Goal: Task Accomplishment & Management: Manage account settings

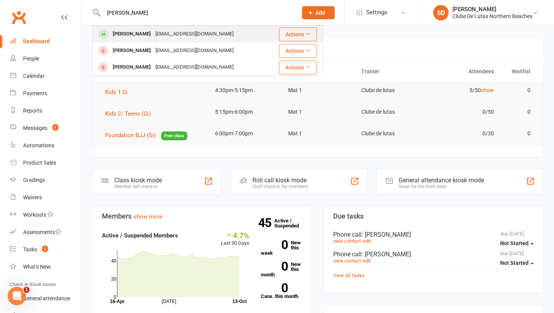
type input "Ari"
click at [157, 33] on div "Jasminemoghimi@gmail.com" at bounding box center [194, 33] width 83 height 11
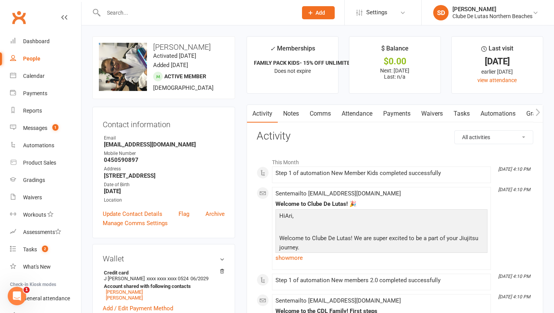
click at [396, 113] on link "Payments" at bounding box center [397, 114] width 38 height 18
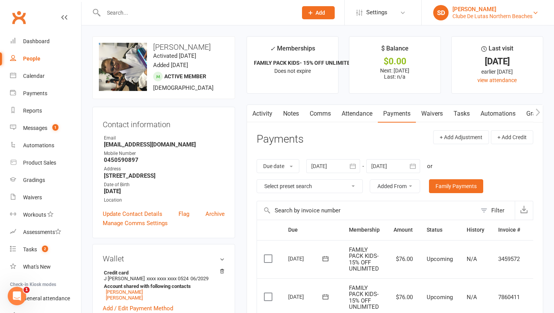
click at [515, 7] on div "[PERSON_NAME]" at bounding box center [493, 9] width 80 height 7
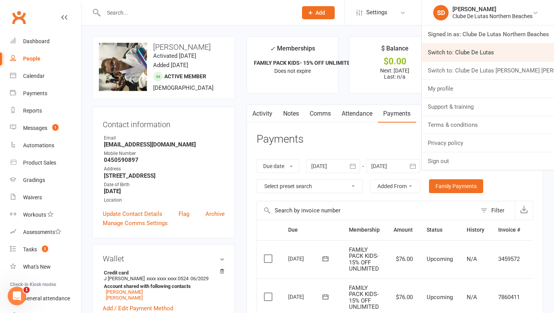
click at [508, 57] on link "Switch to: Clube De Lutas" at bounding box center [488, 52] width 132 height 18
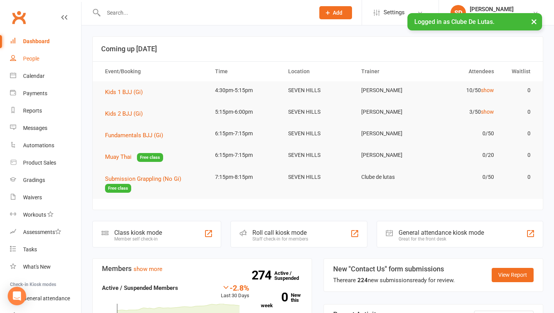
click at [45, 59] on link "People" at bounding box center [45, 58] width 71 height 17
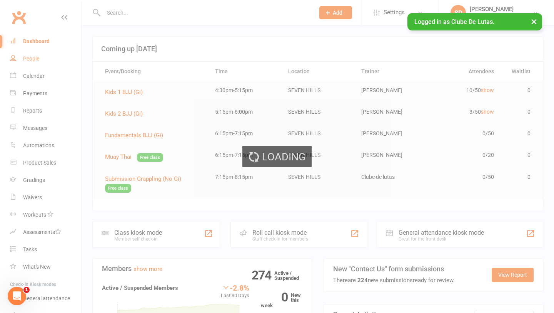
select select "100"
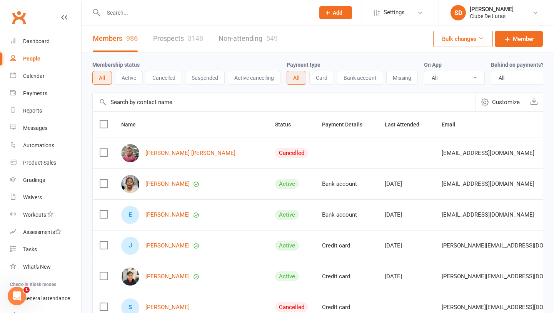
click at [197, 42] on div "3148" at bounding box center [195, 38] width 15 height 8
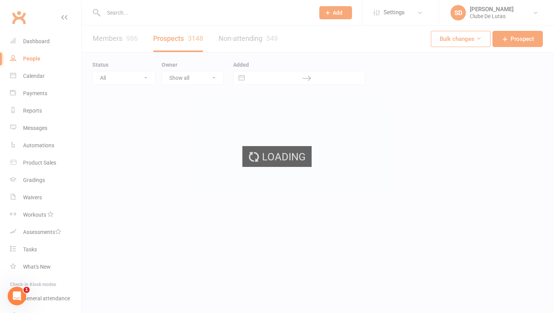
select select "100"
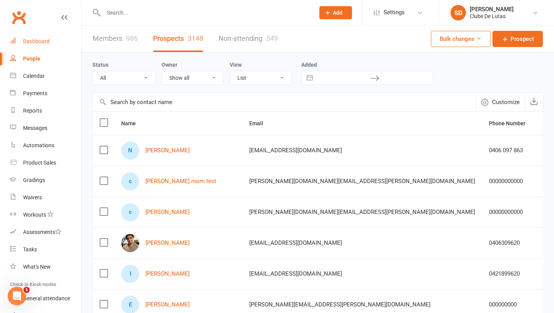
click at [46, 43] on div "Dashboard" at bounding box center [36, 41] width 27 height 6
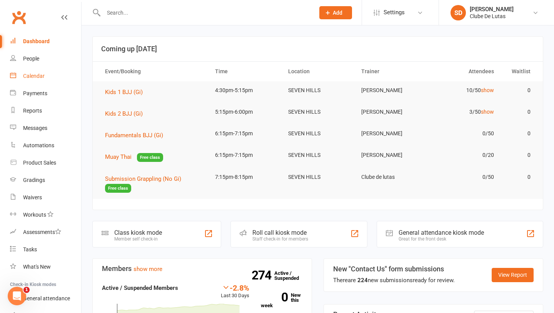
click at [50, 69] on link "Calendar" at bounding box center [45, 75] width 71 height 17
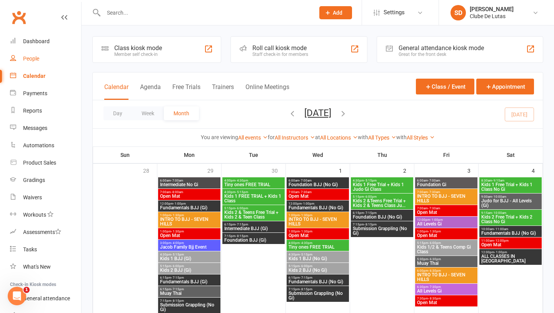
click at [39, 53] on link "People" at bounding box center [45, 58] width 71 height 17
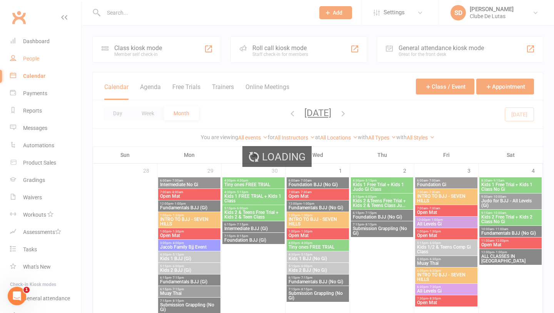
select select "100"
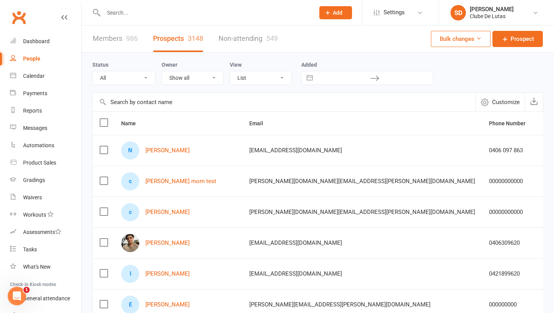
click at [125, 19] on div at bounding box center [200, 12] width 217 height 25
click at [125, 16] on input "text" at bounding box center [205, 12] width 208 height 11
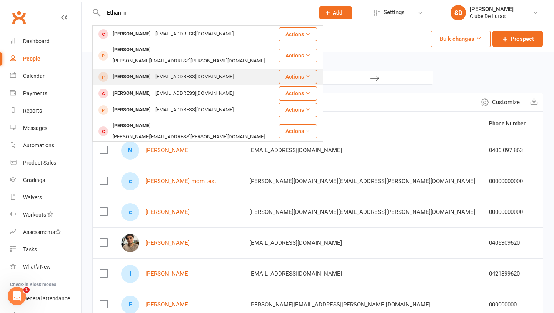
type input "Ethanlin"
click at [130, 71] on div "Ethan Lin" at bounding box center [131, 76] width 43 height 11
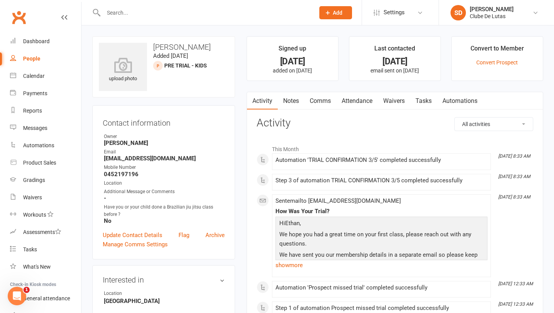
click at [356, 100] on link "Attendance" at bounding box center [357, 101] width 42 height 18
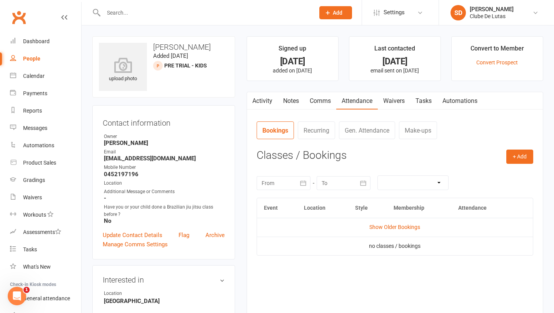
scroll to position [1, 0]
click at [385, 221] on td "Show Older Bookings" at bounding box center [395, 226] width 276 height 18
click at [383, 228] on link "Show Older Bookings" at bounding box center [395, 226] width 51 height 6
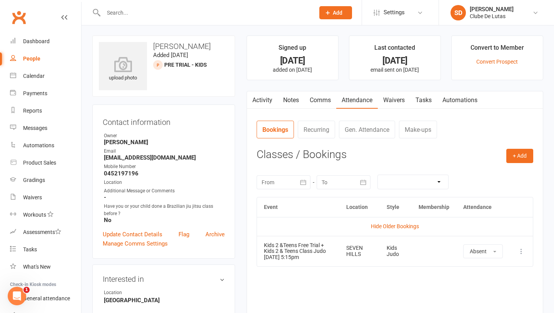
click at [265, 103] on link "Activity" at bounding box center [262, 100] width 31 height 18
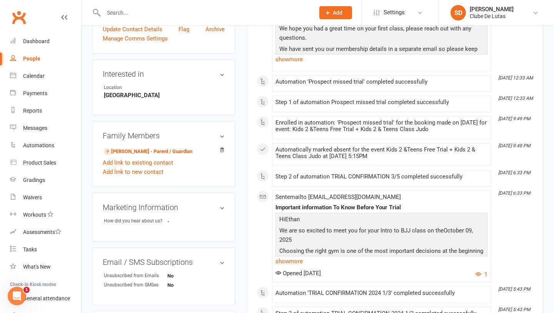
scroll to position [205, 0]
click at [517, 13] on link "SD Siobhan Duffy Clube De Lutas" at bounding box center [497, 12] width 92 height 15
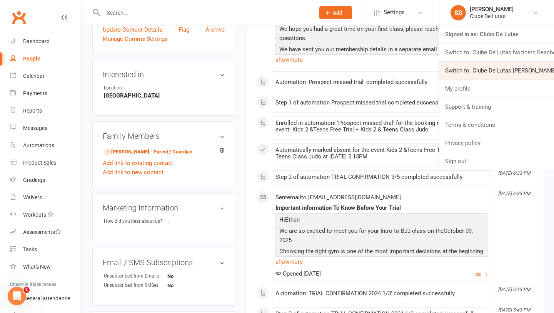
click at [503, 72] on link "Switch to: Clube De Lutas Rouse Hill" at bounding box center [496, 71] width 115 height 18
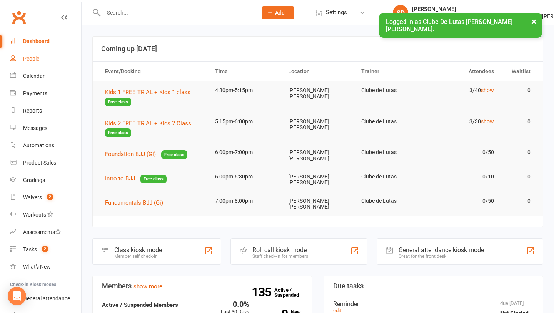
click at [28, 60] on div "People" at bounding box center [31, 58] width 16 height 6
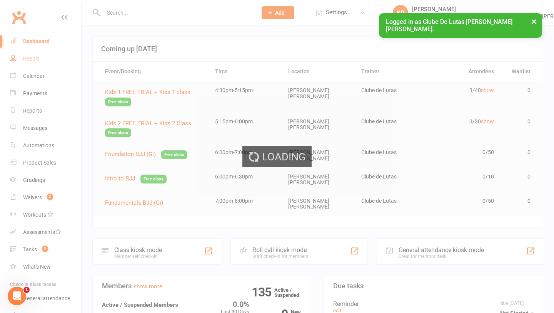
select select "100"
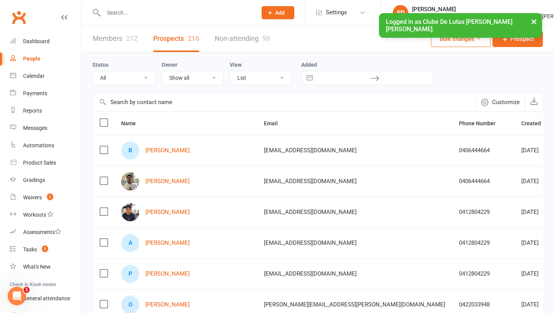
click at [140, 83] on select "All (No status set) (Invalid status) Pre trial Pre trial - ADULTS Pre trial - I…" at bounding box center [124, 77] width 62 height 13
select select "IN TRIAL"
click at [93, 71] on select "All (No status set) (Invalid status) Pre trial Pre trial - ADULTS Pre trial - I…" at bounding box center [124, 77] width 62 height 13
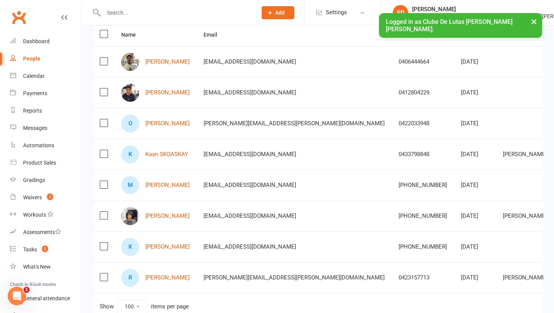
scroll to position [87, 0]
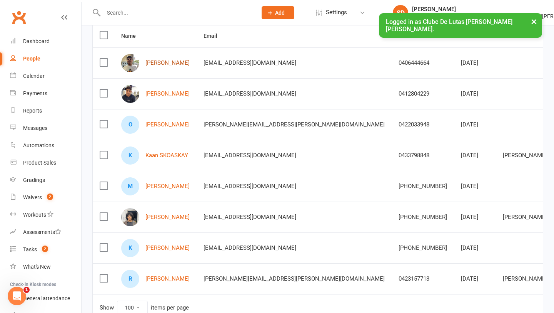
click at [162, 60] on link "Pablo Clavijo" at bounding box center [168, 63] width 44 height 7
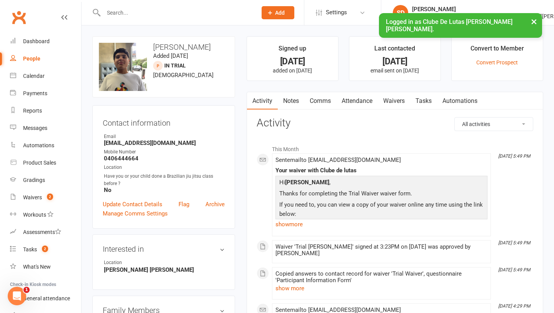
click at [285, 95] on link "Notes" at bounding box center [291, 101] width 27 height 18
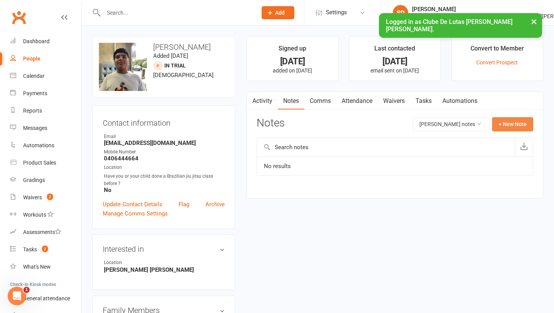
click at [500, 122] on button "+ New Note" at bounding box center [512, 124] width 41 height 14
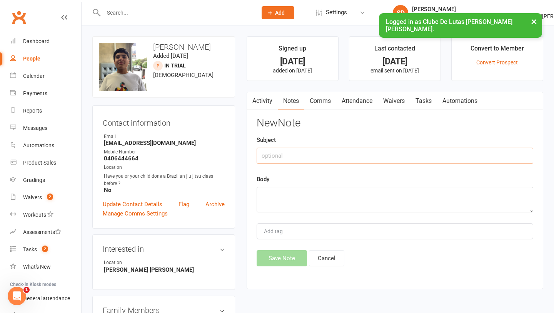
click at [298, 154] on input "text" at bounding box center [395, 155] width 277 height 16
type input "Followup call"
click at [266, 196] on textarea at bounding box center [395, 199] width 277 height 25
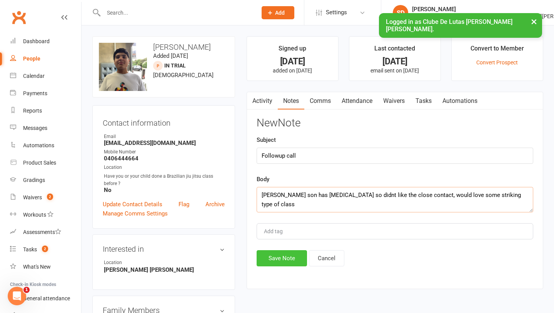
type textarea "Pablos son has Autism so didnt like the close contact, would love some striking…"
click at [289, 258] on button "Save Note" at bounding box center [282, 258] width 50 height 16
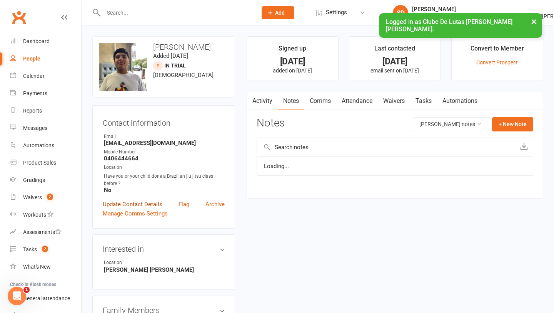
click at [154, 203] on link "Update Contact Details" at bounding box center [133, 203] width 60 height 9
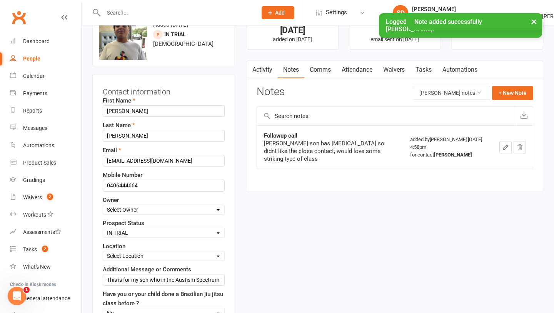
scroll to position [36, 0]
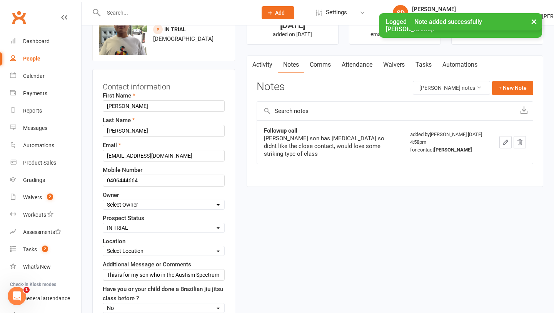
click at [163, 227] on select "Select Pre trial Pre trial - ADULTS Pre trial - INTRO Pre trial - KIDS IN TRIAL…" at bounding box center [163, 227] width 121 height 8
select select "Jiu Jitsu Program"
click at [103, 223] on select "Select Pre trial Pre trial - ADULTS Pre trial - INTRO Pre trial - KIDS IN TRIAL…" at bounding box center [163, 227] width 121 height 8
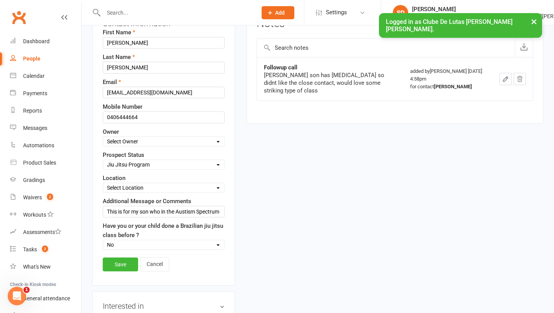
scroll to position [126, 0]
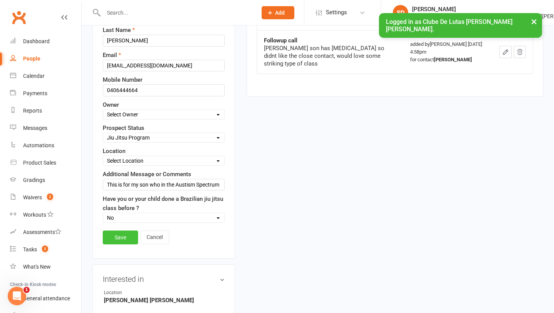
click at [120, 242] on link "Save" at bounding box center [120, 237] width 35 height 14
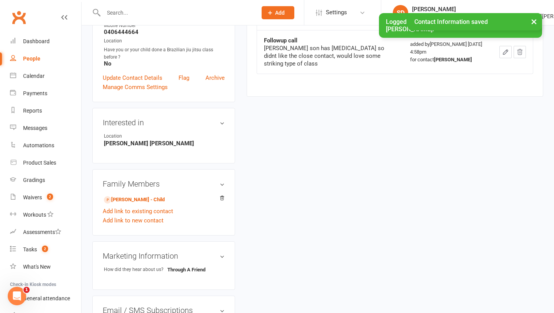
click at [38, 60] on div "People" at bounding box center [31, 58] width 17 height 6
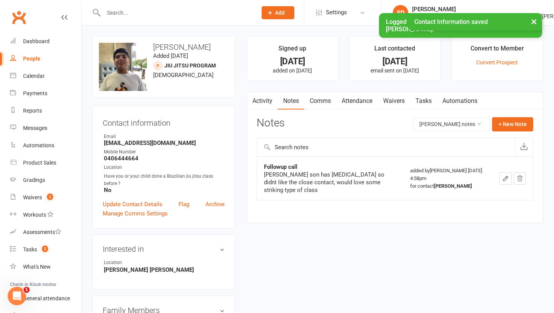
select select "100"
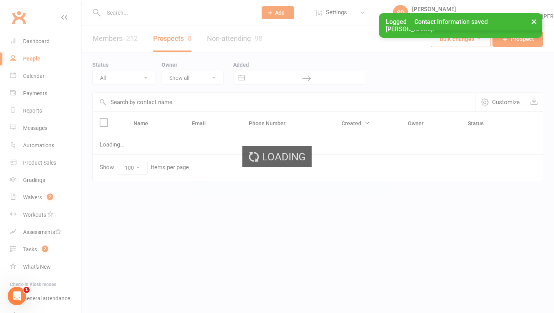
select select "IN TRIAL"
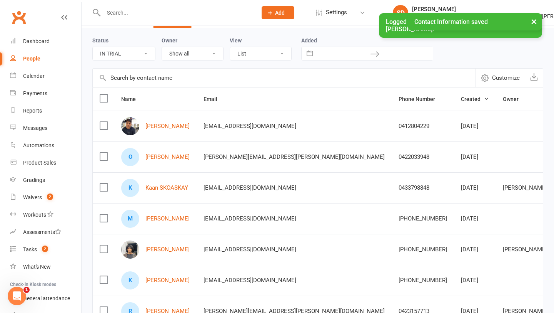
scroll to position [26, 0]
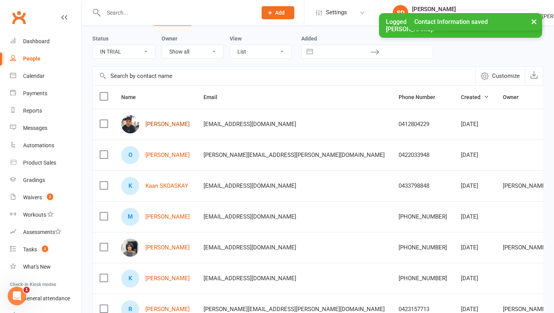
click at [166, 122] on link "Aayan Shrestha" at bounding box center [168, 124] width 44 height 7
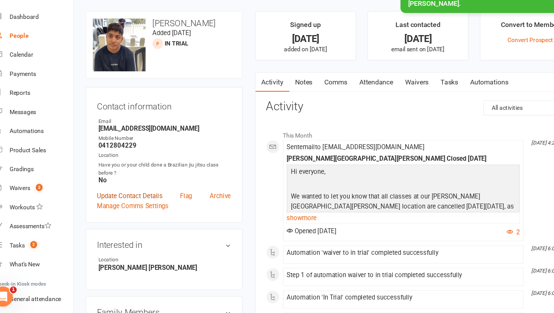
click at [148, 200] on link "Update Contact Details" at bounding box center [133, 203] width 60 height 9
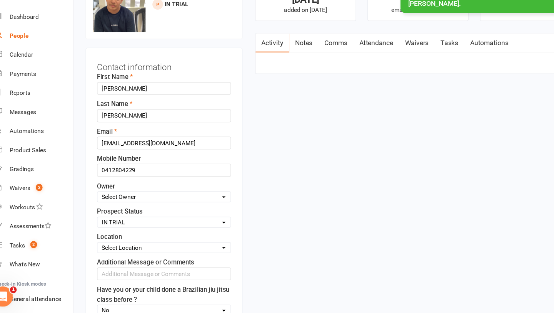
scroll to position [36, 0]
click at [146, 227] on select "Select Pre trial Pre trial - ADULTS Pre trial - INTRO Pre trial - KIDS IN TRIAL…" at bounding box center [163, 227] width 121 height 8
select select "Follow-up Call Trial"
click at [103, 223] on select "Select Pre trial Pre trial - ADULTS Pre trial - INTRO Pre trial - KIDS IN TRIAL…" at bounding box center [163, 227] width 121 height 8
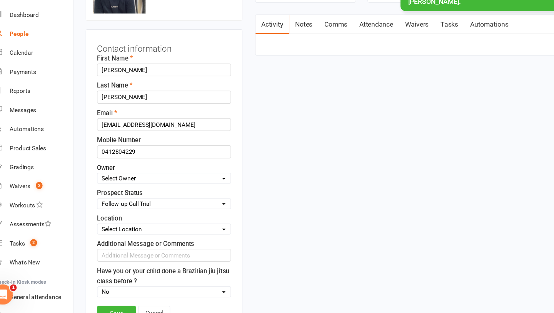
scroll to position [59, 0]
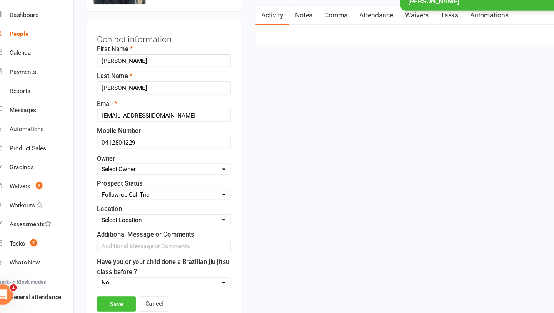
click at [114, 304] on link "Save" at bounding box center [120, 305] width 35 height 14
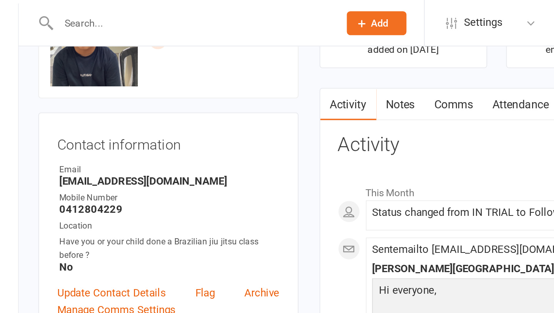
scroll to position [43, 0]
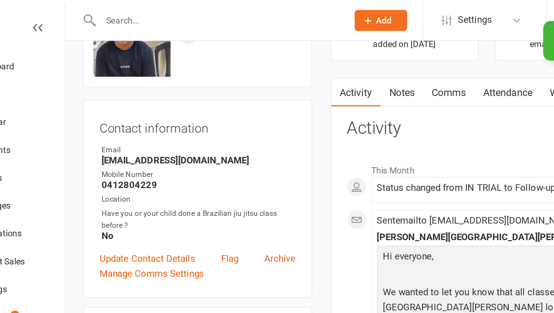
click at [323, 58] on link "Comms" at bounding box center [320, 58] width 32 height 18
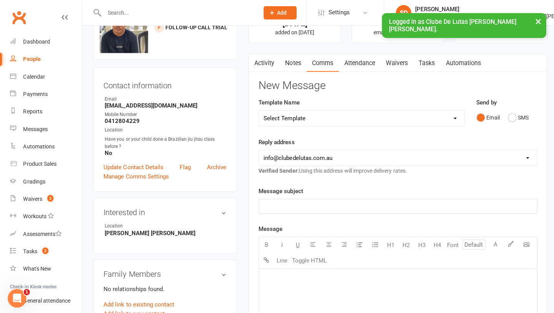
scroll to position [37, 0]
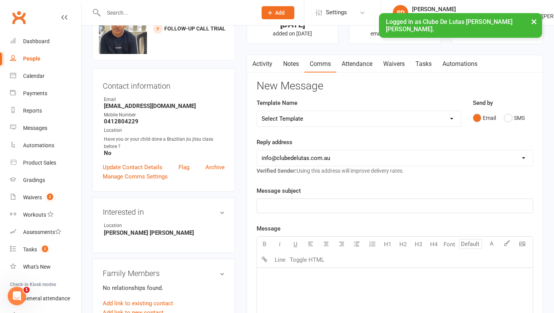
click at [427, 121] on select "Select Template [Email] School Program - 1 ( Welcome ) [Email] School Program (…" at bounding box center [359, 118] width 204 height 15
select select "125"
click at [257, 111] on select "Select Template [Email] School Program - 1 ( Welcome ) [Email] School Program (…" at bounding box center [359, 118] width 204 height 15
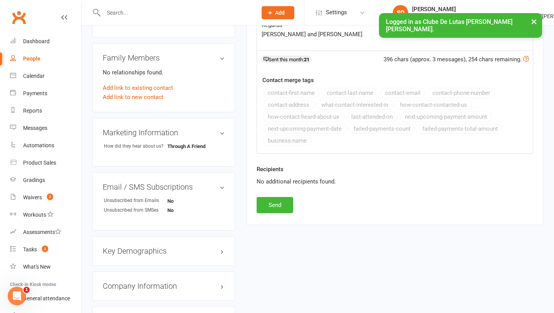
scroll to position [259, 0]
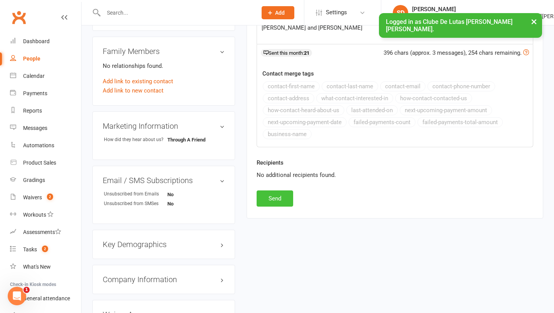
click at [291, 196] on button "Send" at bounding box center [275, 198] width 37 height 16
select select
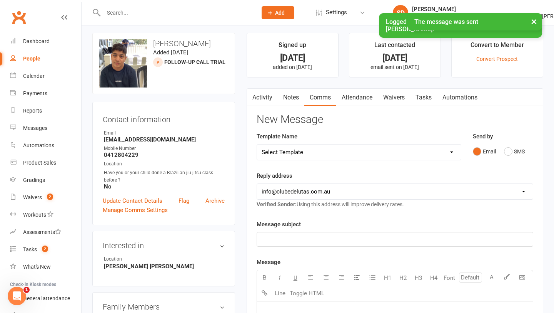
scroll to position [0, 0]
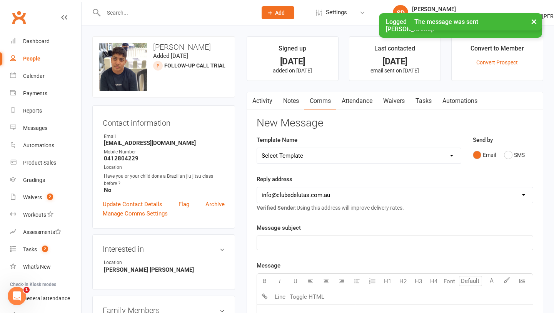
click at [536, 25] on button "×" at bounding box center [534, 21] width 14 height 17
click at [536, 20] on button "×" at bounding box center [534, 21] width 14 height 17
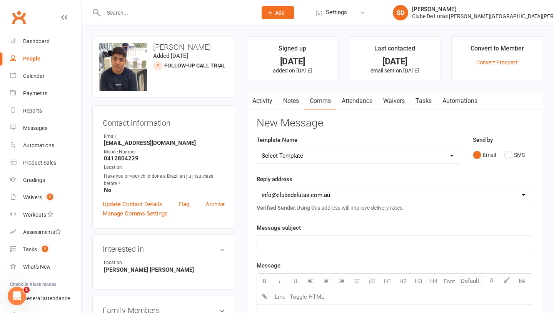
click at [536, 20] on link "SD Siobhan Duffy Clube De Lutas Rouse Hill" at bounding box center [468, 12] width 150 height 15
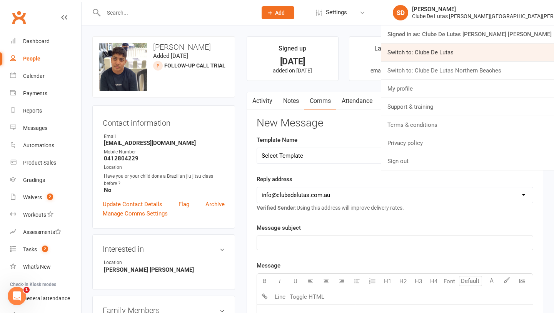
click at [522, 60] on link "Switch to: Clube De Lutas" at bounding box center [467, 52] width 173 height 18
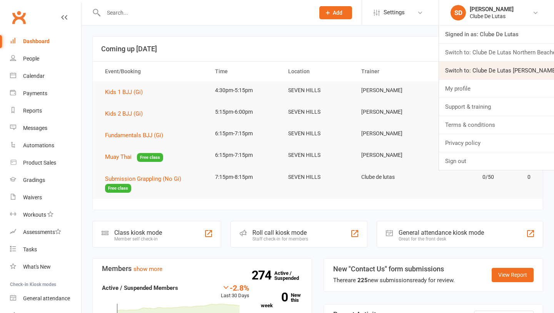
click at [522, 67] on link "Switch to: Clube De Lutas Rouse Hill" at bounding box center [496, 71] width 115 height 18
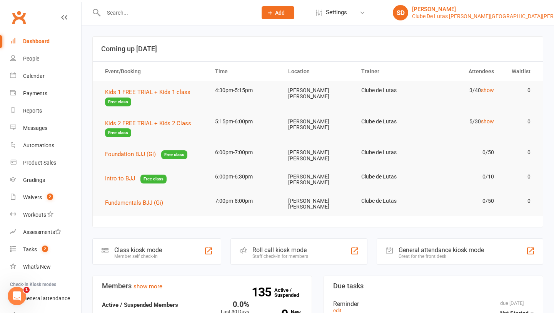
click at [500, 16] on div "Clube De Lutas [PERSON_NAME][GEOGRAPHIC_DATA][PERSON_NAME]" at bounding box center [497, 16] width 171 height 7
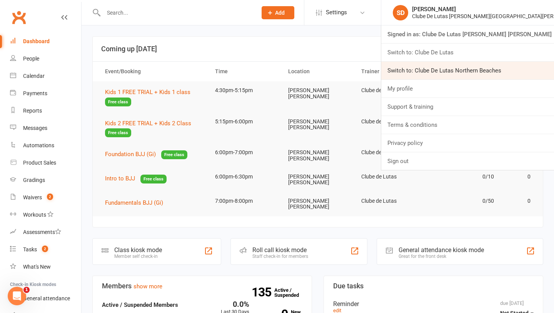
click at [492, 66] on link "Switch to: Clube De Lutas Northern Beaches" at bounding box center [467, 71] width 173 height 18
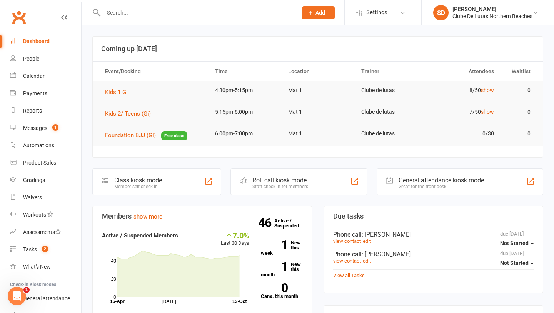
click at [130, 18] on div at bounding box center [192, 12] width 200 height 25
click at [119, 15] on input "text" at bounding box center [196, 12] width 191 height 11
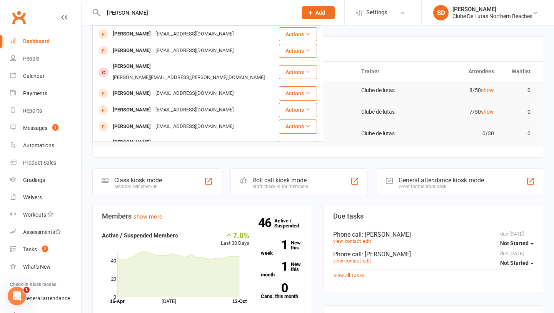
type input "[PERSON_NAME]"
click at [319, 10] on span "Add" at bounding box center [321, 13] width 10 height 6
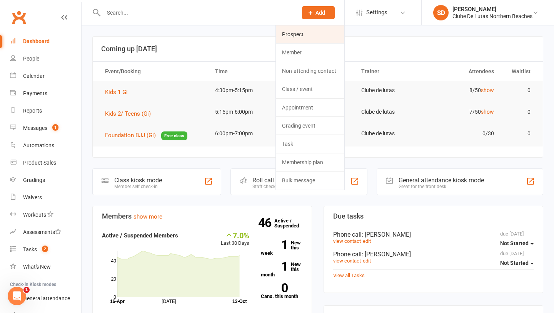
click at [318, 35] on link "Prospect" at bounding box center [310, 34] width 69 height 18
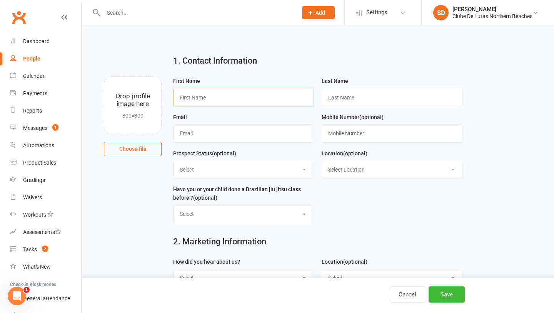
click at [199, 95] on input "text" at bounding box center [243, 98] width 141 height 18
type input "Simone"
click at [333, 95] on input "text" at bounding box center [392, 98] width 141 height 18
type input "H"
type input "g"
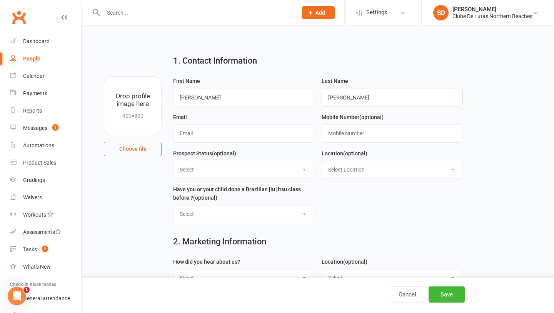
type input "Greer"
click at [231, 129] on input "text" at bounding box center [243, 133] width 141 height 18
click at [185, 134] on input "suddyma@pigpond.net,au" at bounding box center [243, 133] width 141 height 18
click at [263, 134] on input "smuddyma@pigpond.net,au" at bounding box center [243, 133] width 141 height 18
type input "smuddyma@pigpond.net,au"
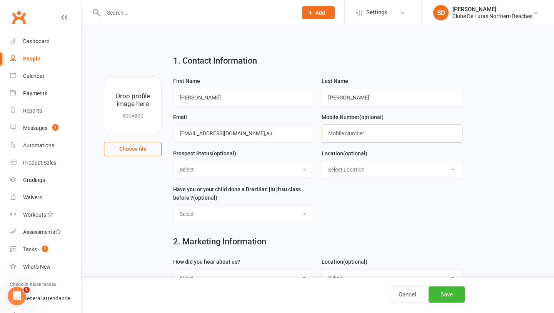
click at [400, 136] on input "text" at bounding box center [392, 133] width 141 height 18
type input "0410837521"
click at [290, 210] on select "Select Yes No" at bounding box center [244, 213] width 140 height 17
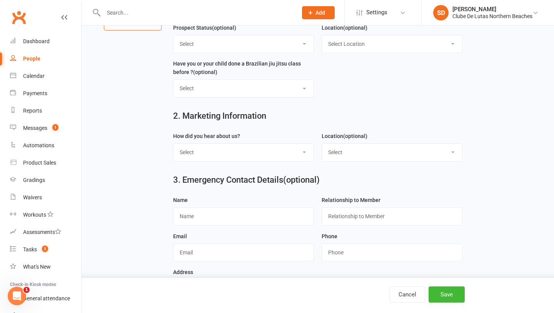
scroll to position [139, 0]
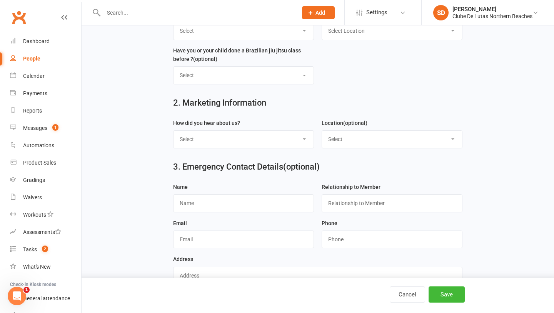
click at [273, 142] on select "Select Google Through A Friend Walk by Pop up shop Facebook Instagram Flyers or…" at bounding box center [244, 138] width 140 height 17
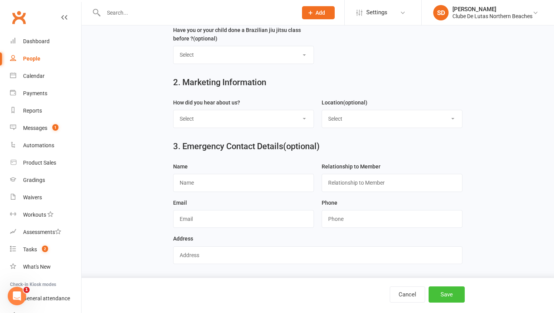
click at [446, 298] on button "Save" at bounding box center [447, 294] width 36 height 16
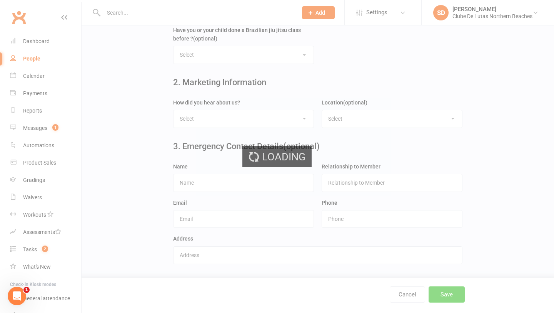
scroll to position [175, 0]
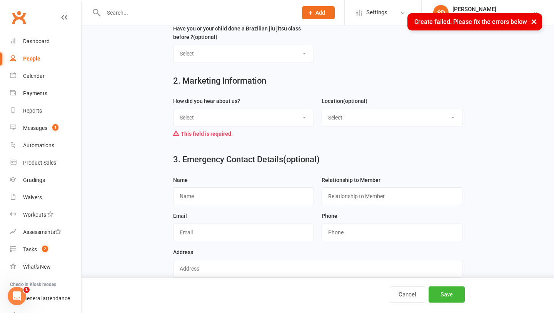
click at [227, 116] on select "Select Google Through A Friend Walk by Pop up shop Facebook Instagram Flyers or…" at bounding box center [244, 117] width 140 height 17
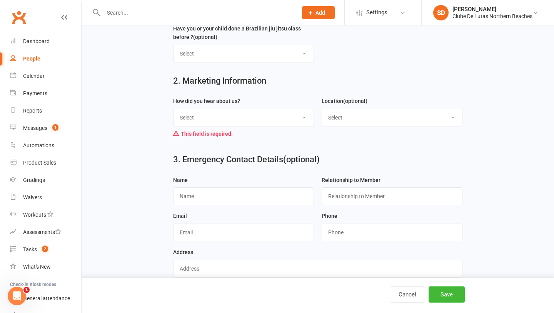
select select "Walk by"
click at [174, 109] on select "Select Google Through A Friend Walk by Pop up shop Facebook Instagram Flyers or…" at bounding box center [244, 117] width 140 height 17
click at [449, 294] on button "Save" at bounding box center [447, 294] width 36 height 16
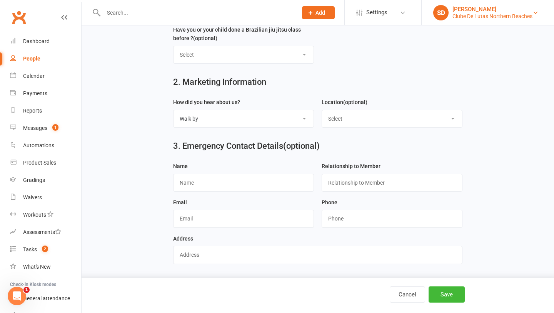
click at [533, 7] on link "SD Siobhan Duffy Clube De Lutas Northern Beaches" at bounding box center [487, 12] width 109 height 15
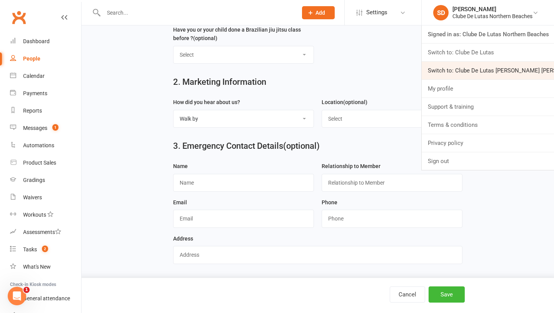
click at [512, 75] on link "Switch to: Clube De Lutas [PERSON_NAME] [PERSON_NAME]" at bounding box center [488, 71] width 132 height 18
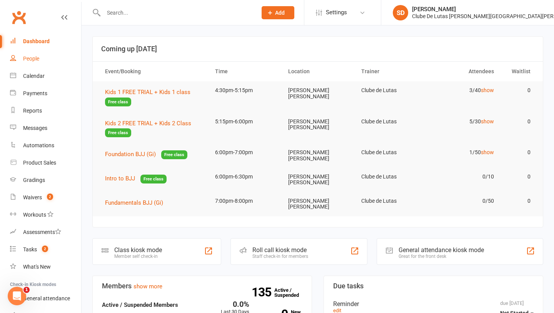
click at [31, 57] on div "People" at bounding box center [31, 58] width 16 height 6
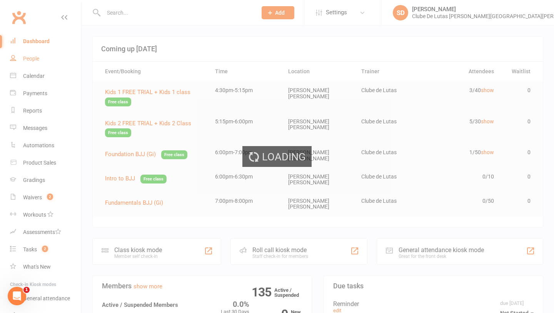
select select "100"
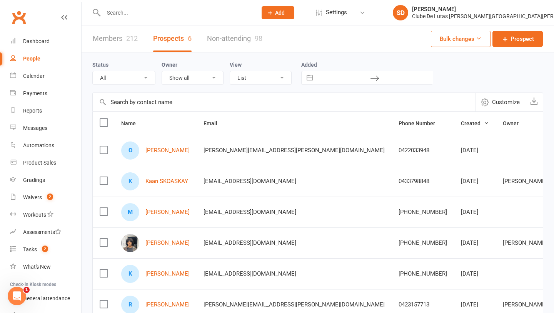
select select "IN TRIAL"
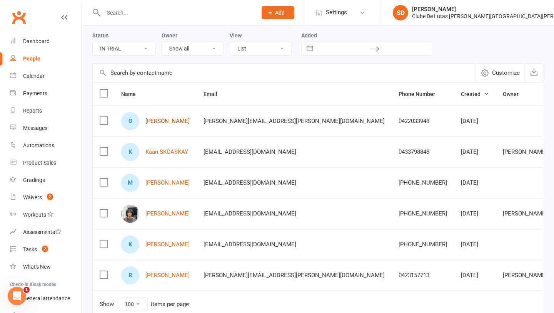
click at [181, 120] on link "[PERSON_NAME]" at bounding box center [168, 121] width 44 height 7
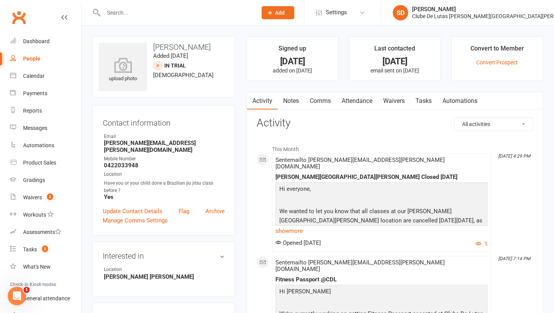
click at [320, 104] on link "Comms" at bounding box center [320, 101] width 32 height 18
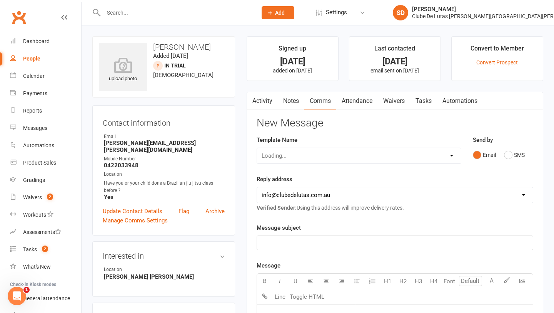
click at [419, 161] on div "Loading..." at bounding box center [359, 155] width 205 height 16
click at [431, 154] on select "Select Template [Email] School Program - 1 ( Welcome ) [Email] School Program (…" at bounding box center [359, 155] width 204 height 15
select select "125"
click at [257, 148] on select "Select Template [Email] School Program - 1 ( Welcome ) [Email] School Program (…" at bounding box center [359, 155] width 204 height 15
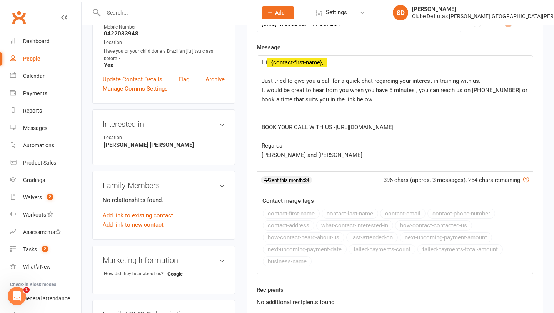
scroll to position [182, 0]
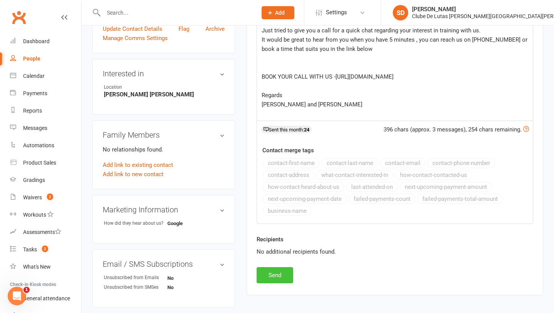
click at [272, 277] on button "Send" at bounding box center [275, 275] width 37 height 16
select select
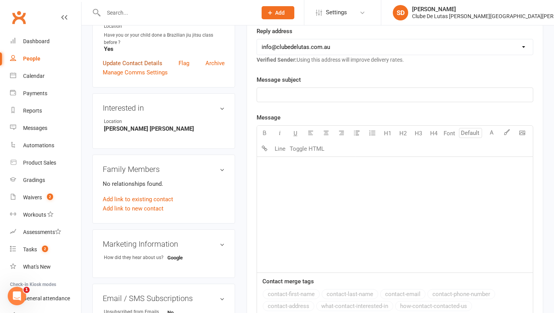
click at [141, 59] on link "Update Contact Details" at bounding box center [133, 63] width 60 height 9
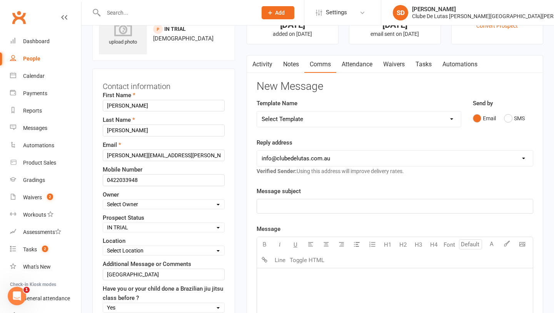
scroll to position [36, 0]
click at [161, 227] on select "Select Pre trial Pre trial - ADULTS Pre trial - INTRO Pre trial - KIDS IN TRIAL…" at bounding box center [163, 227] width 121 height 8
select select "Follow-up Call Trial"
click at [103, 223] on select "Select Pre trial Pre trial - ADULTS Pre trial - INTRO Pre trial - KIDS IN TRIAL…" at bounding box center [163, 227] width 121 height 8
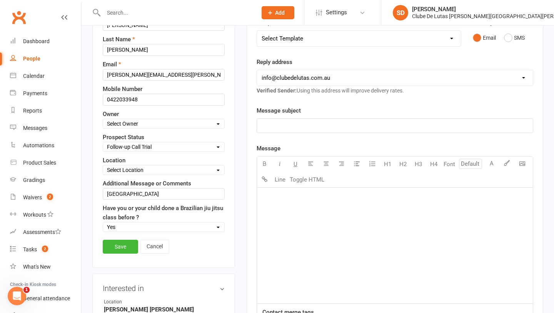
scroll to position [158, 0]
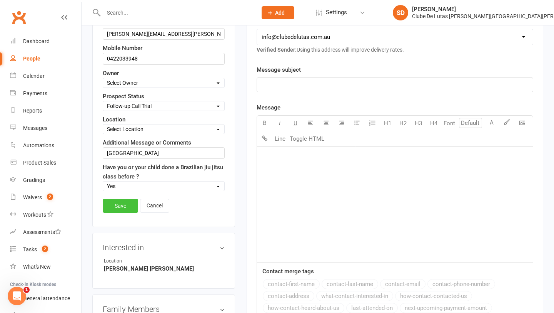
click at [114, 206] on link "Save" at bounding box center [120, 206] width 35 height 14
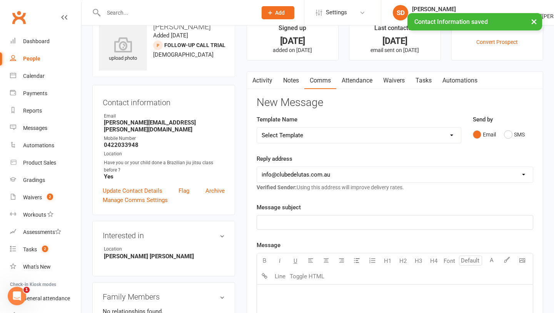
scroll to position [0, 0]
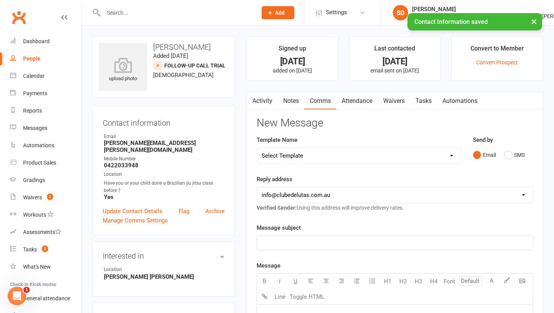
click at [294, 100] on link "Notes" at bounding box center [291, 101] width 27 height 18
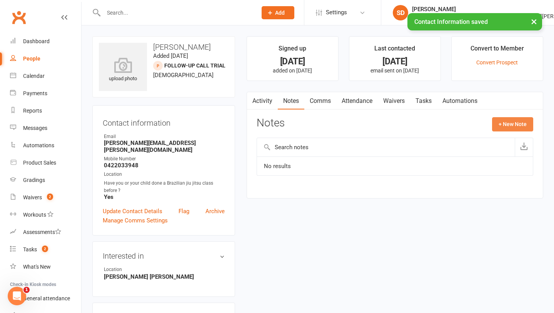
click at [512, 120] on button "+ New Note" at bounding box center [512, 124] width 41 height 14
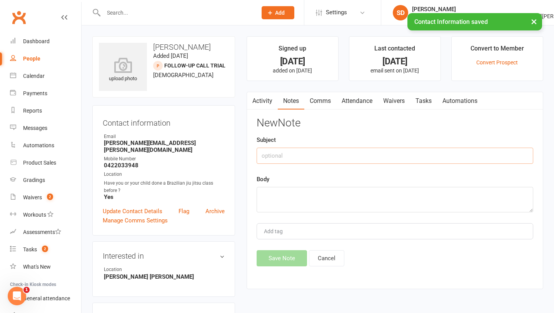
click at [294, 157] on input "text" at bounding box center [395, 155] width 277 height 16
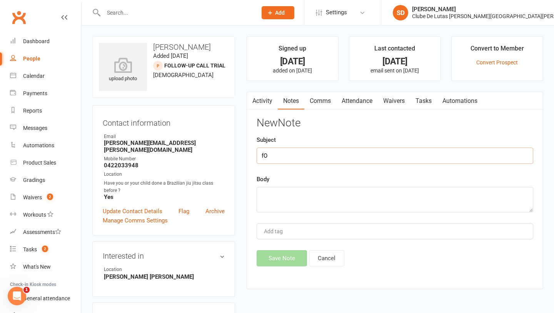
type input "f"
type input "Follow up trial"
click at [297, 210] on textarea at bounding box center [395, 199] width 277 height 25
type textarea "No ans sent book a call sms"
click at [286, 265] on button "Save Note" at bounding box center [282, 258] width 50 height 16
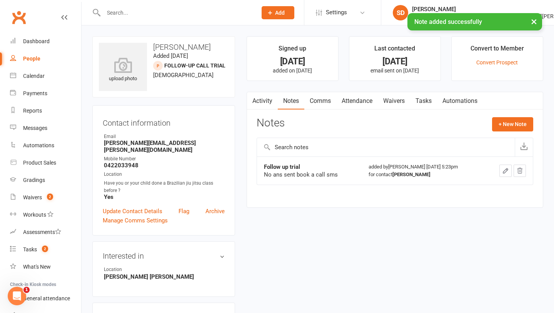
click at [32, 60] on div "People" at bounding box center [31, 58] width 17 height 6
select select "100"
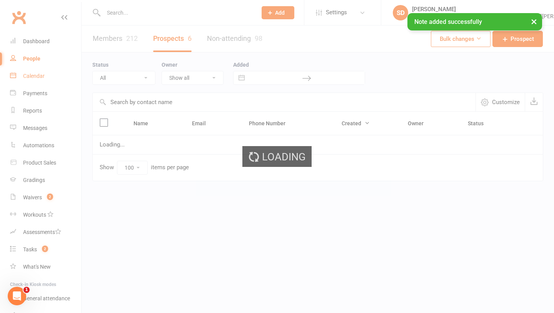
select select "IN TRIAL"
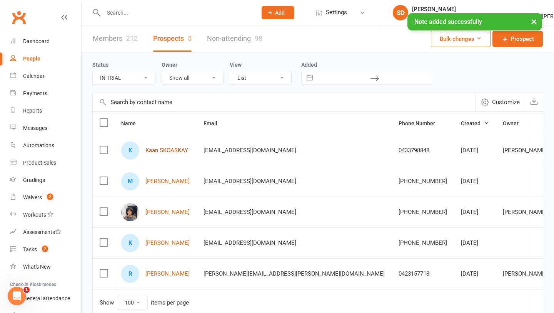
click at [177, 148] on link "Kaan SKOASKAY" at bounding box center [167, 150] width 43 height 7
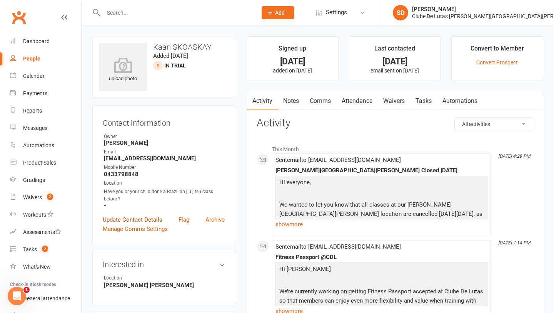
click at [115, 220] on link "Update Contact Details" at bounding box center [133, 219] width 60 height 9
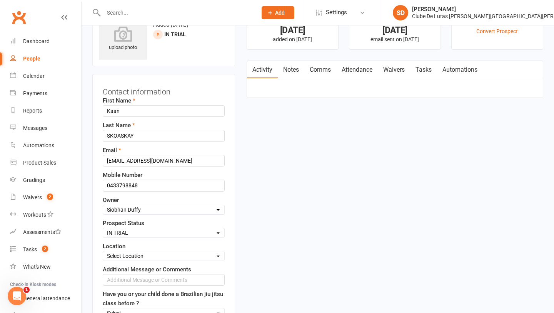
scroll to position [36, 0]
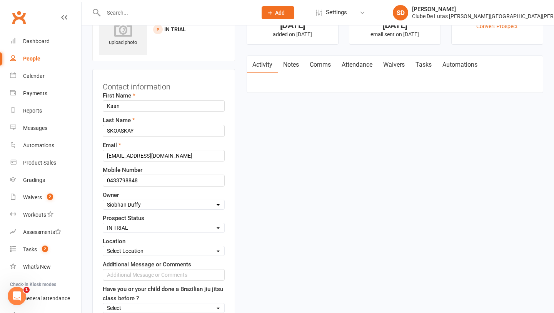
click at [158, 223] on select "Select Pre trial Pre trial - ADULTS Pre trial - INTRO Pre trial - KIDS IN TRIAL…" at bounding box center [163, 227] width 121 height 8
select select "Follow-up Call Trial"
click at [103, 223] on select "Select Pre trial Pre trial - ADULTS Pre trial - INTRO Pre trial - KIDS IN TRIAL…" at bounding box center [163, 227] width 121 height 8
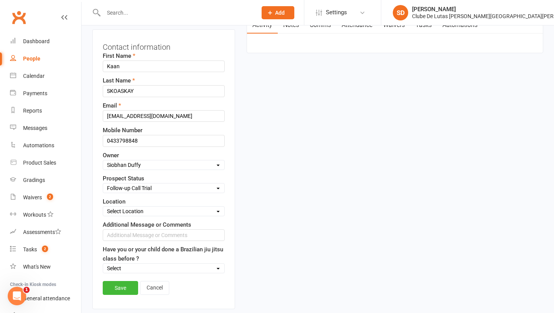
scroll to position [91, 0]
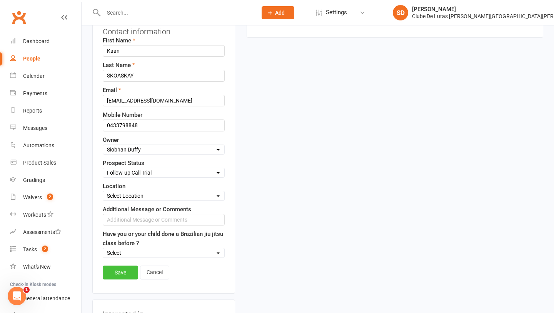
click at [110, 268] on link "Save" at bounding box center [120, 272] width 35 height 14
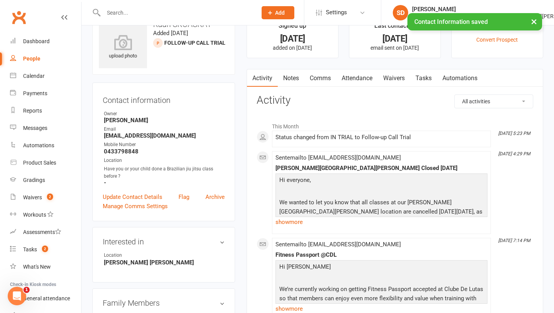
scroll to position [0, 0]
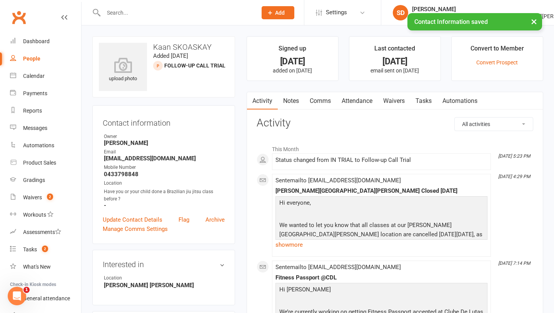
click at [362, 100] on link "Attendance" at bounding box center [357, 101] width 42 height 18
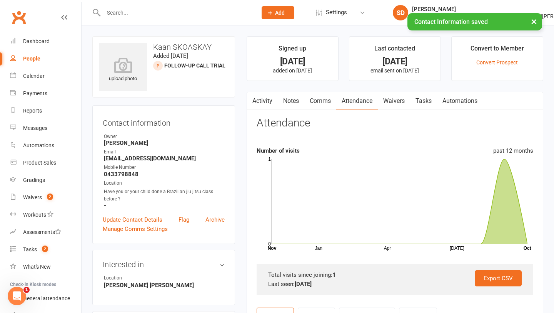
click at [323, 102] on link "Comms" at bounding box center [320, 101] width 32 height 18
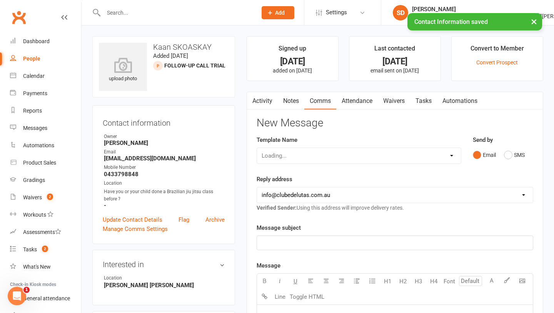
click at [379, 154] on select "Loading..." at bounding box center [359, 155] width 204 height 15
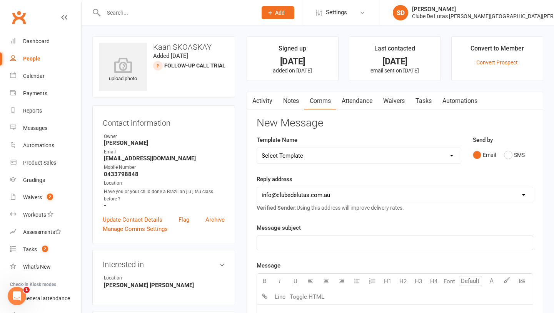
select select "125"
click at [257, 148] on select "Select Template [Email] School Program - 1 ( Welcome ) [Email] School Program (…" at bounding box center [359, 155] width 204 height 15
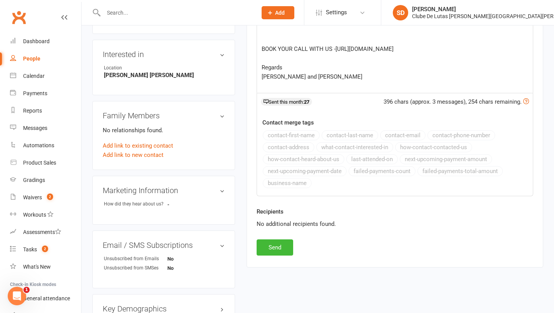
scroll to position [217, 0]
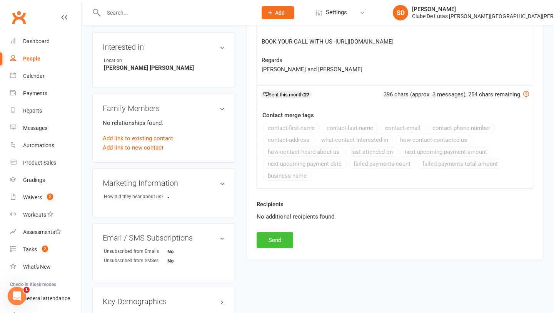
click at [278, 243] on button "Send" at bounding box center [275, 240] width 37 height 16
select select
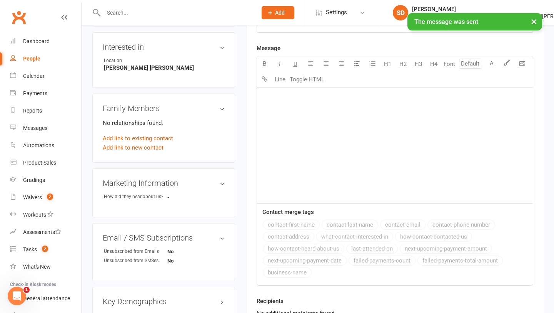
click at [40, 58] on link "People" at bounding box center [45, 58] width 71 height 17
select select "100"
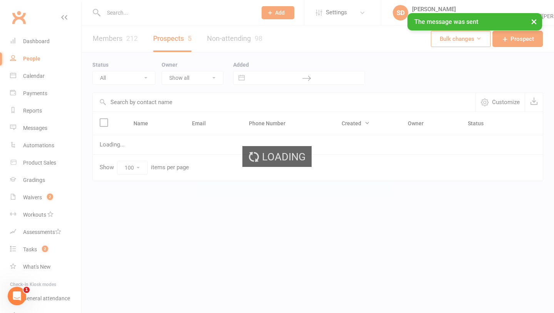
select select "IN TRIAL"
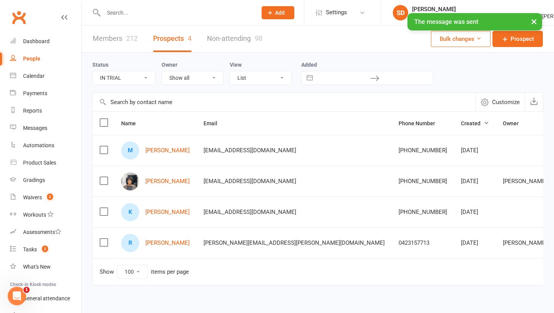
click at [167, 146] on div "M Monica Cura" at bounding box center [155, 150] width 69 height 18
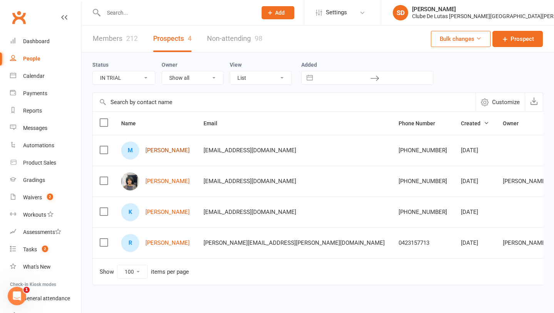
click at [168, 147] on link "Monica Cura" at bounding box center [168, 150] width 44 height 7
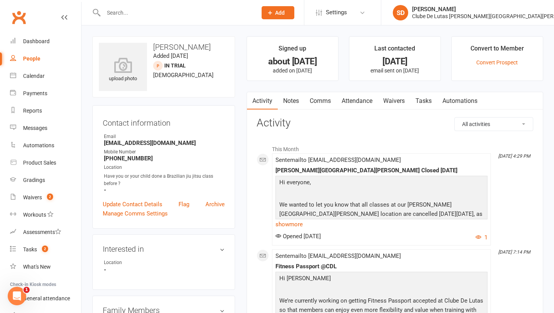
click at [328, 103] on link "Comms" at bounding box center [320, 101] width 32 height 18
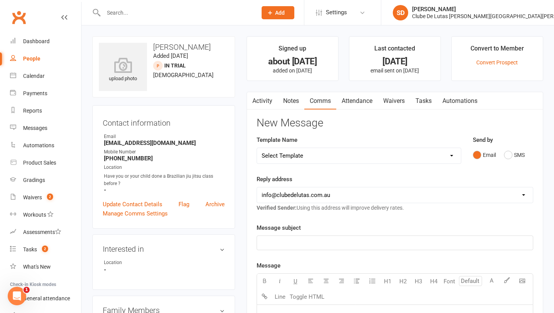
click at [358, 105] on link "Attendance" at bounding box center [357, 101] width 42 height 18
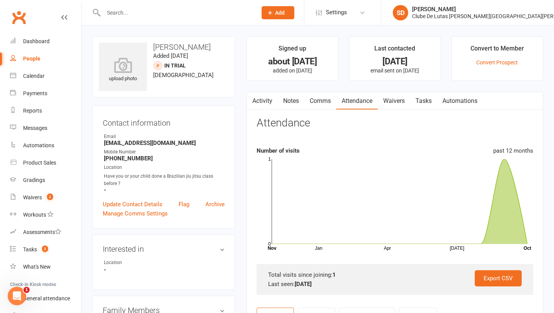
click at [332, 101] on link "Comms" at bounding box center [320, 101] width 32 height 18
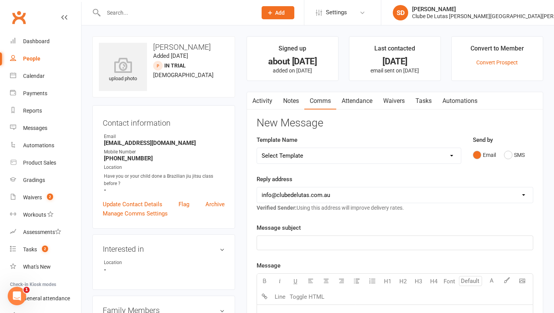
click at [389, 159] on select "Select Template [Email] School Program - 1 ( Welcome ) [Email] School Program (…" at bounding box center [359, 155] width 204 height 15
select select "125"
click at [257, 148] on select "Select Template [Email] School Program - 1 ( Welcome ) [Email] School Program (…" at bounding box center [359, 155] width 204 height 15
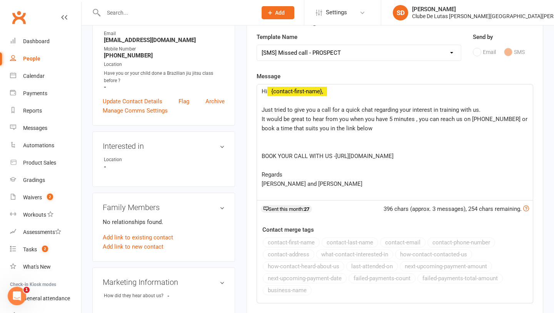
scroll to position [329, 0]
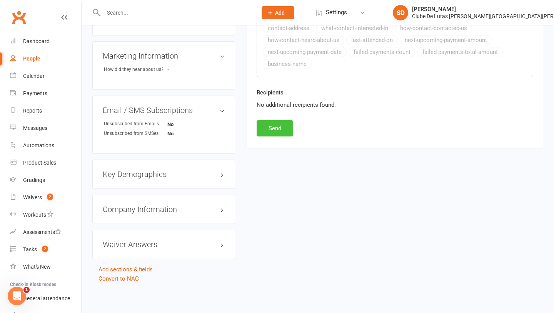
click at [274, 133] on button "Send" at bounding box center [275, 128] width 37 height 16
select select
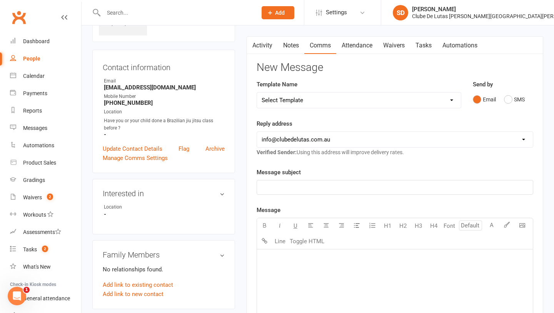
scroll to position [172, 0]
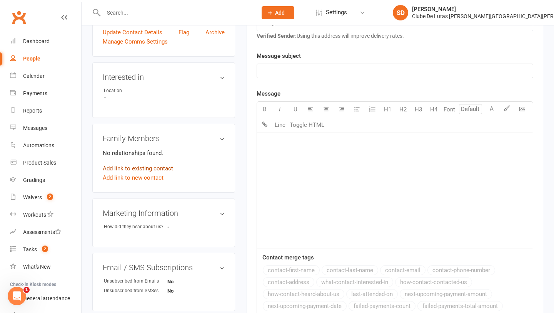
click at [127, 169] on link "Add link to existing contact" at bounding box center [138, 168] width 70 height 9
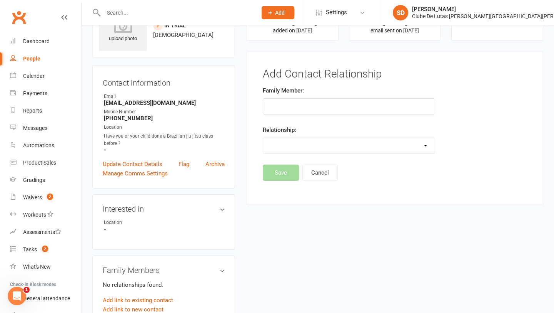
scroll to position [133, 0]
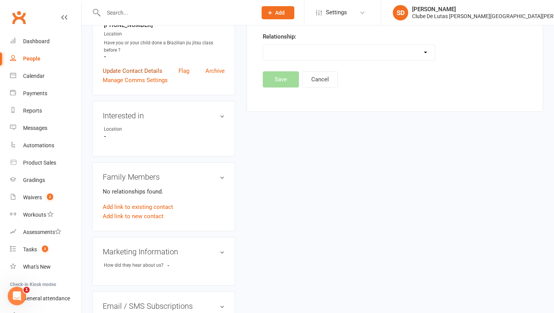
click at [150, 70] on link "Update Contact Details" at bounding box center [133, 70] width 60 height 9
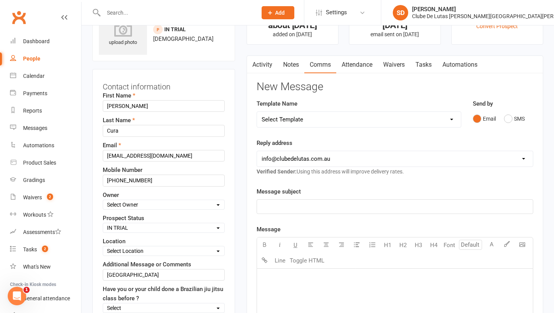
scroll to position [36, 0]
click at [195, 228] on select "Select Pre trial Pre trial - ADULTS Pre trial - INTRO Pre trial - KIDS IN TRIAL…" at bounding box center [163, 227] width 121 height 8
select select "Follow-up Call Trial"
click at [103, 223] on select "Select Pre trial Pre trial - ADULTS Pre trial - INTRO Pre trial - KIDS IN TRIAL…" at bounding box center [163, 227] width 121 height 8
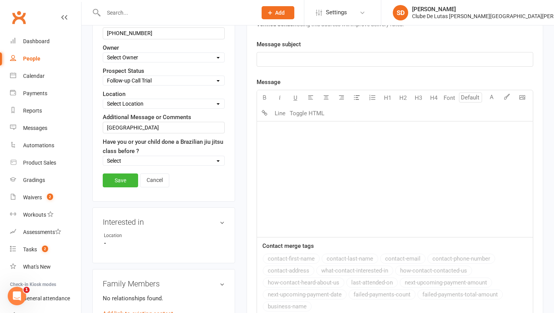
scroll to position [220, 0]
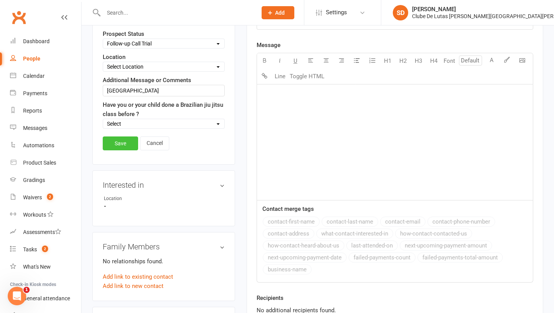
click at [125, 146] on link "Save" at bounding box center [120, 143] width 35 height 14
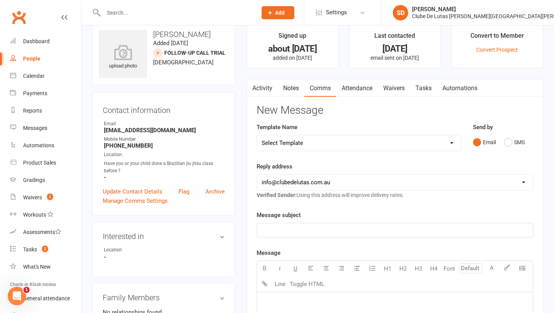
scroll to position [0, 0]
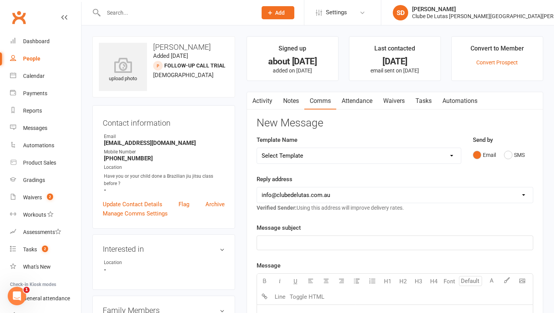
click at [256, 99] on button "button" at bounding box center [252, 100] width 10 height 17
click at [262, 102] on link "Activity" at bounding box center [262, 101] width 31 height 18
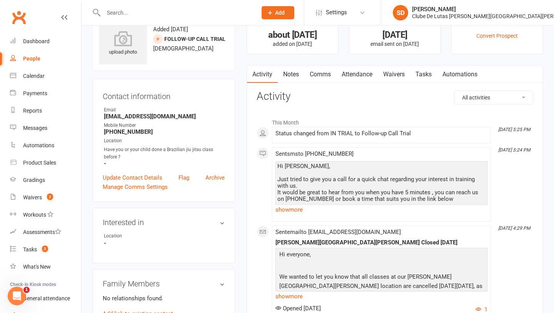
scroll to position [10, 0]
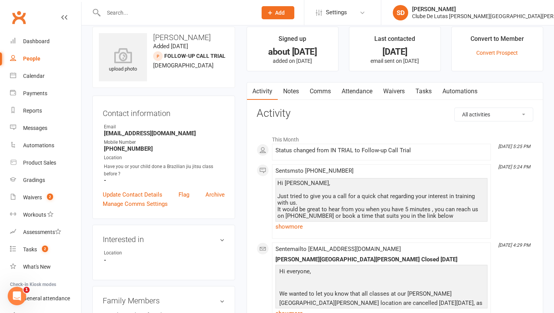
click at [295, 95] on link "Notes" at bounding box center [291, 91] width 27 height 18
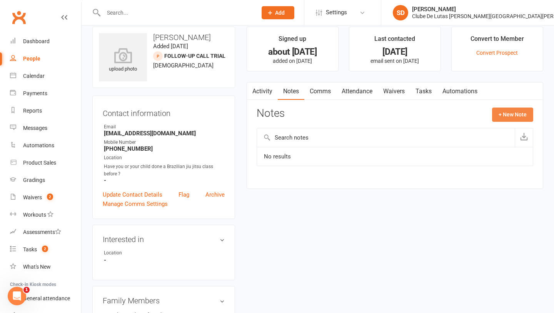
click at [496, 110] on button "+ New Note" at bounding box center [512, 114] width 41 height 14
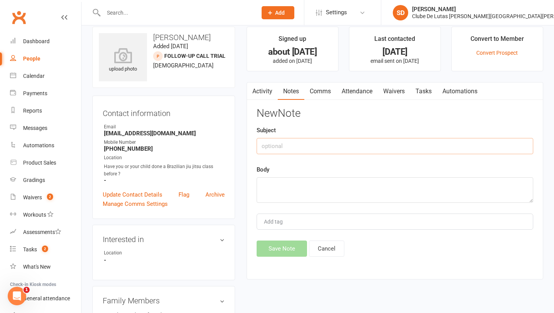
click at [316, 142] on input "text" at bounding box center [395, 146] width 277 height 16
type input "Follow up trial"
click at [288, 179] on textarea at bounding box center [395, 189] width 277 height 25
type textarea "No ans sent sms"
click at [287, 246] on button "Save Note" at bounding box center [282, 248] width 50 height 16
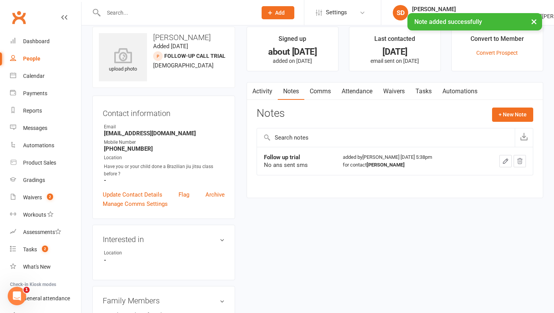
click at [35, 63] on link "People" at bounding box center [45, 58] width 71 height 17
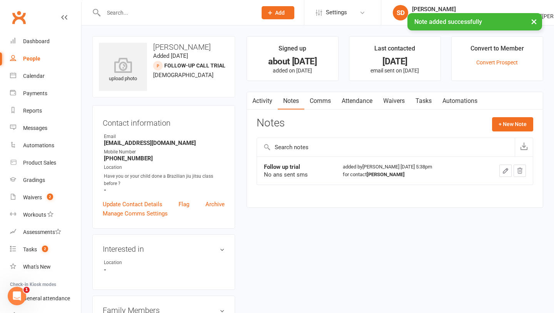
select select "100"
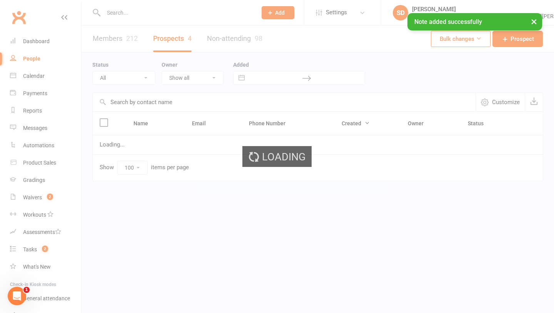
select select "IN TRIAL"
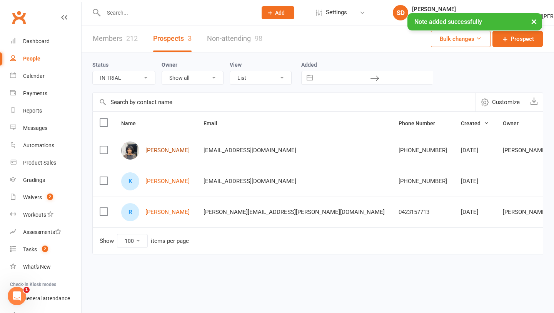
click at [168, 152] on link "[PERSON_NAME]" at bounding box center [168, 150] width 44 height 7
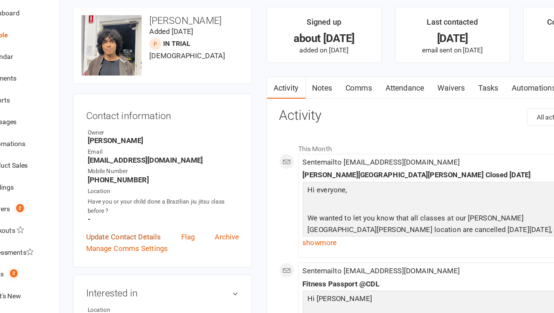
click at [124, 215] on link "Update Contact Details" at bounding box center [133, 219] width 60 height 9
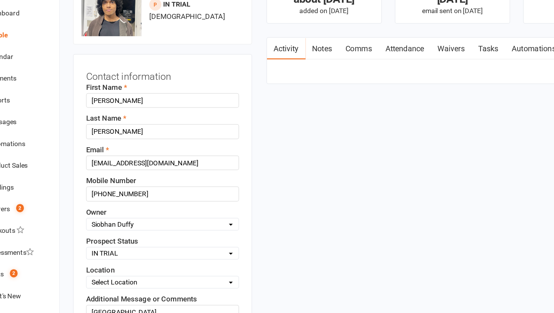
scroll to position [36, 0]
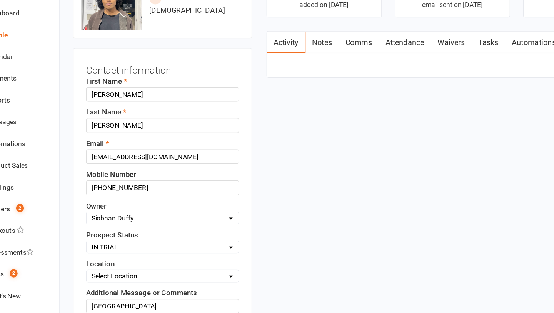
click at [149, 226] on select "Select Pre trial Pre trial - ADULTS Pre trial - INTRO Pre trial - KIDS IN TRIAL…" at bounding box center [163, 227] width 121 height 8
select select "Follow-up Call Trial"
click at [103, 223] on select "Select Pre trial Pre trial - ADULTS Pre trial - INTRO Pre trial - KIDS IN TRIAL…" at bounding box center [163, 227] width 121 height 8
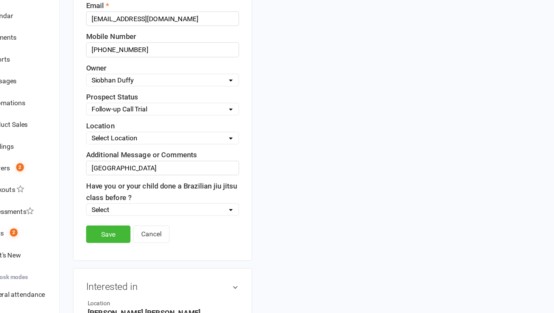
scroll to position [116, 0]
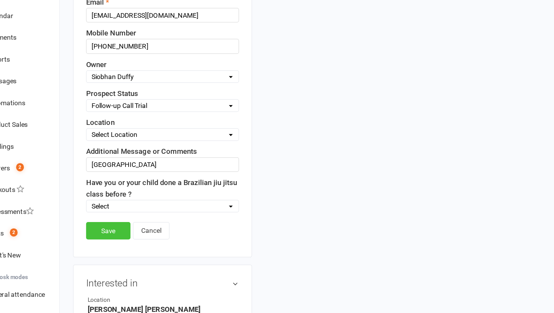
click at [128, 244] on link "Save" at bounding box center [120, 247] width 35 height 14
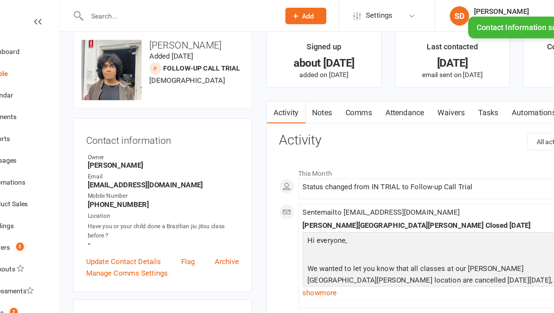
scroll to position [0, 0]
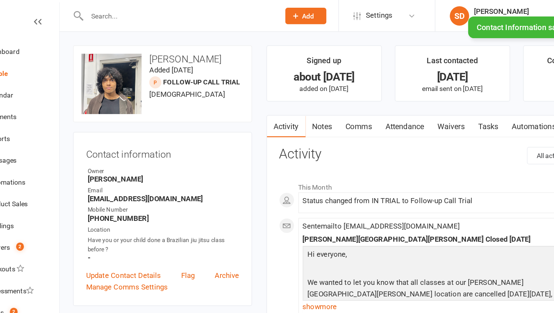
click at [319, 101] on link "Comms" at bounding box center [320, 101] width 32 height 18
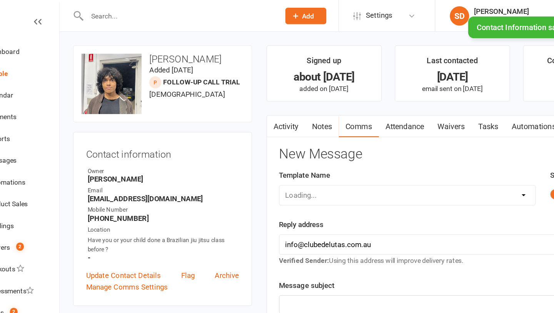
click at [336, 155] on select "Loading..." at bounding box center [359, 155] width 204 height 15
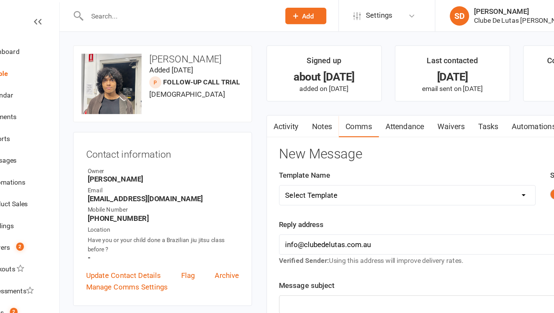
select select "125"
click at [257, 148] on select "Select Template [Email] School Program - 1 ( Welcome ) [Email] School Program (…" at bounding box center [359, 155] width 204 height 15
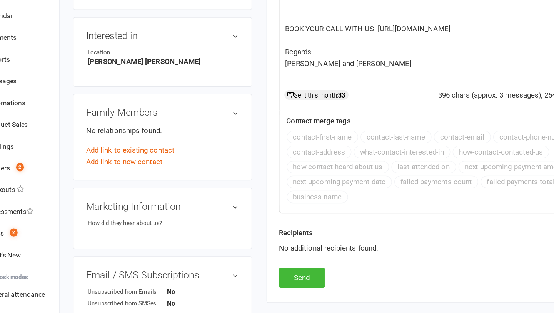
scroll to position [203, 0]
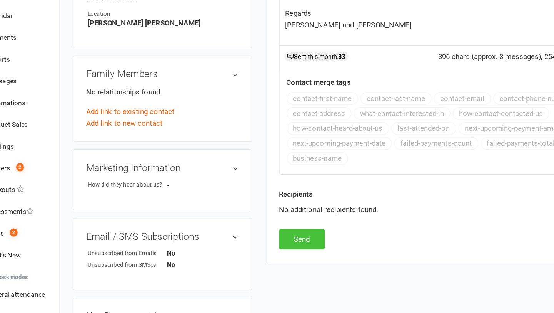
click at [275, 261] on button "Send" at bounding box center [275, 254] width 37 height 16
select select
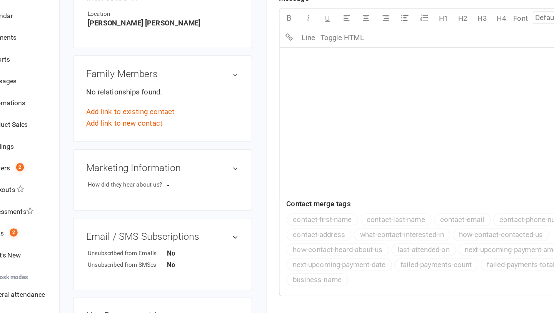
scroll to position [0, 0]
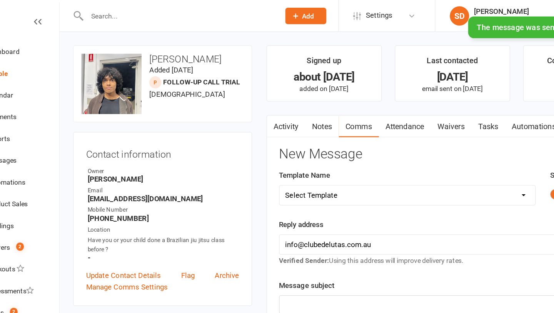
click at [290, 101] on link "Notes" at bounding box center [291, 101] width 27 height 18
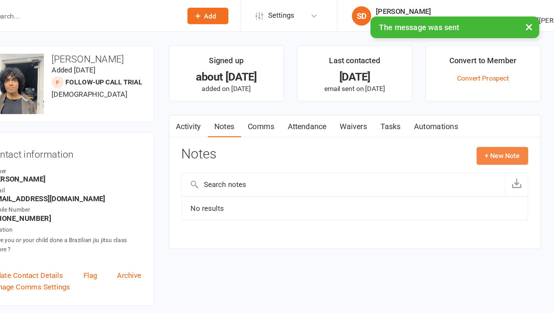
click at [513, 125] on button "+ New Note" at bounding box center [512, 124] width 41 height 14
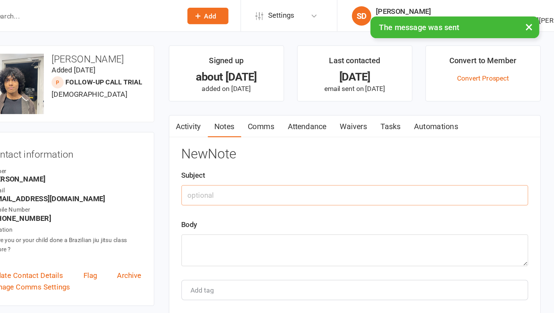
click at [308, 154] on input "text" at bounding box center [395, 155] width 277 height 16
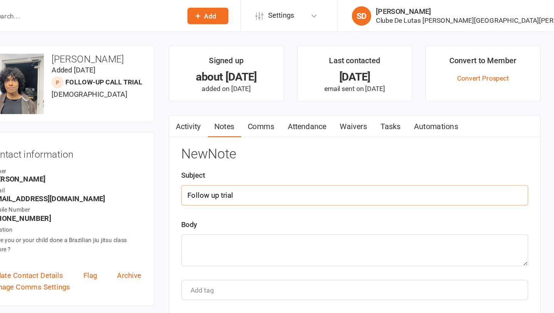
type input "Follow up trial"
click at [264, 199] on textarea at bounding box center [395, 199] width 277 height 25
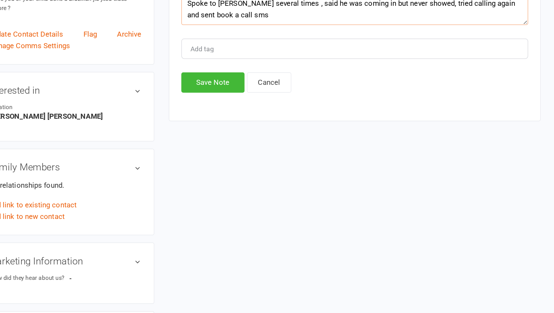
scroll to position [137, 0]
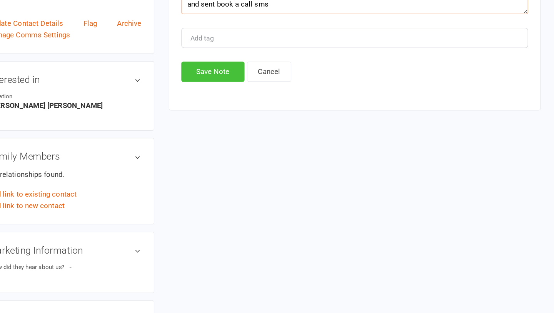
type textarea "Spoke to [PERSON_NAME] several times , said he was coming in but never showed, …"
click at [286, 122] on button "Save Note" at bounding box center [282, 120] width 50 height 16
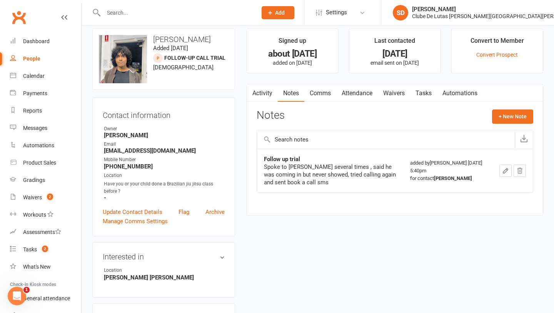
scroll to position [0, 0]
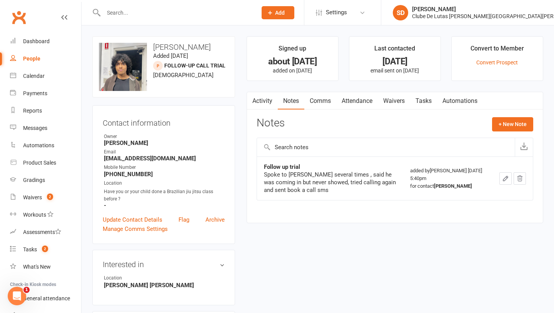
click at [39, 59] on div "People" at bounding box center [31, 58] width 17 height 6
select select "100"
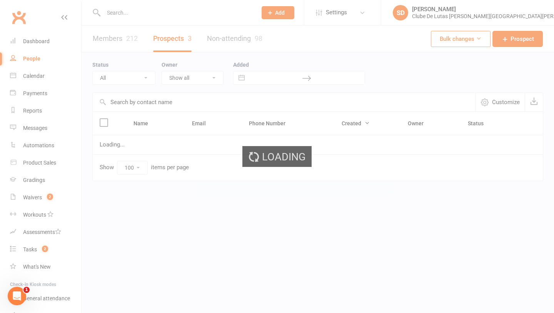
select select "IN TRIAL"
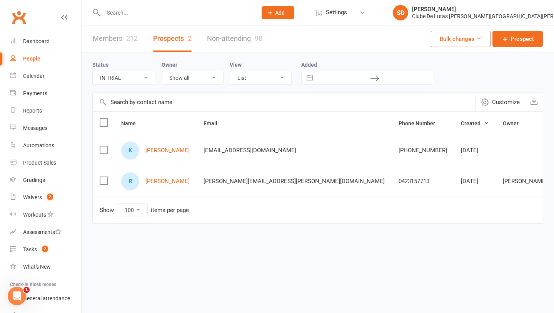
click at [115, 12] on input "text" at bounding box center [176, 12] width 151 height 11
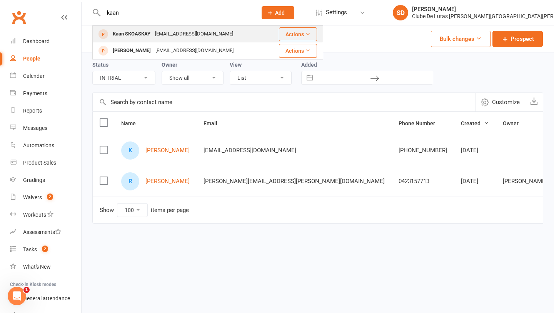
type input "kaan"
click at [116, 38] on div "Kaan SKOASKAY" at bounding box center [131, 33] width 42 height 11
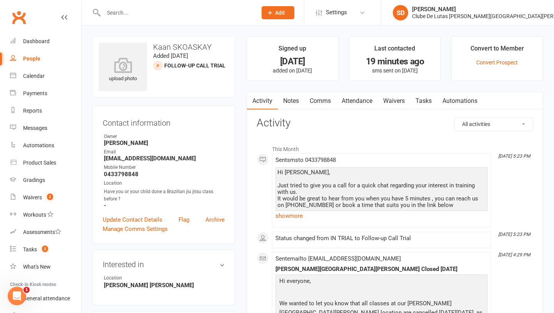
click at [352, 102] on link "Attendance" at bounding box center [357, 101] width 42 height 18
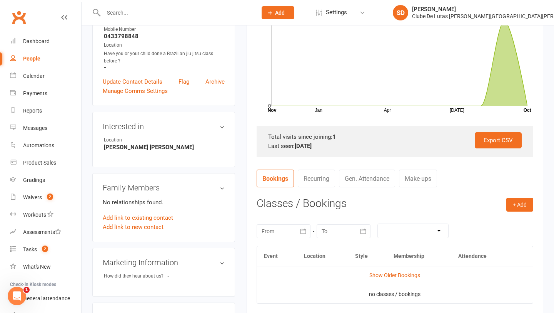
scroll to position [141, 0]
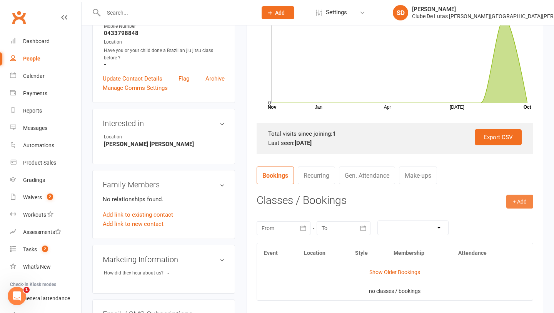
click at [512, 201] on button "+ Add" at bounding box center [520, 201] width 27 height 14
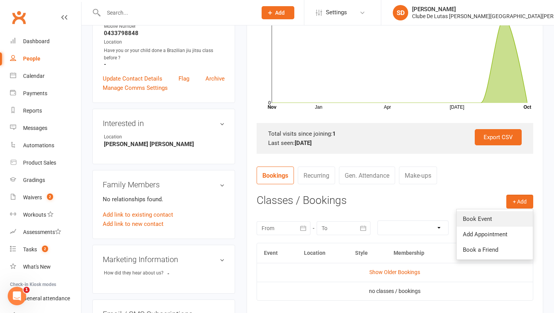
click at [482, 219] on link "Book Event" at bounding box center [495, 218] width 76 height 15
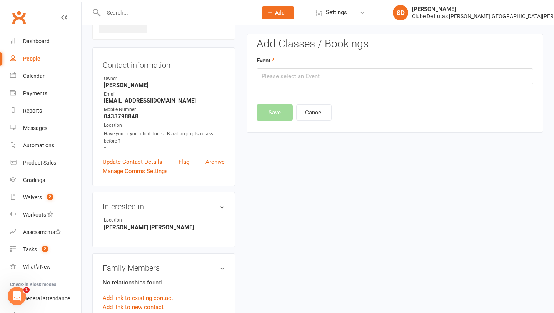
scroll to position [53, 0]
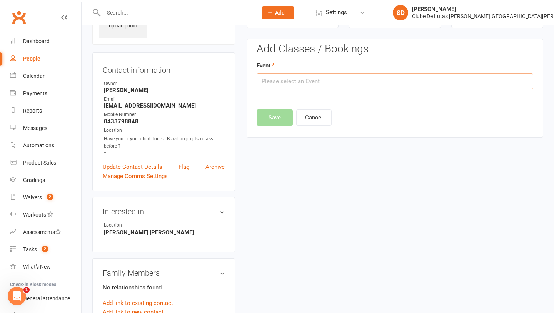
click at [358, 78] on input "text" at bounding box center [395, 81] width 277 height 16
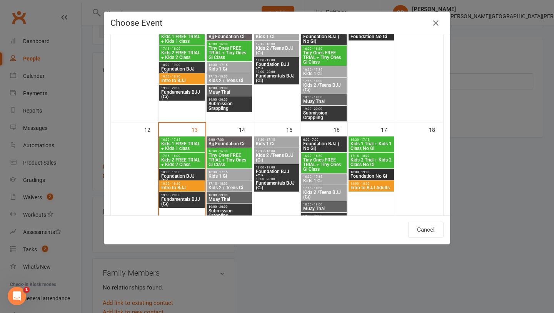
scroll to position [181, 0]
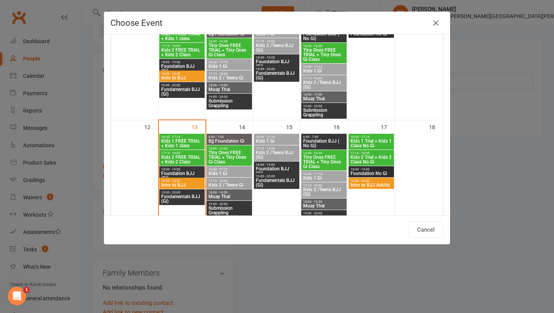
click at [228, 191] on span "18:00 - 19:00" at bounding box center [229, 192] width 42 height 3
type input "Muay Thai - Oct 14, 2025 6:00:00 PM"
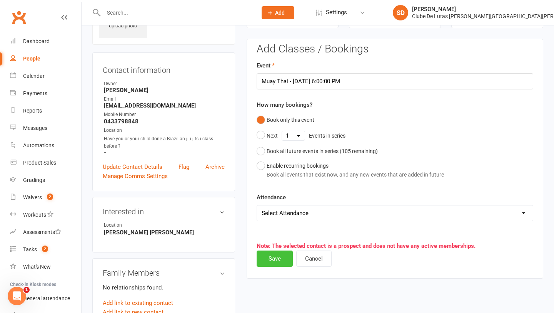
click at [271, 259] on button "Save" at bounding box center [275, 258] width 36 height 16
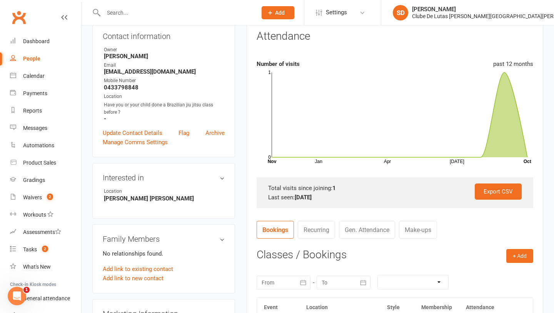
scroll to position [89, 0]
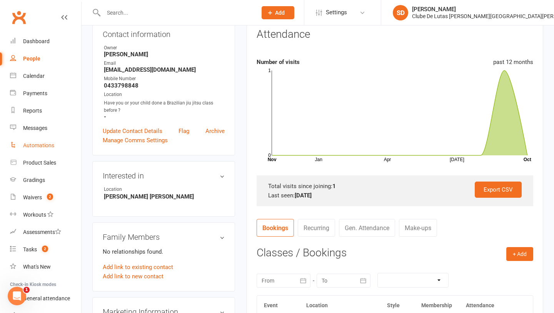
click at [35, 143] on div "Automations" at bounding box center [38, 145] width 31 height 6
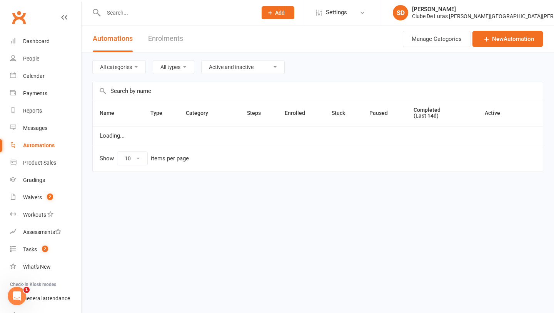
select select "100"
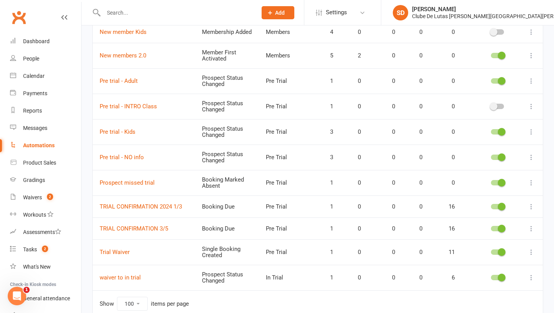
scroll to position [303, 0]
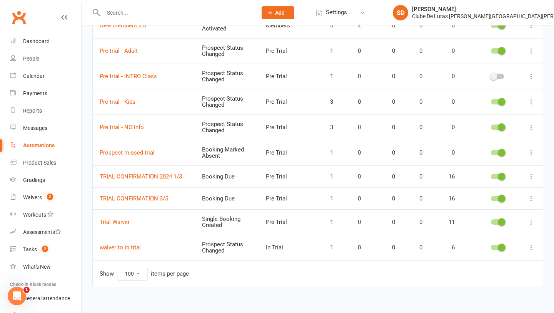
click at [532, 172] on icon at bounding box center [532, 176] width 8 height 8
click at [487, 190] on link "Edit" at bounding box center [498, 185] width 76 height 15
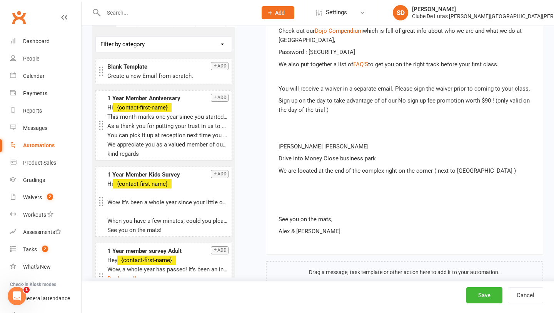
scroll to position [42, 0]
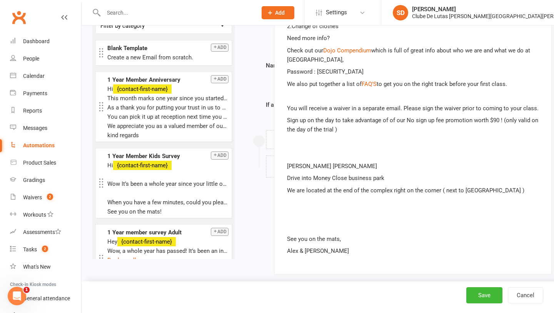
drag, startPoint x: 521, startPoint y: 171, endPoint x: 532, endPoint y: 197, distance: 28.5
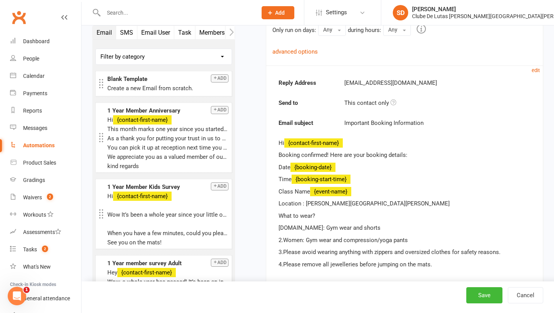
scroll to position [181, 0]
click at [535, 72] on small "edit" at bounding box center [536, 71] width 8 height 6
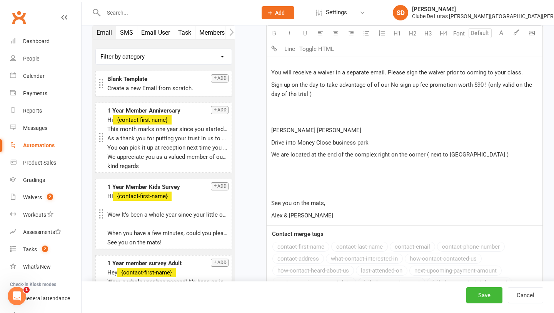
scroll to position [602, 0]
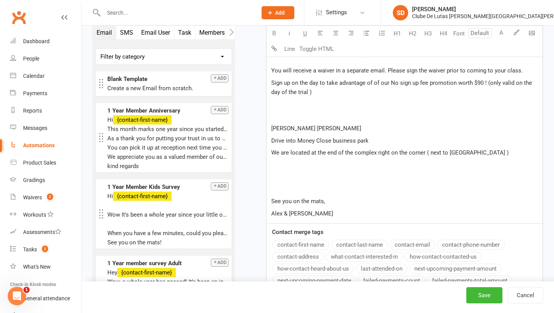
drag, startPoint x: 514, startPoint y: 145, endPoint x: 306, endPoint y: 142, distance: 207.9
click at [306, 148] on p "We are located at the end of the complex right on the corner ( next to Upstage …" at bounding box center [404, 152] width 267 height 9
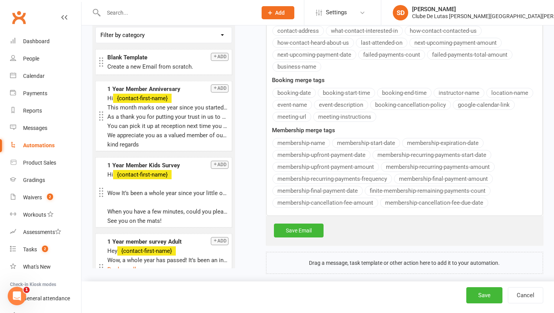
scroll to position [816, 0]
click at [301, 223] on link "Save Email" at bounding box center [299, 230] width 50 height 14
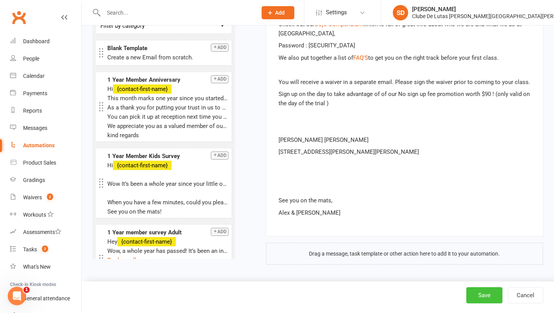
click at [484, 293] on button "Save" at bounding box center [485, 295] width 36 height 16
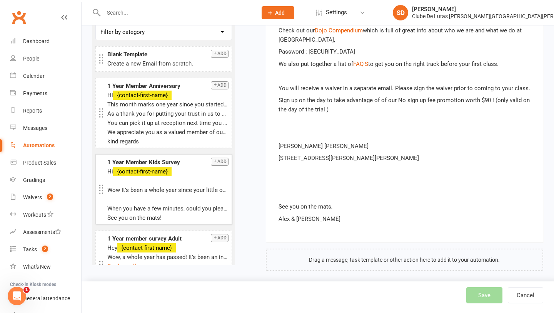
scroll to position [0, 0]
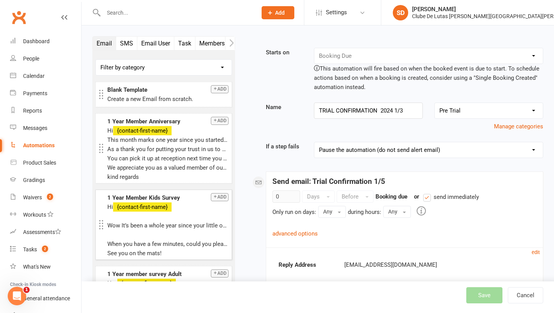
select select "100"
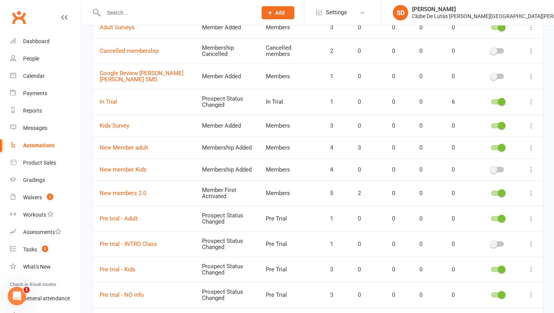
scroll to position [303, 0]
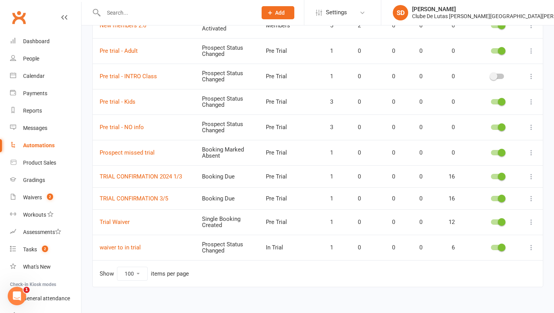
click at [535, 197] on icon at bounding box center [532, 198] width 8 height 8
click at [501, 212] on link "Edit" at bounding box center [498, 209] width 76 height 15
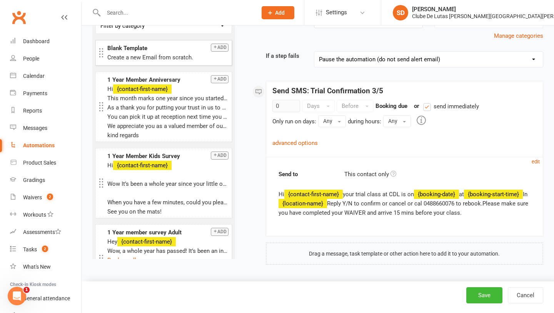
scroll to position [72, 0]
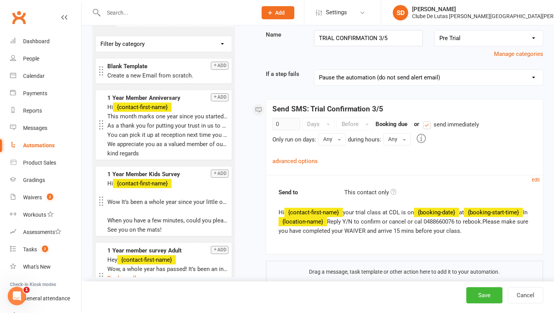
click at [58, 148] on link "Automations" at bounding box center [45, 145] width 71 height 17
select select "100"
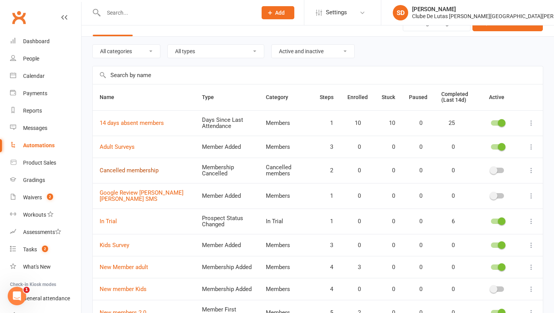
scroll to position [17, 0]
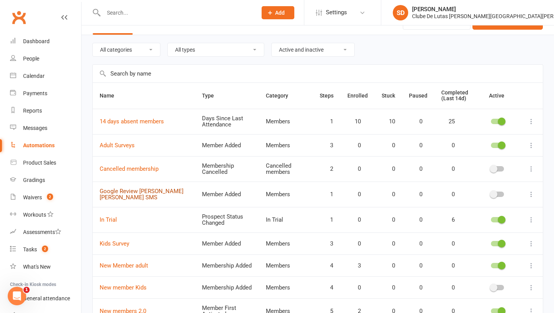
click at [143, 193] on link "Google Review Rouse Hill SMS" at bounding box center [142, 193] width 84 height 13
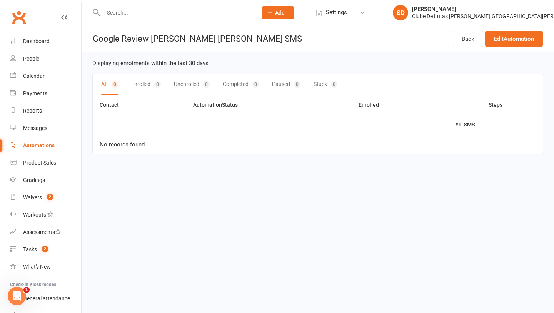
select select "100"
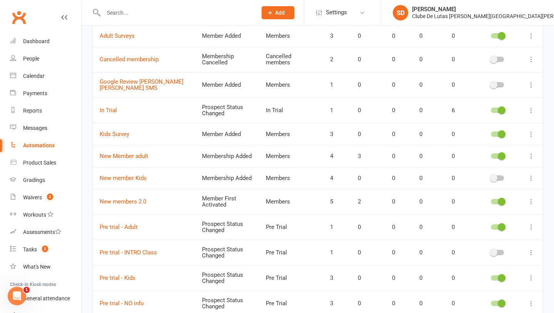
scroll to position [128, 0]
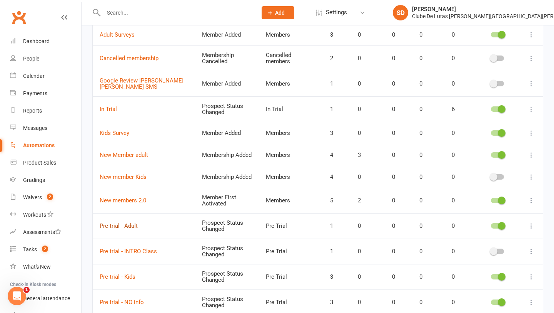
click at [122, 225] on link "Pre trial - Adult" at bounding box center [119, 225] width 38 height 7
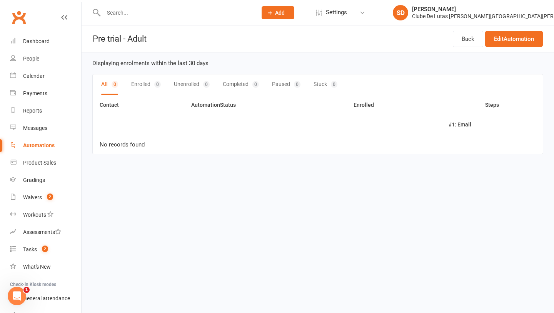
select select "100"
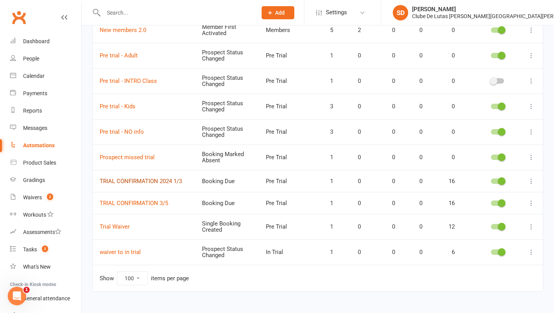
scroll to position [303, 0]
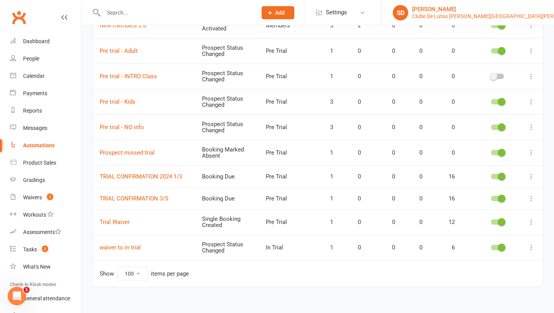
click at [508, 20] on link "SD Siobhan Duffy Clube De Lutas Rouse Hill" at bounding box center [468, 12] width 150 height 15
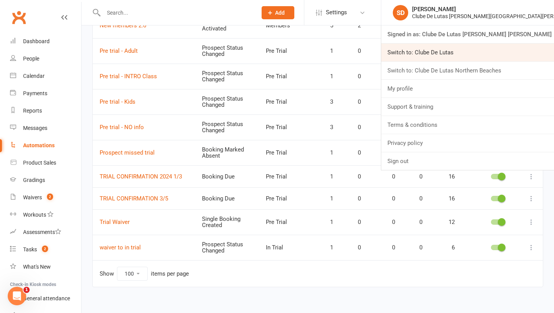
click at [493, 50] on link "Switch to: Clube De Lutas" at bounding box center [467, 52] width 173 height 18
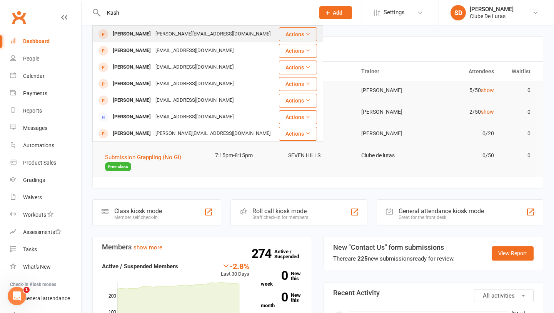
type input "Kash"
click at [115, 35] on div "[PERSON_NAME]" at bounding box center [131, 33] width 43 height 11
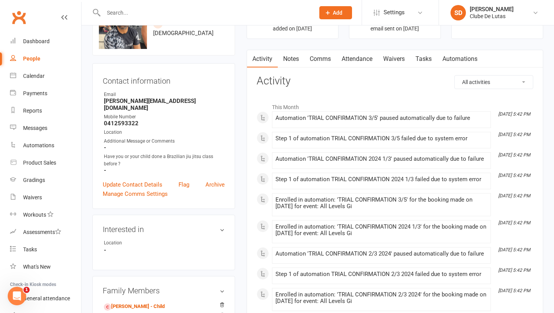
scroll to position [106, 0]
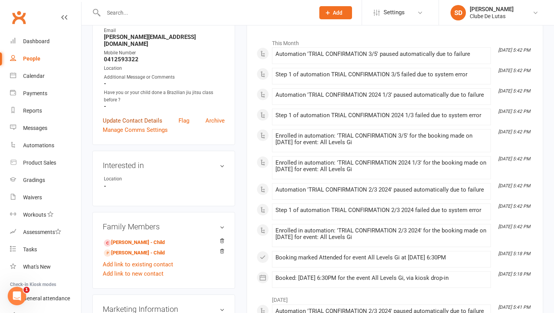
click at [139, 116] on link "Update Contact Details" at bounding box center [133, 120] width 60 height 9
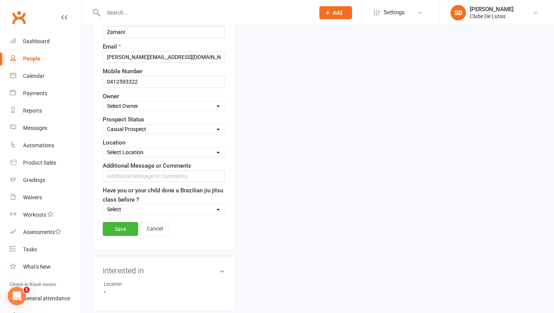
scroll to position [12, 0]
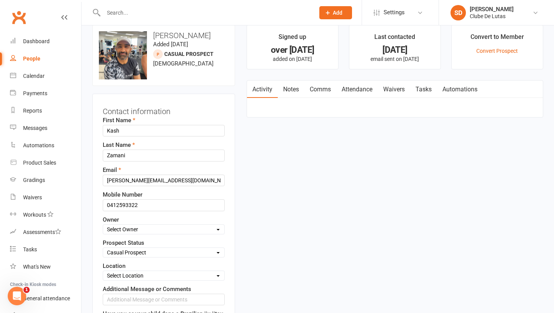
click at [526, 49] on p "Convert Prospect" at bounding box center [497, 51] width 77 height 6
click at [506, 49] on link "Convert Prospect" at bounding box center [498, 51] width 42 height 6
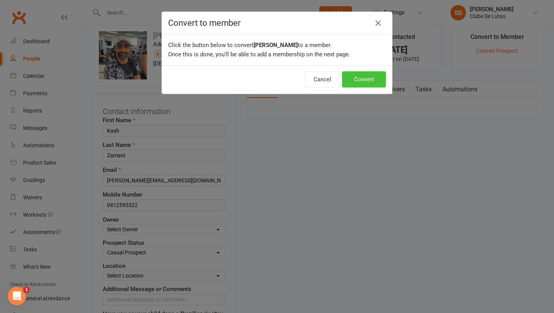
click at [368, 82] on button "Convert" at bounding box center [364, 79] width 44 height 16
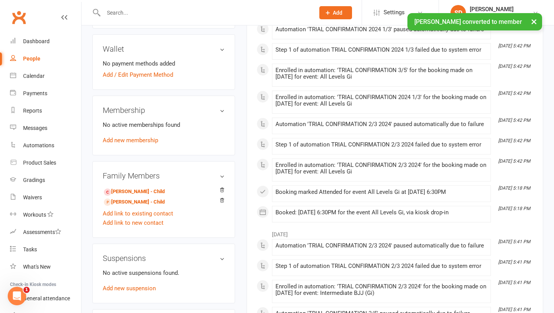
scroll to position [246, 0]
click at [145, 136] on link "Add new membership" at bounding box center [130, 139] width 55 height 7
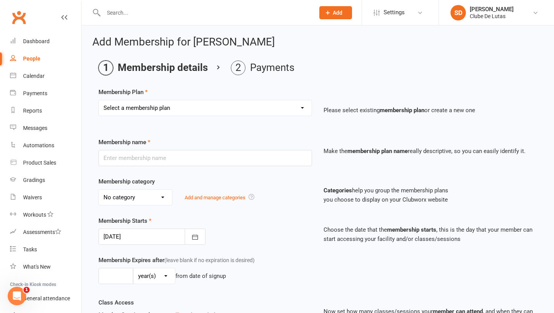
click at [165, 109] on select "Select a membership plan Create new Membership Plan Foundation Adults Foundatio…" at bounding box center [205, 107] width 213 height 15
select select "42"
click at [99, 100] on select "Select a membership plan Create new Membership Plan Foundation Adults Foundatio…" at bounding box center [205, 107] width 213 height 15
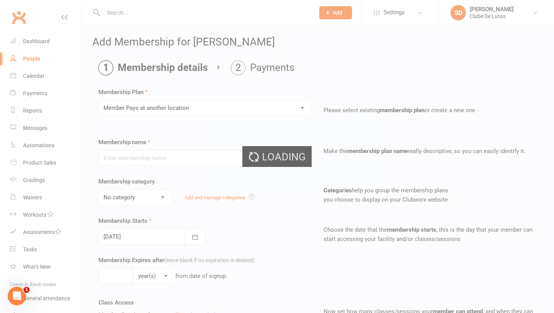
type input "Member Pays at another location"
select select "1"
type input "0"
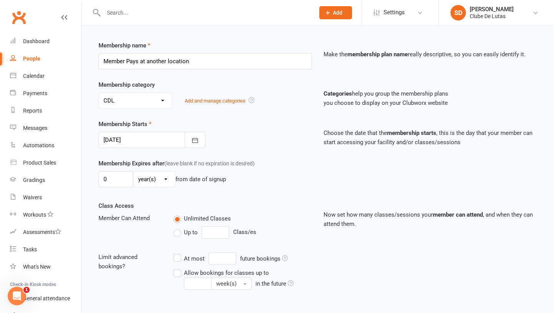
scroll to position [222, 0]
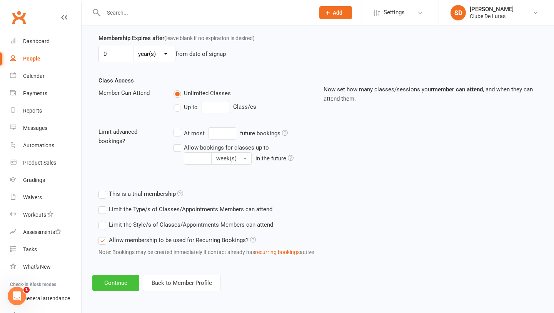
click at [109, 278] on button "Continue" at bounding box center [115, 282] width 47 height 16
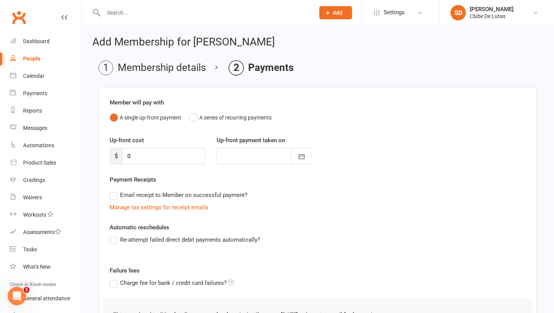
scroll to position [76, 0]
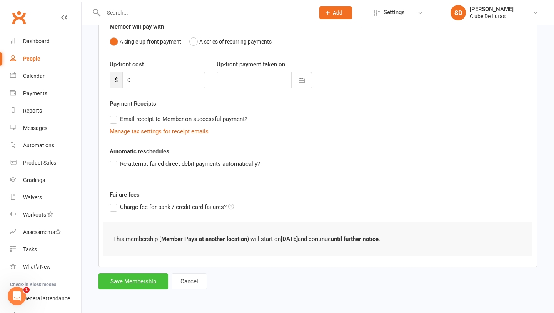
click at [156, 279] on button "Save Membership" at bounding box center [134, 281] width 70 height 16
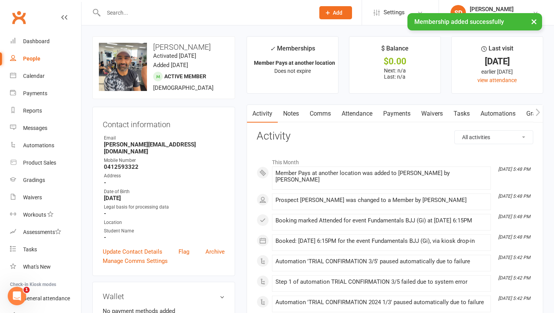
click at [179, 13] on div "× Membership added successfully" at bounding box center [272, 13] width 544 height 0
click at [171, 13] on div "× Membership added successfully" at bounding box center [272, 13] width 544 height 0
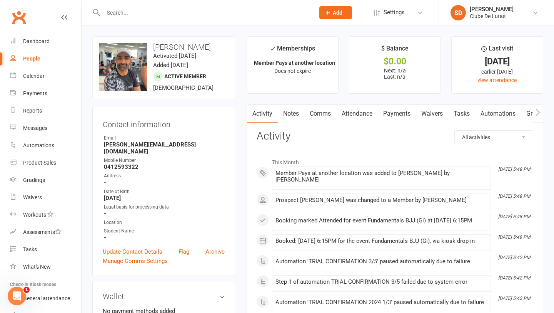
click at [165, 14] on input "text" at bounding box center [205, 12] width 208 height 11
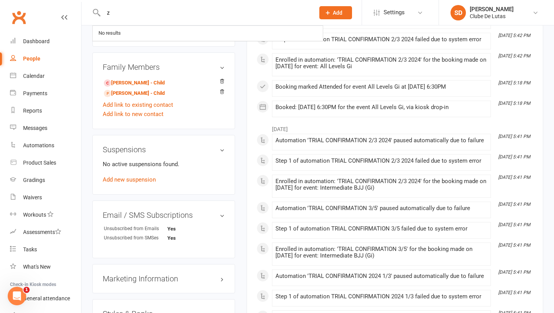
scroll to position [380, 0]
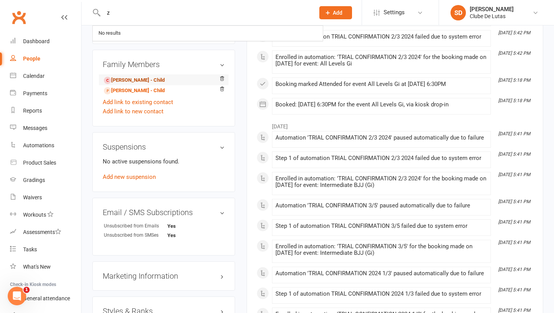
type input "z"
click at [148, 76] on link "Rafael Zamani - Child" at bounding box center [134, 80] width 61 height 8
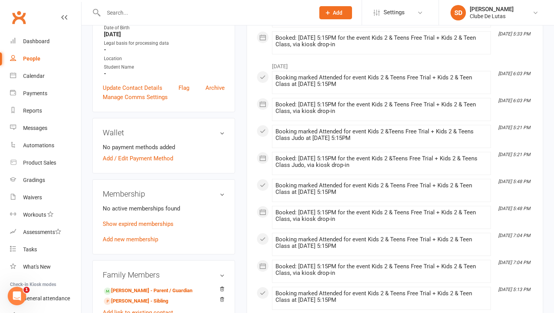
scroll to position [169, 0]
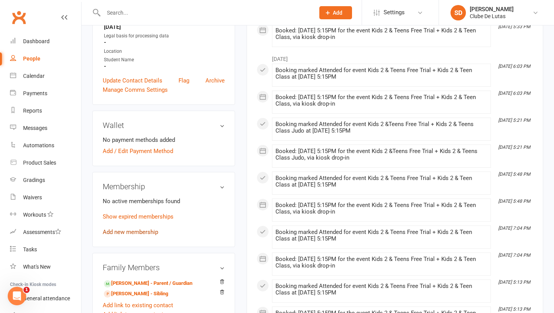
click at [149, 228] on link "Add new membership" at bounding box center [130, 231] width 55 height 7
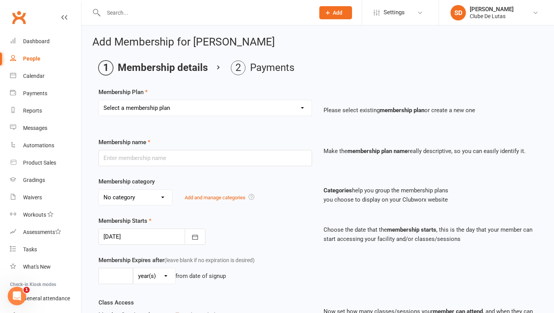
click at [155, 102] on select "Select a membership plan Create new Membership Plan Foundation Adults Foundatio…" at bounding box center [205, 107] width 213 height 15
select select "42"
click at [99, 100] on select "Select a membership plan Create new Membership Plan Foundation Adults Foundatio…" at bounding box center [205, 107] width 213 height 15
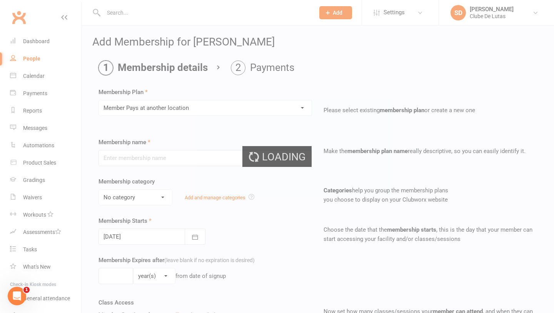
type input "Member Pays at another location"
select select "1"
type input "0"
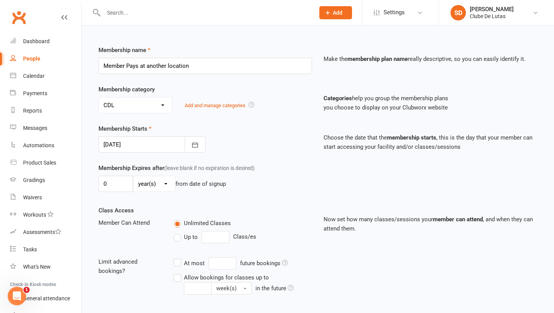
scroll to position [222, 0]
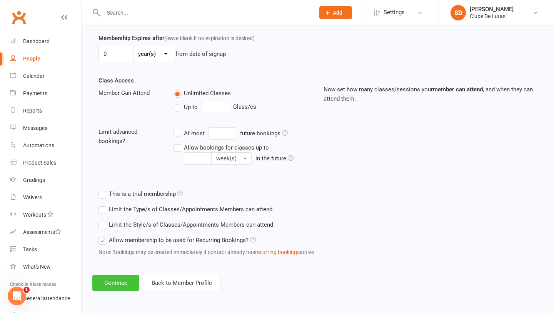
click at [103, 278] on button "Continue" at bounding box center [115, 282] width 47 height 16
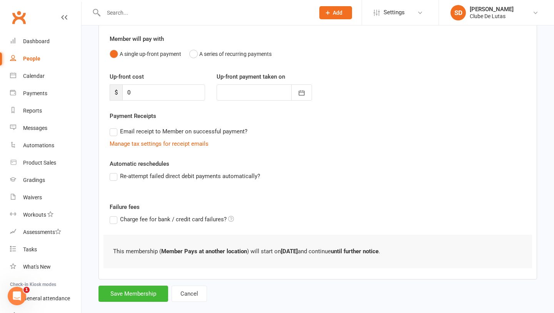
scroll to position [76, 0]
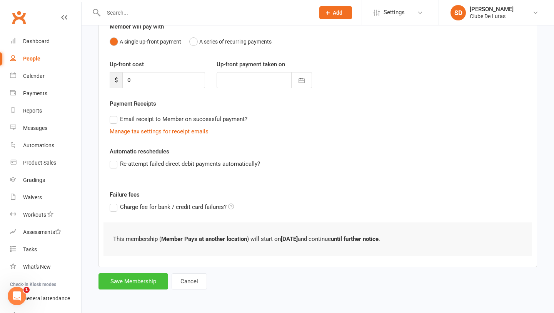
click at [144, 282] on button "Save Membership" at bounding box center [134, 281] width 70 height 16
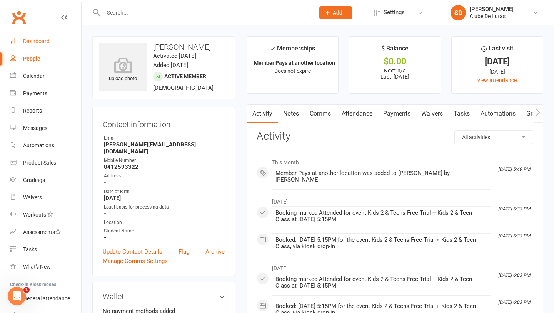
click at [38, 38] on div "Dashboard" at bounding box center [36, 41] width 27 height 6
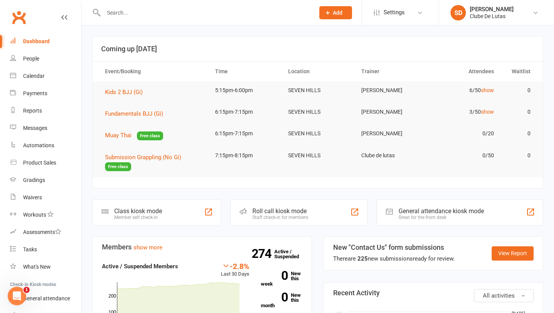
click at [487, 21] on li "SD Siobhan Duffy Clube De Lutas Signed in as: Clube De Lutas Switch to: Clube D…" at bounding box center [496, 12] width 115 height 25
click at [494, 12] on div "[PERSON_NAME]" at bounding box center [492, 9] width 44 height 7
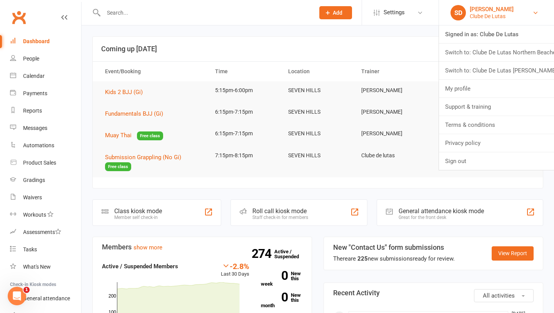
click at [494, 12] on div "[PERSON_NAME]" at bounding box center [492, 9] width 44 height 7
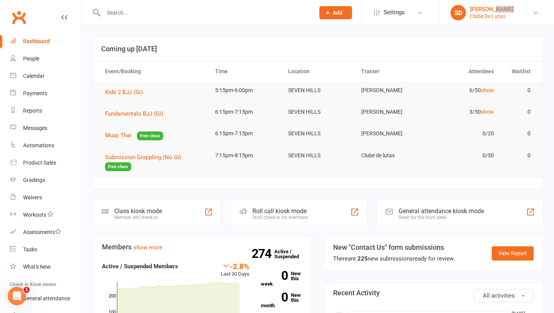
click at [494, 12] on div "[PERSON_NAME]" at bounding box center [492, 9] width 44 height 7
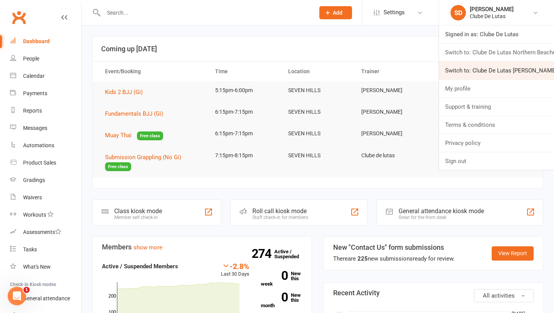
click at [491, 69] on link "Switch to: Clube De Lutas Rouse Hill" at bounding box center [496, 71] width 115 height 18
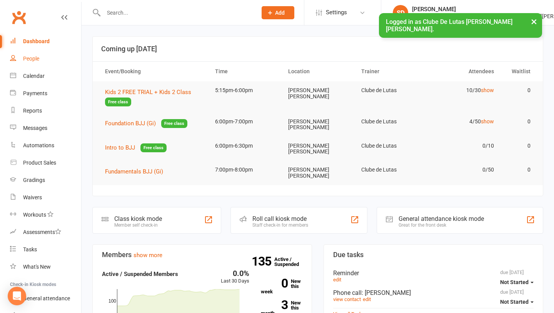
click at [25, 59] on div "People" at bounding box center [31, 58] width 16 height 6
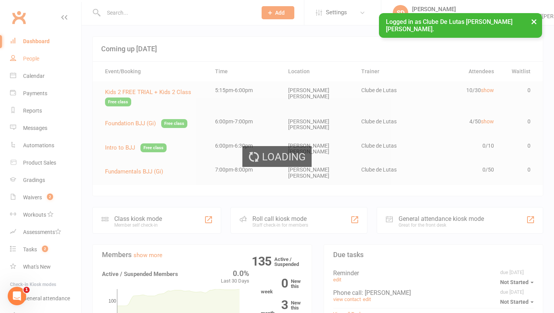
select select "100"
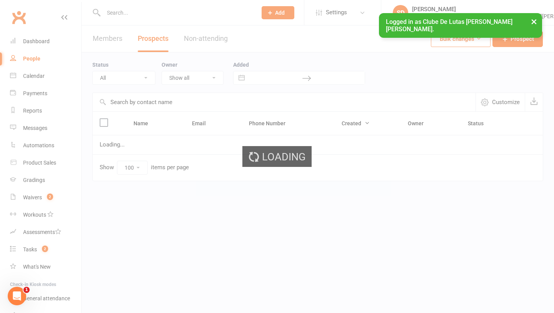
select select "IN TRIAL"
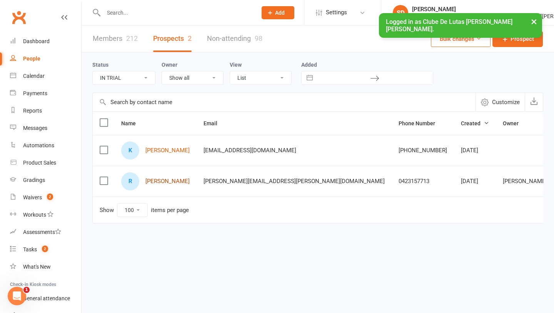
click at [171, 183] on link "[PERSON_NAME]" at bounding box center [168, 181] width 44 height 7
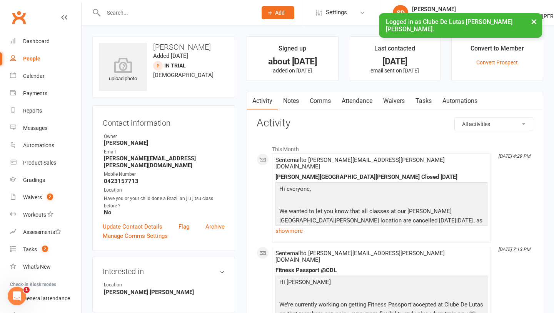
click at [292, 100] on link "Notes" at bounding box center [291, 101] width 27 height 18
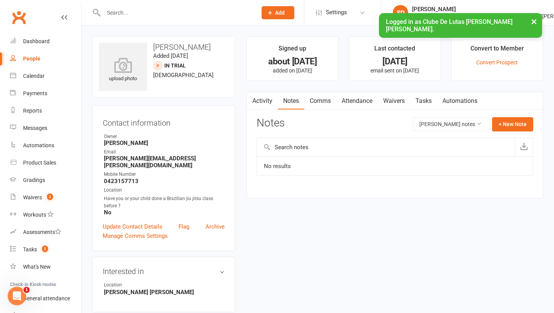
click at [326, 100] on link "Comms" at bounding box center [320, 101] width 32 height 18
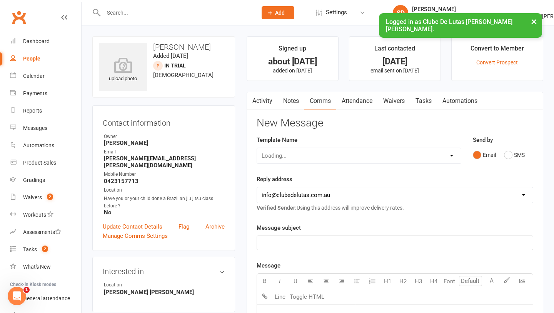
click at [424, 157] on div "Loading..." at bounding box center [359, 155] width 205 height 16
click at [399, 161] on select "Select Template [Email] School Program - 1 ( Welcome ) [Email] School Program (…" at bounding box center [359, 155] width 204 height 15
select select "125"
click at [257, 148] on select "Select Template [Email] School Program - 1 ( Welcome ) [Email] School Program (…" at bounding box center [359, 155] width 204 height 15
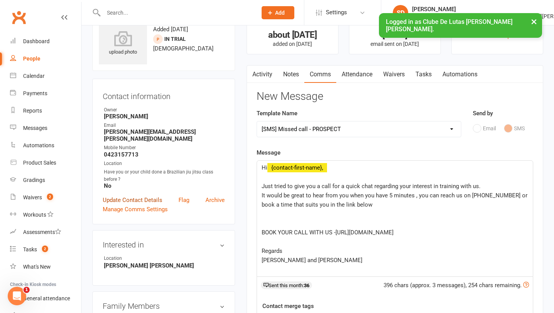
click at [153, 195] on link "Update Contact Details" at bounding box center [133, 199] width 60 height 9
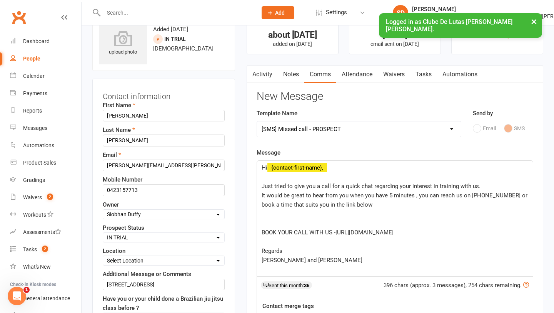
scroll to position [36, 0]
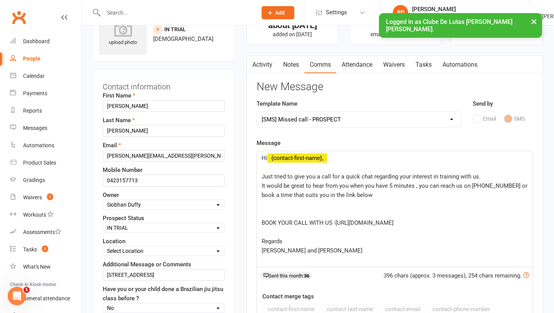
click at [175, 222] on div "Select Pre trial Pre trial - ADULTS Pre trial - INTRO Pre trial - KIDS IN TRIAL…" at bounding box center [164, 227] width 122 height 10
click at [174, 226] on select "Select Pre trial Pre trial - ADULTS Pre trial - INTRO Pre trial - KIDS IN TRIAL…" at bounding box center [163, 227] width 121 height 8
select select "Jiu Jitsu Program"
click at [103, 223] on select "Select Pre trial Pre trial - ADULTS Pre trial - INTRO Pre trial - KIDS IN TRIAL…" at bounding box center [163, 227] width 121 height 8
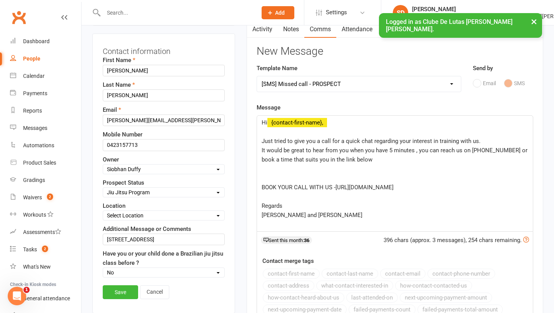
scroll to position [72, 0]
click at [112, 301] on div "Save Cancel" at bounding box center [164, 293] width 122 height 18
click at [116, 292] on link "Save" at bounding box center [120, 291] width 35 height 14
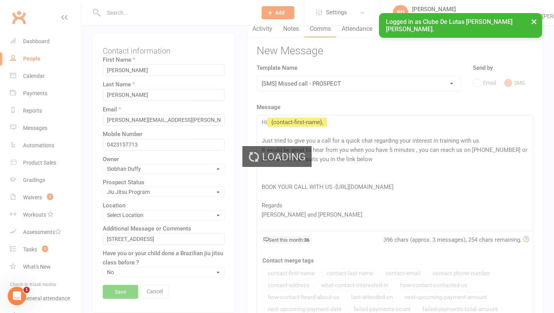
scroll to position [0, 0]
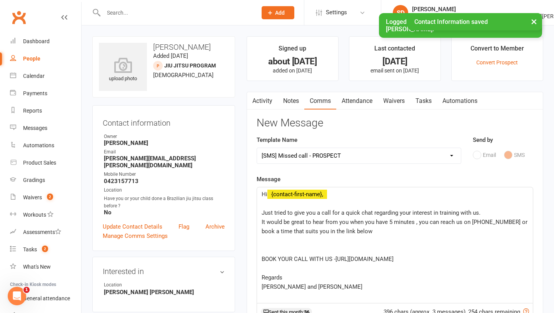
click at [291, 99] on link "Notes" at bounding box center [291, 101] width 27 height 18
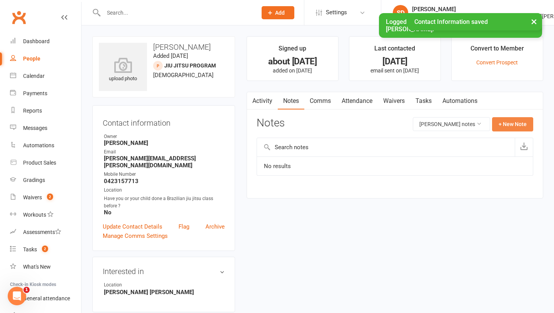
click at [510, 125] on button "+ New Note" at bounding box center [512, 124] width 41 height 14
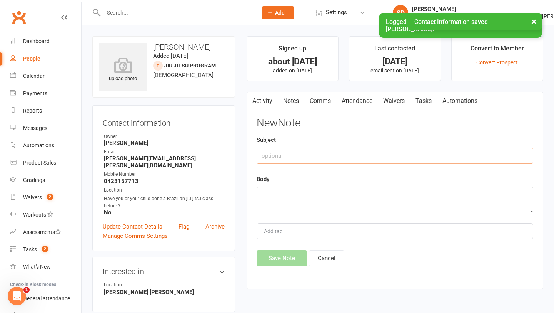
click at [330, 154] on input "text" at bounding box center [395, 155] width 277 height 16
type input "Follow up trial"
click at [303, 189] on textarea at bounding box center [395, 199] width 277 height 25
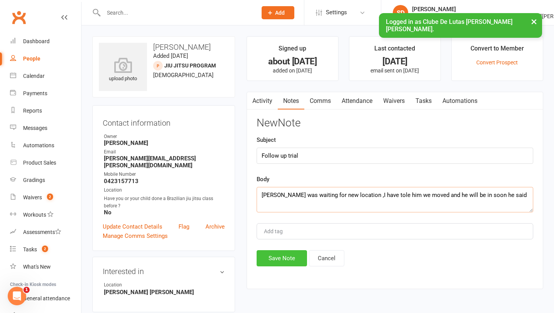
type textarea "[PERSON_NAME] was waiting for new location ,I have tole him we moved and he wil…"
click at [278, 259] on button "Save Note" at bounding box center [282, 258] width 50 height 16
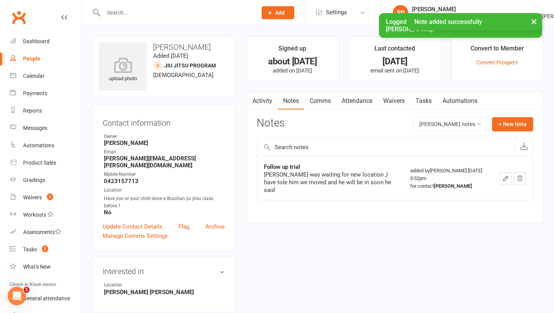
click at [31, 52] on link "People" at bounding box center [45, 58] width 71 height 17
select select "100"
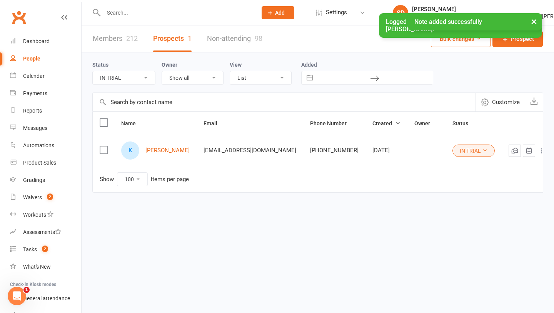
click at [141, 84] on select "All (No status set) (Invalid status) Pre trial Pre trial - ADULTS Pre trial - I…" at bounding box center [124, 77] width 62 height 13
select select "Follow-up Call Trial"
click at [93, 71] on select "All (No status set) (Invalid status) Pre trial Pre trial - ADULTS Pre trial - I…" at bounding box center [124, 77] width 62 height 13
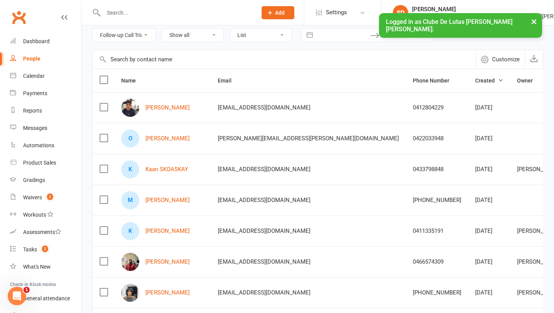
scroll to position [44, 0]
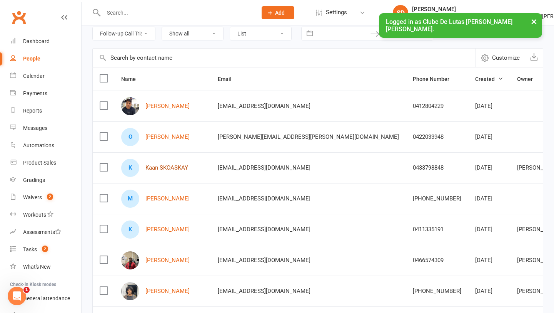
click at [179, 168] on link "Kaan SKOASKAY" at bounding box center [167, 167] width 43 height 7
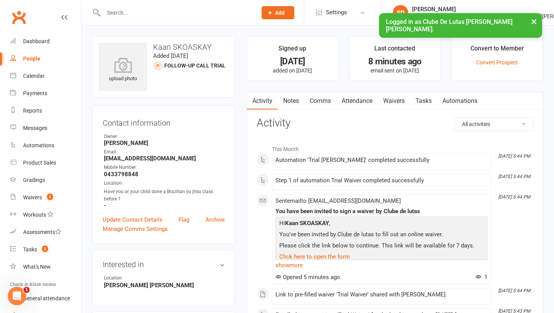
click at [292, 102] on link "Notes" at bounding box center [291, 101] width 27 height 18
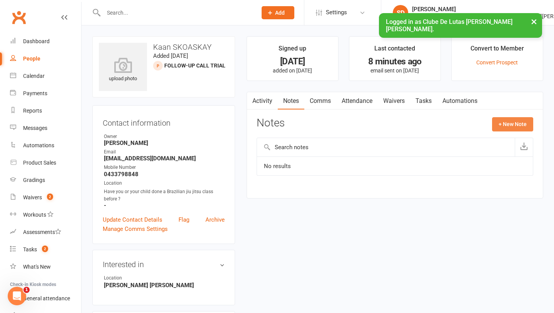
click at [515, 127] on button "+ New Note" at bounding box center [512, 124] width 41 height 14
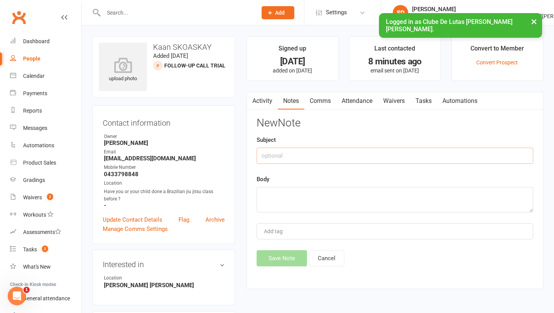
click at [327, 154] on input "text" at bounding box center [395, 155] width 277 height 16
type input "Follow up trial"
click at [288, 197] on textarea at bounding box center [395, 199] width 277 height 25
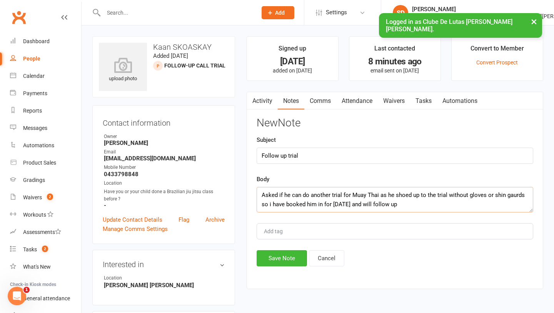
type textarea "Asked if he can do another trial for Muay Thai as he shoed up to the trial with…"
click at [272, 269] on div "Activity Notes Comms Attendance Waivers Tasks Automations Notes + New Note Expo…" at bounding box center [395, 190] width 297 height 197
click at [274, 261] on button "Save Note" at bounding box center [282, 258] width 50 height 16
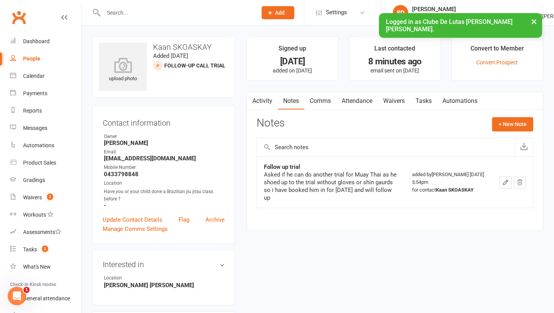
click at [35, 58] on div "People" at bounding box center [31, 58] width 17 height 6
select select "100"
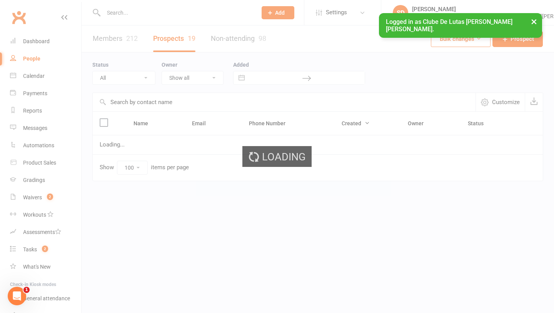
select select "Follow-up Call Trial"
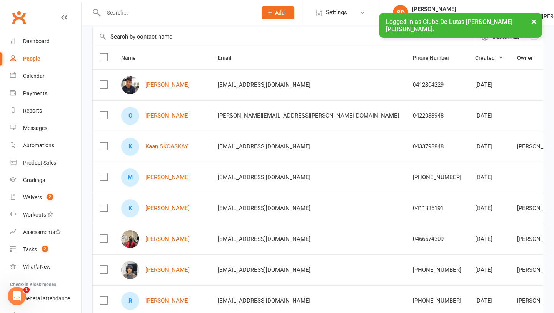
scroll to position [66, 0]
click at [156, 208] on link "Kat Tanhueco" at bounding box center [168, 207] width 44 height 7
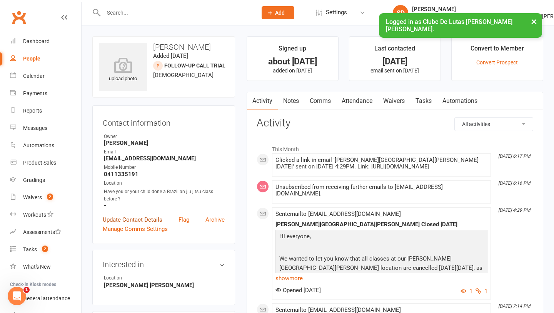
click at [133, 220] on link "Update Contact Details" at bounding box center [133, 219] width 60 height 9
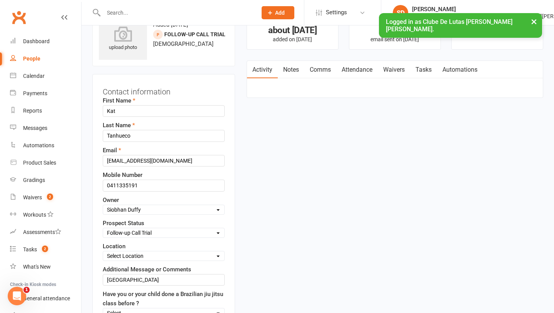
scroll to position [36, 0]
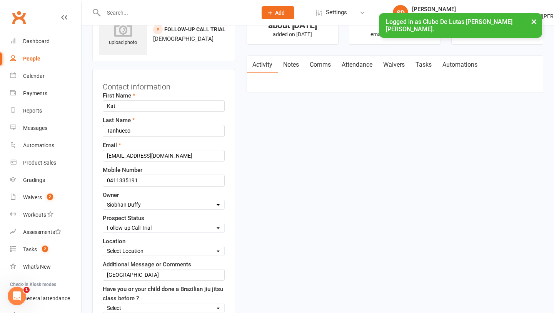
click at [132, 230] on select "Select Pre trial Pre trial - ADULTS Pre trial - INTRO Pre trial - KIDS IN TRIAL…" at bounding box center [163, 227] width 121 height 8
select select "Jiu Jitsu Program"
click at [103, 223] on select "Select Pre trial Pre trial - ADULTS Pre trial - INTRO Pre trial - KIDS IN TRIAL…" at bounding box center [163, 227] width 121 height 8
click at [294, 65] on link "Notes" at bounding box center [291, 65] width 27 height 18
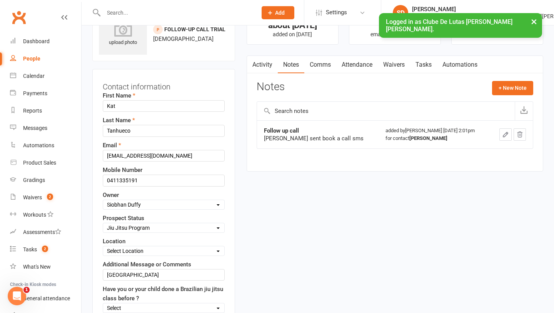
click at [490, 99] on div "Notes + New Note" at bounding box center [395, 91] width 277 height 20
click at [502, 95] on div "Notes + New Note" at bounding box center [395, 91] width 277 height 20
click at [511, 83] on button "+ New Note" at bounding box center [512, 88] width 41 height 14
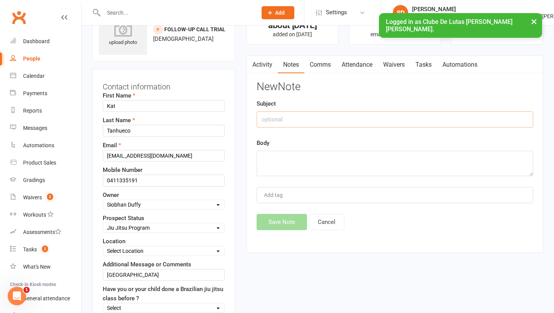
click at [314, 125] on input "text" at bounding box center [395, 119] width 277 height 16
type input "Follow up call"
click at [274, 164] on textarea at bounding box center [395, 163] width 277 height 25
type textarea "U"
type textarea "n"
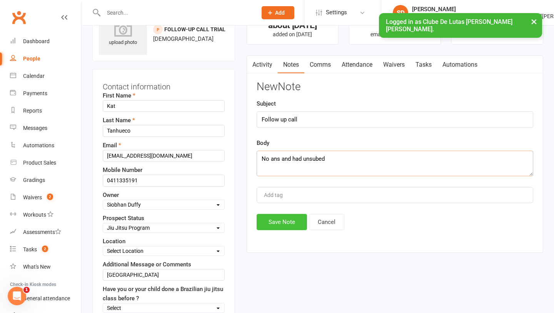
type textarea "No ans and had unsubed"
click at [276, 222] on button "Save Note" at bounding box center [282, 222] width 50 height 16
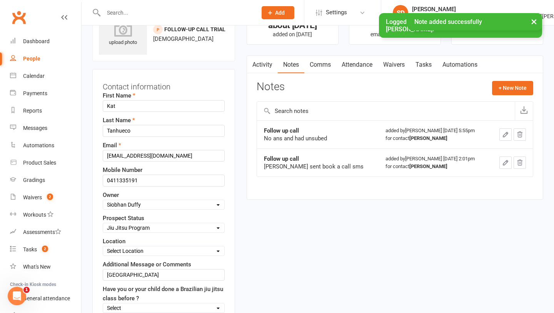
select select "100"
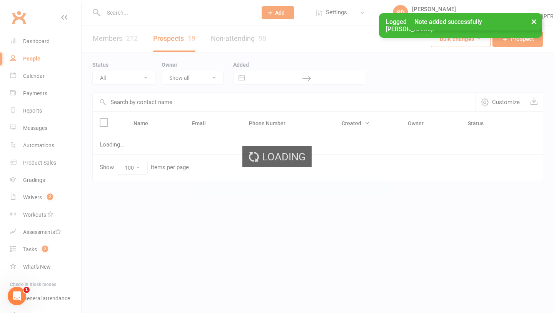
select select "Follow-up Call Trial"
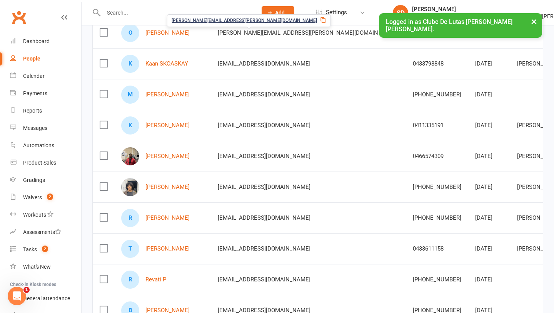
scroll to position [156, 0]
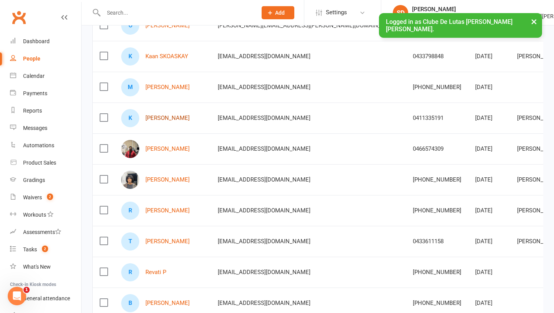
click at [164, 119] on link "Kat Tanhueco" at bounding box center [168, 118] width 44 height 7
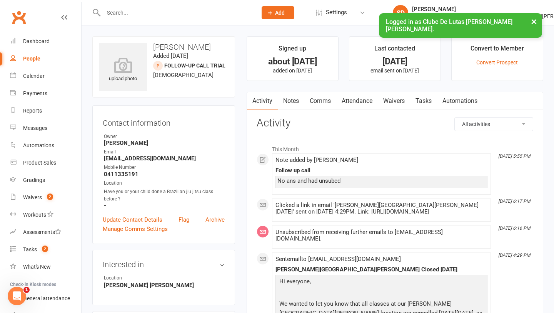
select select "100"
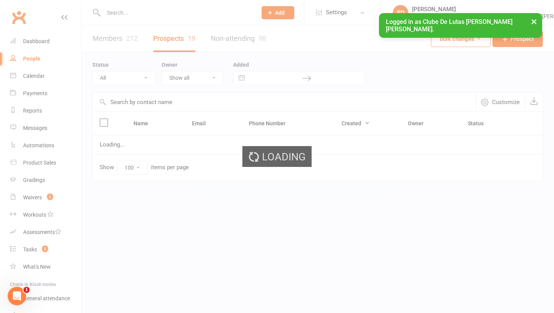
select select "Follow-up Call Trial"
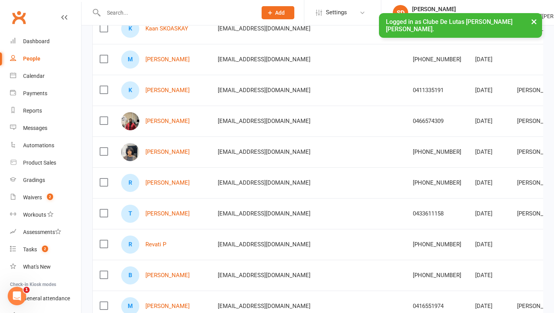
scroll to position [184, 0]
click at [164, 120] on link "Raj Sunder" at bounding box center [168, 120] width 44 height 7
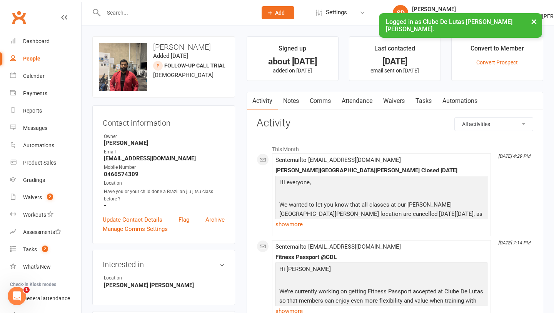
click at [297, 98] on link "Notes" at bounding box center [291, 101] width 27 height 18
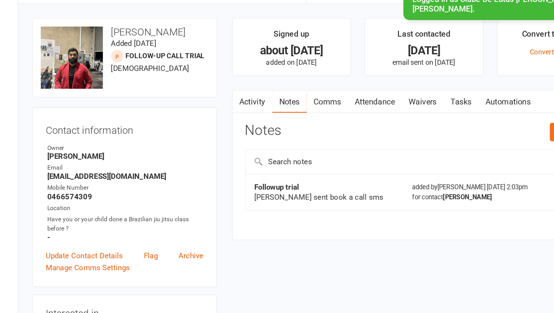
click at [319, 97] on link "Comms" at bounding box center [320, 101] width 32 height 18
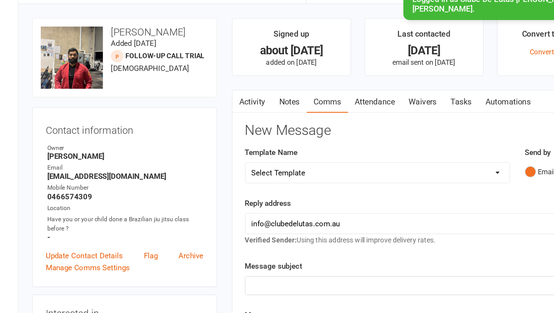
click at [361, 152] on select "Select Template [Email] School Program - 1 ( Welcome ) [Email] School Program (…" at bounding box center [359, 155] width 204 height 15
select select "125"
click at [257, 148] on select "Select Template [Email] School Program - 1 ( Welcome ) [Email] School Program (…" at bounding box center [359, 155] width 204 height 15
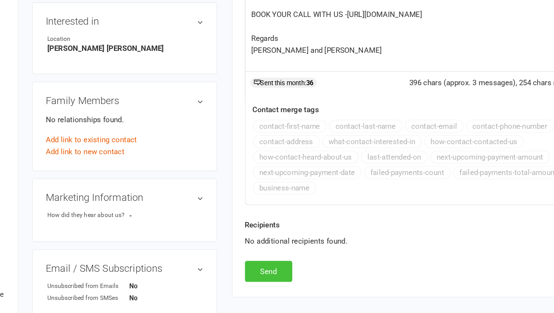
click at [277, 278] on button "Send" at bounding box center [275, 280] width 37 height 16
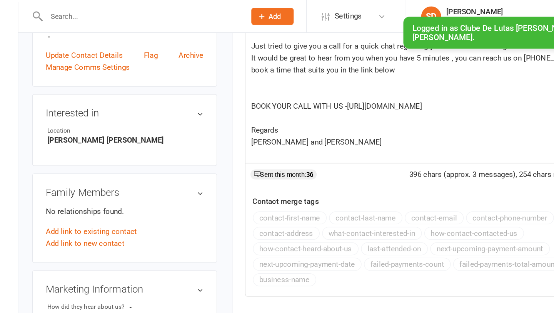
scroll to position [42, 0]
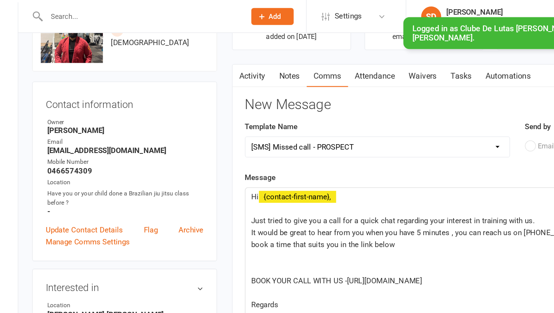
select select
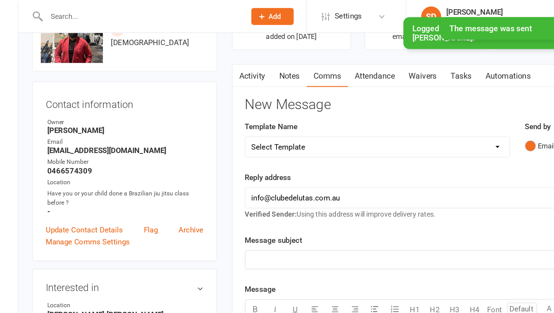
scroll to position [0, 0]
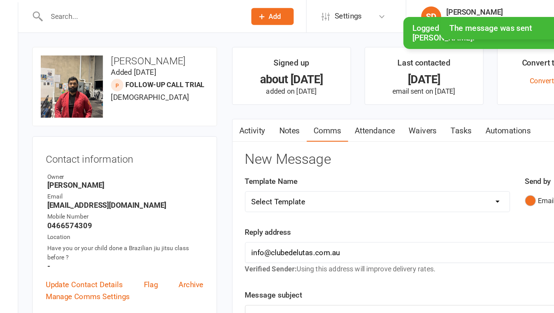
click at [288, 101] on link "Notes" at bounding box center [291, 101] width 27 height 18
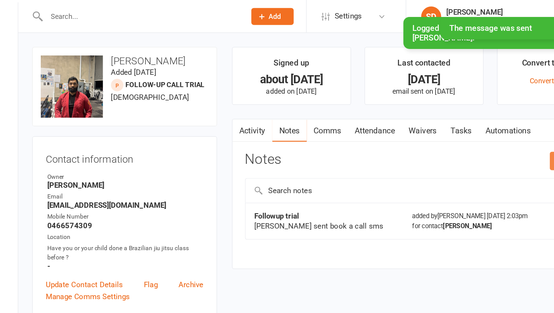
click at [493, 125] on button "+ New Note" at bounding box center [512, 124] width 41 height 14
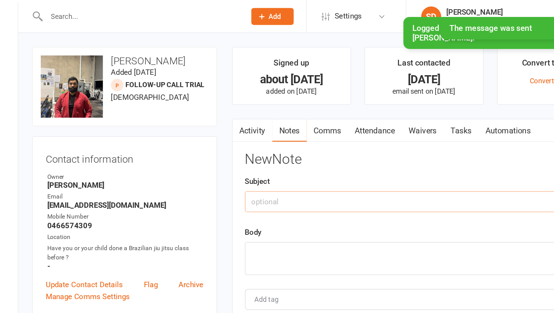
click at [292, 157] on input "text" at bounding box center [395, 155] width 277 height 16
type input "Follow up trial"
click at [255, 200] on div "Activity Notes Comms Attendance Waivers Tasks Automations Notes + New Note Foll…" at bounding box center [395, 190] width 297 height 197
click at [266, 199] on textarea at bounding box center [395, 199] width 277 height 25
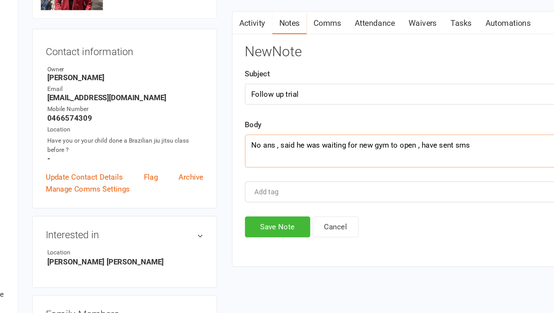
scroll to position [28, 0]
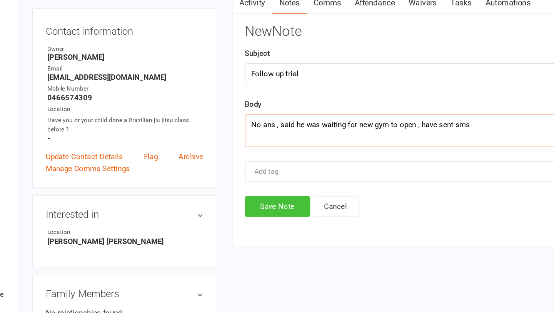
type textarea "No ans , said he was waiting for new gym to open , have sent sms"
click at [296, 229] on button "Save Note" at bounding box center [282, 230] width 50 height 16
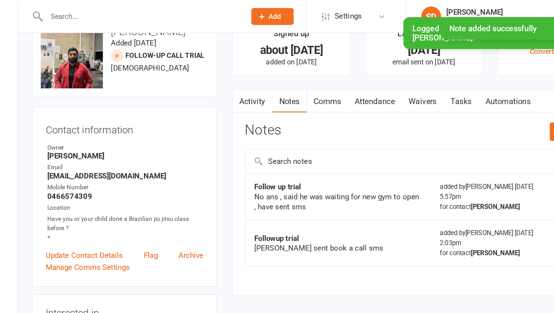
scroll to position [0, 0]
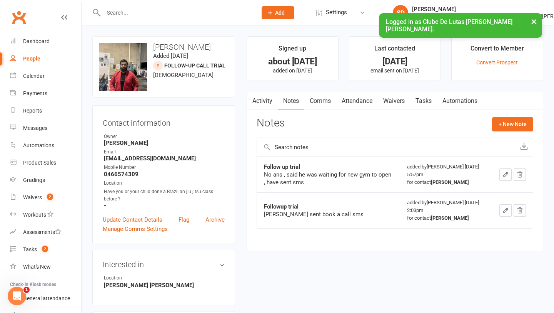
select select "100"
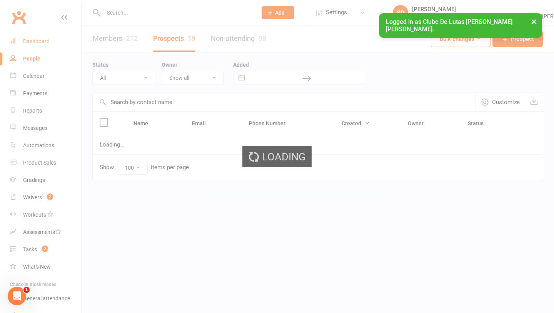
select select "Follow-up Call Trial"
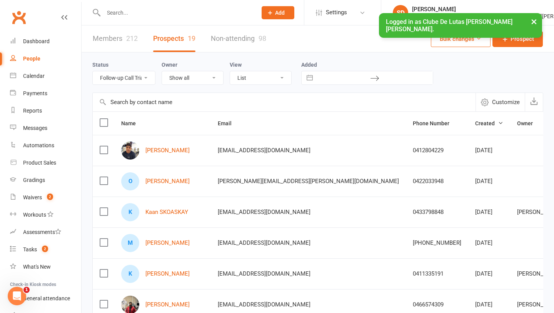
click at [34, 65] on link "People" at bounding box center [45, 58] width 71 height 17
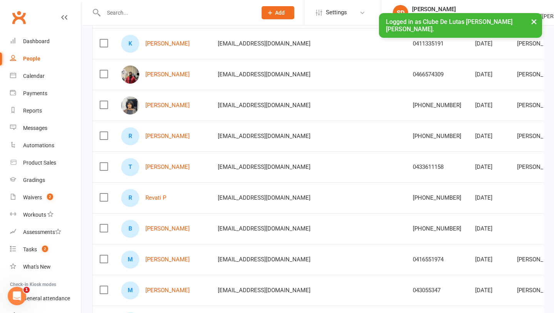
scroll to position [229, 0]
click at [164, 135] on link "Riya pathuri" at bounding box center [168, 136] width 44 height 7
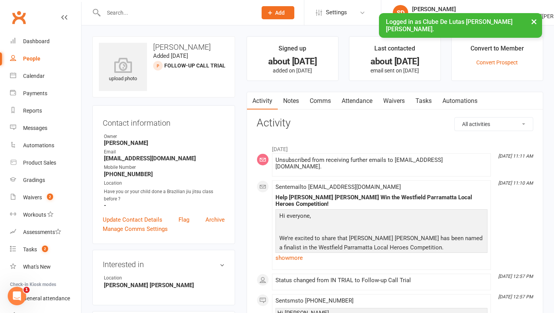
click at [325, 102] on link "Comms" at bounding box center [320, 101] width 32 height 18
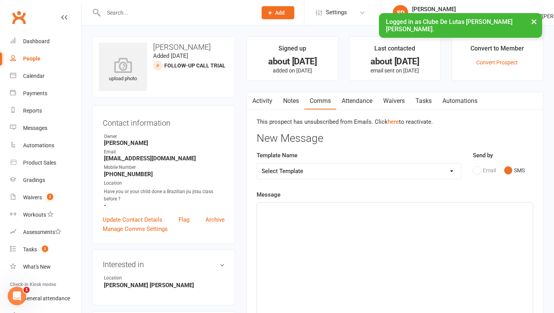
click at [270, 98] on link "Activity" at bounding box center [262, 101] width 31 height 18
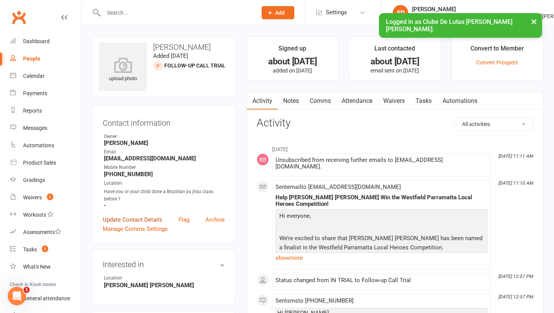
click at [136, 219] on link "Update Contact Details" at bounding box center [133, 219] width 60 height 9
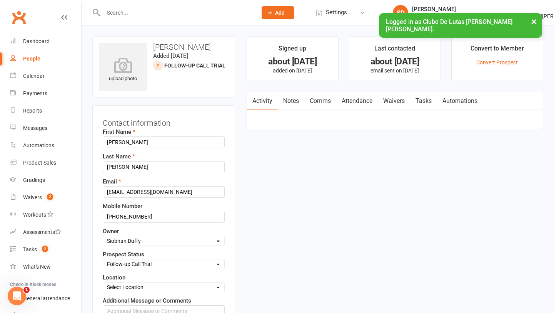
scroll to position [36, 0]
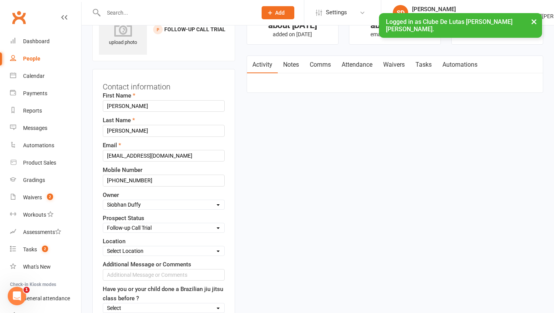
click at [170, 227] on select "Select Pre trial Pre trial - ADULTS Pre trial - INTRO Pre trial - KIDS IN TRIAL…" at bounding box center [163, 227] width 121 height 8
select select "Jiu Jitsu Program"
click at [103, 223] on select "Select Pre trial Pre trial - ADULTS Pre trial - INTRO Pre trial - KIDS IN TRIAL…" at bounding box center [163, 227] width 121 height 8
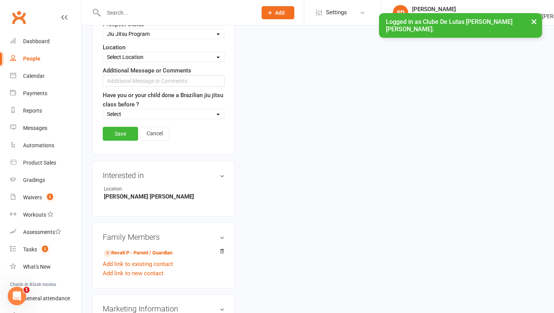
scroll to position [244, 0]
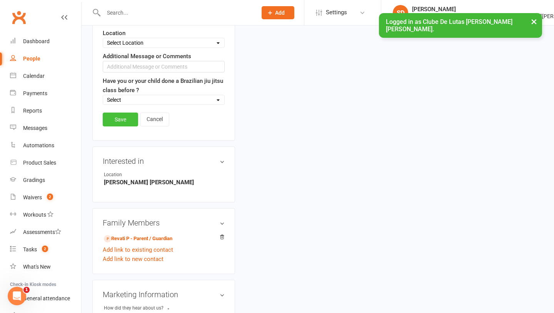
click at [122, 124] on link "Save" at bounding box center [120, 119] width 35 height 14
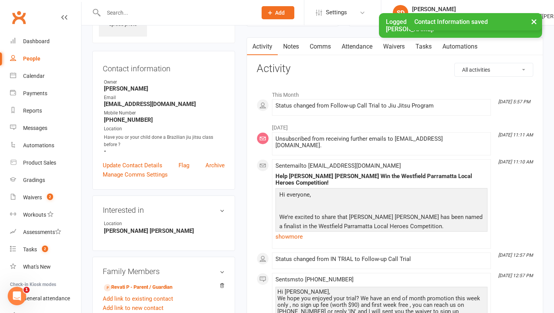
scroll to position [0, 0]
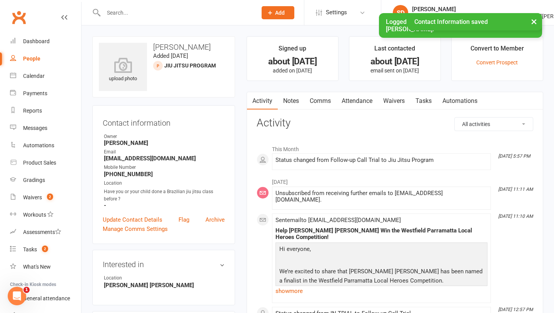
click at [298, 95] on link "Notes" at bounding box center [291, 101] width 27 height 18
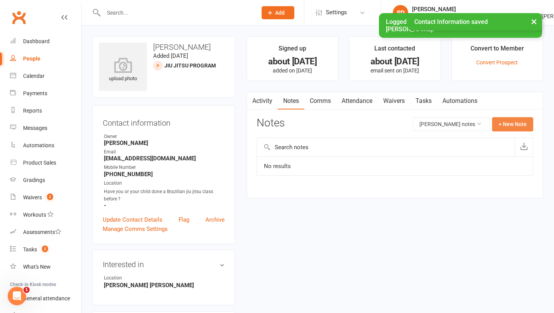
click at [511, 117] on button "+ New Note" at bounding box center [512, 124] width 41 height 14
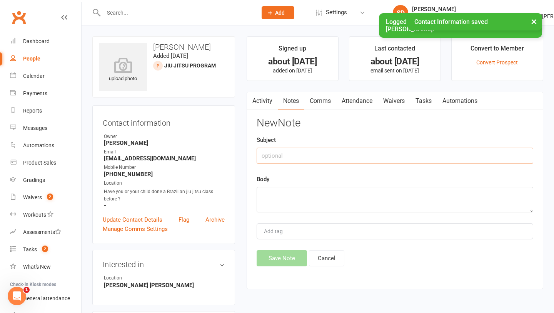
click at [321, 150] on input "text" at bounding box center [395, 155] width 277 height 16
click at [307, 187] on textarea at bounding box center [395, 199] width 277 height 25
click at [278, 158] on input "Folloe up" at bounding box center [395, 155] width 277 height 16
type input "Follow up"
click at [268, 191] on textarea at bounding box center [395, 199] width 277 height 25
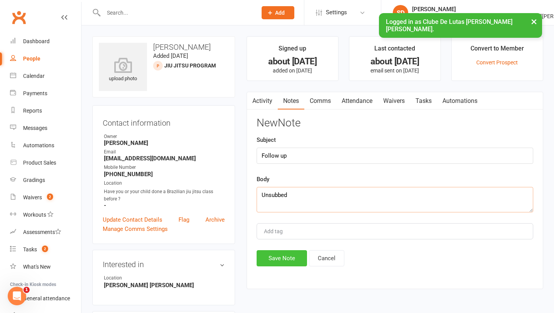
type textarea "Unsubbed"
click at [287, 265] on button "Save Note" at bounding box center [282, 258] width 50 height 16
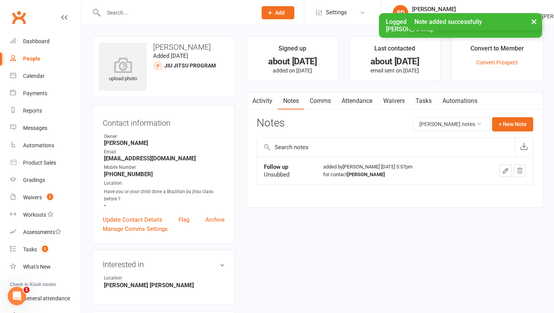
select select "100"
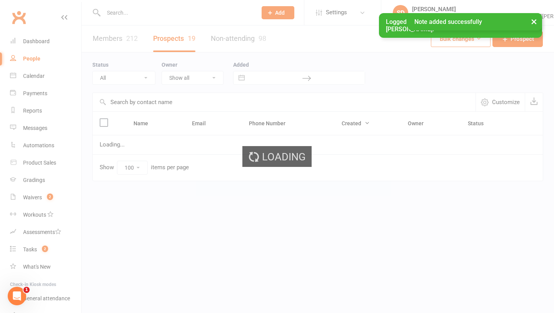
select select "Follow-up Call Trial"
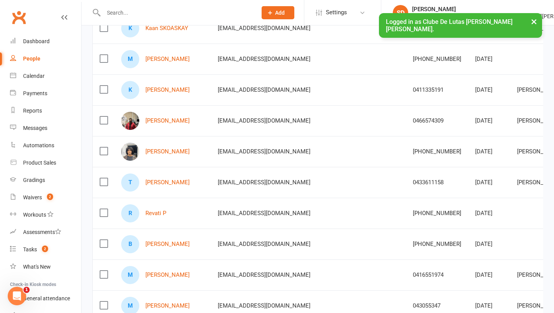
scroll to position [206, 0]
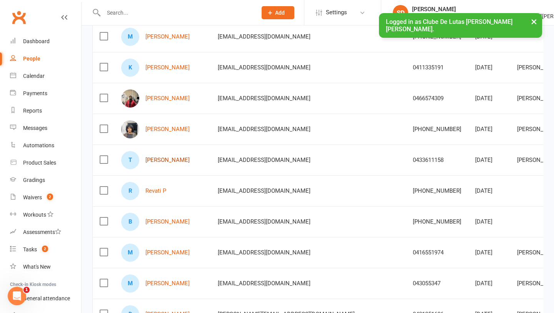
click at [164, 161] on link "Tyler Hope" at bounding box center [168, 160] width 44 height 7
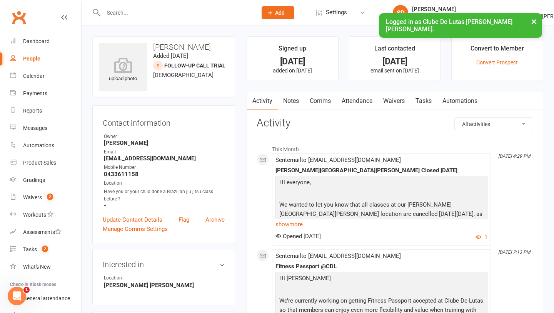
click at [293, 98] on link "Notes" at bounding box center [291, 101] width 27 height 18
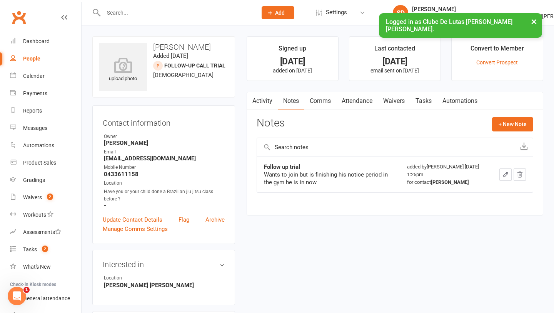
click at [320, 102] on link "Comms" at bounding box center [320, 101] width 32 height 18
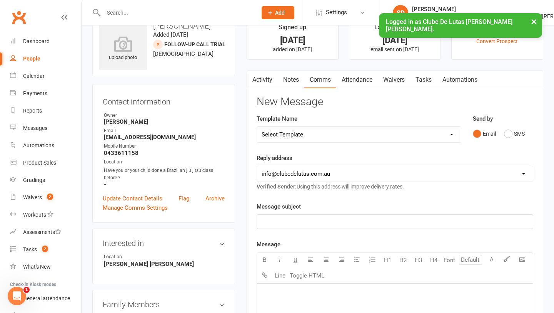
scroll to position [20, 0]
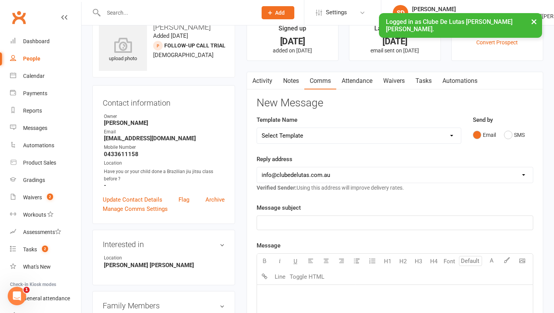
click at [504, 132] on div "Email SMS" at bounding box center [503, 134] width 60 height 15
click at [503, 134] on div "Email SMS" at bounding box center [503, 134] width 60 height 15
click at [507, 134] on button "SMS" at bounding box center [514, 134] width 21 height 15
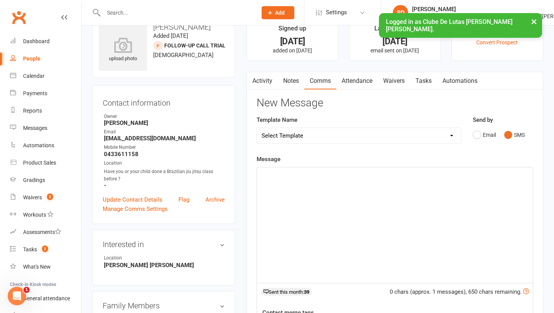
click at [289, 211] on div "﻿" at bounding box center [395, 224] width 276 height 115
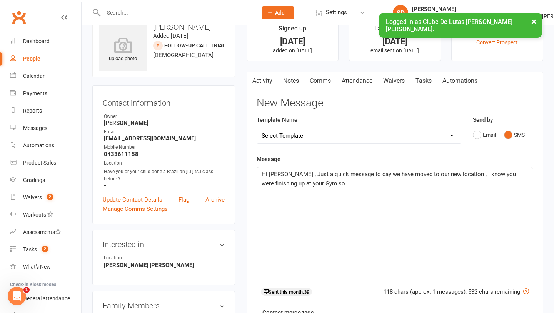
click at [356, 175] on span "Hi Tyler , Just a quick message to day we have moved to our new location , I kn…" at bounding box center [390, 179] width 256 height 16
click at [281, 185] on span "Hi Tyler , Just a quick message to say we have moved to our new location , I kn…" at bounding box center [390, 179] width 256 height 16
click at [346, 188] on div "Hi Tyler , Just a quick message to say we have moved to our new location , I kn…" at bounding box center [395, 224] width 276 height 115
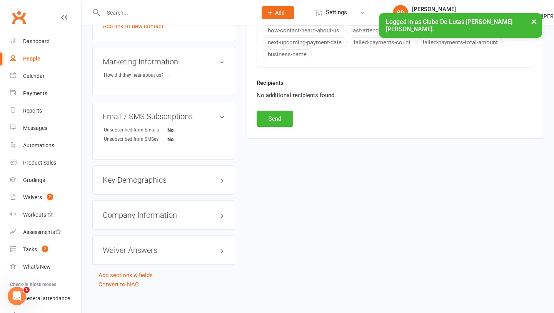
scroll to position [344, 0]
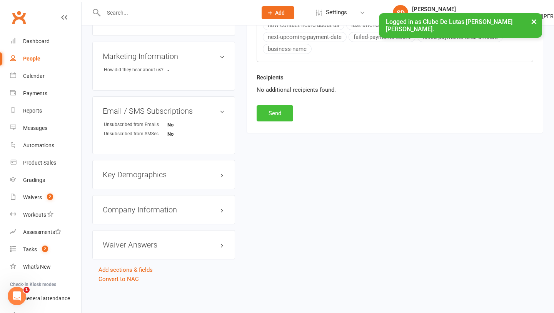
click at [291, 110] on button "Send" at bounding box center [275, 113] width 37 height 16
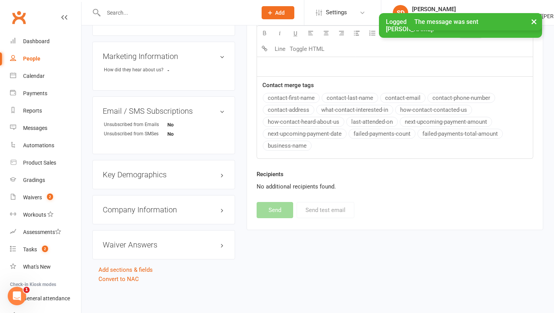
click at [48, 60] on link "People" at bounding box center [45, 58] width 71 height 17
select select "100"
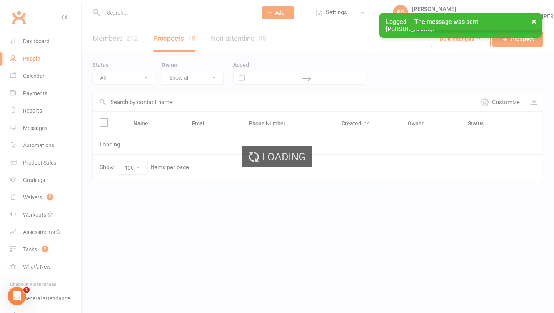
select select "Follow-up Call Trial"
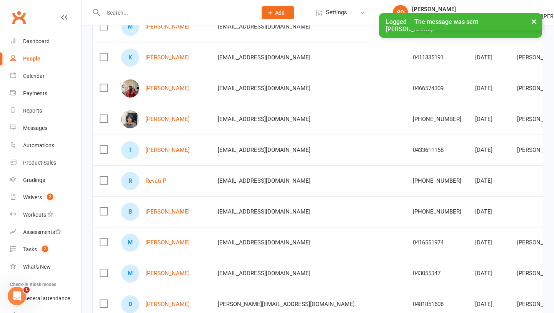
scroll to position [224, 0]
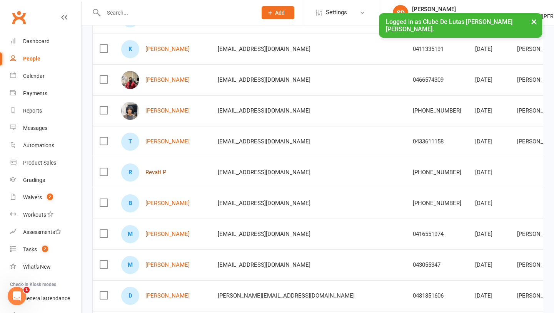
click at [158, 172] on link "Revati P" at bounding box center [156, 172] width 21 height 7
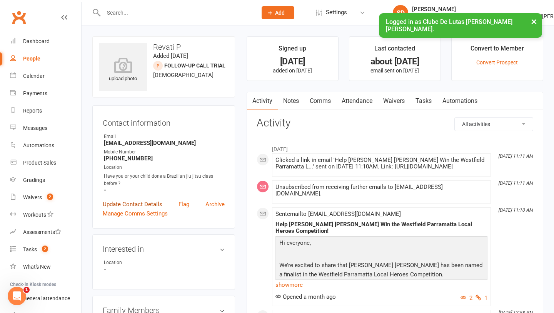
click at [144, 201] on link "Update Contact Details" at bounding box center [133, 203] width 60 height 9
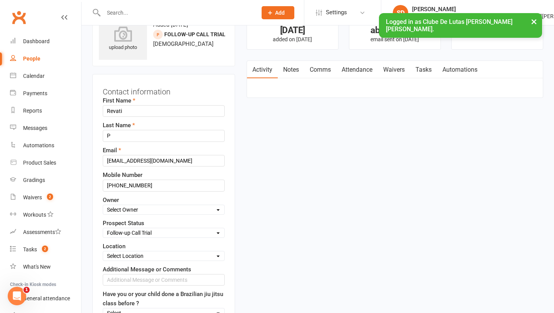
scroll to position [36, 0]
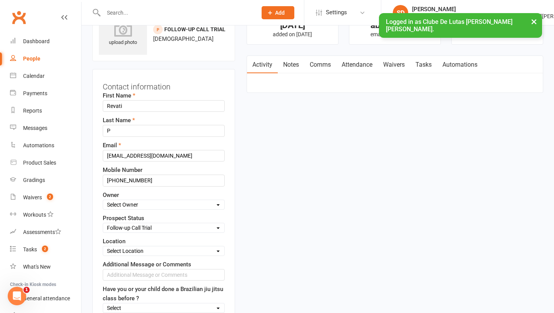
click at [143, 227] on select "Select Pre trial Pre trial - ADULTS Pre trial - INTRO Pre trial - KIDS IN TRIAL…" at bounding box center [163, 227] width 121 height 8
select select "Jiu Jitsu Program"
click at [103, 223] on select "Select Pre trial Pre trial - ADULTS Pre trial - INTRO Pre trial - KIDS IN TRIAL…" at bounding box center [163, 227] width 121 height 8
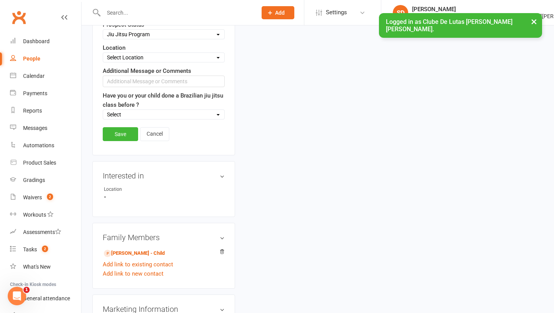
scroll to position [298, 0]
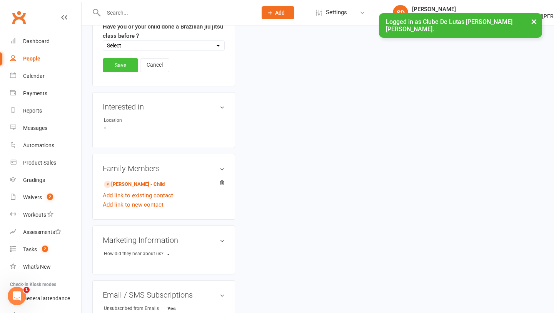
click at [122, 66] on link "Save" at bounding box center [120, 65] width 35 height 14
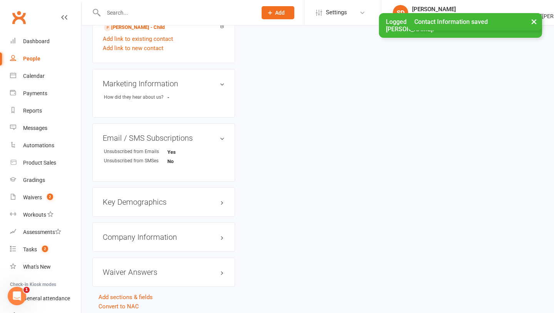
click at [33, 55] on div "People" at bounding box center [31, 58] width 17 height 6
select select "100"
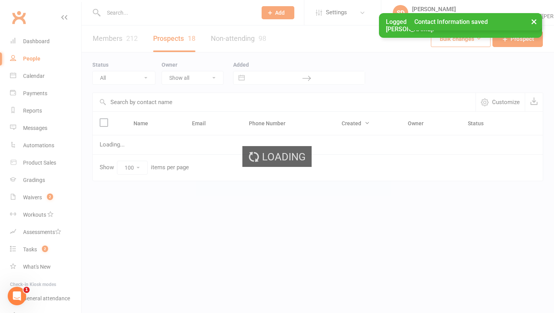
select select "Follow-up Call Trial"
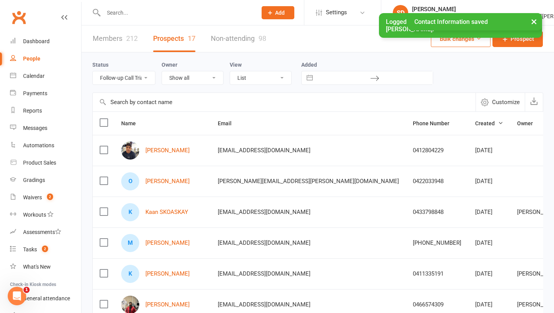
click at [33, 55] on div "People" at bounding box center [31, 58] width 17 height 6
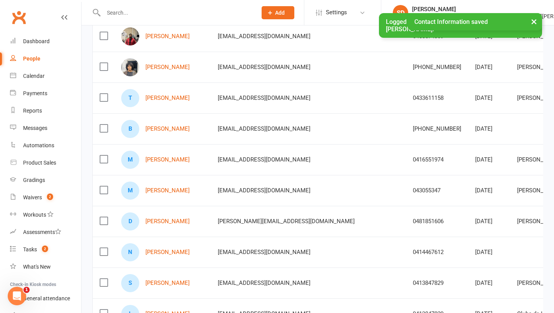
scroll to position [288, 0]
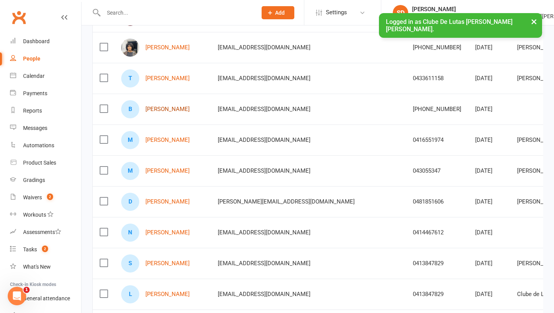
click at [170, 108] on link "Ben Scarborough" at bounding box center [168, 109] width 44 height 7
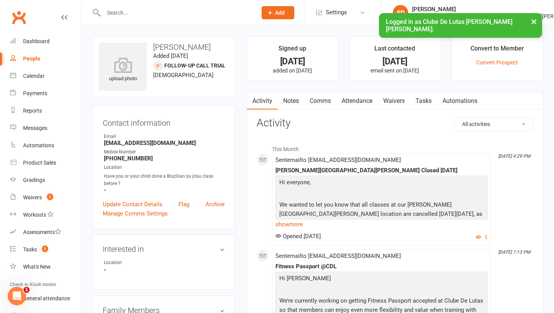
click at [300, 99] on link "Notes" at bounding box center [291, 101] width 27 height 18
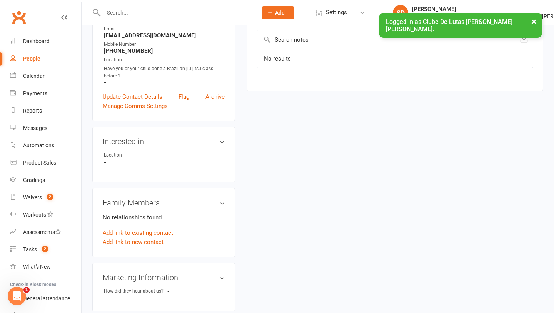
scroll to position [118, 0]
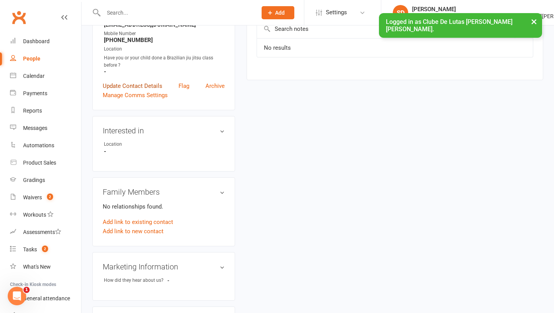
click at [129, 87] on link "Update Contact Details" at bounding box center [133, 85] width 60 height 9
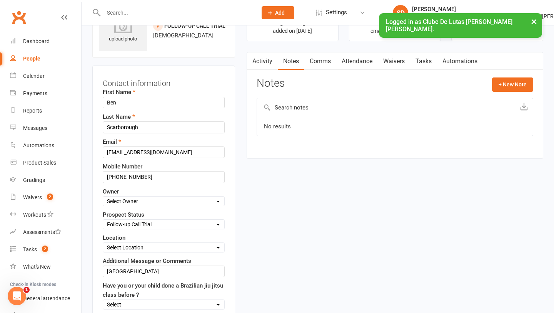
scroll to position [36, 0]
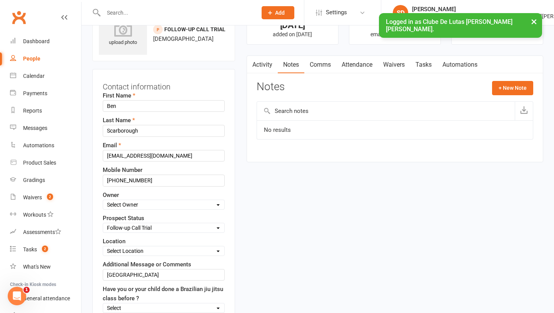
click at [138, 231] on select "Select Pre trial Pre trial - ADULTS Pre trial - INTRO Pre trial - KIDS IN TRIAL…" at bounding box center [163, 227] width 121 height 8
select select "Jiu Jitsu Program"
click at [103, 223] on select "Select Pre trial Pre trial - ADULTS Pre trial - INTRO Pre trial - KIDS IN TRIAL…" at bounding box center [163, 227] width 121 height 8
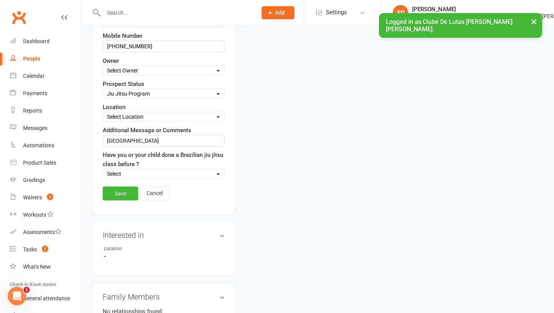
scroll to position [210, 0]
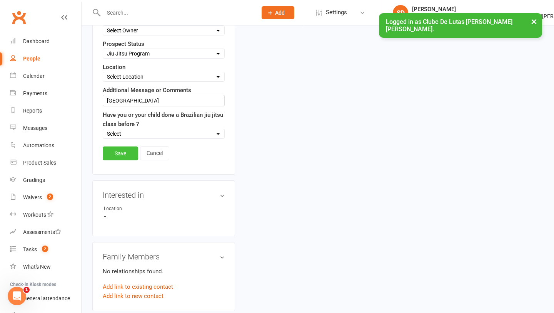
click at [121, 157] on link "Save" at bounding box center [120, 153] width 35 height 14
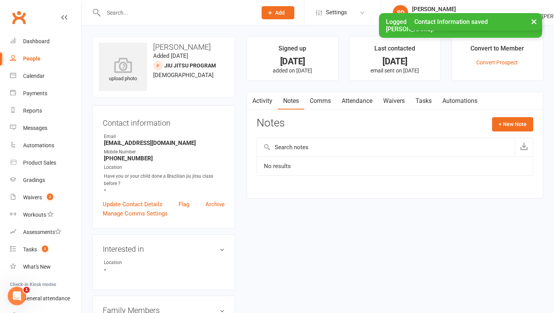
select select "100"
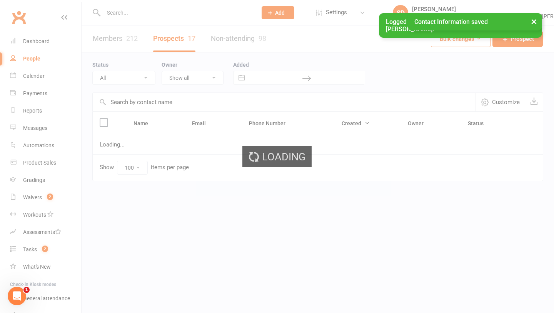
select select "Follow-up Call Trial"
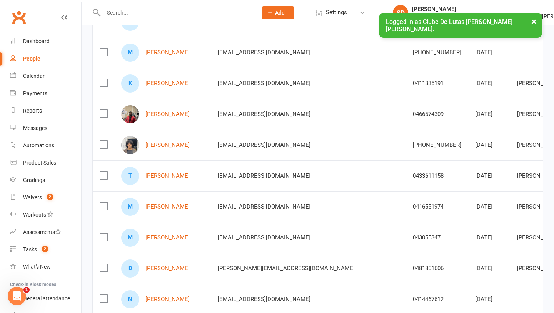
scroll to position [223, 0]
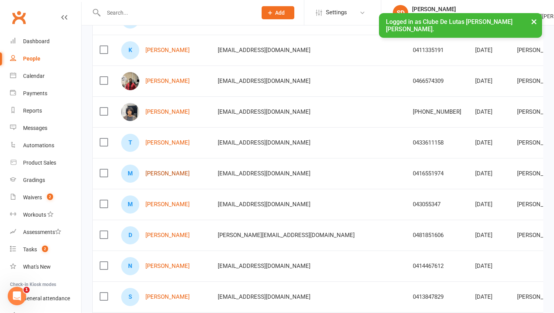
click at [172, 173] on link "Mitchell Brown" at bounding box center [168, 173] width 44 height 7
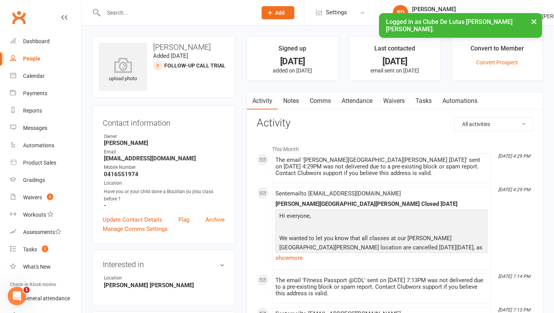
click at [296, 102] on link "Notes" at bounding box center [291, 101] width 27 height 18
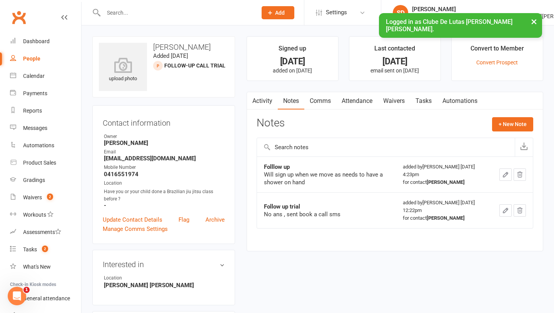
click at [520, 117] on div "Activity Notes Comms Attendance Waivers Tasks Automations Notes + New Note Expo…" at bounding box center [395, 171] width 297 height 159
click at [522, 123] on button "+ New Note" at bounding box center [512, 124] width 41 height 14
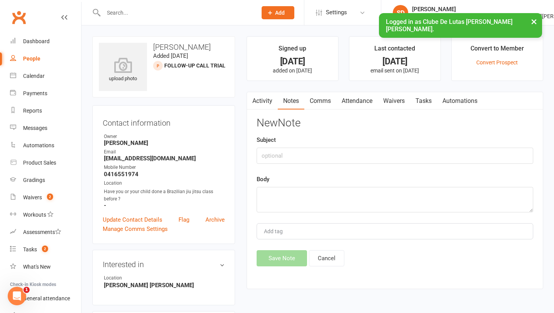
click at [323, 97] on link "Comms" at bounding box center [320, 101] width 32 height 18
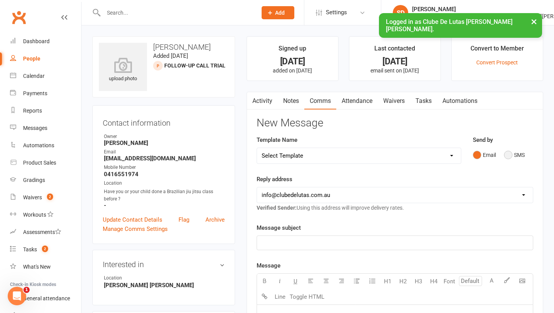
click at [507, 154] on button "SMS" at bounding box center [514, 154] width 21 height 15
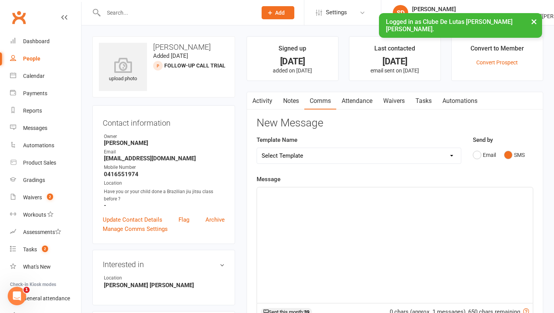
click at [283, 197] on p "﻿" at bounding box center [395, 193] width 267 height 9
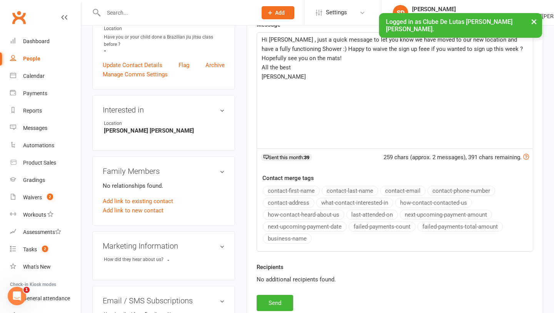
scroll to position [157, 0]
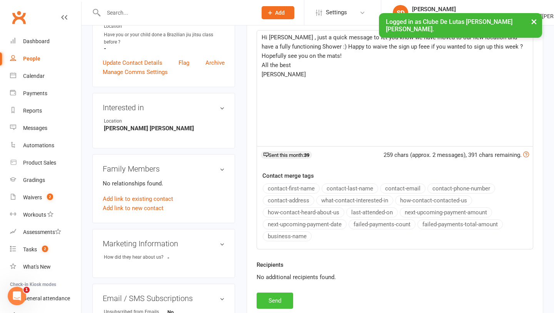
click at [272, 297] on button "Send" at bounding box center [275, 300] width 37 height 16
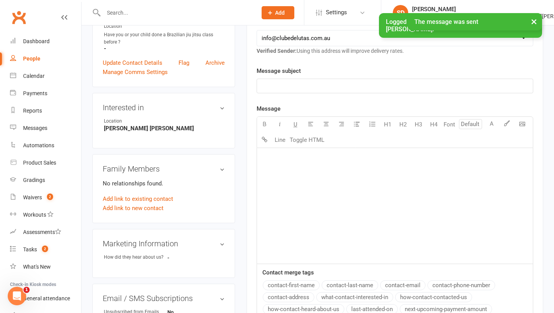
click at [33, 60] on div "People" at bounding box center [31, 58] width 17 height 6
select select "100"
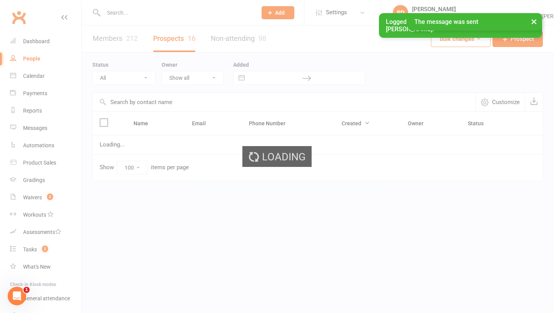
select select "Follow-up Call Trial"
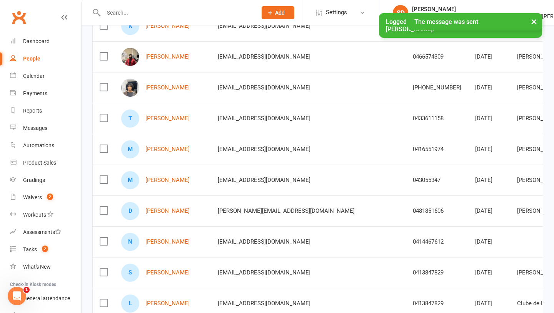
scroll to position [256, 0]
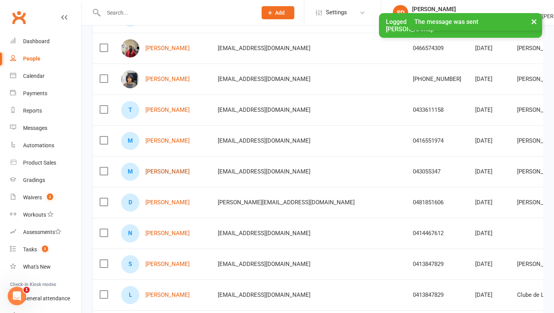
click at [171, 171] on link "Melody Khadka" at bounding box center [168, 171] width 44 height 7
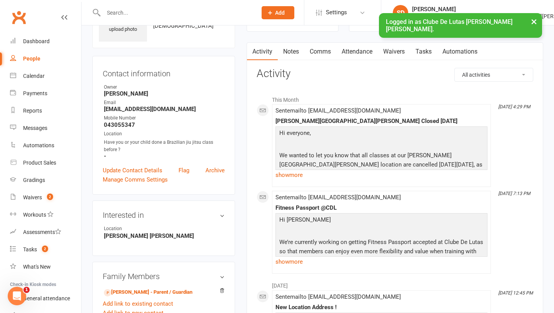
scroll to position [46, 0]
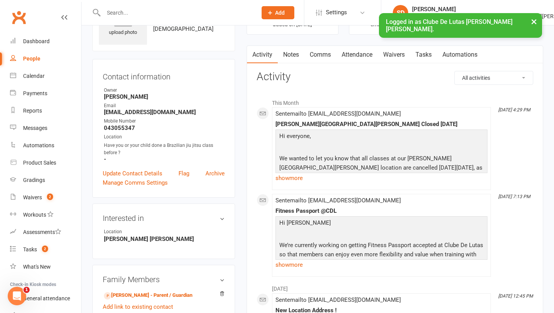
click at [289, 52] on link "Notes" at bounding box center [291, 55] width 27 height 18
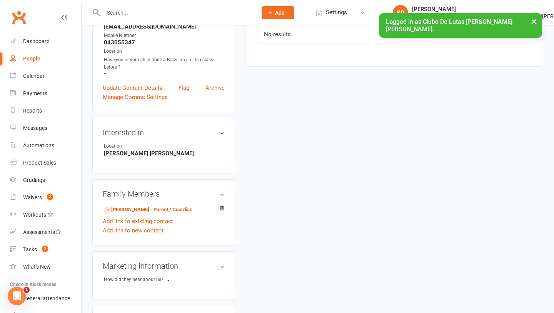
scroll to position [138, 0]
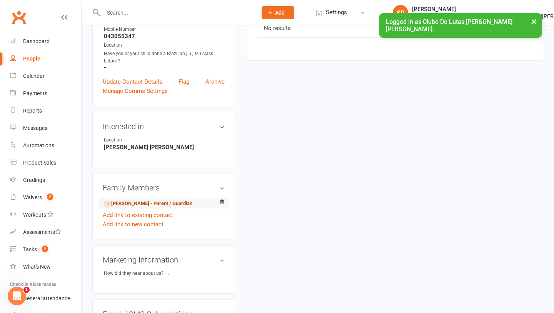
click at [166, 201] on link "Prabin Khadka - Parent / Guardian" at bounding box center [148, 203] width 89 height 8
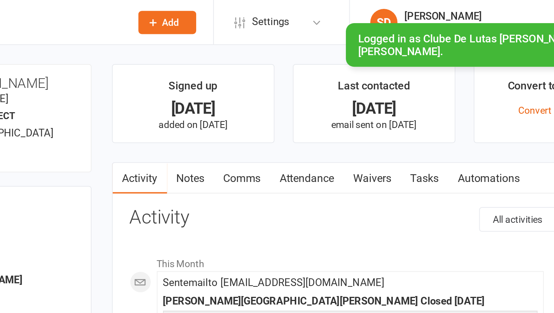
click at [322, 99] on link "Comms" at bounding box center [320, 101] width 32 height 18
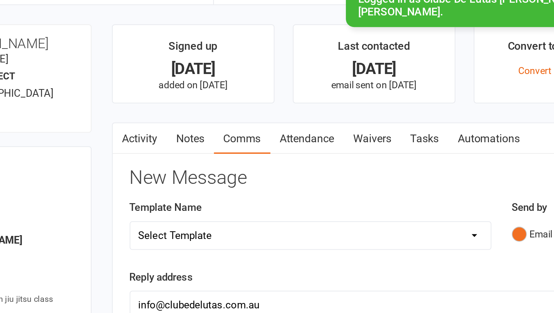
click at [366, 161] on select "Select Template [Email] School Program - 1 ( Welcome ) [Email] School Program (…" at bounding box center [359, 155] width 204 height 15
select select "125"
click at [257, 148] on select "Select Template [Email] School Program - 1 ( Welcome ) [Email] School Program (…" at bounding box center [359, 155] width 204 height 15
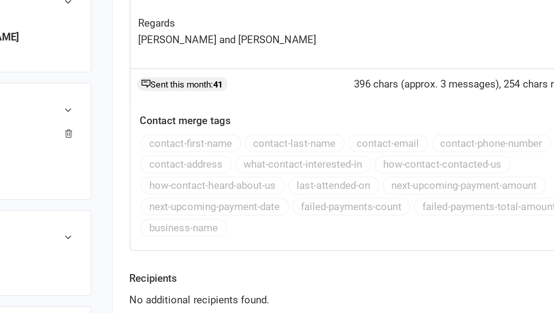
scroll to position [235, 0]
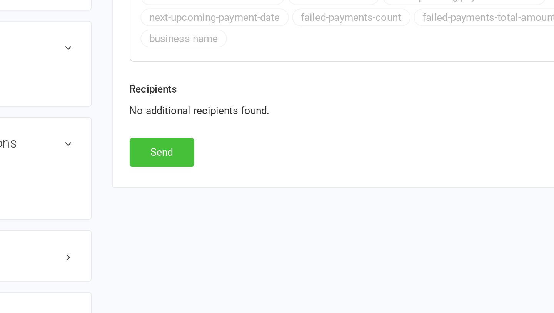
click at [287, 217] on button "Send" at bounding box center [275, 222] width 37 height 16
select select
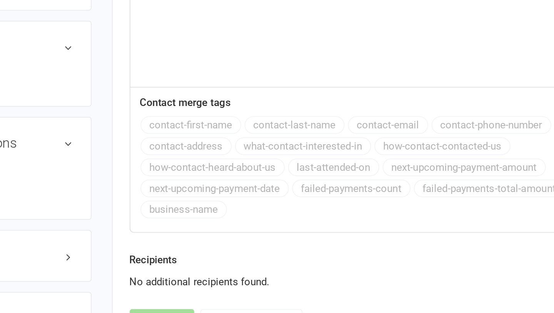
scroll to position [235, 0]
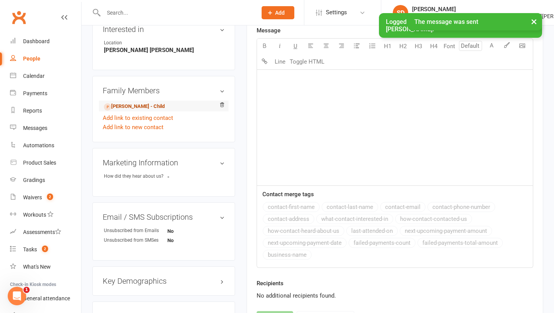
click at [112, 106] on link "Melody Khadka - Child" at bounding box center [134, 106] width 61 height 8
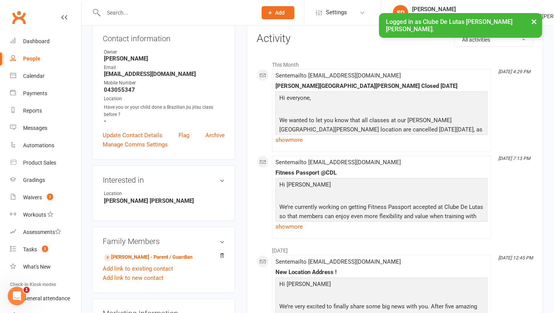
scroll to position [84, 0]
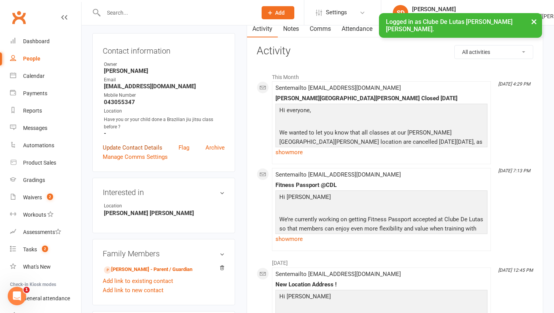
click at [146, 146] on link "Update Contact Details" at bounding box center [133, 147] width 60 height 9
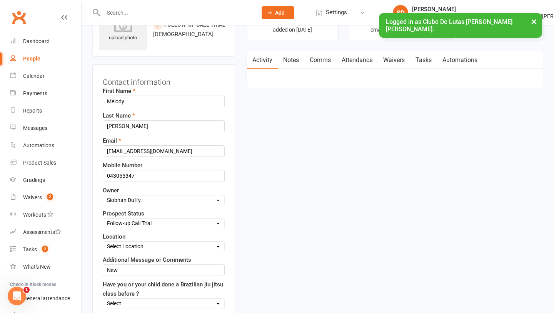
scroll to position [36, 0]
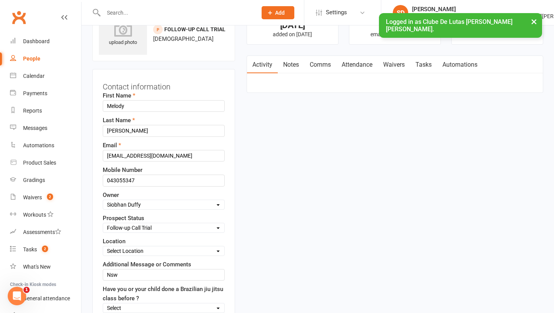
click at [153, 227] on select "Select Pre trial Pre trial - ADULTS Pre trial - INTRO Pre trial - KIDS IN TRIAL…" at bounding box center [163, 227] width 121 height 8
select select "Jiu Jitsu Program"
click at [103, 223] on select "Select Pre trial Pre trial - ADULTS Pre trial - INTRO Pre trial - KIDS IN TRIAL…" at bounding box center [163, 227] width 121 height 8
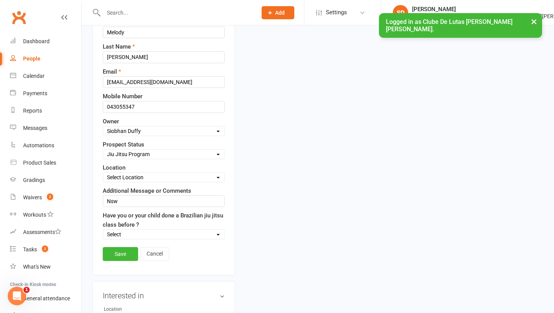
scroll to position [128, 0]
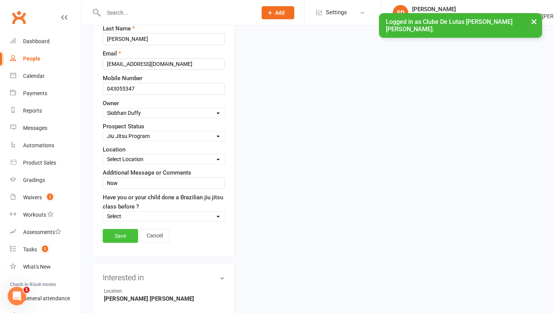
click at [127, 239] on link "Save" at bounding box center [120, 236] width 35 height 14
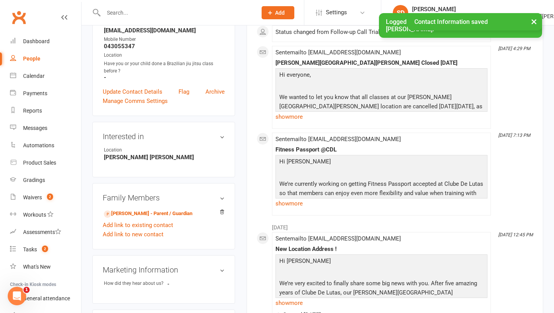
click at [29, 55] on div "People" at bounding box center [31, 58] width 17 height 6
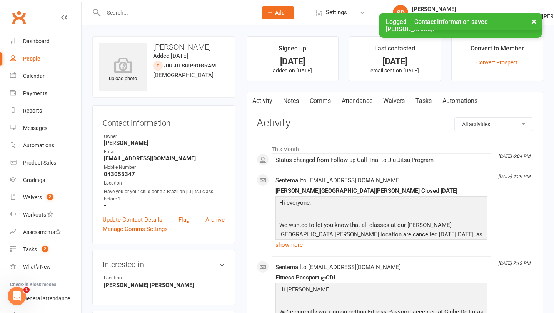
select select "100"
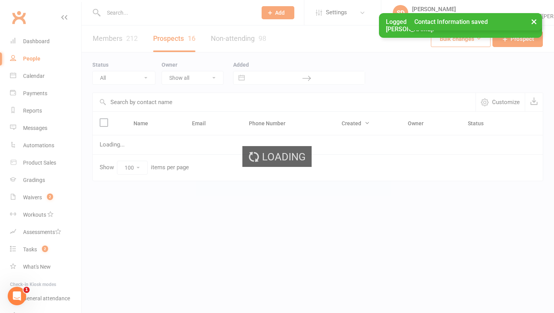
select select "Follow-up Call Trial"
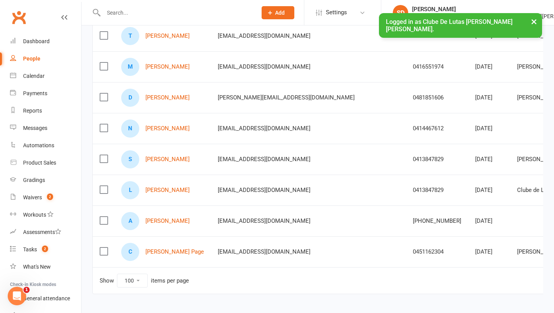
scroll to position [331, 0]
click at [183, 96] on link "Dominique D'souza" at bounding box center [168, 97] width 44 height 7
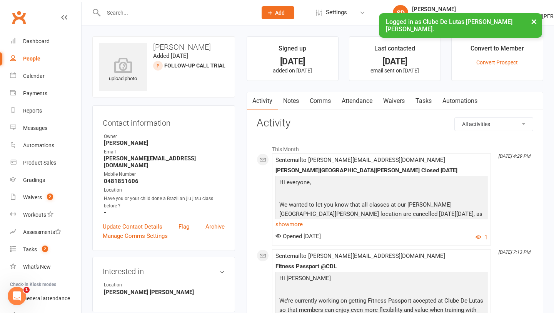
click at [298, 99] on link "Notes" at bounding box center [291, 101] width 27 height 18
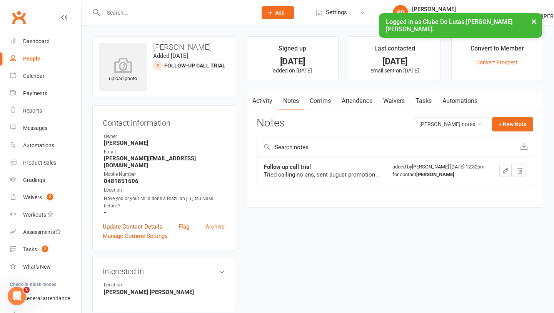
click at [144, 222] on link "Update Contact Details" at bounding box center [133, 226] width 60 height 9
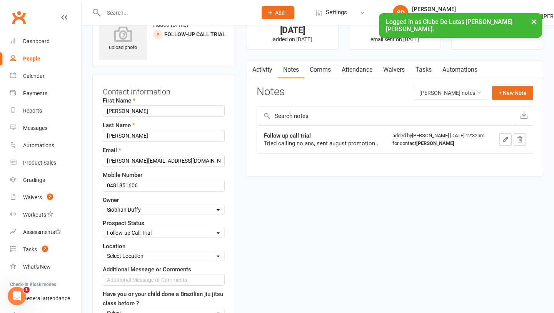
scroll to position [36, 0]
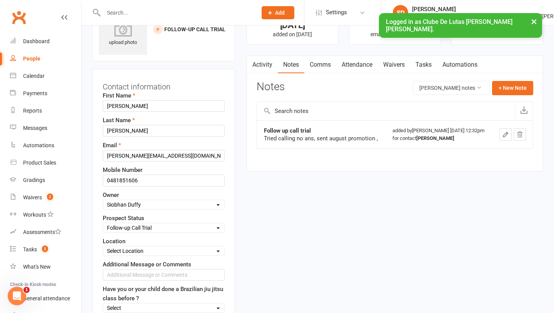
click at [151, 227] on select "Select Pre trial Pre trial - ADULTS Pre trial - INTRO Pre trial - KIDS IN TRIAL…" at bounding box center [163, 227] width 121 height 8
select select "Jiu Jitsu Program"
click at [103, 223] on select "Select Pre trial Pre trial - ADULTS Pre trial - INTRO Pre trial - KIDS IN TRIAL…" at bounding box center [163, 227] width 121 height 8
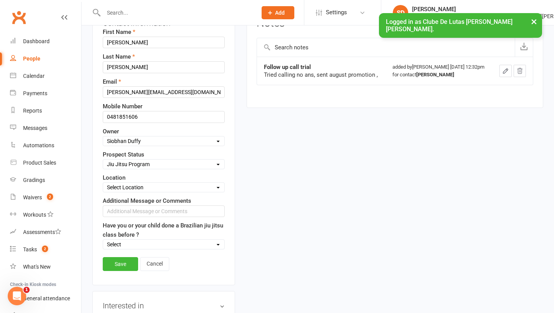
scroll to position [100, 0]
click at [132, 261] on link "Save" at bounding box center [120, 263] width 35 height 14
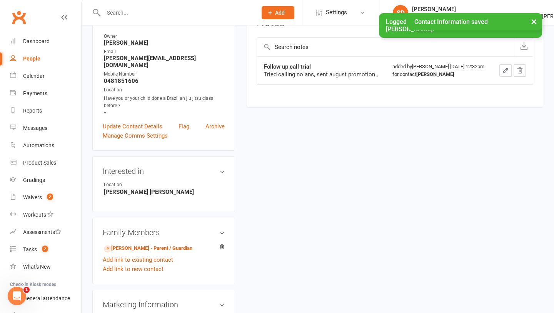
click at [32, 59] on div "People" at bounding box center [31, 58] width 17 height 6
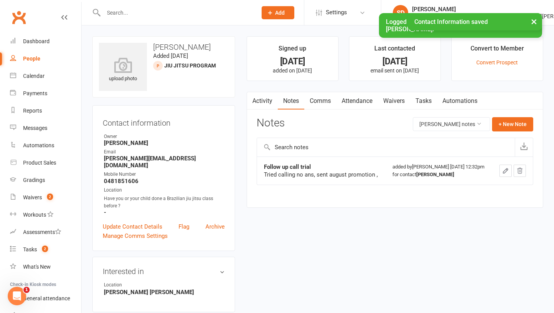
select select "100"
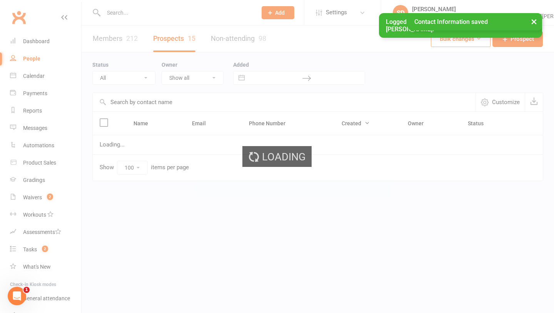
select select "Follow-up Call Trial"
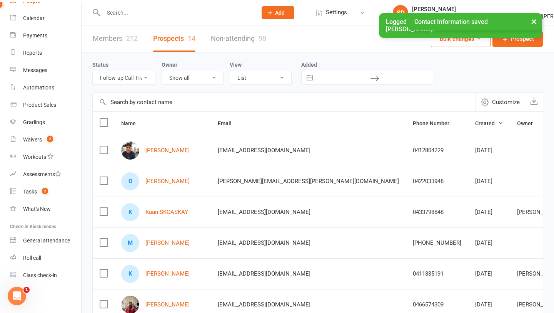
scroll to position [321, 0]
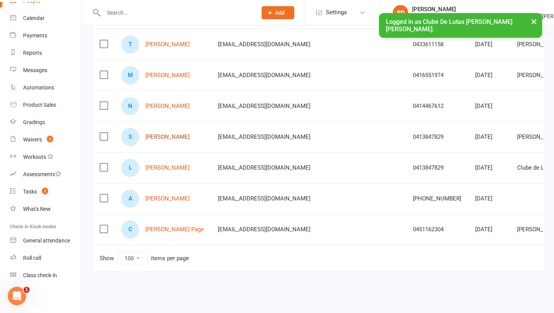
click at [168, 135] on link "Sara Gobena" at bounding box center [168, 137] width 44 height 7
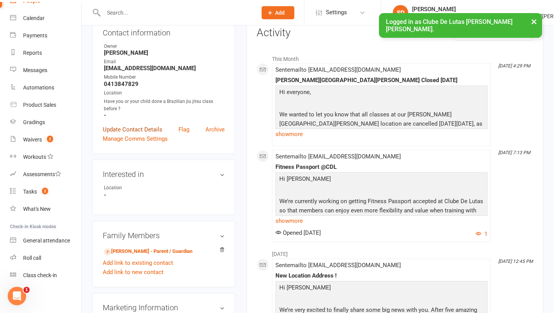
click at [157, 131] on link "Update Contact Details" at bounding box center [133, 129] width 60 height 9
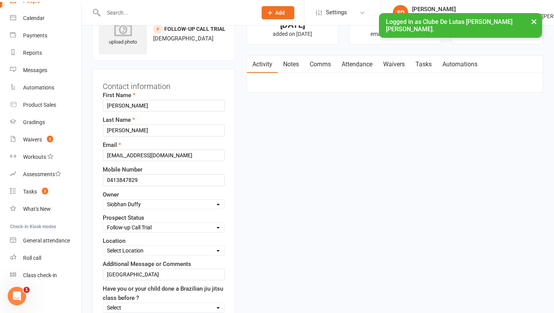
scroll to position [36, 0]
click at [154, 224] on select "Select Pre trial Pre trial - ADULTS Pre trial - INTRO Pre trial - KIDS IN TRIAL…" at bounding box center [163, 227] width 121 height 8
select select "Jiu Jitsu Program"
click at [103, 223] on select "Select Pre trial Pre trial - ADULTS Pre trial - INTRO Pre trial - KIDS IN TRIAL…" at bounding box center [163, 227] width 121 height 8
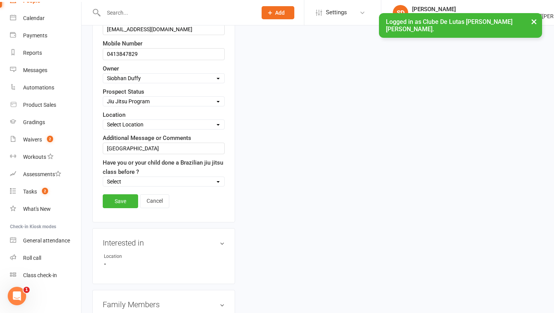
scroll to position [173, 0]
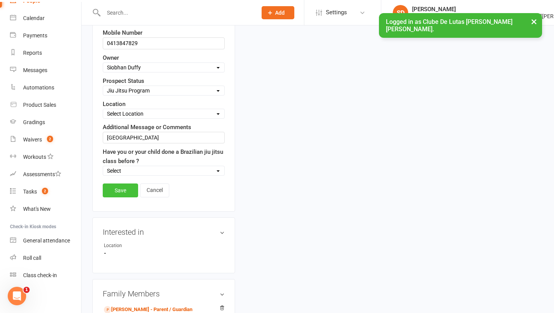
click at [124, 196] on link "Save" at bounding box center [120, 190] width 35 height 14
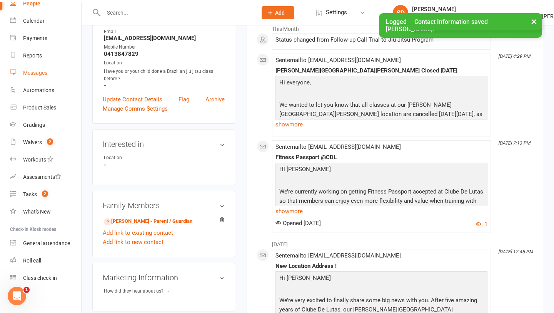
scroll to position [0, 0]
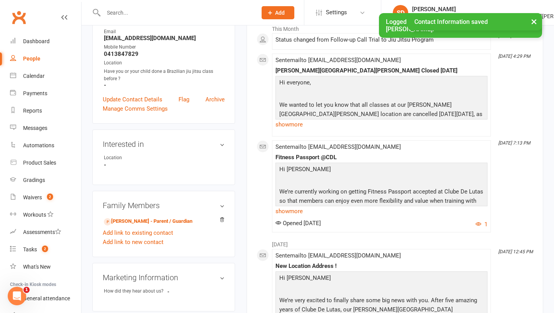
click at [37, 59] on div "People" at bounding box center [31, 58] width 17 height 6
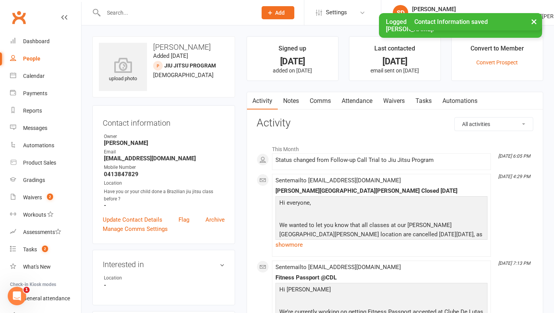
select select "100"
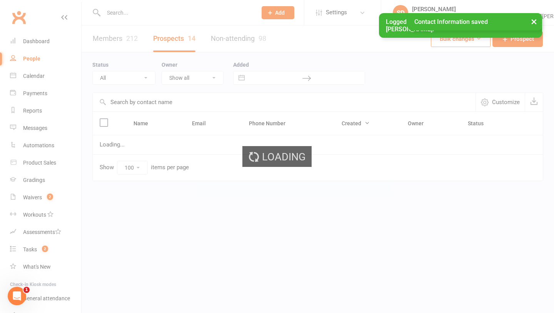
select select "Follow-up Call Trial"
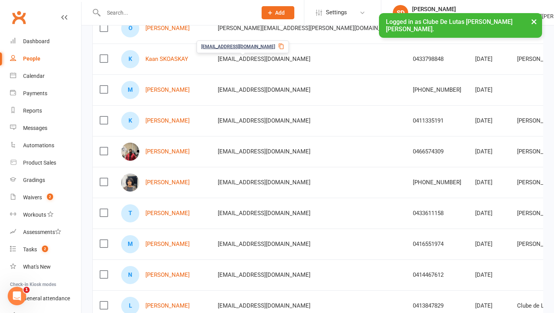
scroll to position [291, 0]
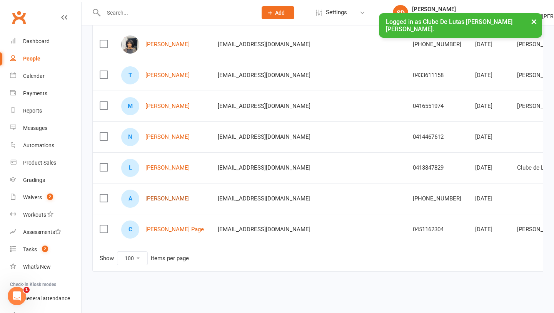
click at [169, 201] on link "Andrew Aziz" at bounding box center [168, 198] width 44 height 7
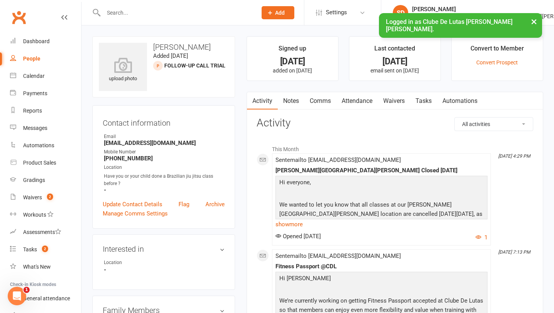
click at [299, 97] on link "Notes" at bounding box center [291, 101] width 27 height 18
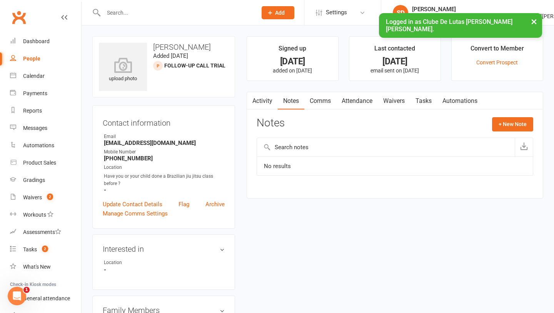
click at [323, 97] on link "Comms" at bounding box center [320, 101] width 32 height 18
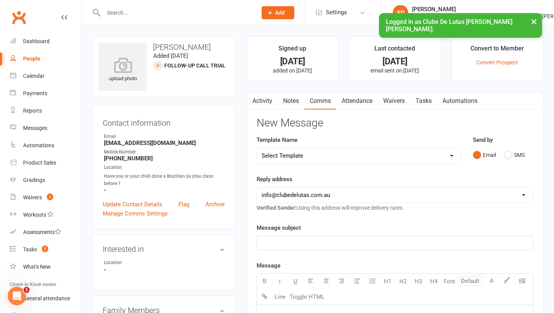
click at [291, 101] on link "Notes" at bounding box center [291, 101] width 27 height 18
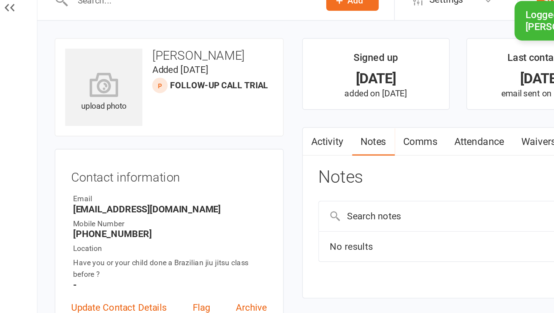
click at [318, 104] on link "Comms" at bounding box center [320, 101] width 32 height 18
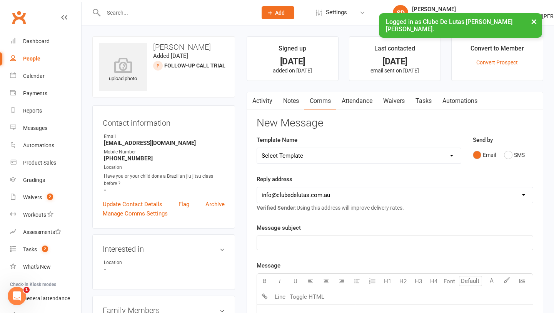
click at [400, 159] on select "Select Template [Email] School Program - 1 ( Welcome ) [Email] School Program (…" at bounding box center [359, 155] width 204 height 15
select select "125"
click at [257, 148] on select "Select Template [Email] School Program - 1 ( Welcome ) [Email] School Program (…" at bounding box center [359, 155] width 204 height 15
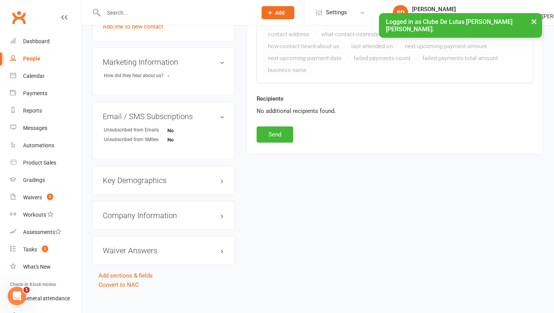
scroll to position [326, 0]
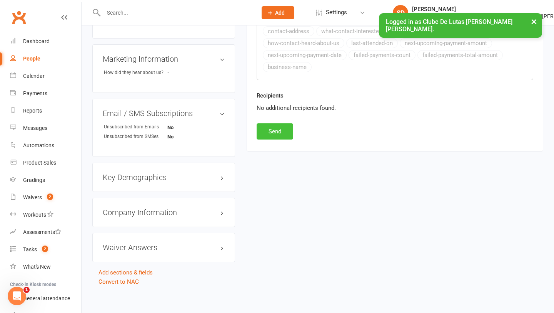
click at [283, 128] on button "Send" at bounding box center [275, 131] width 37 height 16
select select
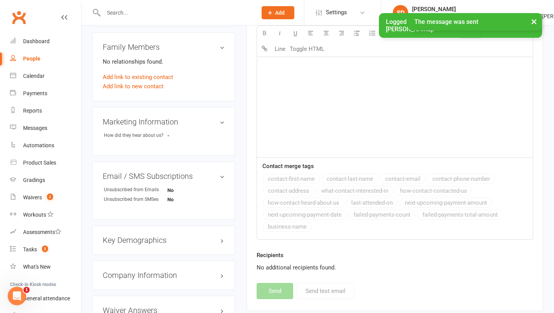
scroll to position [263, 0]
click at [146, 78] on link "Add link to existing contact" at bounding box center [138, 77] width 70 height 9
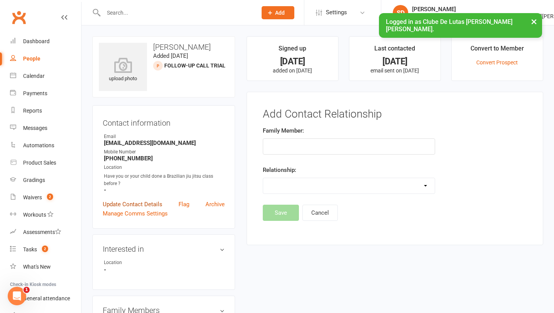
click at [138, 203] on link "Update Contact Details" at bounding box center [133, 203] width 60 height 9
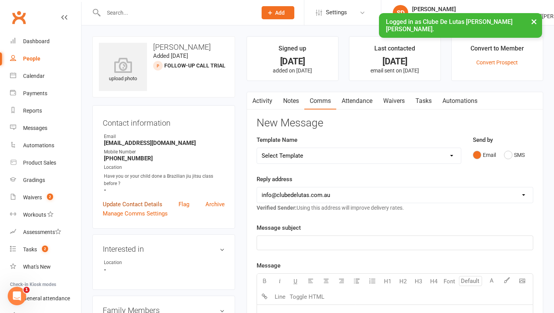
click at [138, 203] on link "Update Contact Details" at bounding box center [133, 203] width 60 height 9
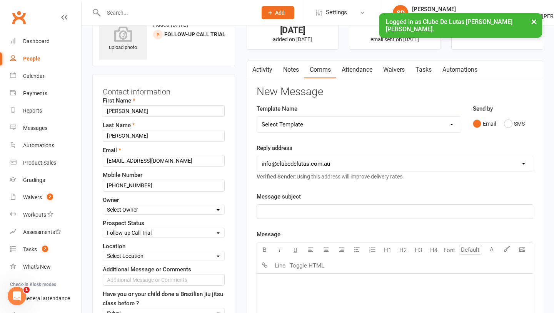
scroll to position [36, 0]
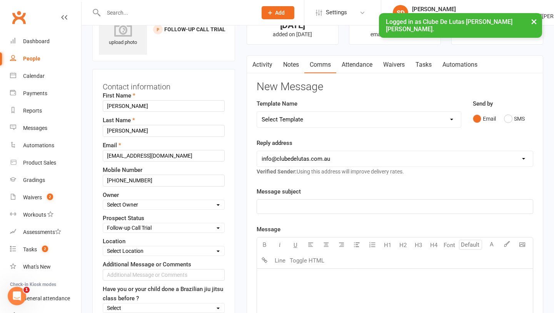
click at [149, 226] on select "Select Pre trial Pre trial - ADULTS Pre trial - INTRO Pre trial - KIDS IN TRIAL…" at bounding box center [163, 227] width 121 height 8
select select "Jiu Jitsu Program"
click at [103, 223] on select "Select Pre trial Pre trial - ADULTS Pre trial - INTRO Pre trial - KIDS IN TRIAL…" at bounding box center [163, 227] width 121 height 8
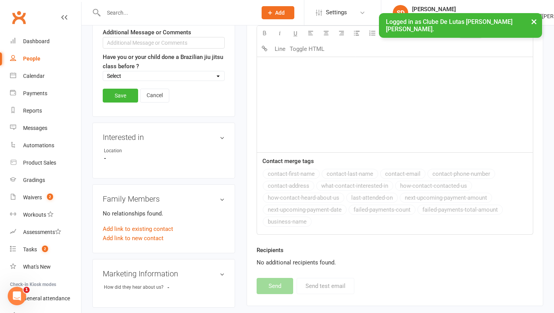
scroll to position [313, 0]
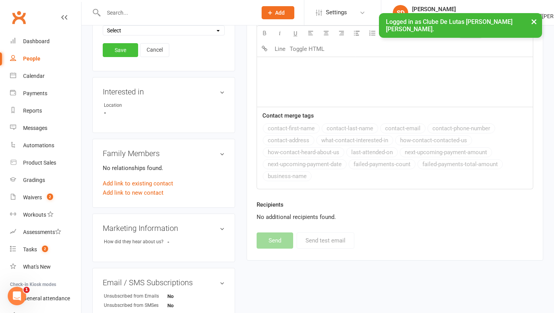
click at [123, 50] on link "Save" at bounding box center [120, 50] width 35 height 14
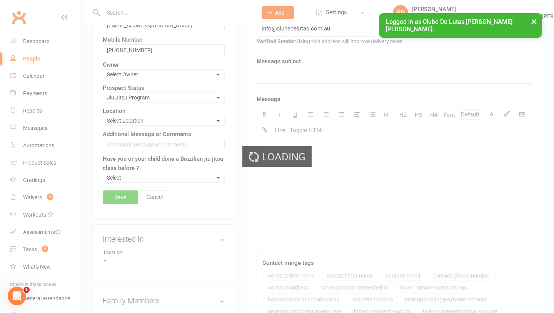
scroll to position [0, 0]
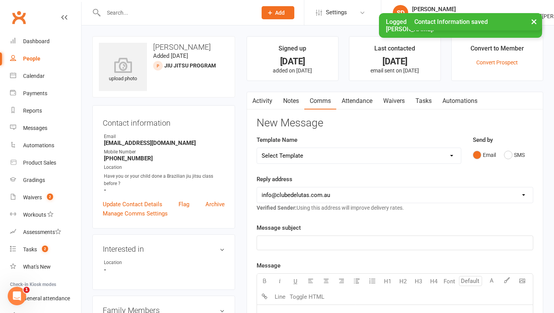
click at [296, 102] on link "Notes" at bounding box center [291, 101] width 27 height 18
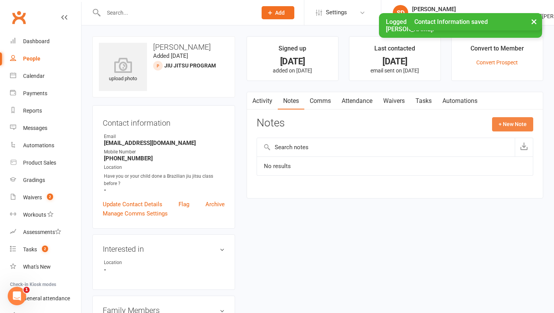
click at [514, 123] on button "+ New Note" at bounding box center [512, 124] width 41 height 14
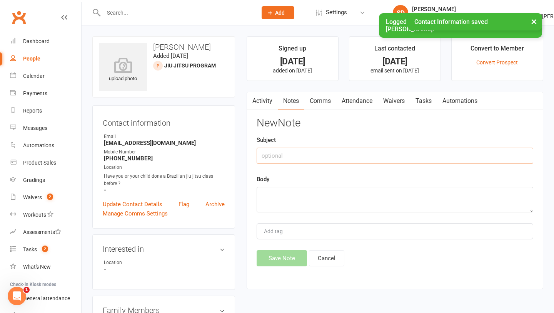
click at [315, 161] on input "text" at bounding box center [395, 155] width 277 height 16
type input "Folllow up trial"
click at [287, 200] on textarea at bounding box center [395, 199] width 277 height 25
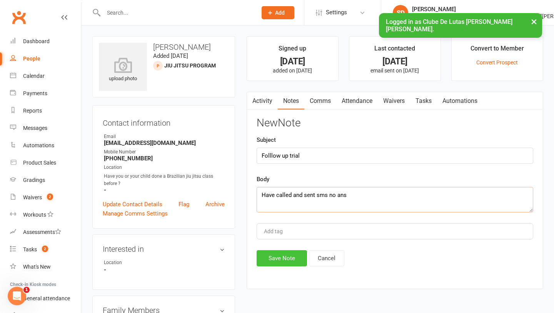
type textarea "Have called and sent sms no ans"
click at [277, 257] on button "Save Note" at bounding box center [282, 258] width 50 height 16
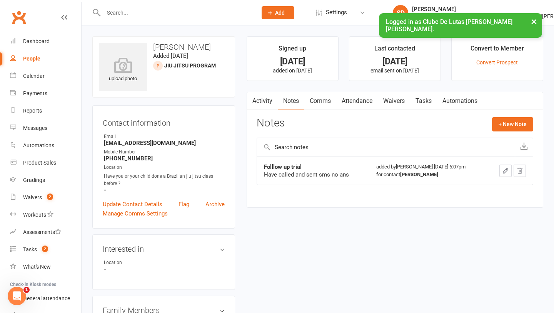
click at [44, 52] on link "People" at bounding box center [45, 58] width 71 height 17
select select "100"
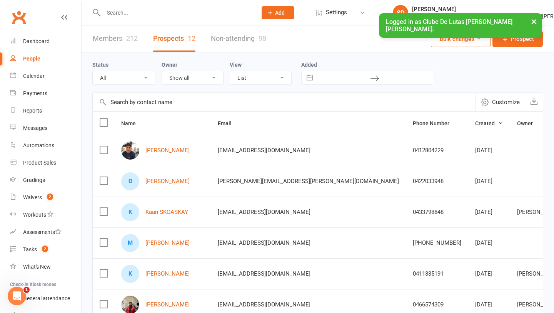
select select "Follow-up Call Trial"
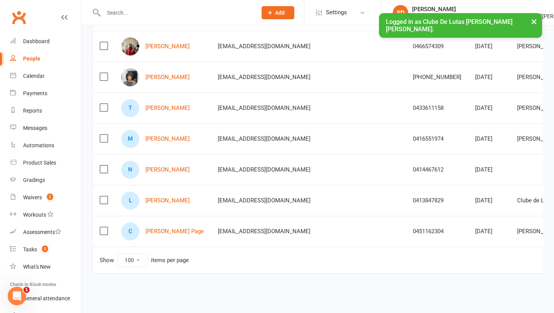
scroll to position [260, 0]
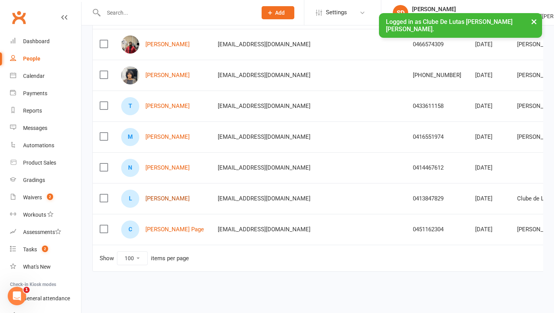
click at [171, 199] on link "Lydia Befekadu" at bounding box center [168, 198] width 44 height 7
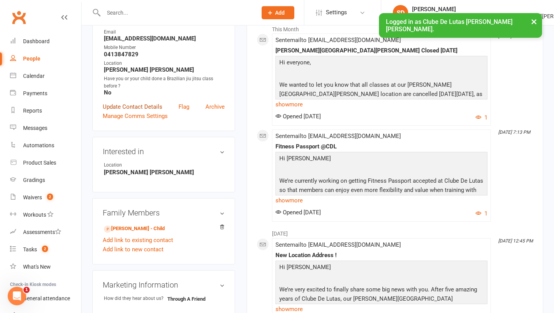
scroll to position [120, 0]
click at [147, 107] on link "Update Contact Details" at bounding box center [133, 106] width 60 height 9
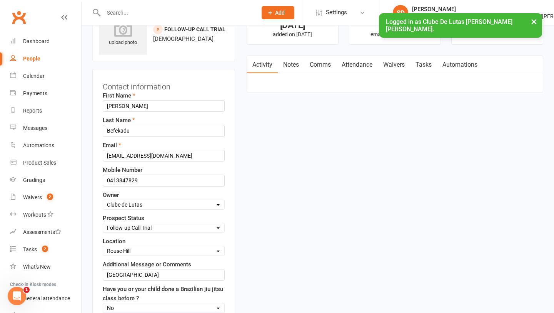
scroll to position [36, 0]
click at [172, 227] on select "Select Pre trial Pre trial - ADULTS Pre trial - INTRO Pre trial - KIDS IN TRIAL…" at bounding box center [163, 227] width 121 height 8
select select "Jiu Jitsu Program"
click at [103, 223] on select "Select Pre trial Pre trial - ADULTS Pre trial - INTRO Pre trial - KIDS IN TRIAL…" at bounding box center [163, 227] width 121 height 8
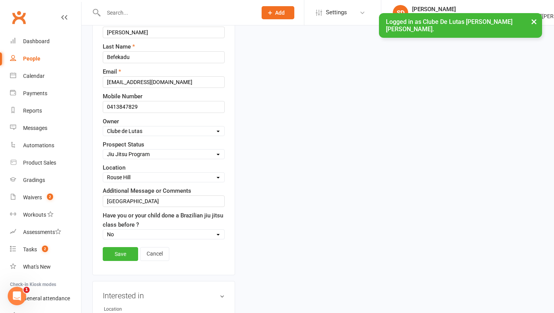
scroll to position [146, 0]
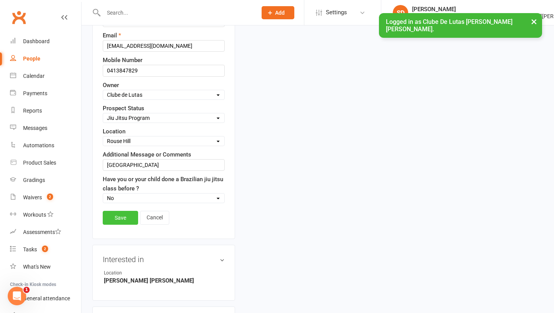
click at [133, 223] on link "Save" at bounding box center [120, 218] width 35 height 14
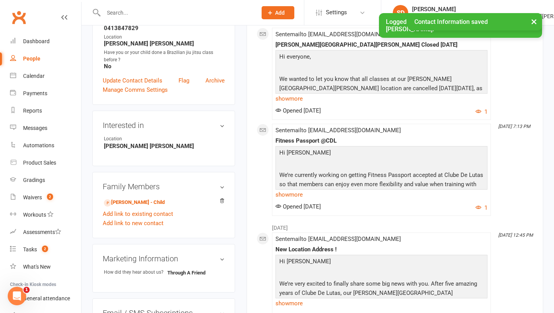
click at [35, 57] on div "People" at bounding box center [31, 58] width 17 height 6
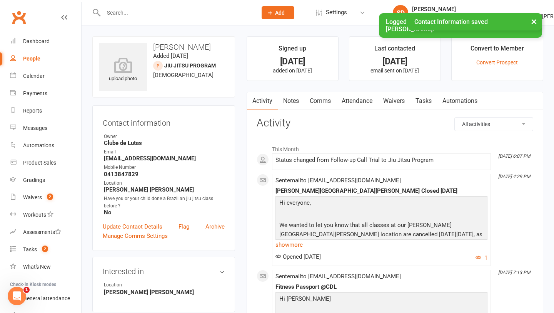
select select "100"
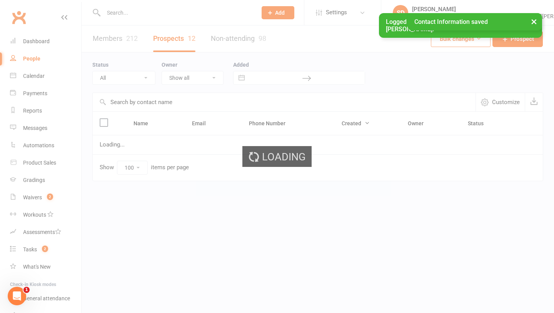
select select "Follow-up Call Trial"
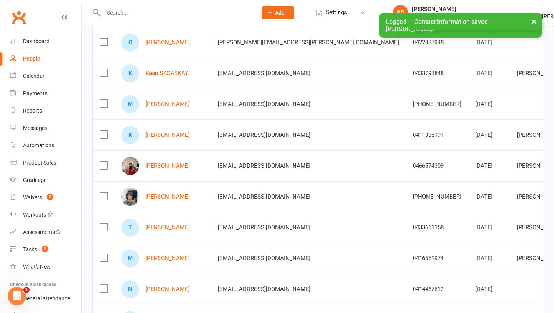
scroll to position [229, 0]
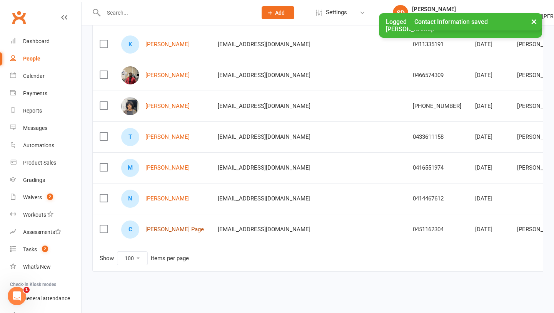
click at [173, 229] on link "Cooper Page" at bounding box center [175, 229] width 59 height 7
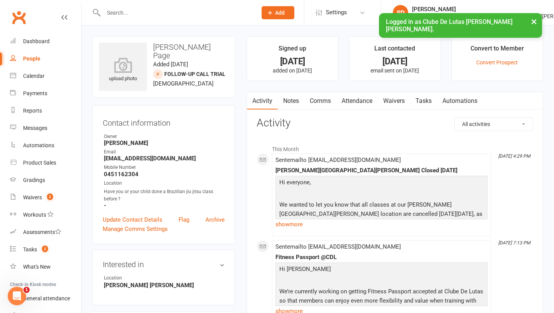
click at [321, 103] on link "Comms" at bounding box center [320, 101] width 32 height 18
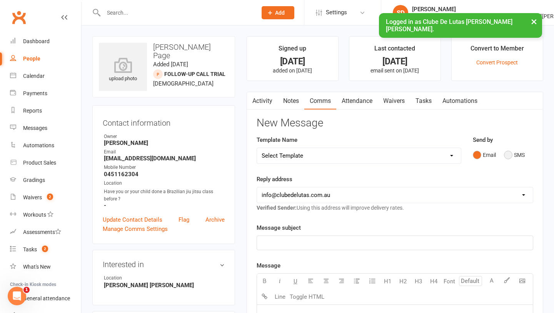
click at [510, 152] on button "SMS" at bounding box center [514, 154] width 21 height 15
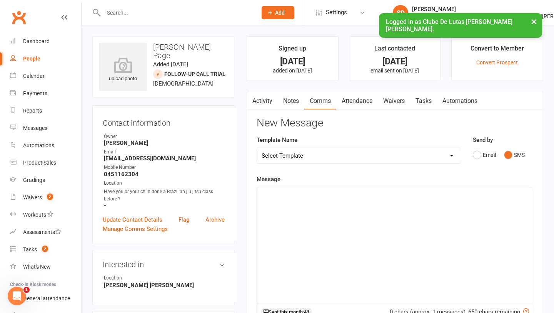
click at [291, 211] on div "﻿" at bounding box center [395, 244] width 276 height 115
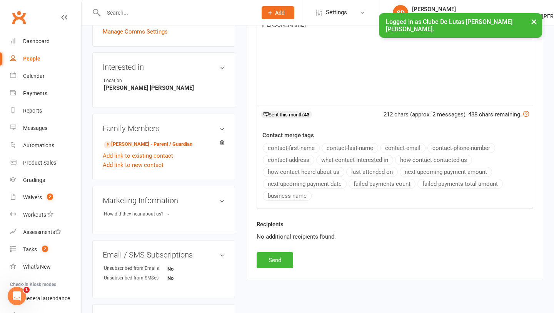
scroll to position [229, 0]
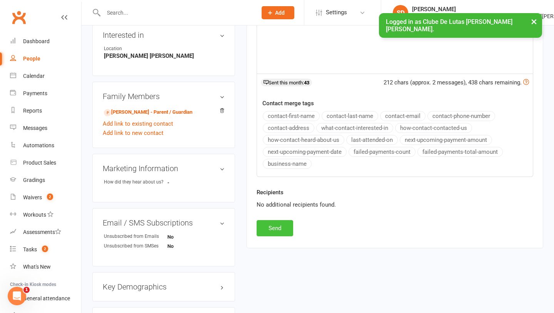
click at [275, 221] on button "Send" at bounding box center [275, 228] width 37 height 16
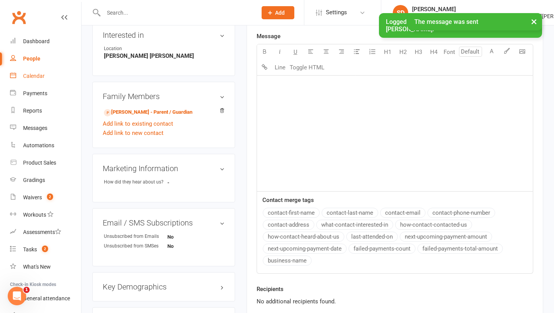
click at [53, 67] on link "Calendar" at bounding box center [45, 75] width 71 height 17
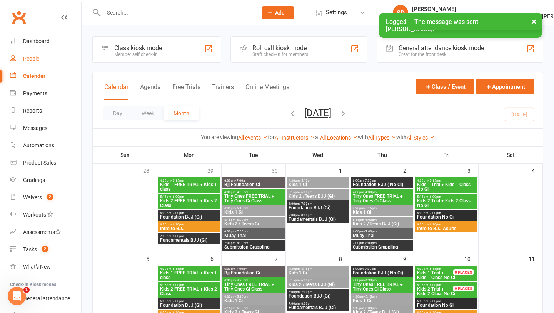
click at [41, 62] on link "People" at bounding box center [45, 58] width 71 height 17
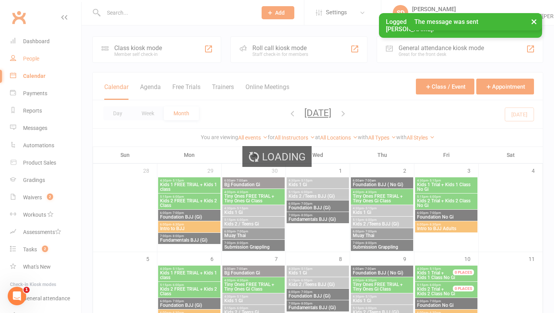
select select "100"
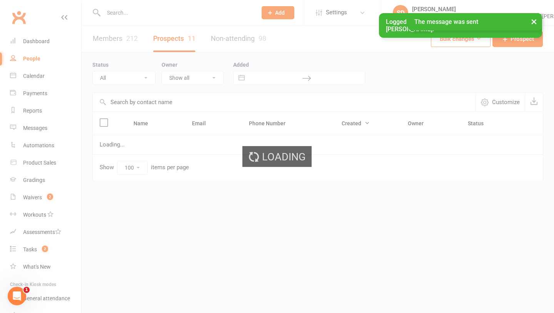
select select "Follow-up Call Trial"
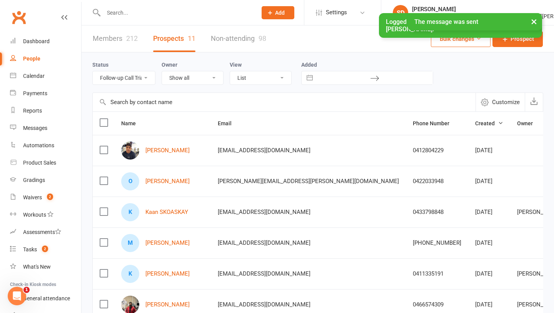
scroll to position [229, 0]
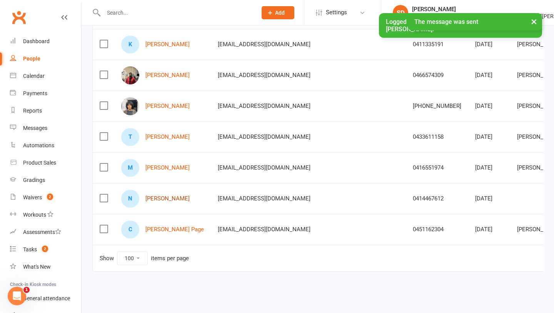
click at [156, 195] on link "Nathan Galea" at bounding box center [168, 198] width 44 height 7
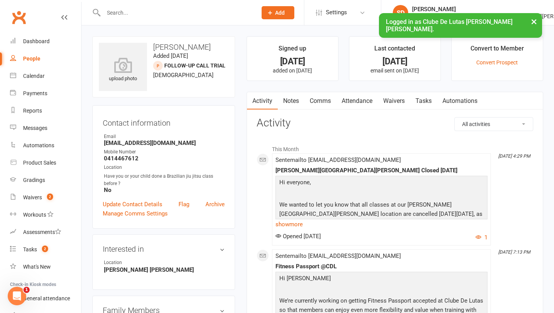
click at [296, 99] on link "Notes" at bounding box center [291, 101] width 27 height 18
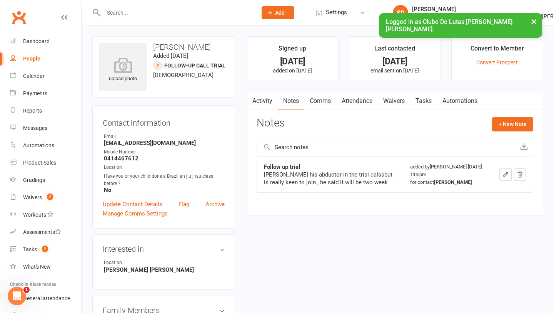
click at [330, 98] on link "Comms" at bounding box center [320, 101] width 32 height 18
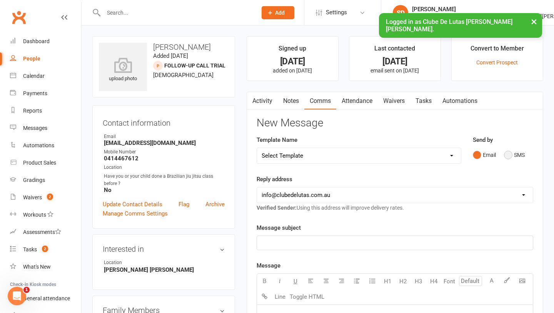
click at [509, 156] on button "SMS" at bounding box center [514, 154] width 21 height 15
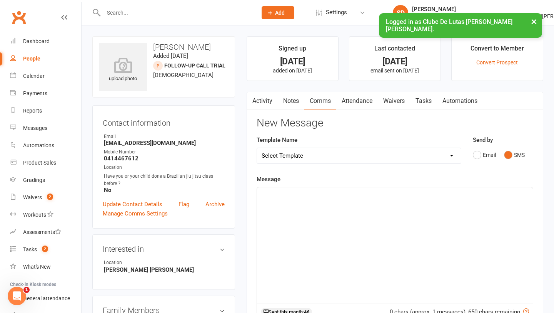
click at [300, 211] on div "﻿" at bounding box center [395, 244] width 276 height 115
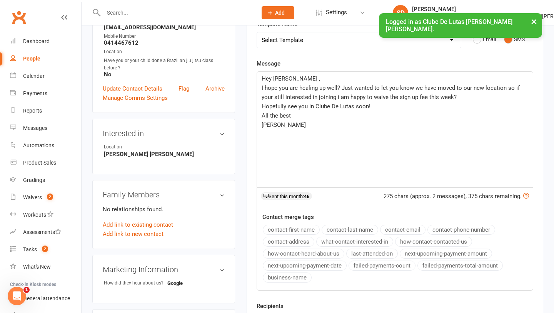
scroll to position [154, 0]
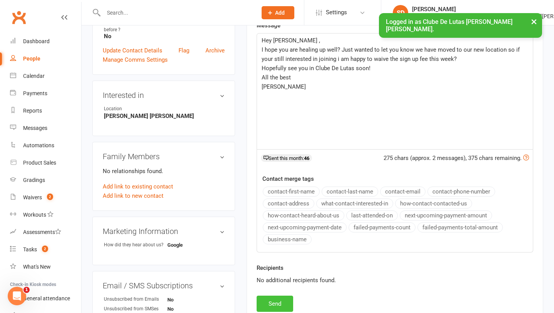
click at [271, 304] on button "Send" at bounding box center [275, 303] width 37 height 16
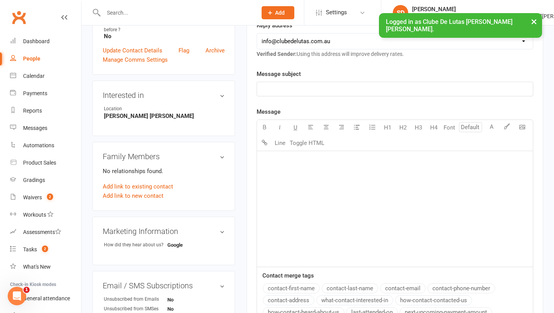
click at [40, 60] on div "People" at bounding box center [31, 58] width 17 height 6
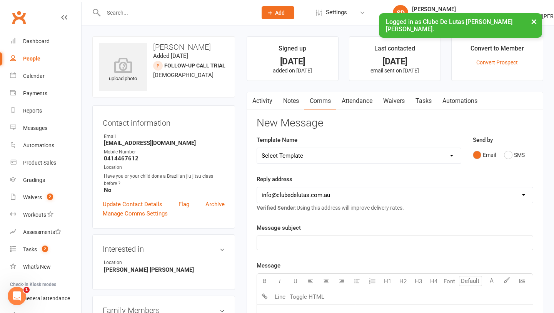
select select "100"
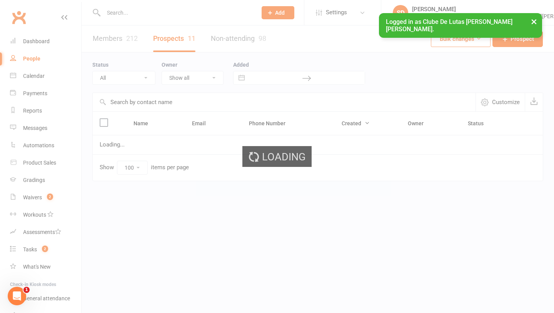
select select "Follow-up Call Trial"
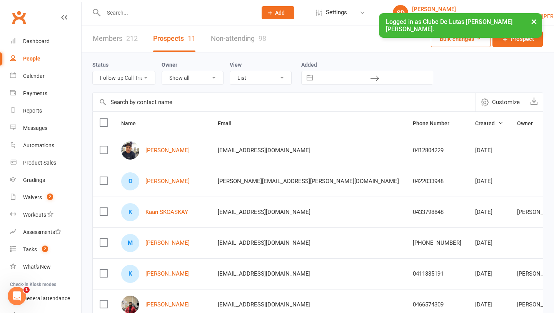
click at [542, 10] on link "SD Siobhan Duffy Clube De Lutas Rouse Hill" at bounding box center [468, 12] width 150 height 15
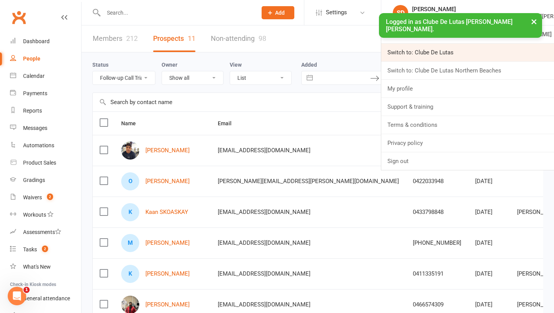
click at [490, 54] on link "Switch to: Clube De Lutas" at bounding box center [467, 52] width 173 height 18
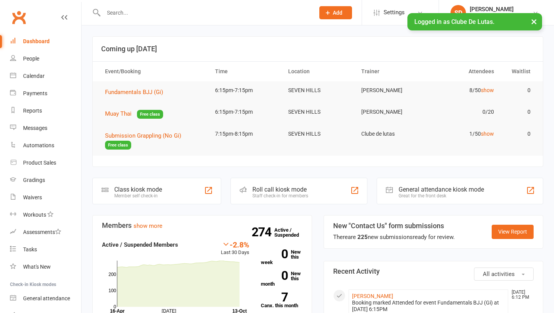
click at [513, 9] on link "SD [PERSON_NAME] Clube [PERSON_NAME]" at bounding box center [497, 12] width 92 height 15
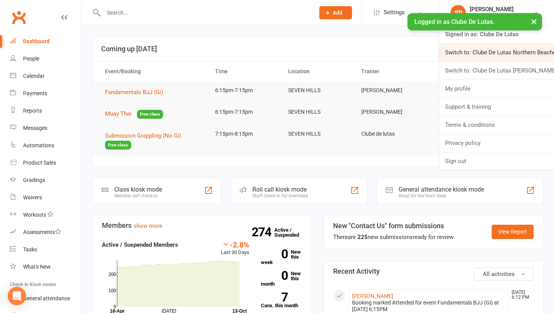
click at [507, 55] on link "Switch to: Clube De Lutas Northern Beaches" at bounding box center [496, 52] width 115 height 18
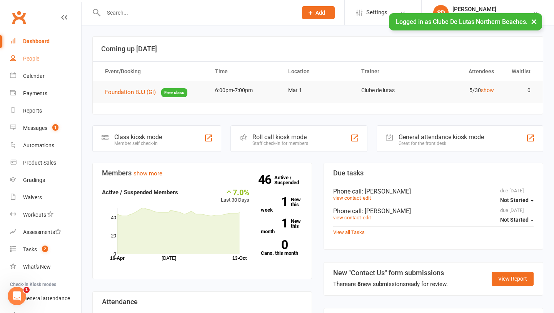
click at [22, 56] on link "People" at bounding box center [45, 58] width 71 height 17
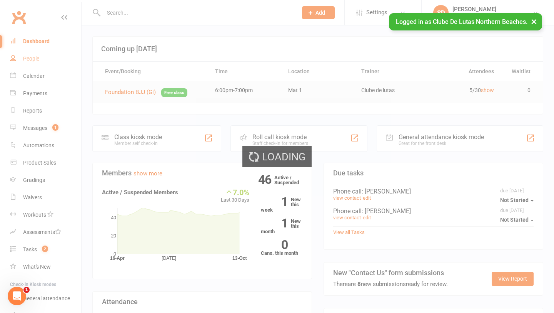
select select "100"
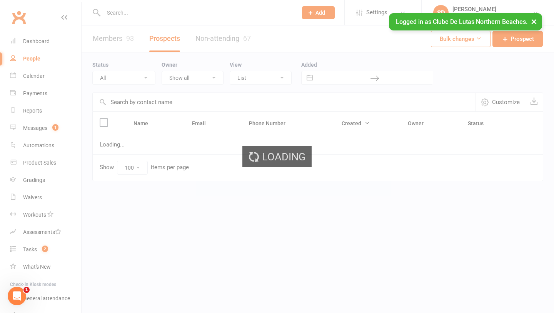
click at [130, 84] on div "All (No status set) (Invalid status) Pre Trial Pre trial - ADULTS Pre trial - I…" at bounding box center [123, 78] width 63 height 14
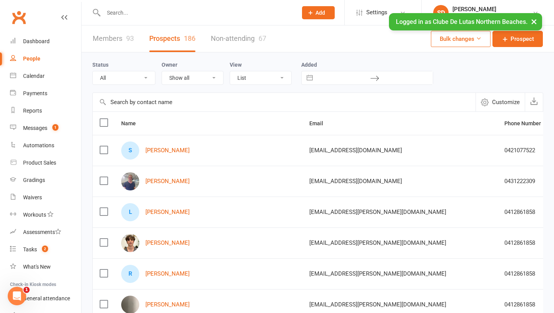
click at [130, 84] on select "All (No status set) (Invalid status) Pre Trial Pre trial - ADULTS Pre trial - I…" at bounding box center [124, 77] width 62 height 13
select select "IN TRIAL"
click at [93, 71] on select "All (No status set) (Invalid status) Pre Trial Pre trial - ADULTS Pre trial - I…" at bounding box center [124, 77] width 62 height 13
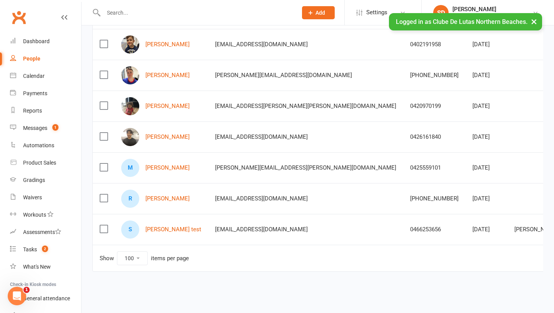
scroll to position [226, 0]
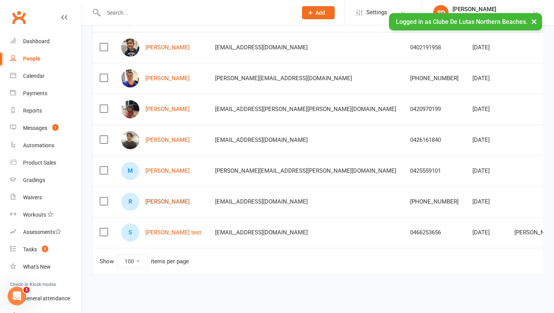
click at [167, 202] on link "[PERSON_NAME]" at bounding box center [168, 201] width 44 height 7
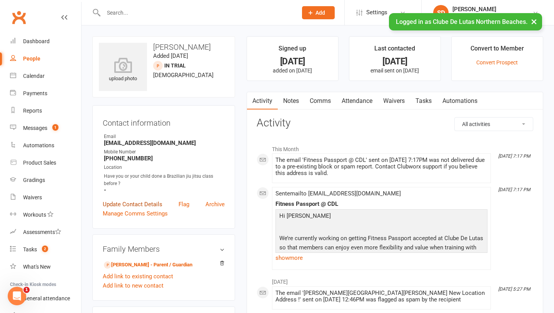
click at [151, 200] on link "Update Contact Details" at bounding box center [133, 203] width 60 height 9
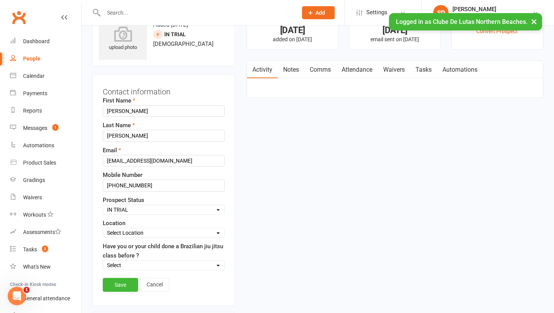
scroll to position [36, 0]
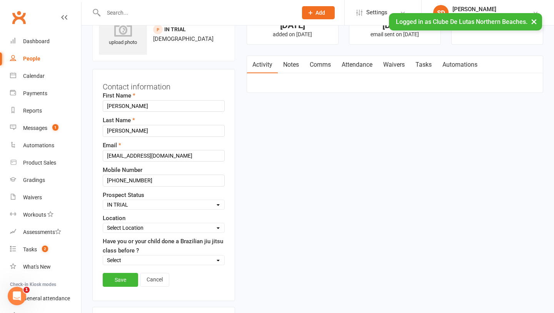
click at [166, 205] on select "Select Pre Trial Pre trial - ADULTS Pre trial - INTRO Pre trial - KIDS IN TRIAL…" at bounding box center [163, 204] width 121 height 8
select select "Kids and Youth Program"
click at [103, 200] on select "Select Pre Trial Pre trial - ADULTS Pre trial - INTRO Pre trial - KIDS IN TRIAL…" at bounding box center [163, 204] width 121 height 8
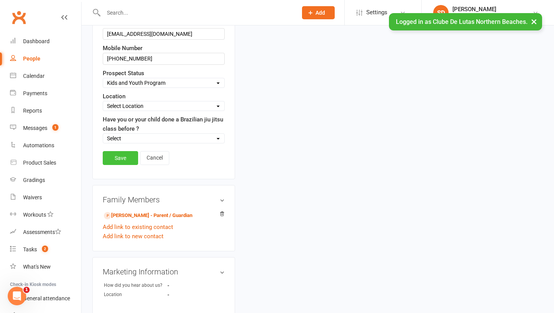
click at [123, 154] on link "Save" at bounding box center [120, 158] width 35 height 14
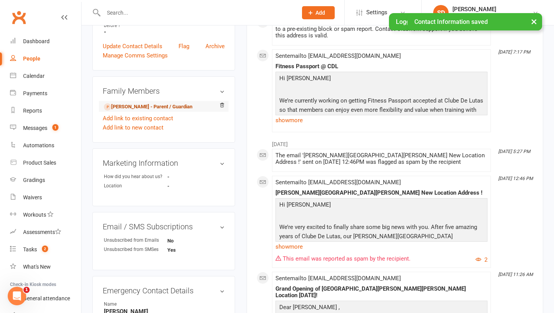
click at [152, 107] on link "[PERSON_NAME] - Parent / Guardian" at bounding box center [148, 107] width 89 height 8
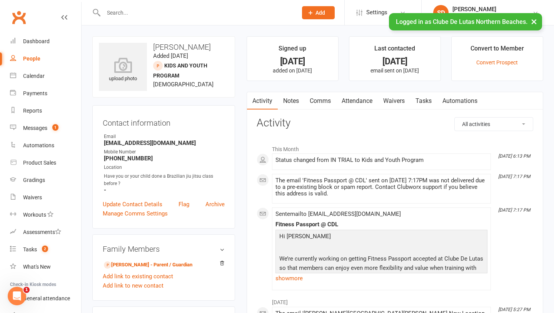
click at [28, 59] on div "People" at bounding box center [31, 58] width 17 height 6
select select "100"
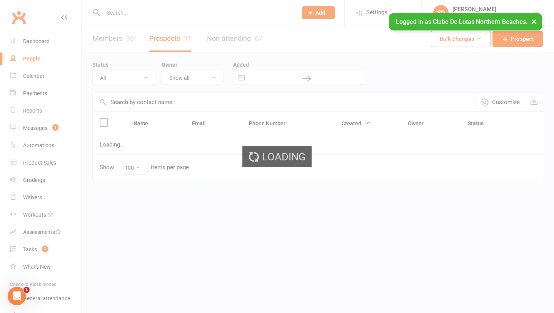
select select "IN TRIAL"
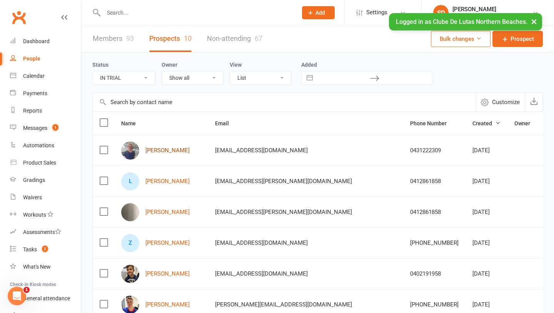
click at [162, 152] on link "[PERSON_NAME]" at bounding box center [168, 150] width 44 height 7
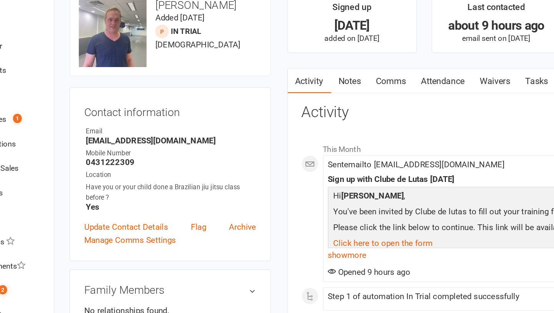
select select "100"
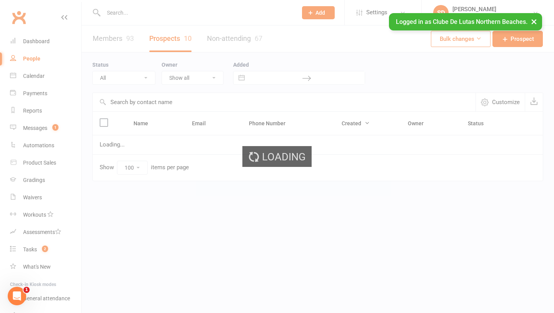
select select "IN TRIAL"
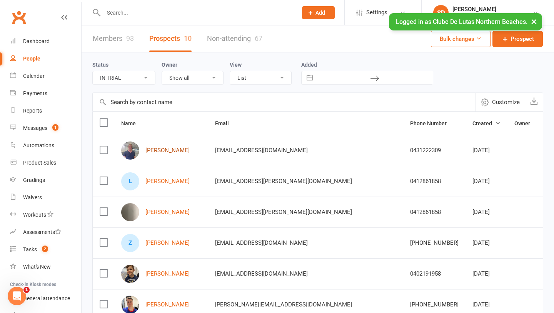
click at [161, 148] on link "Neil Archibald" at bounding box center [168, 150] width 44 height 7
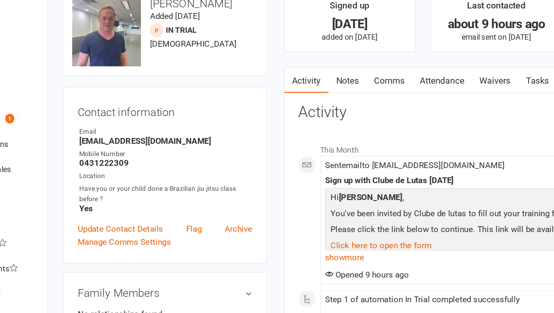
scroll to position [3, 0]
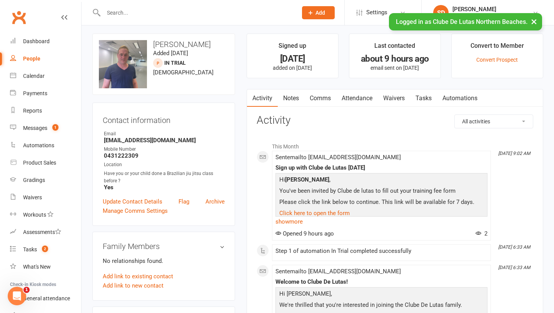
click at [294, 96] on link "Notes" at bounding box center [291, 98] width 27 height 18
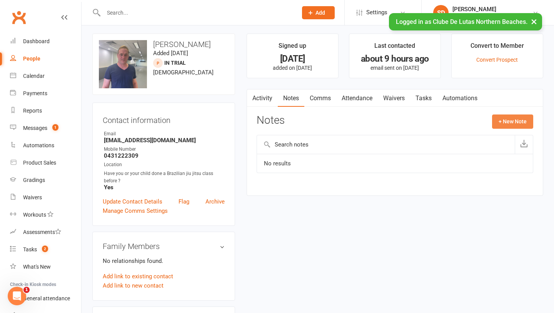
click at [510, 120] on button "+ New Note" at bounding box center [512, 121] width 41 height 14
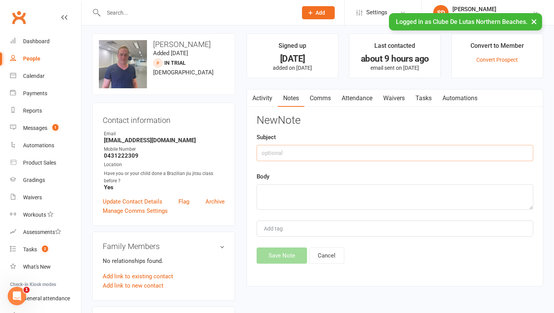
click at [313, 160] on input "text" at bounding box center [395, 153] width 277 height 16
type input "Follow up call trial"
click at [288, 195] on textarea at bounding box center [395, 196] width 277 height 25
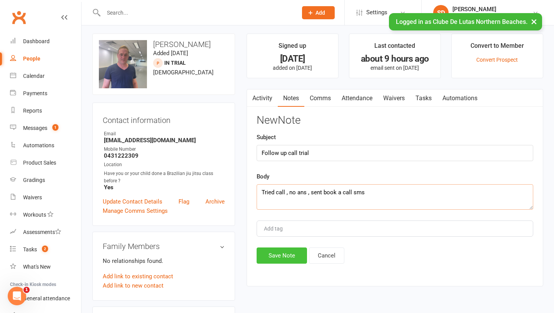
type textarea "Tried call , no ans , sent book a call sms"
click at [286, 254] on button "Save Note" at bounding box center [282, 255] width 50 height 16
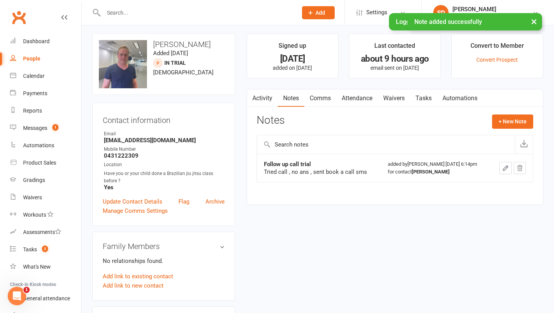
click at [334, 99] on link "Comms" at bounding box center [320, 98] width 32 height 18
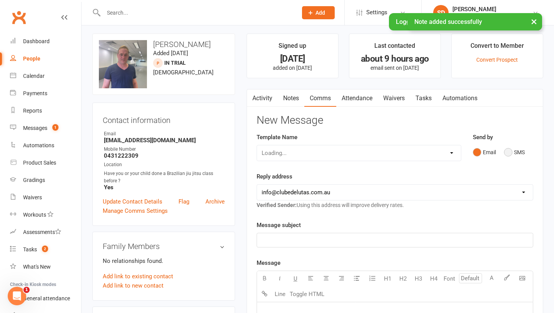
click at [515, 150] on button "SMS" at bounding box center [514, 152] width 21 height 15
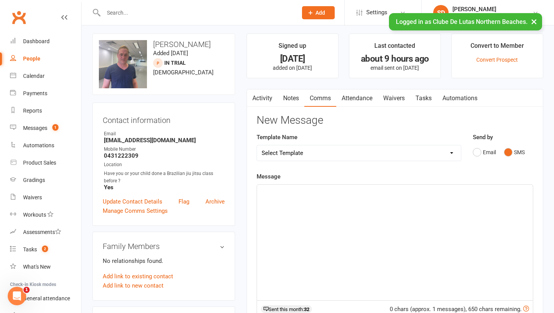
click at [307, 184] on div "﻿" at bounding box center [395, 241] width 276 height 115
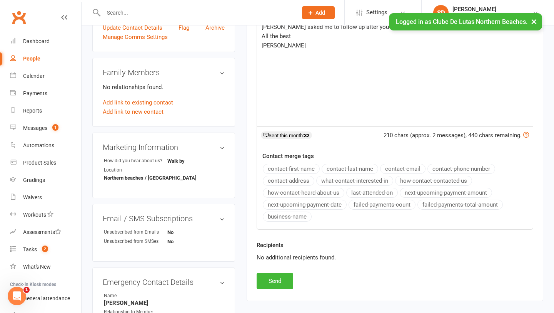
scroll to position [195, 0]
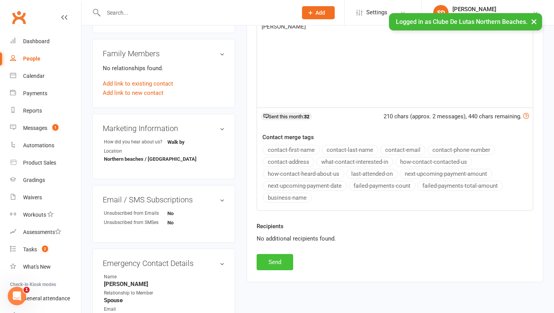
click at [275, 261] on button "Send" at bounding box center [275, 262] width 37 height 16
click at [25, 59] on div "People" at bounding box center [31, 58] width 17 height 6
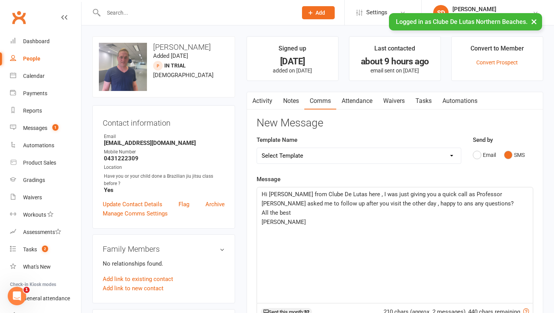
select select "100"
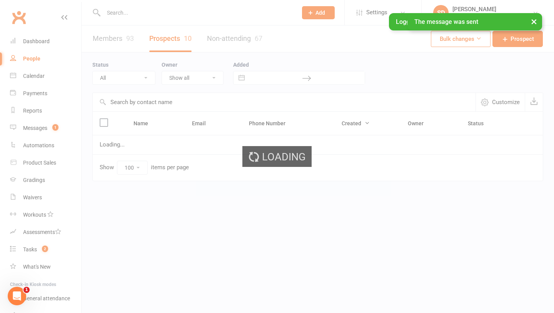
select select "IN TRIAL"
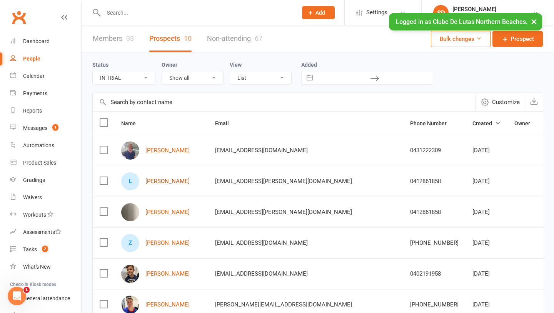
click at [173, 182] on link "Lena Zarzavatjian" at bounding box center [168, 181] width 44 height 7
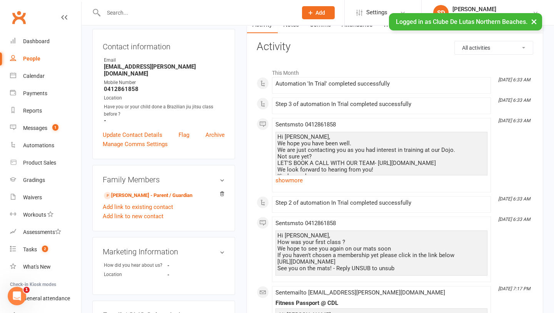
scroll to position [76, 0]
click at [146, 192] on link "Raffi Zarzavatjian - Parent / Guardian" at bounding box center [148, 196] width 89 height 8
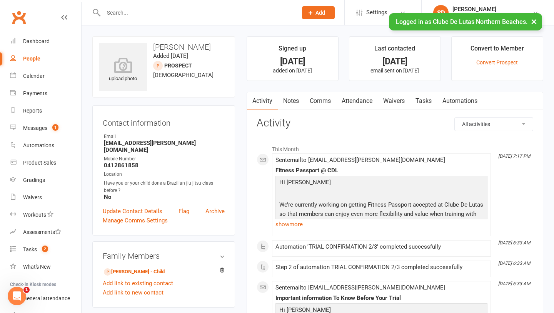
click at [322, 97] on link "Comms" at bounding box center [320, 101] width 32 height 18
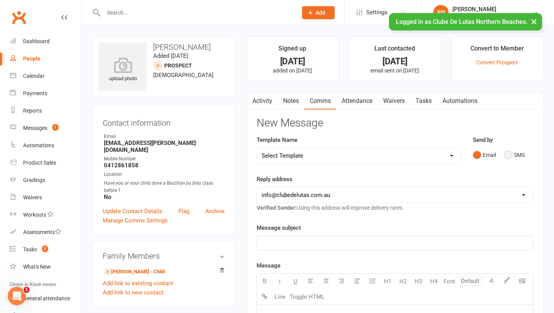
click at [508, 154] on button "SMS" at bounding box center [514, 154] width 21 height 15
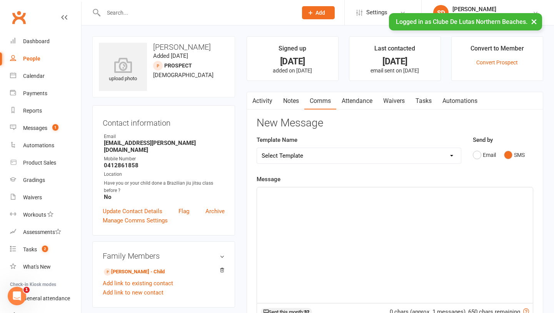
click at [356, 154] on select "Select Template [Email] School Program - 1 ( Welcome ) [Email] School Program (…" at bounding box center [359, 155] width 204 height 15
select select "132"
click at [257, 148] on select "Select Template [Email] School Program - 1 ( Welcome ) [Email] School Program (…" at bounding box center [359, 155] width 204 height 15
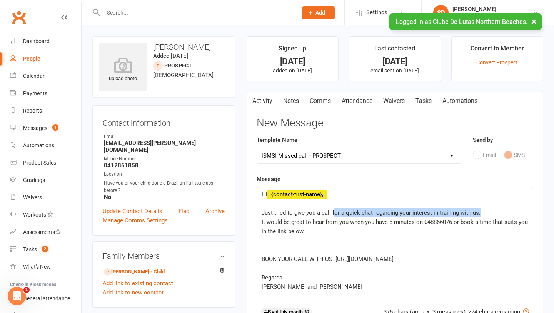
drag, startPoint x: 481, startPoint y: 213, endPoint x: 333, endPoint y: 214, distance: 148.6
click at [333, 214] on p "Just tried to give you a call for a quick chat regarding your interest in train…" at bounding box center [395, 212] width 267 height 9
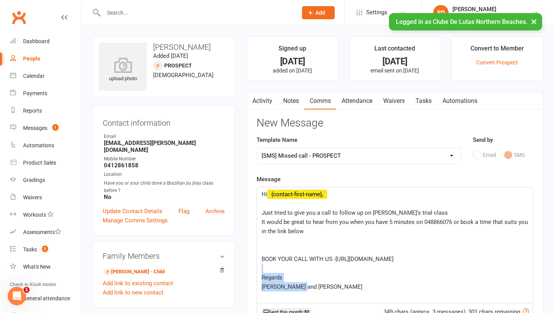
drag, startPoint x: 309, startPoint y: 289, endPoint x: 258, endPoint y: 273, distance: 53.2
click at [258, 273] on div "Hi ﻿ {contact-first-name}, ﻿ Just tried to give you a call to follow up on Lena…" at bounding box center [395, 244] width 276 height 115
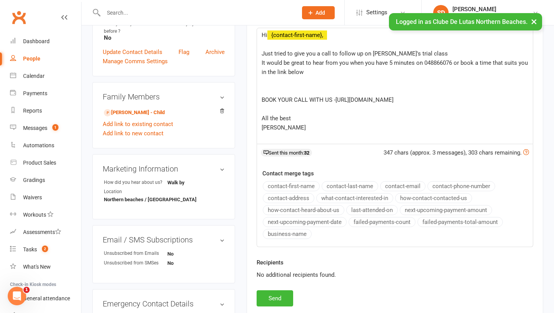
scroll to position [162, 0]
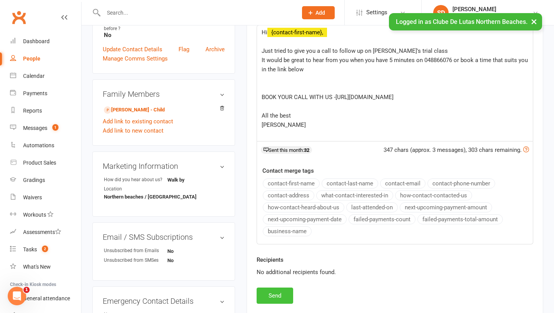
click at [274, 296] on button "Send" at bounding box center [275, 295] width 37 height 16
select select
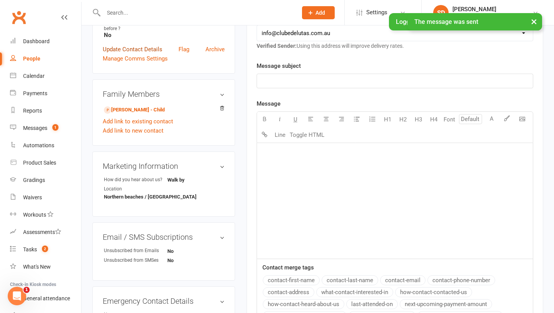
click at [153, 45] on link "Update Contact Details" at bounding box center [133, 49] width 60 height 9
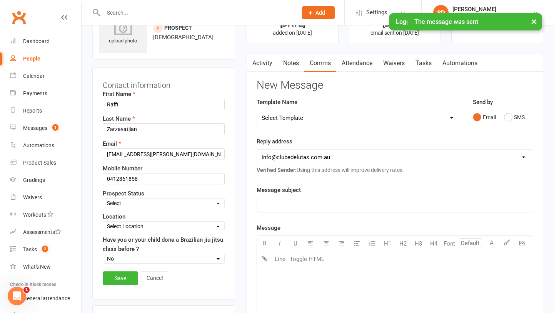
scroll to position [36, 0]
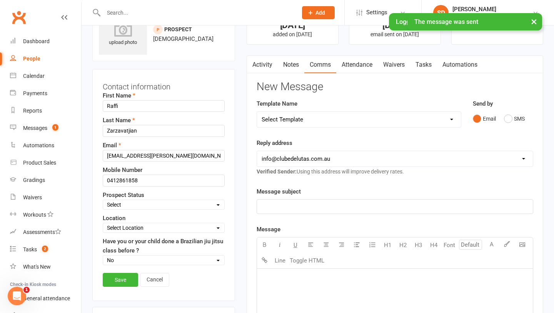
click at [164, 203] on select "Select Pre Trial Pre trial - ADULTS Pre trial - INTRO Pre trial - KIDS IN TRIAL…" at bounding box center [163, 204] width 121 height 8
select select "Follow-up Call Trial"
click at [103, 200] on select "Select Pre Trial Pre trial - ADULTS Pre trial - INTRO Pre trial - KIDS IN TRIAL…" at bounding box center [163, 204] width 121 height 8
click at [113, 281] on link "Save" at bounding box center [120, 280] width 35 height 14
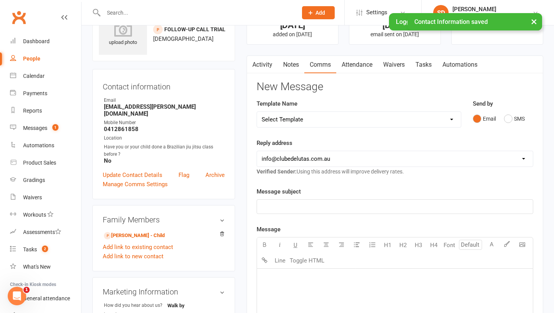
click at [37, 56] on div "People" at bounding box center [31, 58] width 17 height 6
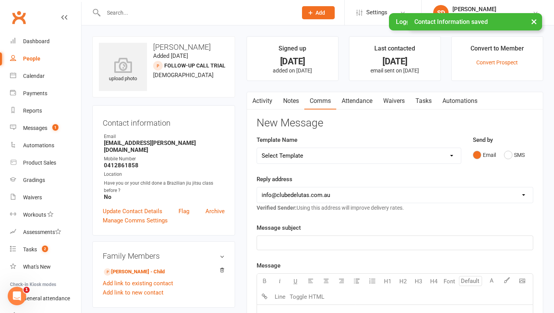
select select "100"
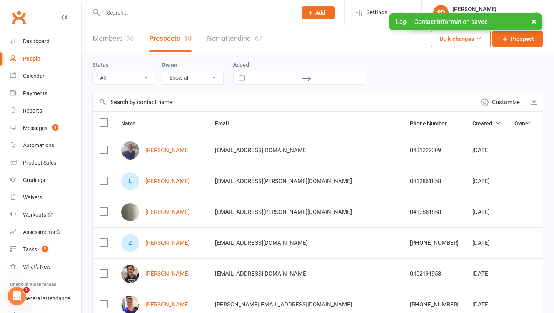
select select "IN TRIAL"
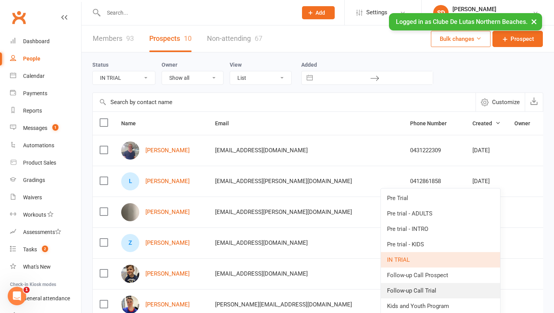
click at [462, 287] on link "Follow-up Call Trial" at bounding box center [440, 290] width 119 height 15
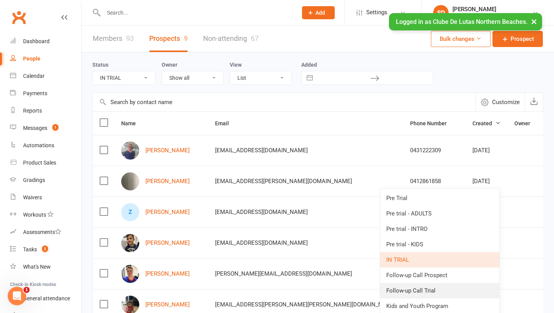
click at [454, 293] on link "Follow-up Call Trial" at bounding box center [439, 290] width 119 height 15
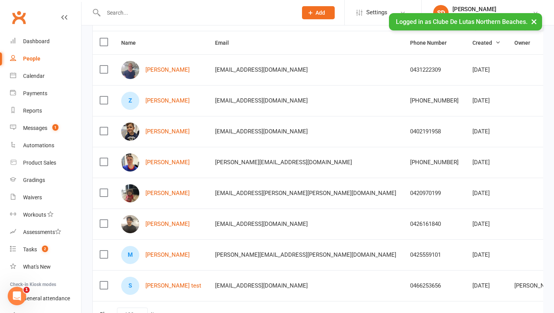
scroll to position [76, 0]
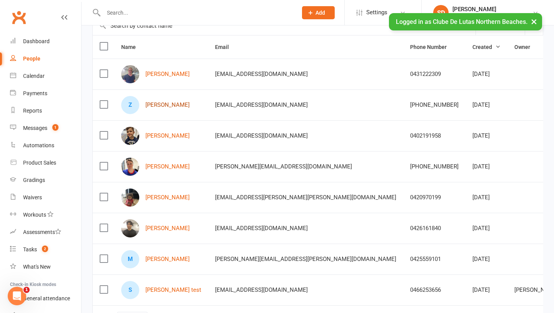
click at [163, 106] on link "Ziggy Samuels" at bounding box center [168, 105] width 44 height 7
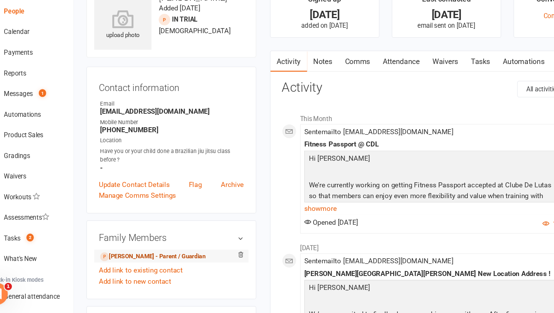
click at [134, 264] on link "Zara Samuels - Parent / Guardian" at bounding box center [148, 265] width 89 height 8
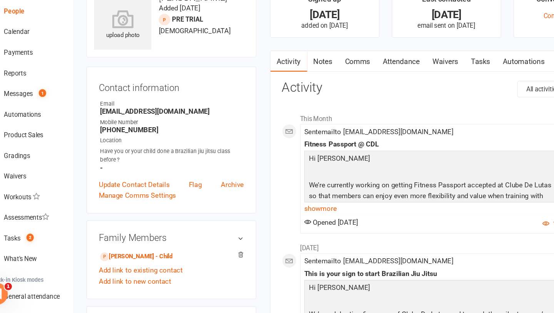
click at [293, 105] on link "Notes" at bounding box center [291, 101] width 27 height 18
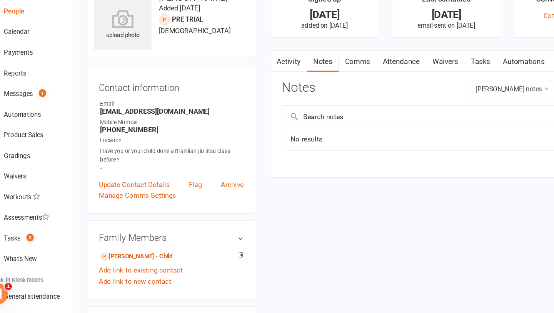
click at [332, 143] on input "text" at bounding box center [386, 147] width 258 height 18
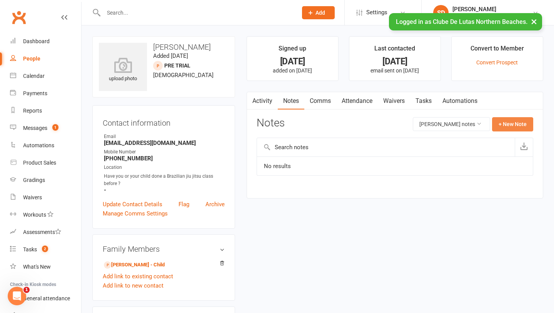
click at [505, 129] on button "+ New Note" at bounding box center [512, 124] width 41 height 14
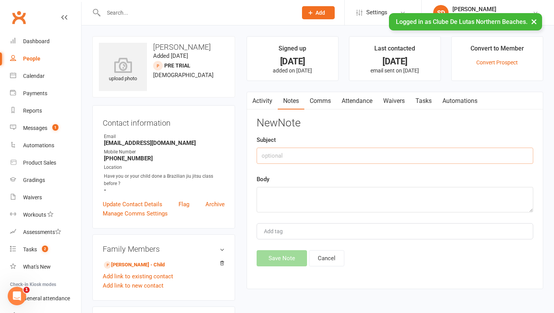
click at [296, 157] on input "text" at bounding box center [395, 155] width 277 height 16
type input "Follow up trial"
click at [273, 200] on textarea at bounding box center [395, 199] width 277 height 25
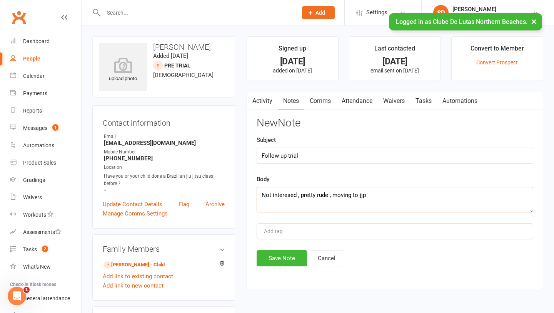
click at [290, 197] on textarea "Not interesed , pretty rude , moving to jjp" at bounding box center [395, 199] width 277 height 25
click at [298, 220] on div "New Note Subject Follow up trial Body Not interested , pretty rude , moving to …" at bounding box center [395, 191] width 277 height 149
drag, startPoint x: 333, startPoint y: 196, endPoint x: 302, endPoint y: 196, distance: 31.2
click at [302, 196] on textarea "Not interested , pretty rude , moving to jjp" at bounding box center [395, 199] width 277 height 25
click at [341, 194] on textarea "Not interested , moving to jjp" at bounding box center [395, 199] width 277 height 25
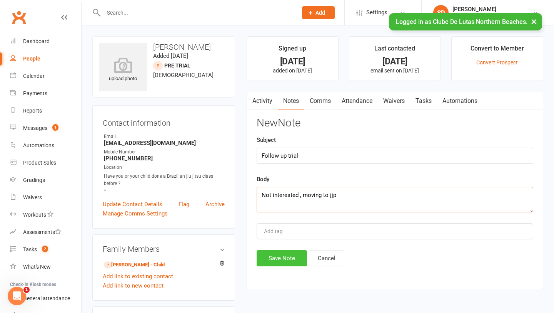
type textarea "Not interested , moving to jjp"
click at [295, 255] on button "Save Note" at bounding box center [282, 258] width 50 height 16
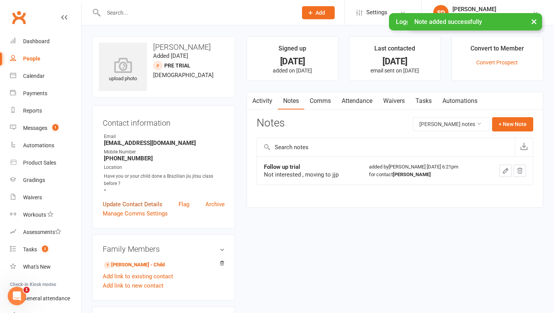
click at [138, 202] on link "Update Contact Details" at bounding box center [133, 203] width 60 height 9
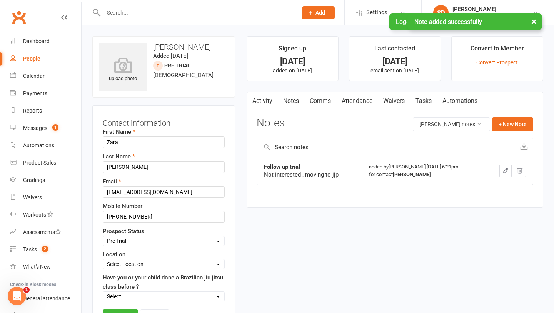
scroll to position [36, 0]
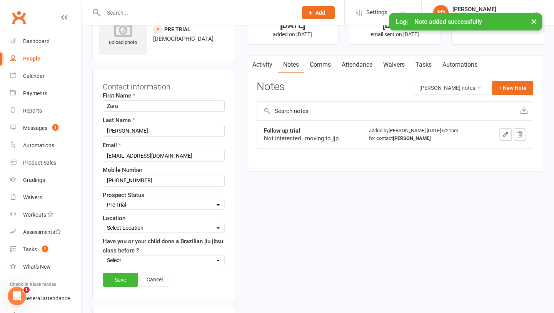
click at [137, 208] on select "Select Pre Trial Pre trial - ADULTS Pre trial - INTRO Pre trial - KIDS IN TRIAL…" at bounding box center [163, 204] width 121 height 8
select select "Jiu Jitsu Program"
click at [103, 200] on select "Select Pre Trial Pre trial - ADULTS Pre trial - INTRO Pre trial - KIDS IN TRIAL…" at bounding box center [163, 204] width 121 height 8
click at [125, 282] on link "Save" at bounding box center [120, 280] width 35 height 14
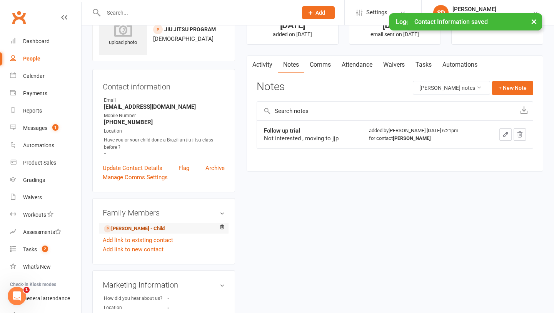
click at [148, 224] on link "Ziggy Samuels - Child" at bounding box center [134, 228] width 61 height 8
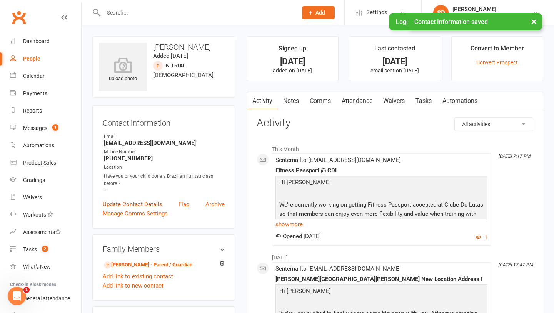
click at [143, 202] on link "Update Contact Details" at bounding box center [133, 203] width 60 height 9
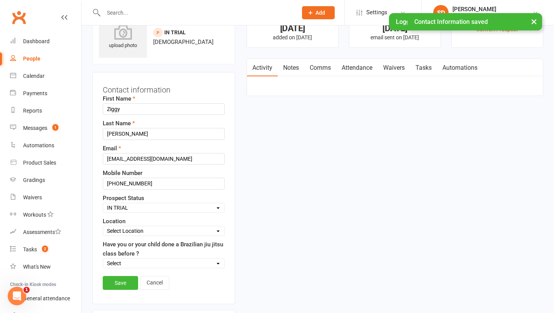
scroll to position [36, 0]
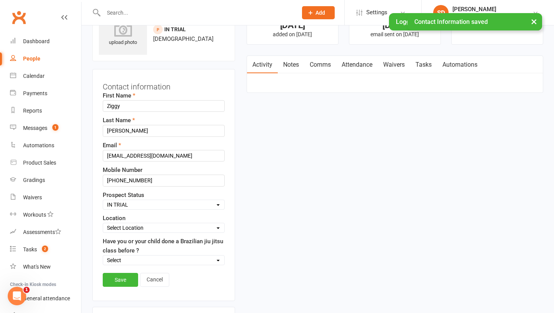
click at [150, 206] on select "Select Pre Trial Pre trial - ADULTS Pre trial - INTRO Pre trial - KIDS IN TRIAL…" at bounding box center [163, 204] width 121 height 8
select select "Jiu Jitsu Program"
click at [103, 200] on select "Select Pre Trial Pre trial - ADULTS Pre trial - INTRO Pre trial - KIDS IN TRIAL…" at bounding box center [163, 204] width 121 height 8
click at [130, 278] on link "Save" at bounding box center [120, 280] width 35 height 14
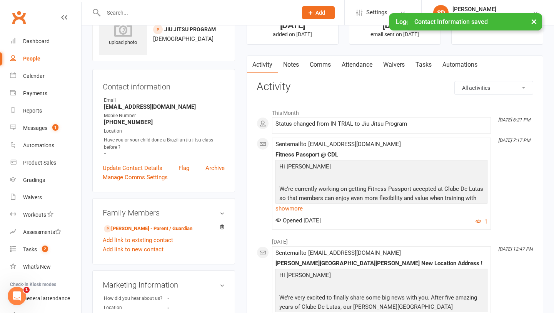
click at [38, 52] on link "People" at bounding box center [45, 58] width 71 height 17
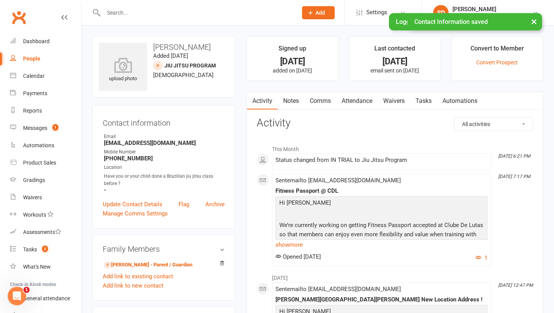
select select "100"
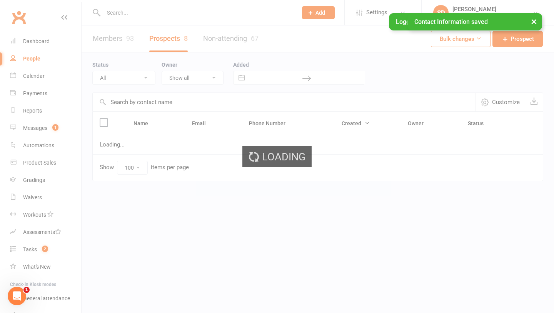
select select "IN TRIAL"
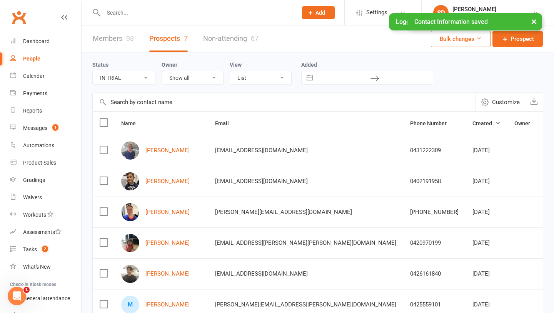
scroll to position [46, 0]
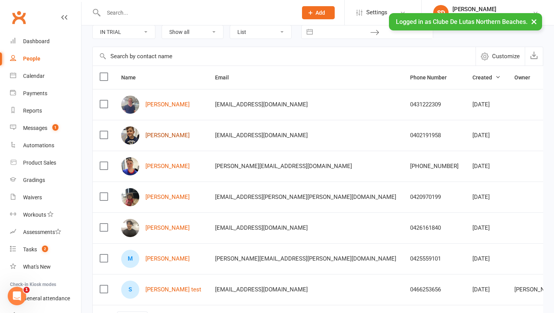
click at [165, 136] on link "Xavier Sena" at bounding box center [168, 135] width 44 height 7
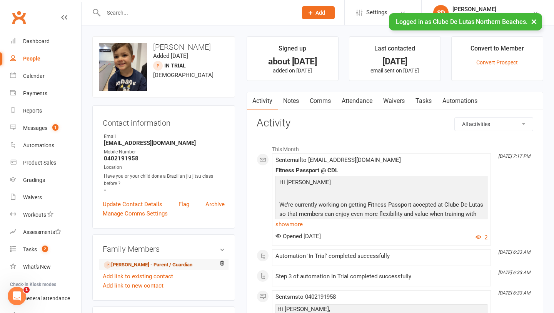
click at [146, 265] on link "Camille Sena - Parent / Guardian" at bounding box center [148, 265] width 89 height 8
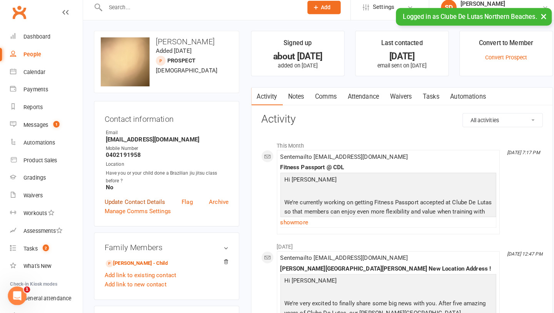
scroll to position [3, 0]
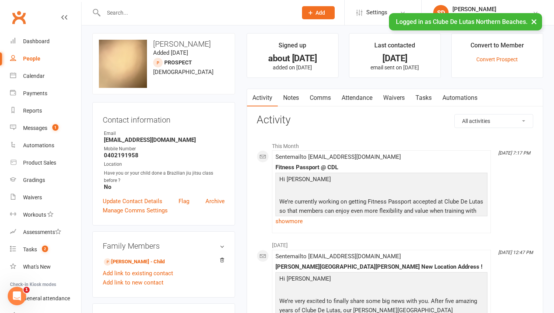
click at [313, 101] on link "Comms" at bounding box center [320, 98] width 32 height 18
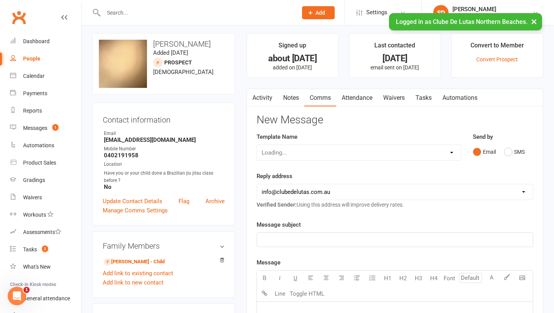
click at [405, 151] on div "Loading..." at bounding box center [359, 152] width 205 height 16
click at [403, 154] on select "Select Template [Email] School Program - 1 ( Welcome ) [Email] School Program (…" at bounding box center [359, 152] width 204 height 15
select select "132"
click at [257, 145] on select "Select Template [Email] School Program - 1 ( Welcome ) [Email] School Program (…" at bounding box center [359, 152] width 204 height 15
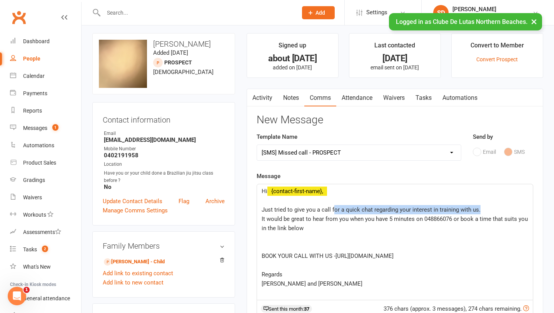
drag, startPoint x: 483, startPoint y: 211, endPoint x: 333, endPoint y: 208, distance: 150.5
click at [333, 208] on p "Just tried to give you a call for a quick chat regarding your interest in train…" at bounding box center [395, 209] width 267 height 9
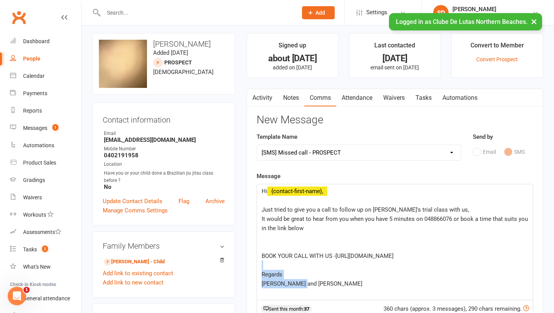
drag, startPoint x: 313, startPoint y: 280, endPoint x: 261, endPoint y: 269, distance: 53.2
click at [261, 269] on div "Hi ﻿ {contact-first-name}, ﻿ Just tried to give you a call to follow up on Xavi…" at bounding box center [395, 241] width 276 height 115
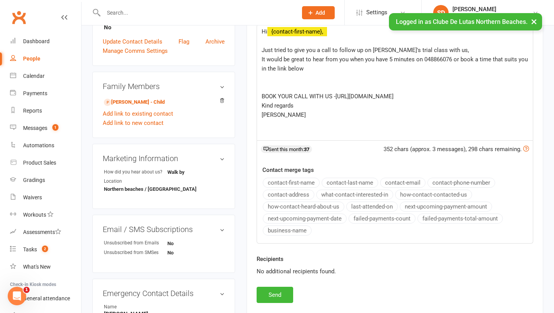
scroll to position [167, 0]
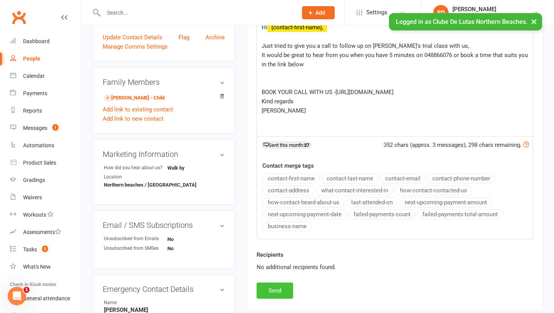
click at [279, 289] on button "Send" at bounding box center [275, 290] width 37 height 16
select select
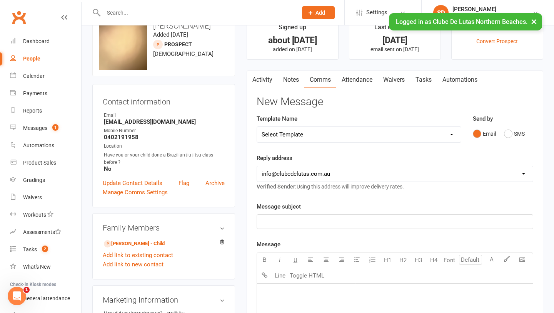
scroll to position [22, 0]
click at [147, 238] on li "Xavier Sena - Child" at bounding box center [164, 242] width 122 height 11
click at [152, 242] on link "Xavier Sena - Child" at bounding box center [134, 243] width 61 height 8
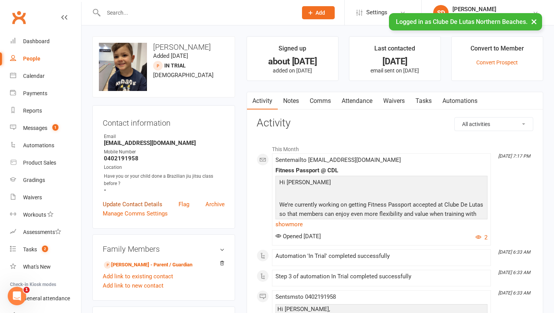
click at [150, 203] on link "Update Contact Details" at bounding box center [133, 203] width 60 height 9
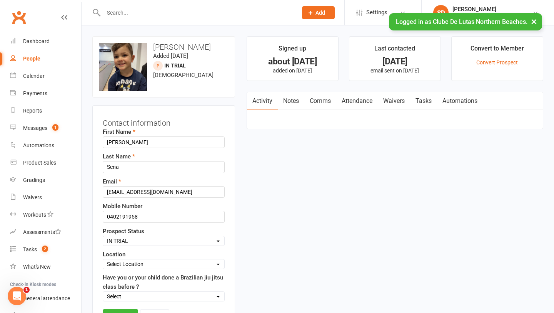
scroll to position [36, 0]
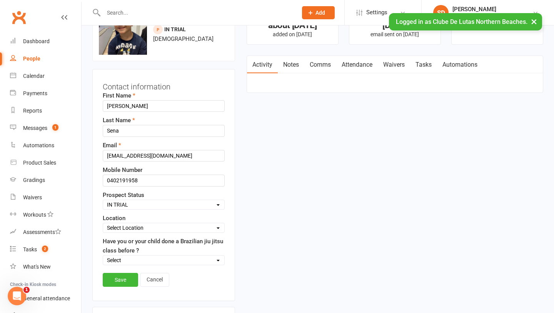
click at [197, 201] on select "Select Pre Trial Pre trial - ADULTS Pre trial - INTRO Pre trial - KIDS IN TRIAL…" at bounding box center [163, 204] width 121 height 8
select select "Follow-up Call Trial"
click at [103, 200] on select "Select Pre Trial Pre trial - ADULTS Pre trial - INTRO Pre trial - KIDS IN TRIAL…" at bounding box center [163, 204] width 121 height 8
click at [122, 278] on link "Save" at bounding box center [120, 280] width 35 height 14
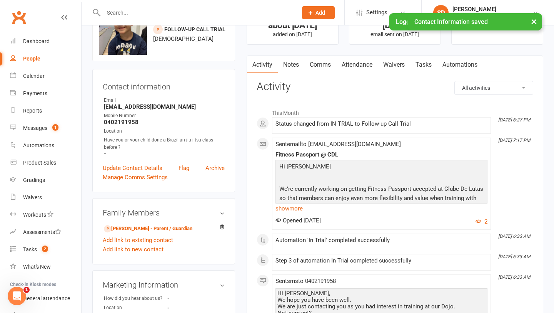
click at [33, 63] on link "People" at bounding box center [45, 58] width 71 height 17
select select "100"
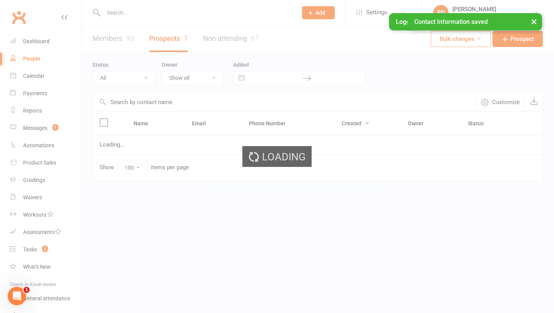
select select "IN TRIAL"
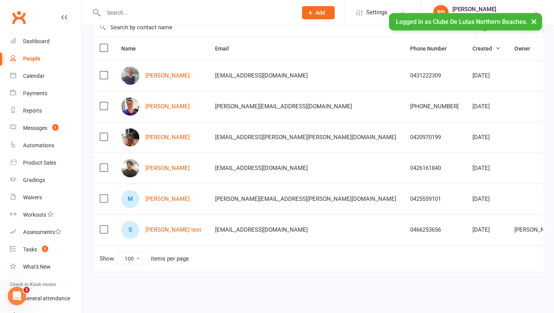
scroll to position [75, 0]
click at [161, 104] on link "billy smith" at bounding box center [168, 106] width 44 height 7
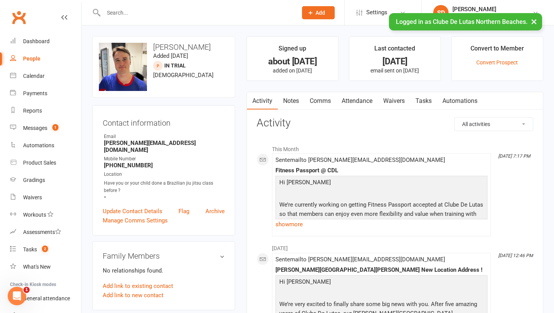
click at [317, 103] on link "Comms" at bounding box center [320, 101] width 32 height 18
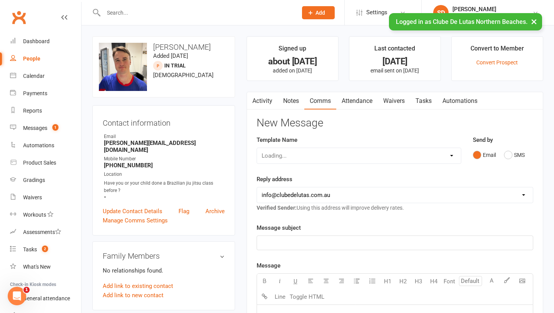
click at [330, 149] on div "Loading..." at bounding box center [359, 155] width 205 height 16
click at [330, 153] on select "Select Template [Email] School Program - 1 ( Welcome ) [Email] School Program (…" at bounding box center [359, 155] width 204 height 15
select select "132"
click at [257, 148] on select "Select Template [Email] School Program - 1 ( Welcome ) [Email] School Program (…" at bounding box center [359, 155] width 204 height 15
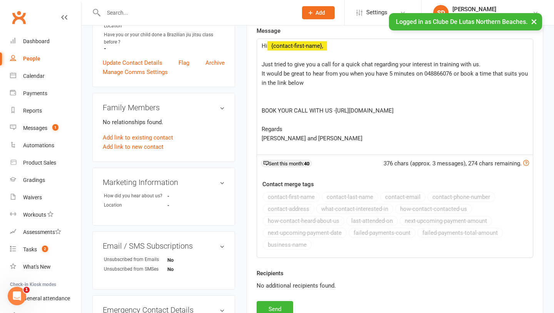
scroll to position [187, 0]
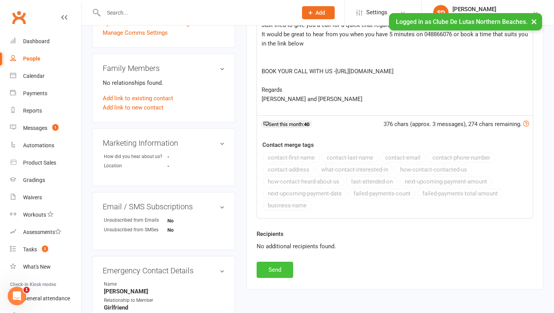
click at [278, 275] on button "Send" at bounding box center [275, 269] width 37 height 16
select select
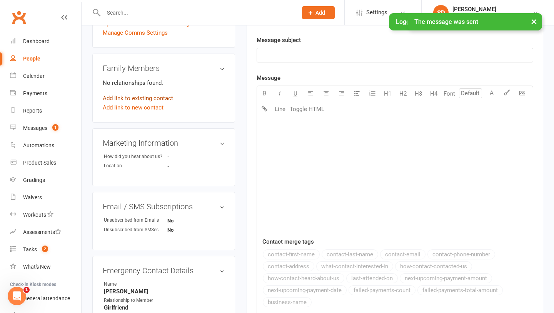
click at [145, 94] on link "Add link to existing contact" at bounding box center [138, 98] width 70 height 9
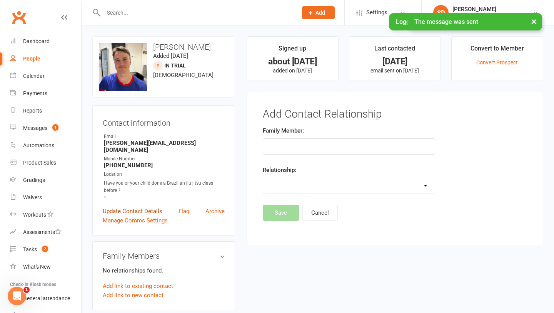
click at [149, 206] on link "Update Contact Details" at bounding box center [133, 210] width 60 height 9
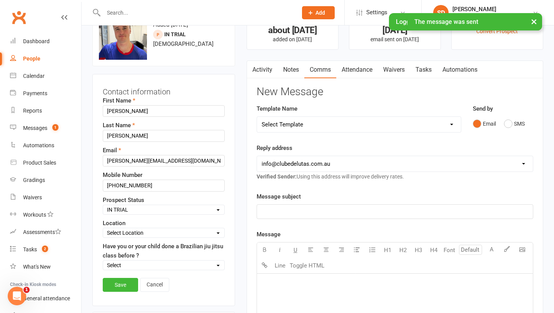
scroll to position [36, 0]
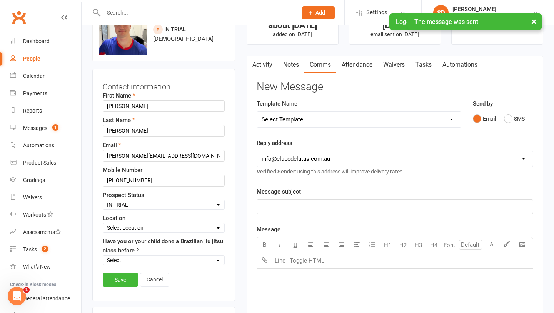
click at [176, 204] on select "Select Pre Trial Pre trial - ADULTS Pre trial - INTRO Pre trial - KIDS IN TRIAL…" at bounding box center [163, 204] width 121 height 8
select select "Follow-up Call Trial"
click at [103, 200] on select "Select Pre Trial Pre trial - ADULTS Pre trial - INTRO Pre trial - KIDS IN TRIAL…" at bounding box center [163, 204] width 121 height 8
click at [122, 277] on link "Save" at bounding box center [120, 280] width 35 height 14
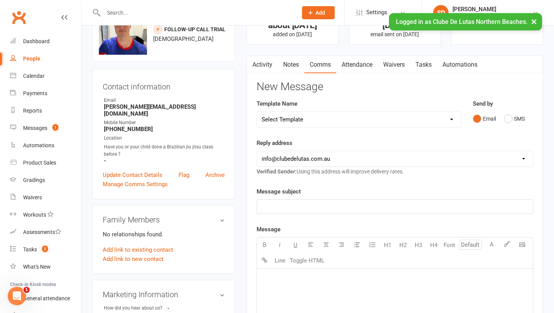
click at [28, 62] on link "People" at bounding box center [45, 58] width 71 height 17
select select "100"
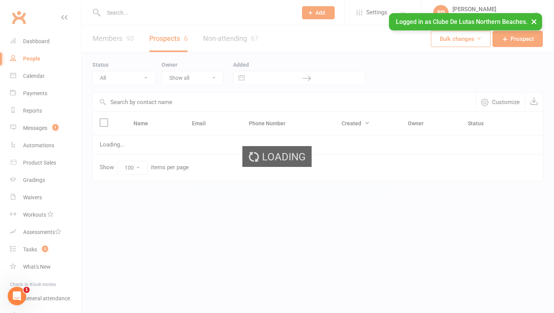
select select "IN TRIAL"
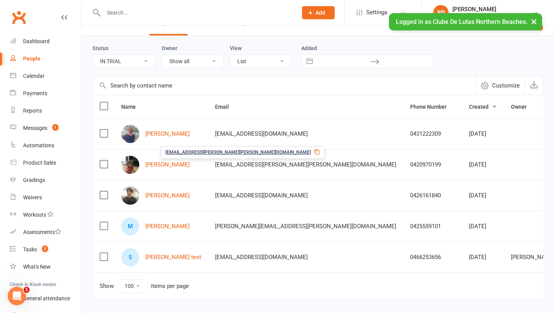
scroll to position [17, 0]
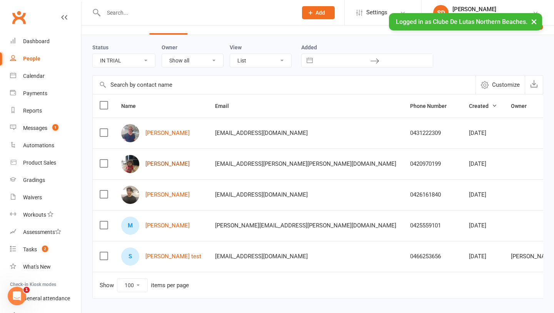
click at [176, 164] on link "Gabriel Regonesi" at bounding box center [168, 164] width 44 height 7
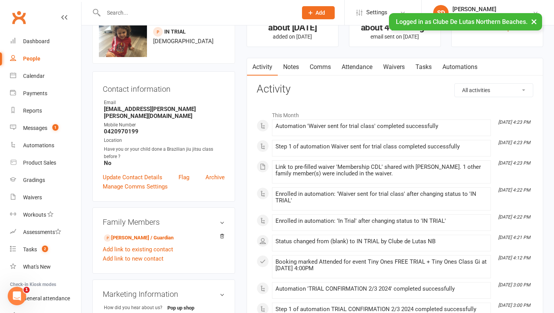
scroll to position [35, 0]
click at [147, 233] on link "Marie Renaud - Parent / Guardian" at bounding box center [139, 237] width 70 height 8
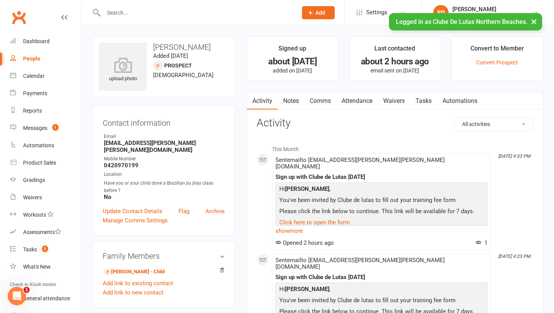
click at [292, 102] on link "Notes" at bounding box center [291, 101] width 27 height 18
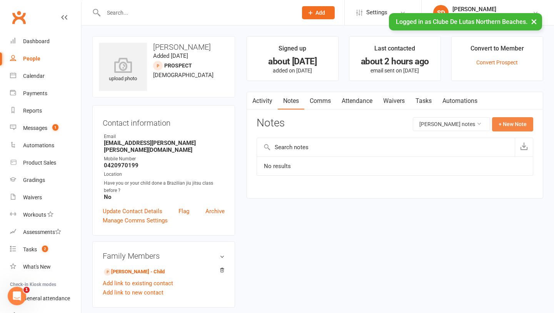
click at [523, 127] on button "+ New Note" at bounding box center [512, 124] width 41 height 14
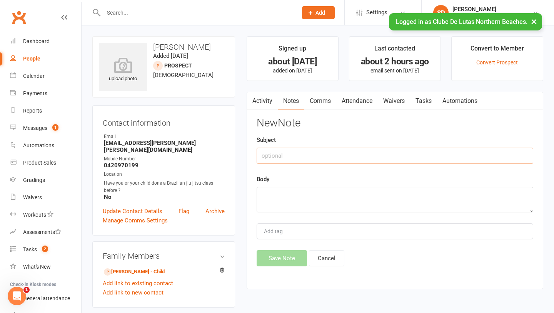
click at [303, 156] on input "text" at bounding box center [395, 155] width 277 height 16
type input "Follow up trial"
click at [287, 185] on div "Body" at bounding box center [395, 193] width 277 height 38
click at [268, 191] on textarea at bounding box center [395, 199] width 277 height 25
type textarea "N"
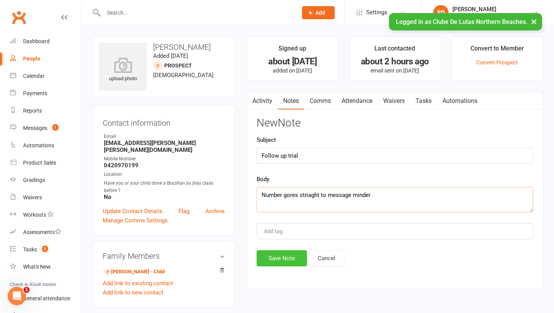
type textarea "Number gores striaght to message minder"
click at [277, 257] on button "Save Note" at bounding box center [282, 258] width 50 height 16
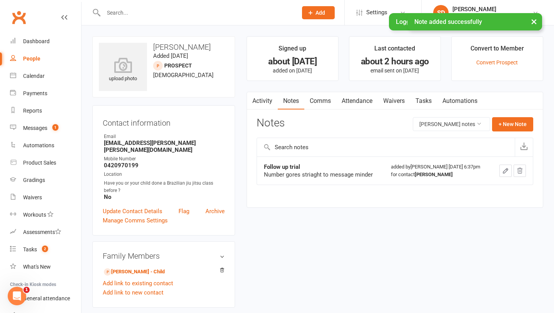
click at [327, 95] on link "Comms" at bounding box center [320, 101] width 32 height 18
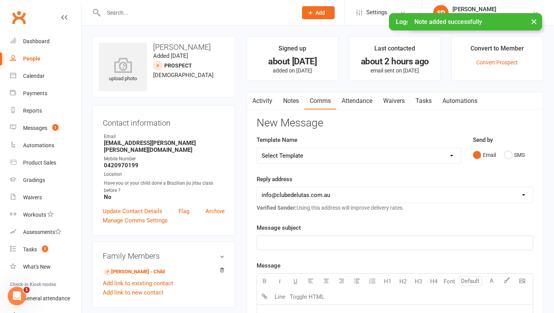
click at [407, 151] on select "Select Template [Email] School Program - 1 ( Welcome ) [Email] School Program (…" at bounding box center [359, 155] width 204 height 15
select select "132"
click at [257, 148] on select "Select Template [Email] School Program - 1 ( Welcome ) [Email] School Program (…" at bounding box center [359, 155] width 204 height 15
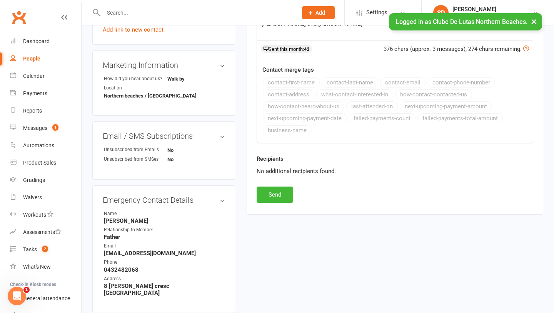
scroll to position [337, 0]
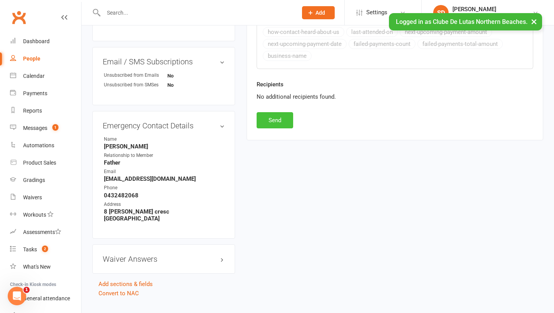
click at [283, 115] on button "Send" at bounding box center [275, 120] width 37 height 16
select select
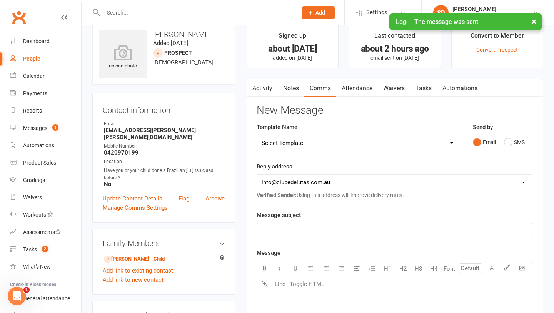
scroll to position [0, 0]
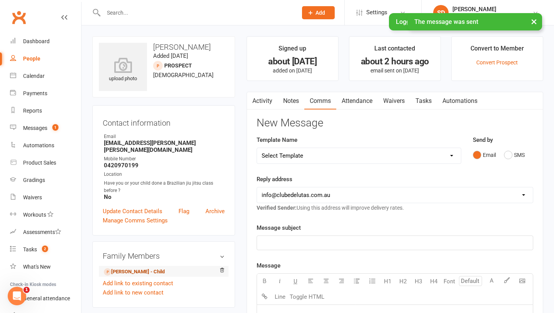
click at [127, 268] on link "Gabriel Regonesi - Child" at bounding box center [134, 272] width 61 height 8
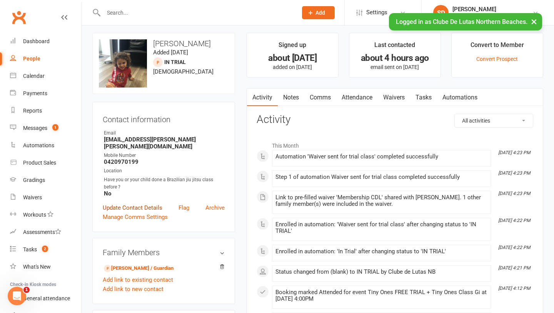
click at [142, 203] on link "Update Contact Details" at bounding box center [133, 207] width 60 height 9
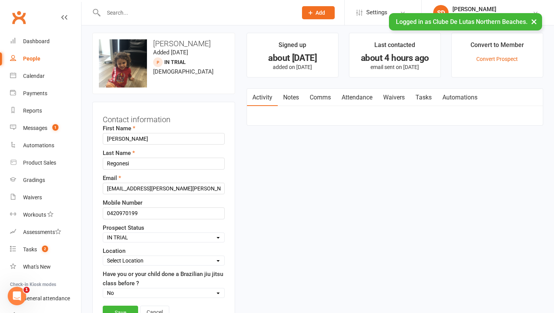
scroll to position [36, 0]
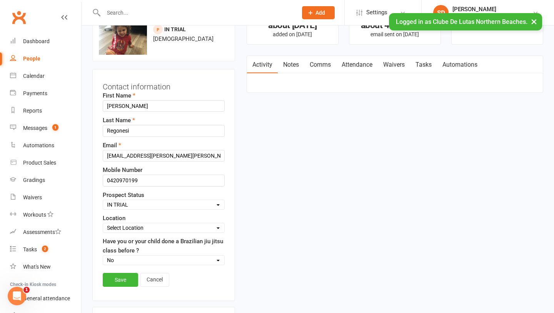
click at [178, 204] on select "Select Pre Trial Pre trial - ADULTS Pre trial - INTRO Pre trial - KIDS IN TRIAL…" at bounding box center [163, 204] width 121 height 8
select select "Follow-up Call Trial"
click at [103, 200] on select "Select Pre Trial Pre trial - ADULTS Pre trial - INTRO Pre trial - KIDS IN TRIAL…" at bounding box center [163, 204] width 121 height 8
click at [130, 279] on link "Save" at bounding box center [120, 280] width 35 height 14
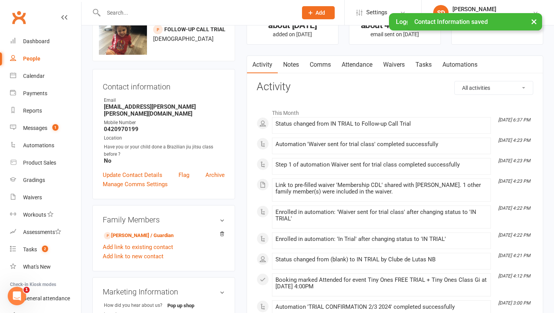
click at [292, 65] on link "Notes" at bounding box center [291, 65] width 27 height 18
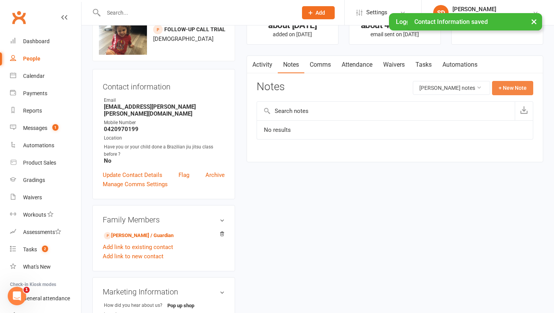
click at [522, 88] on button "+ New Note" at bounding box center [512, 88] width 41 height 14
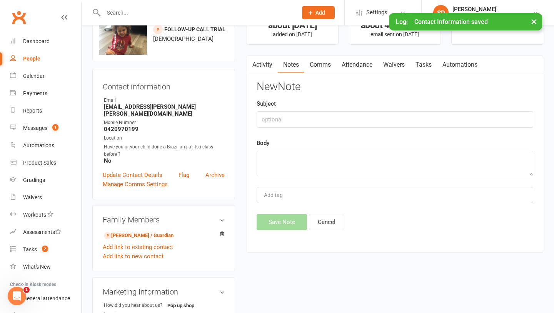
click at [328, 129] on div "New Note Subject Body Add tag Save Note Cancel" at bounding box center [395, 155] width 277 height 149
click at [324, 125] on input "text" at bounding box center [395, 119] width 277 height 16
click at [33, 119] on link "Reports" at bounding box center [45, 110] width 71 height 17
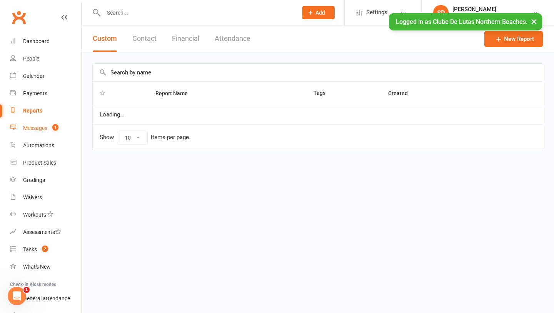
select select "100"
click at [34, 127] on div "Messages" at bounding box center [35, 128] width 24 height 6
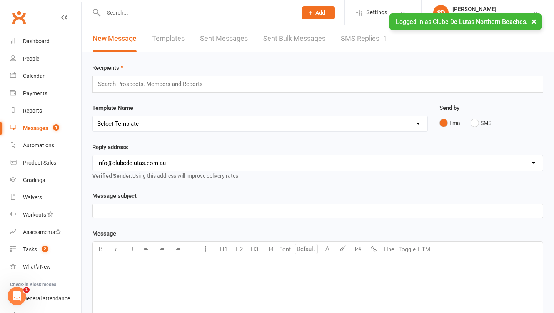
click at [375, 41] on link "SMS Replies 1" at bounding box center [364, 38] width 46 height 27
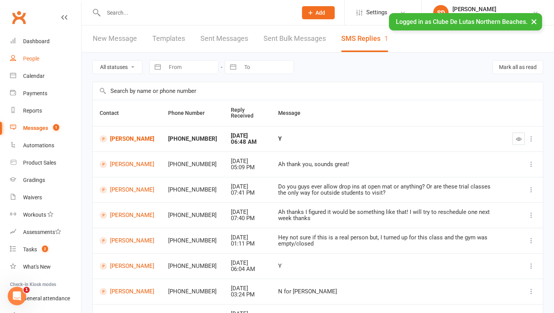
click at [37, 55] on div "People" at bounding box center [31, 58] width 16 height 6
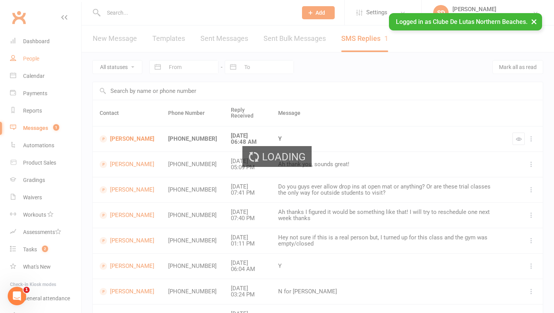
select select "100"
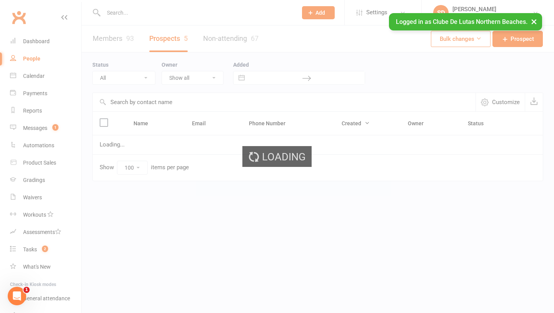
select select "IN TRIAL"
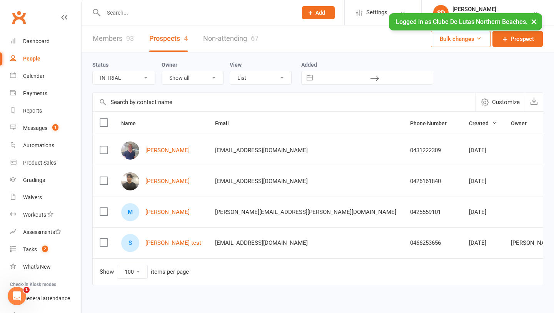
click at [166, 173] on div "Shaun Kim" at bounding box center [161, 181] width 80 height 18
click at [164, 182] on link "Shaun Kim" at bounding box center [168, 181] width 44 height 7
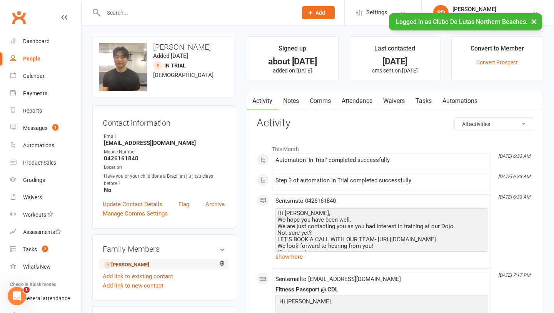
click at [126, 262] on link "Shaun Kim - Child" at bounding box center [126, 265] width 45 height 8
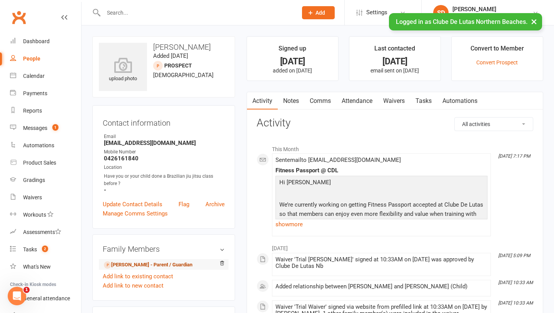
click at [159, 263] on link "Shaun Kim - Parent / Guardian" at bounding box center [148, 265] width 89 height 8
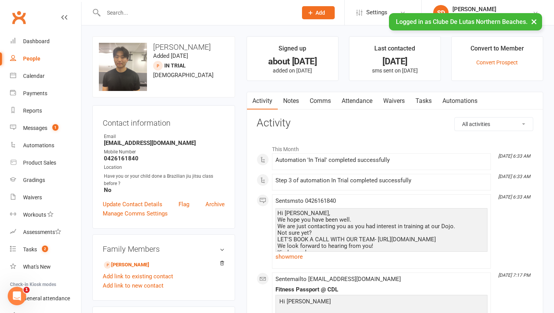
click at [297, 100] on link "Notes" at bounding box center [291, 101] width 27 height 18
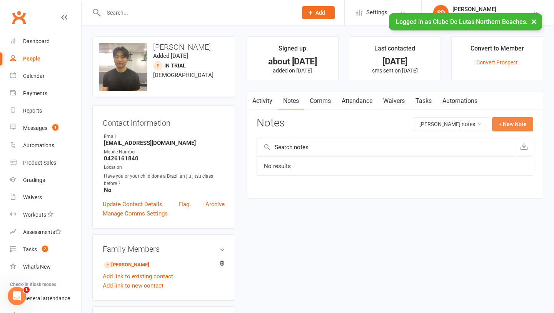
click at [509, 127] on button "+ New Note" at bounding box center [512, 124] width 41 height 14
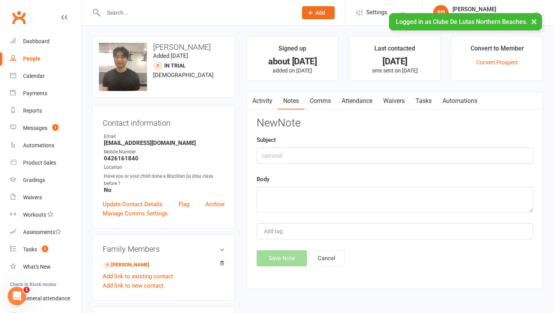
click at [323, 146] on div "Subject" at bounding box center [395, 149] width 277 height 28
click at [301, 152] on input "text" at bounding box center [395, 155] width 277 height 16
click at [324, 99] on link "Comms" at bounding box center [320, 101] width 32 height 18
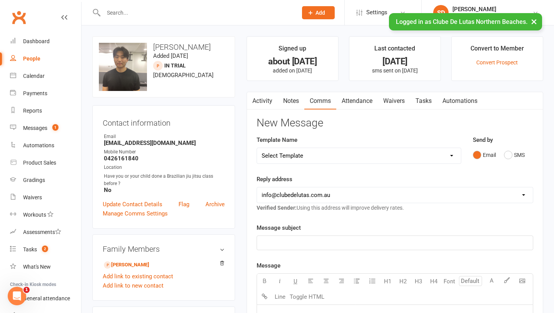
click at [428, 161] on select "Select Template [Email] School Program - 1 ( Welcome ) [Email] School Program (…" at bounding box center [359, 155] width 204 height 15
select select "132"
click at [257, 148] on select "Select Template [Email] School Program - 1 ( Welcome ) [Email] School Program (…" at bounding box center [359, 155] width 204 height 15
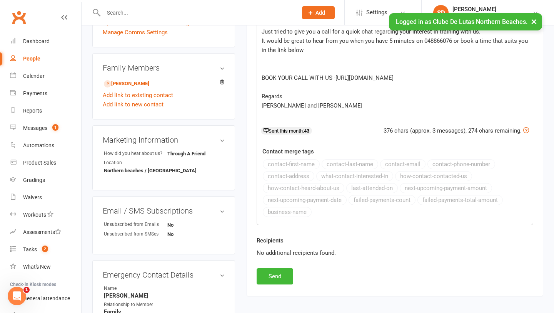
scroll to position [183, 0]
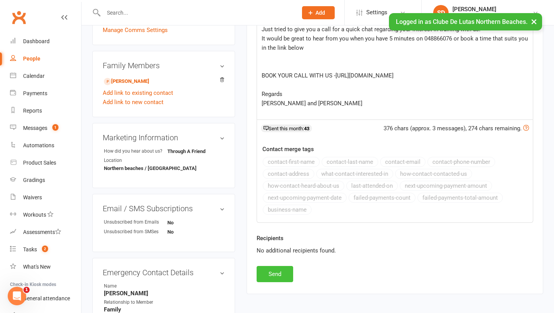
click at [292, 278] on button "Send" at bounding box center [275, 274] width 37 height 16
select select
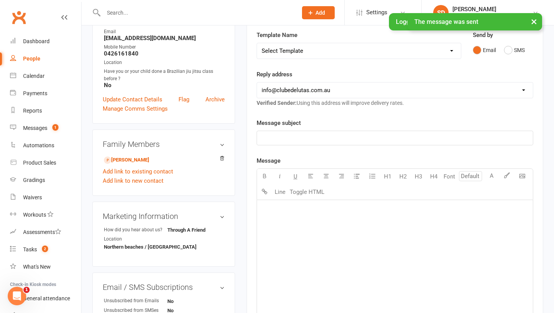
scroll to position [0, 0]
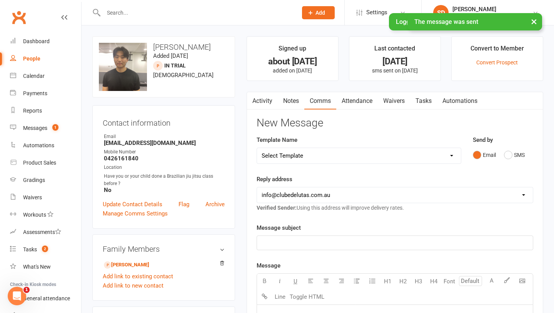
click at [292, 99] on link "Notes" at bounding box center [291, 101] width 27 height 18
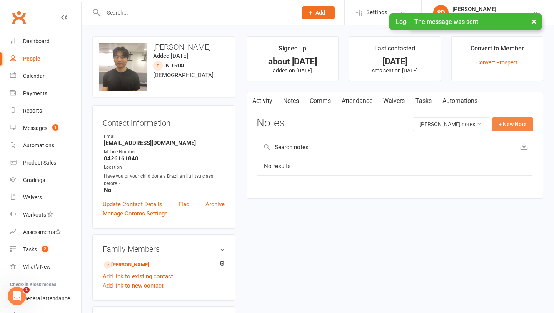
click at [532, 123] on button "+ New Note" at bounding box center [512, 124] width 41 height 14
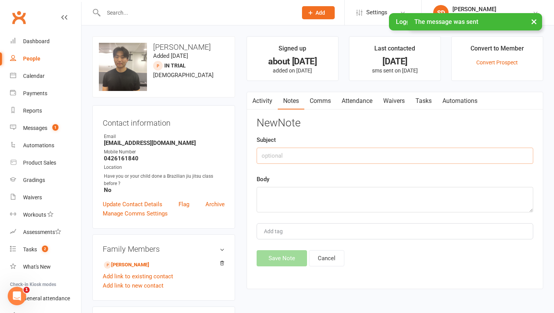
click at [265, 159] on input "text" at bounding box center [395, 155] width 277 height 16
click at [265, 159] on input "Follow up tria;" at bounding box center [395, 155] width 277 height 16
type input "ollow up tria;"
drag, startPoint x: 305, startPoint y: 156, endPoint x: 217, endPoint y: 155, distance: 88.5
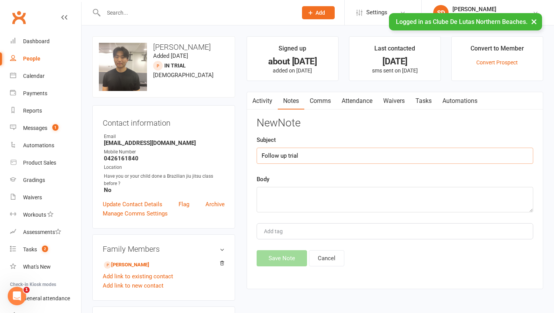
type input "Follow up trial"
click at [288, 204] on textarea at bounding box center [395, 199] width 277 height 25
type textarea "No ans sent book a call sms"
click at [284, 260] on button "Save Note" at bounding box center [282, 258] width 50 height 16
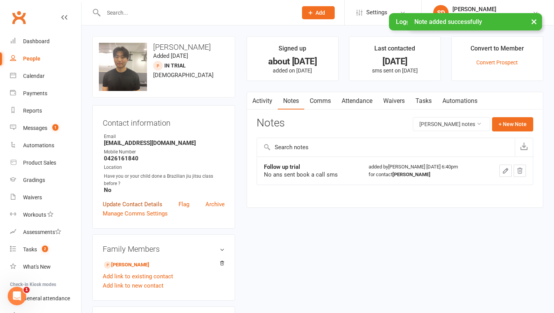
click at [125, 205] on link "Update Contact Details" at bounding box center [133, 203] width 60 height 9
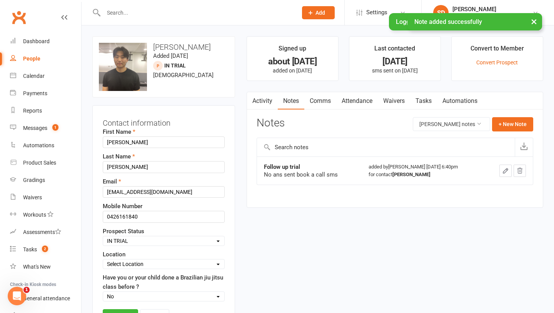
scroll to position [36, 0]
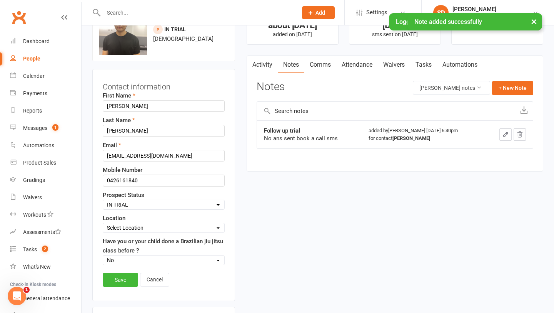
click at [170, 200] on select "Select Pre Trial Pre trial - ADULTS Pre trial - INTRO Pre trial - KIDS IN TRIAL…" at bounding box center [163, 204] width 121 height 8
select select "Follow-up Call Trial"
click at [103, 200] on select "Select Pre Trial Pre trial - ADULTS Pre trial - INTRO Pre trial - KIDS IN TRIAL…" at bounding box center [163, 204] width 121 height 8
click at [125, 270] on div "Contact information First Name Shaun Last Name Kim Email Shaunkim07@gmail.com M…" at bounding box center [163, 185] width 143 height 232
click at [124, 281] on link "Save" at bounding box center [120, 280] width 35 height 14
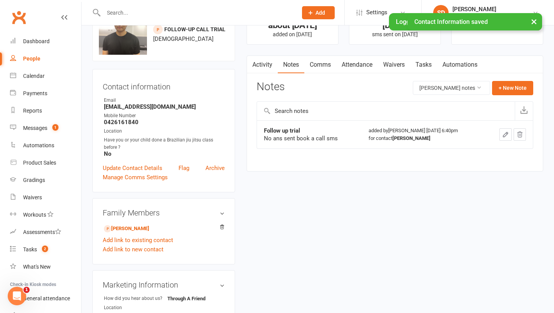
click at [30, 60] on div "People" at bounding box center [31, 58] width 17 height 6
select select "100"
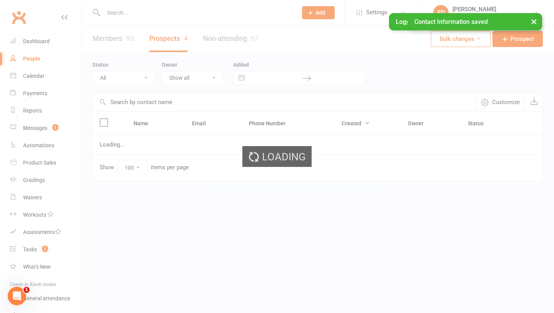
select select "IN TRIAL"
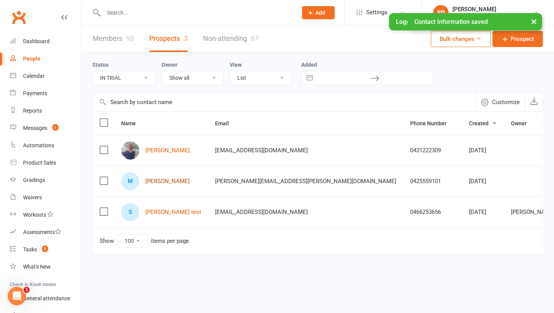
click at [169, 181] on link "Marta Reiher" at bounding box center [168, 181] width 44 height 7
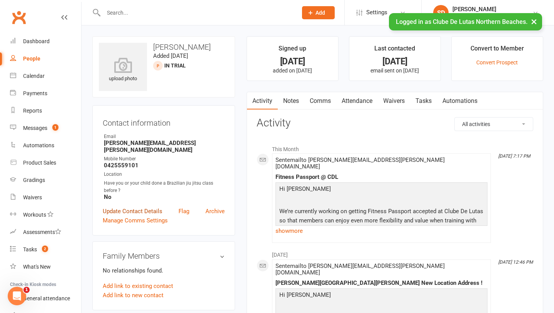
click at [129, 206] on link "Update Contact Details" at bounding box center [133, 210] width 60 height 9
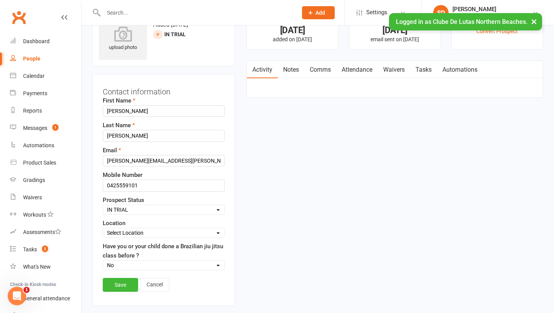
scroll to position [36, 0]
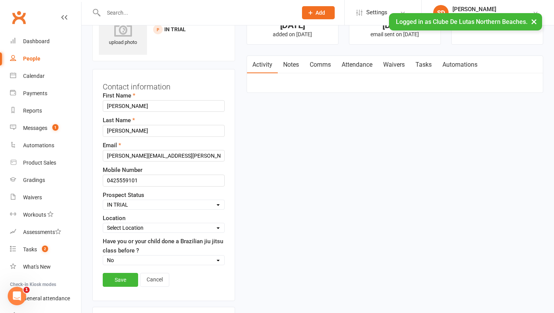
click at [164, 199] on div "Select Pre Trial Pre trial - ADULTS Pre trial - INTRO Pre trial - KIDS IN TRIAL…" at bounding box center [164, 204] width 122 height 10
click at [157, 202] on select "Select Pre Trial Pre trial - ADULTS Pre trial - INTRO Pre trial - KIDS IN TRIAL…" at bounding box center [163, 204] width 121 height 8
select select "Follow-up Call Trial"
click at [103, 200] on select "Select Pre Trial Pre trial - ADULTS Pre trial - INTRO Pre trial - KIDS IN TRIAL…" at bounding box center [163, 204] width 121 height 8
click at [122, 280] on link "Save" at bounding box center [120, 280] width 35 height 14
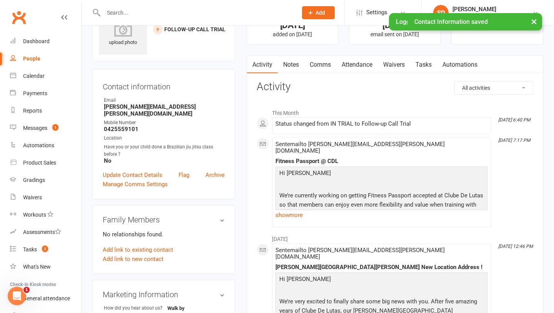
click at [338, 68] on link "Attendance" at bounding box center [357, 65] width 42 height 18
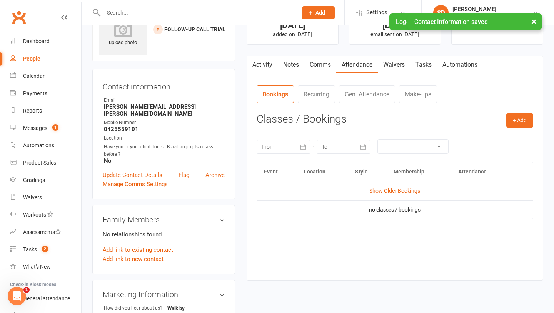
click at [326, 67] on link "Comms" at bounding box center [320, 65] width 32 height 18
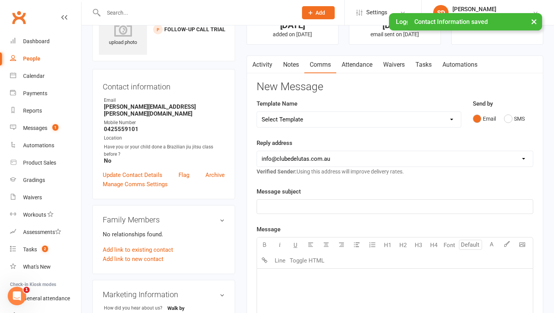
click at [397, 125] on select "Select Template [Email] School Program - 1 ( Welcome ) [Email] School Program (…" at bounding box center [359, 119] width 204 height 15
select select "132"
click at [257, 112] on select "Select Template [Email] School Program - 1 ( Welcome ) [Email] School Program (…" at bounding box center [359, 119] width 204 height 15
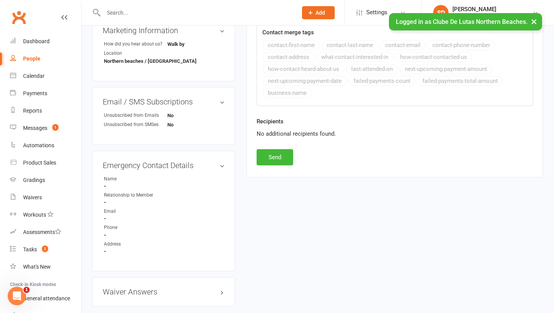
scroll to position [340, 0]
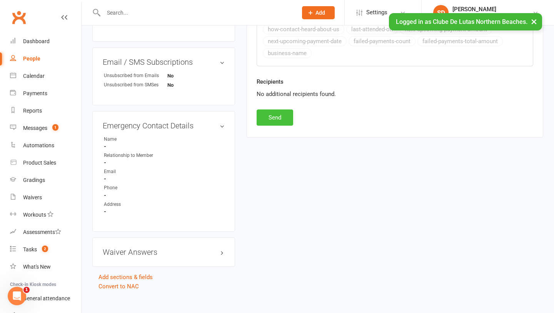
click at [279, 115] on button "Send" at bounding box center [275, 117] width 37 height 16
select select
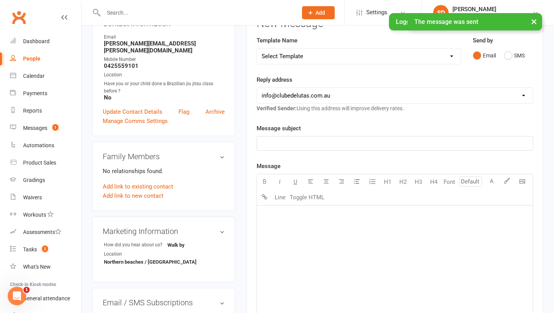
scroll to position [0, 0]
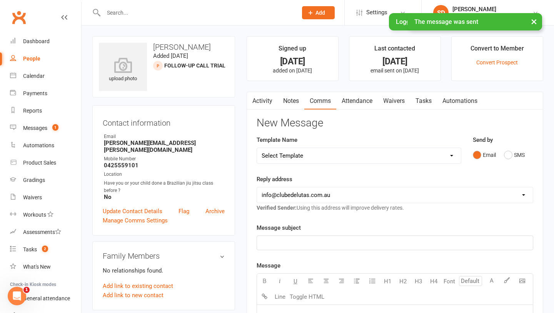
click at [287, 97] on link "Notes" at bounding box center [291, 101] width 27 height 18
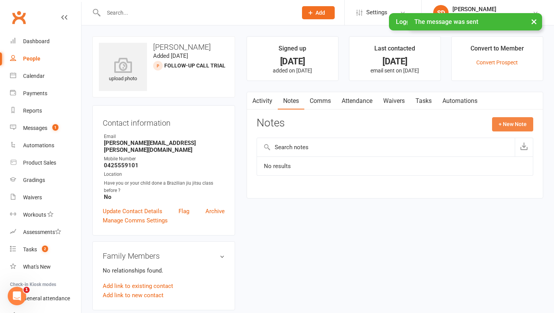
click at [517, 124] on button "+ New Note" at bounding box center [512, 124] width 41 height 14
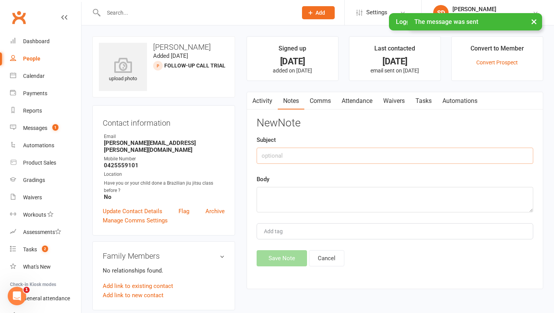
click at [346, 151] on input "text" at bounding box center [395, 155] width 277 height 16
type input "Follow up"
click at [275, 208] on textarea at bounding box center [395, 199] width 277 height 25
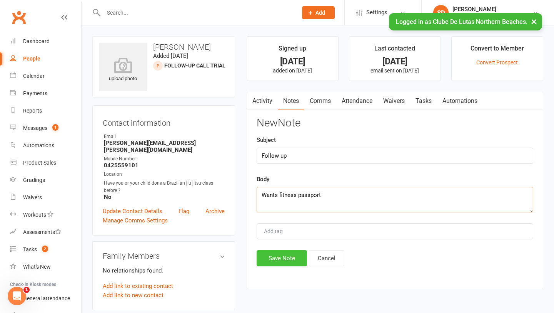
type textarea "Wants fitness passport"
click at [279, 261] on button "Save Note" at bounding box center [282, 258] width 50 height 16
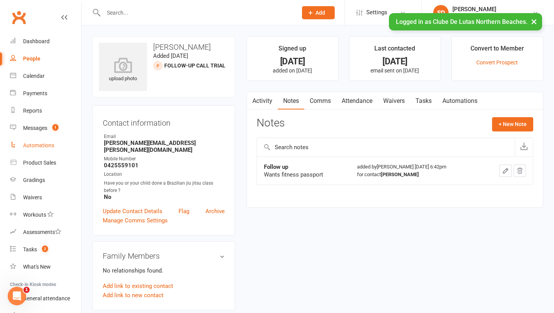
click at [47, 140] on link "Automations" at bounding box center [45, 145] width 71 height 17
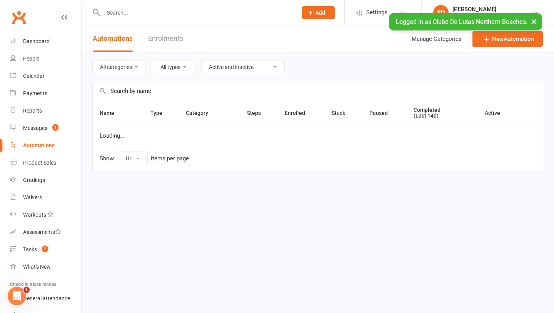
select select "100"
click at [43, 132] on link "Messages 1" at bounding box center [45, 127] width 71 height 17
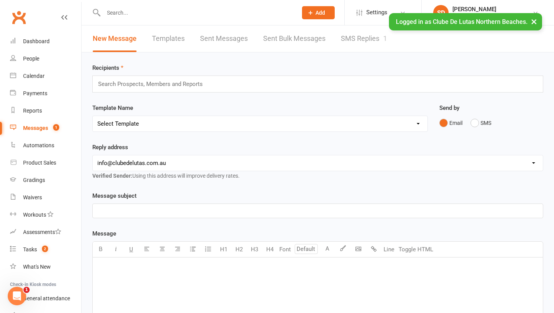
click at [366, 36] on link "SMS Replies 1" at bounding box center [364, 38] width 46 height 27
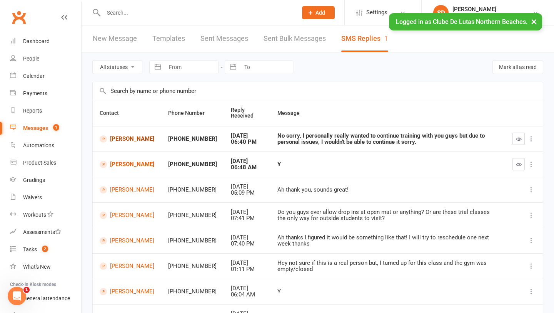
click at [120, 139] on link "Shaun Kim" at bounding box center [127, 138] width 55 height 7
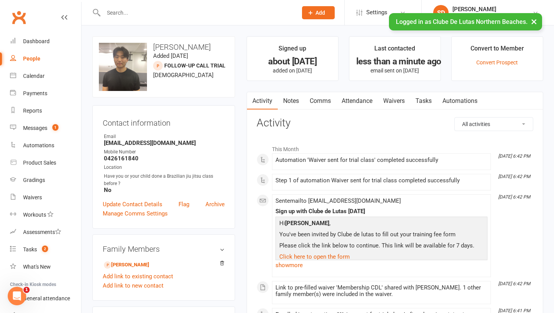
click at [323, 102] on link "Comms" at bounding box center [320, 101] width 32 height 18
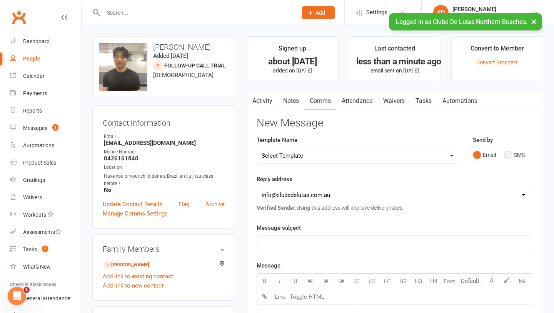
click at [511, 157] on button "SMS" at bounding box center [514, 154] width 21 height 15
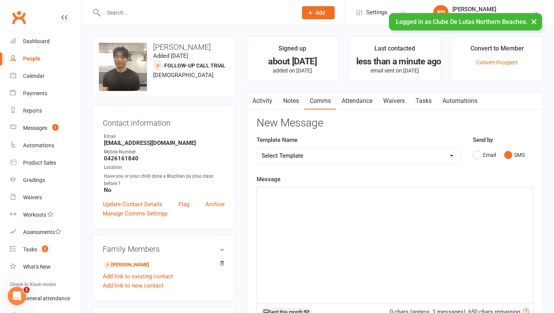
click at [365, 210] on div "﻿" at bounding box center [395, 244] width 276 height 115
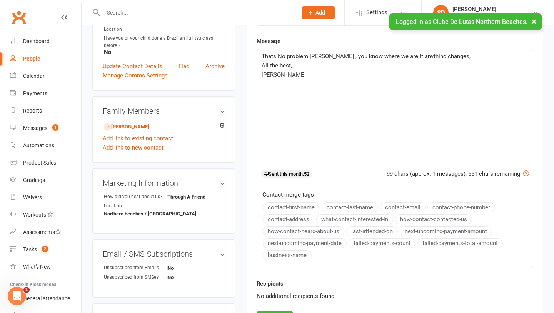
scroll to position [255, 0]
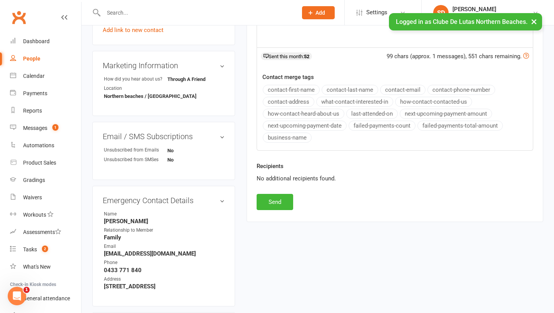
click at [294, 202] on div "New Message Template Name Select Template [Email] School Program - 1 ( Welcome …" at bounding box center [395, 36] width 277 height 348
click at [276, 202] on button "Send" at bounding box center [275, 202] width 37 height 16
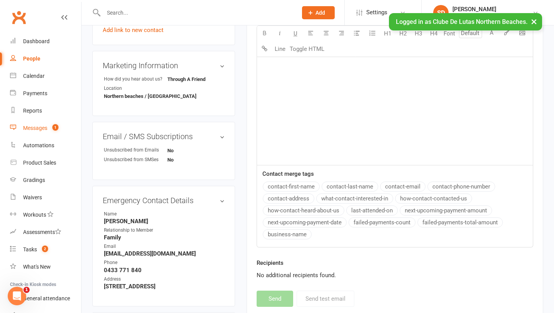
click at [49, 130] on link "Messages 1" at bounding box center [45, 127] width 71 height 17
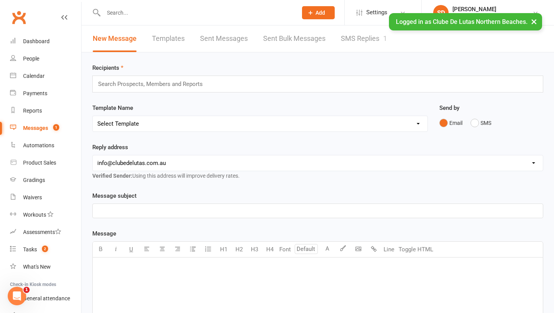
click at [370, 38] on link "SMS Replies 1" at bounding box center [364, 38] width 46 height 27
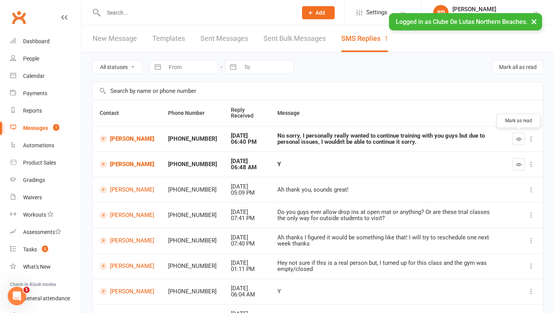
click at [515, 139] on button "button" at bounding box center [519, 138] width 12 height 12
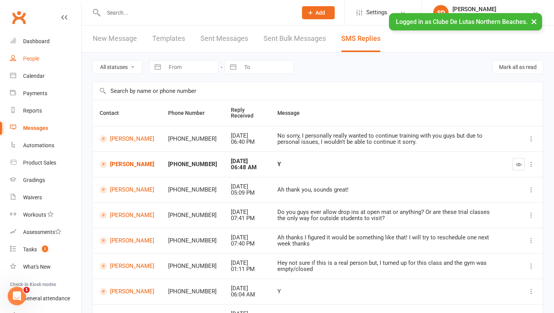
click at [33, 60] on div "People" at bounding box center [31, 58] width 16 height 6
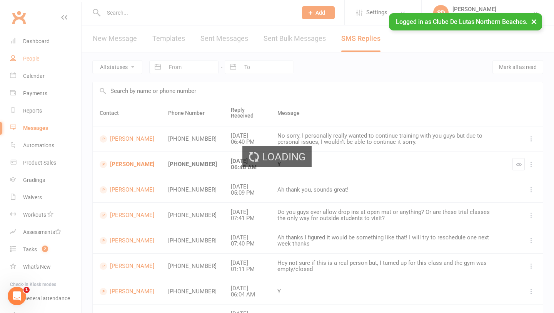
select select "100"
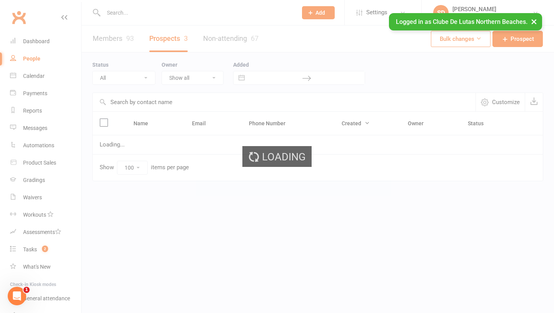
select select "IN TRIAL"
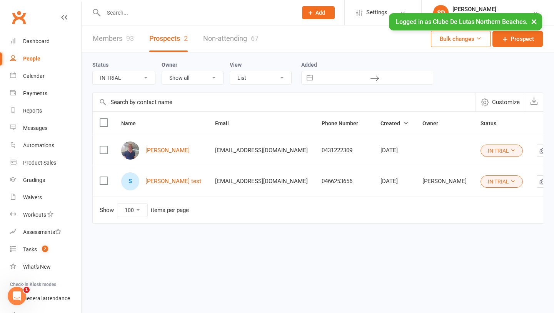
click at [482, 185] on button "IN TRIAL" at bounding box center [502, 181] width 42 height 12
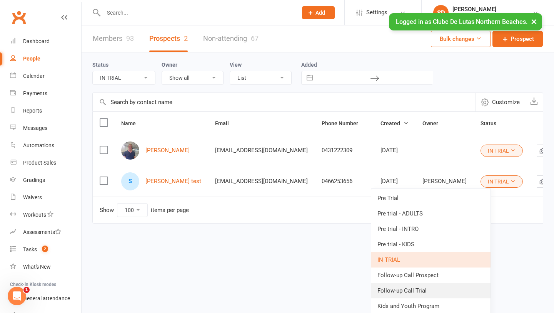
click at [460, 288] on link "Follow-up Call Trial" at bounding box center [430, 290] width 119 height 15
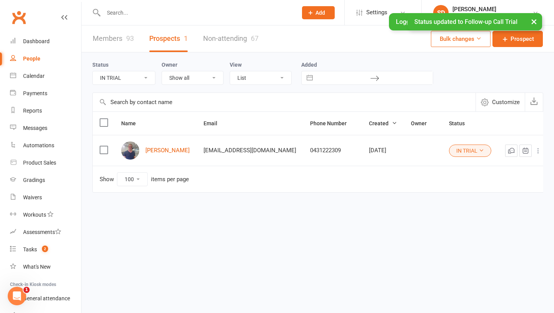
click at [458, 149] on button "IN TRIAL" at bounding box center [470, 150] width 42 height 12
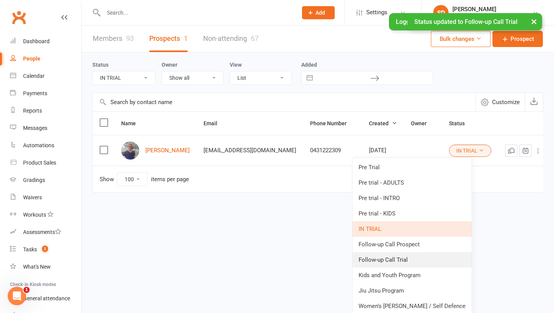
click at [432, 262] on link "Follow-up Call Trial" at bounding box center [412, 259] width 119 height 15
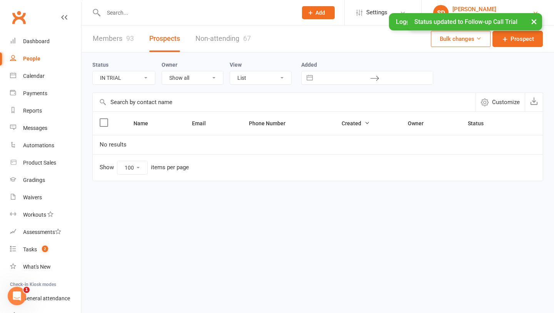
click at [525, 12] on div "[PERSON_NAME]" at bounding box center [493, 9] width 80 height 7
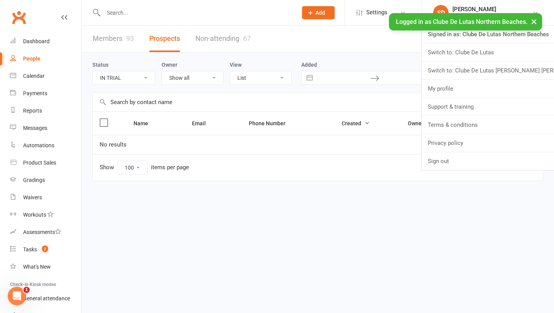
click at [530, 23] on button "×" at bounding box center [534, 21] width 14 height 17
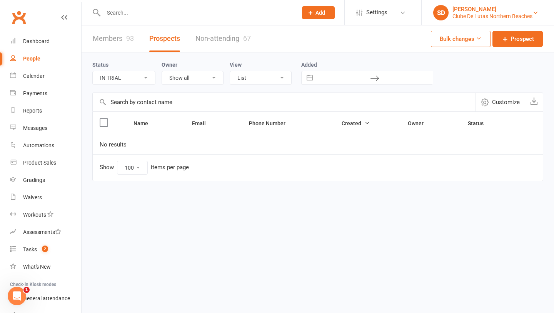
click at [528, 14] on div "Clube De Lutas Northern Beaches" at bounding box center [493, 16] width 80 height 7
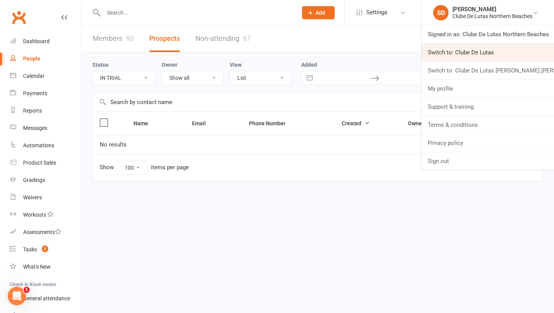
click at [491, 51] on link "Switch to: Clube De Lutas" at bounding box center [488, 52] width 132 height 18
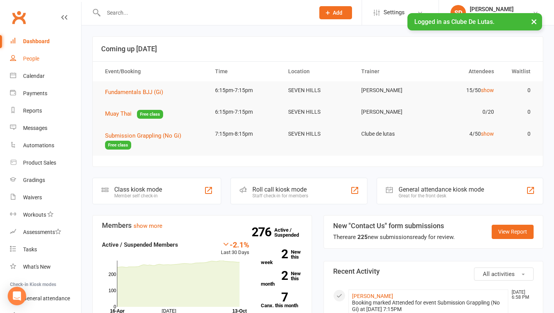
click at [35, 57] on div "People" at bounding box center [31, 58] width 16 height 6
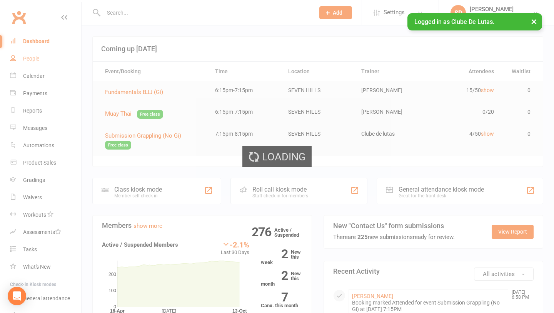
select select "100"
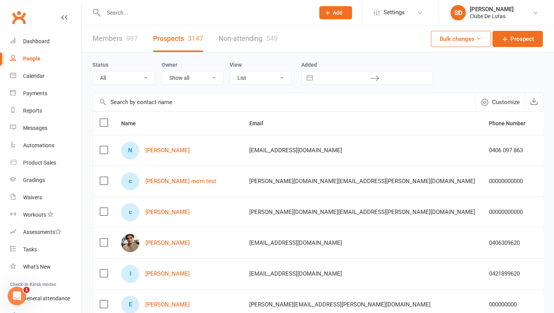
click at [133, 78] on select "All (No status set) (Invalid status) Pre trial Pre trial - ADULTS Pre trial - I…" at bounding box center [124, 77] width 62 height 13
select select "IN TRIAL"
click at [93, 71] on select "All (No status set) (Invalid status) Pre trial Pre trial - ADULTS Pre trial - I…" at bounding box center [124, 77] width 62 height 13
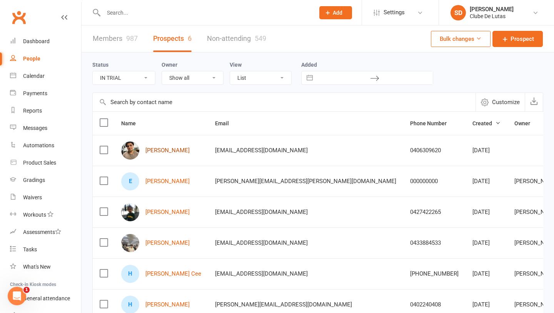
click at [161, 151] on link "Joseph Attia" at bounding box center [168, 150] width 44 height 7
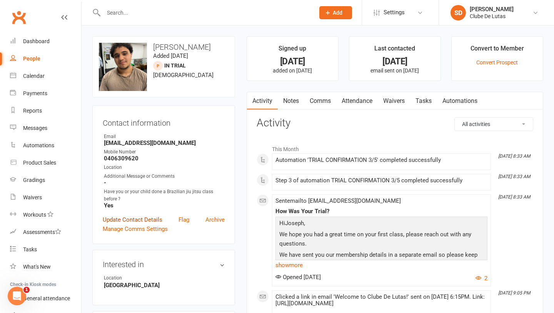
click at [130, 216] on link "Update Contact Details" at bounding box center [133, 219] width 60 height 9
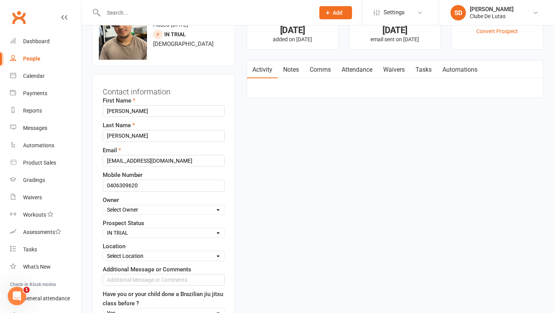
scroll to position [36, 0]
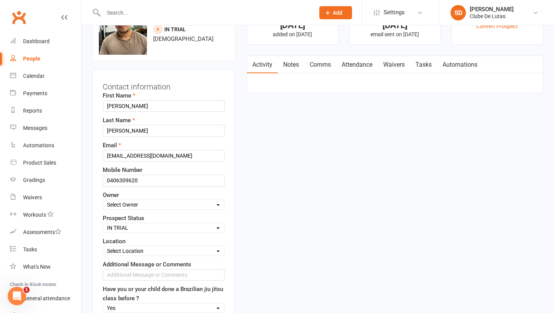
click at [150, 228] on select "Select Pre trial Pre trial - ADULTS Pre trial - INTRO Pre trial - KIDS IN TRIAL…" at bounding box center [163, 227] width 121 height 8
select select "Follow-up Call Trial"
click at [103, 223] on select "Select Pre trial Pre trial - ADULTS Pre trial - INTRO Pre trial - KIDS IN TRIAL…" at bounding box center [163, 227] width 121 height 8
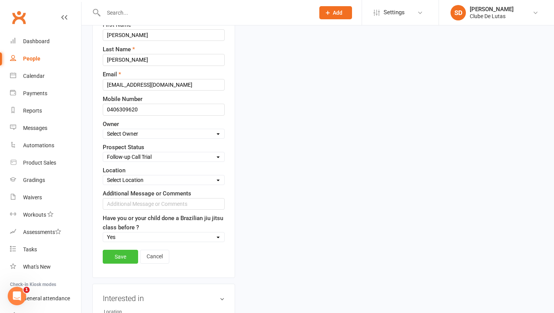
click at [130, 256] on link "Save" at bounding box center [120, 256] width 35 height 14
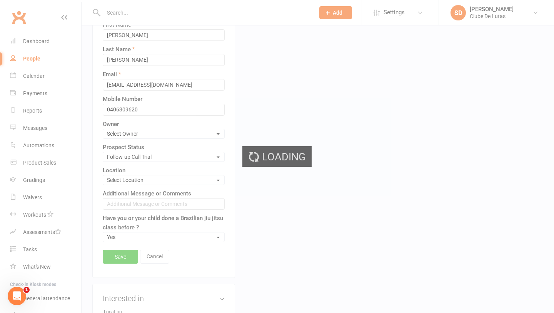
scroll to position [0, 0]
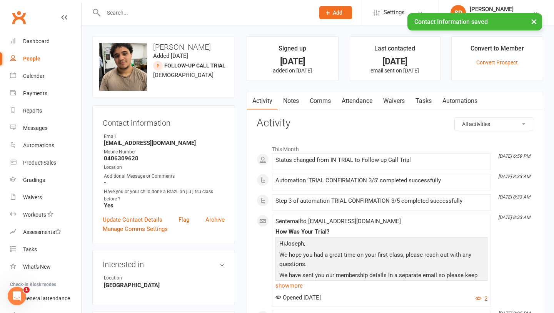
click at [327, 100] on link "Comms" at bounding box center [320, 101] width 32 height 18
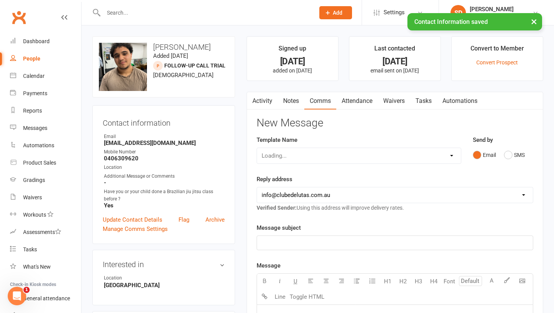
click at [439, 150] on div "Loading..." at bounding box center [359, 155] width 205 height 16
click at [438, 162] on select "Select Template [Email] Business partnership sequence #1 [Email] Empower her ev…" at bounding box center [359, 155] width 204 height 15
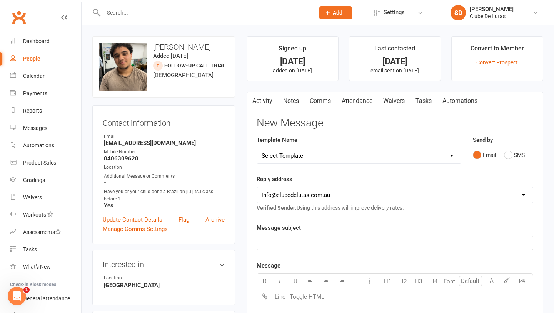
select select "146"
click at [257, 148] on select "Select Template [Email] Business partnership sequence #1 [Email] Empower her ev…" at bounding box center [359, 155] width 204 height 15
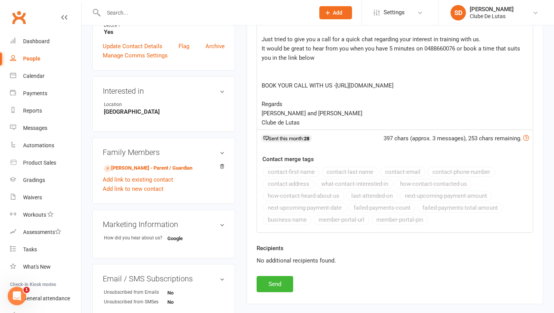
scroll to position [177, 0]
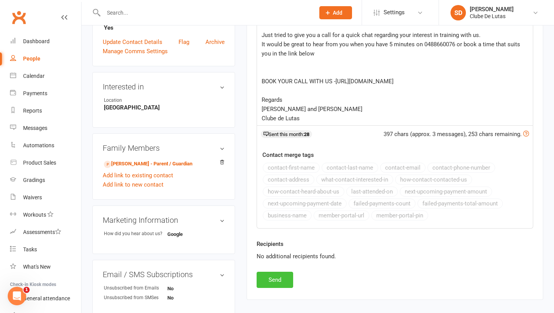
click at [273, 274] on button "Send" at bounding box center [275, 279] width 37 height 16
select select
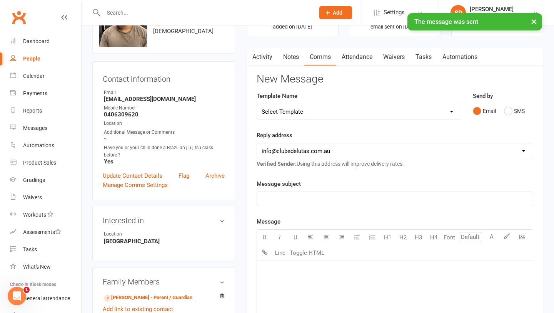
scroll to position [0, 0]
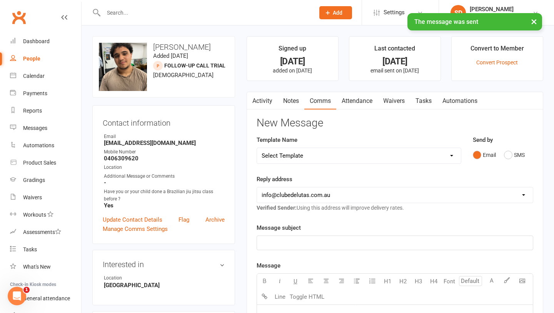
click at [293, 99] on link "Notes" at bounding box center [291, 101] width 27 height 18
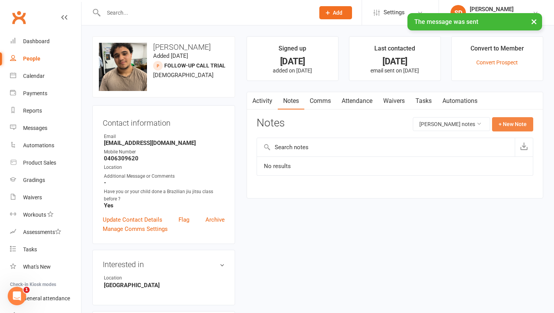
click at [515, 130] on button "+ New Note" at bounding box center [512, 124] width 41 height 14
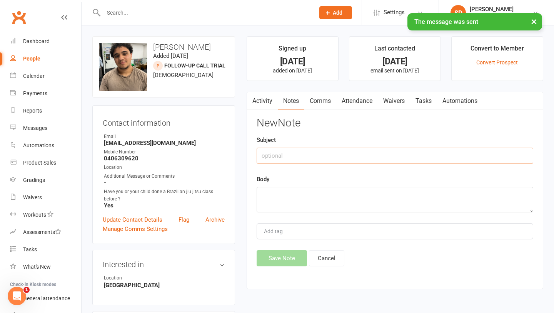
click at [341, 154] on input "text" at bounding box center [395, 155] width 277 height 16
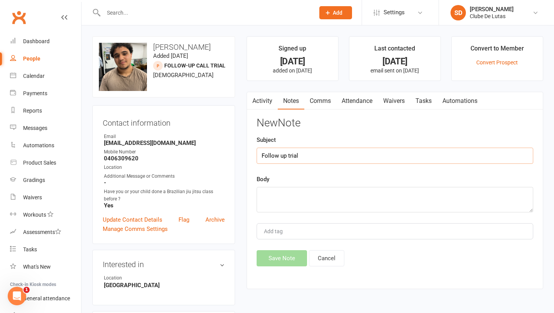
type input "Follow up trial"
click at [303, 200] on textarea at bounding box center [395, 199] width 277 height 25
type textarea "No ans, sent book a call sms"
click at [283, 263] on button "Save Note" at bounding box center [282, 258] width 50 height 16
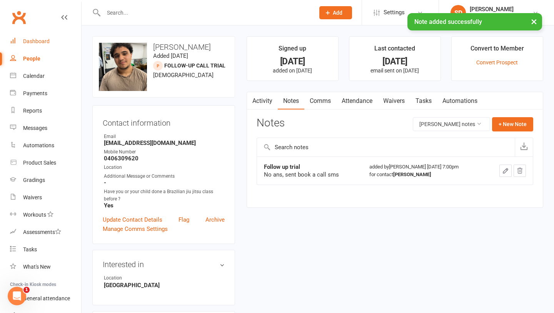
click at [56, 49] on link "Dashboard" at bounding box center [45, 41] width 71 height 17
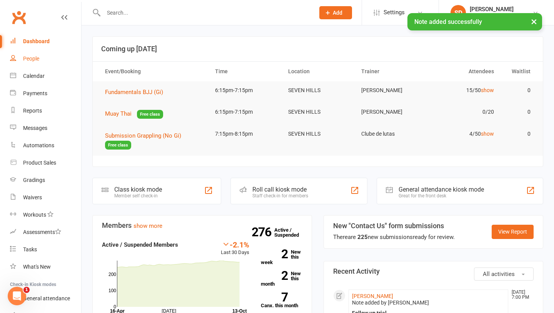
click at [30, 54] on link "People" at bounding box center [45, 58] width 71 height 17
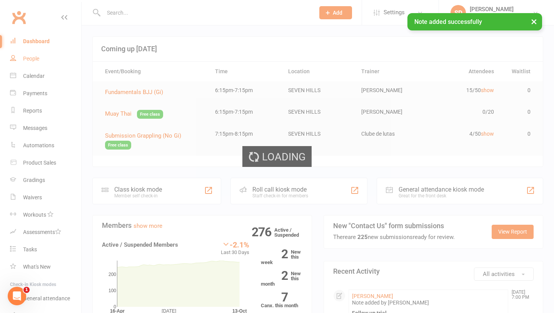
select select "100"
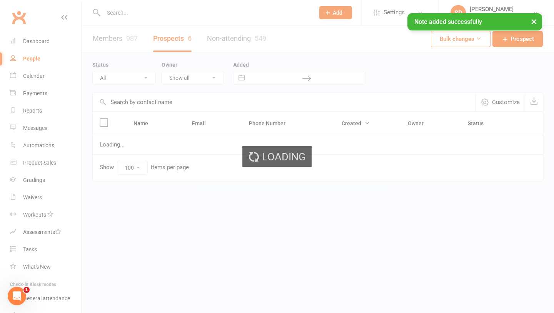
select select "IN TRIAL"
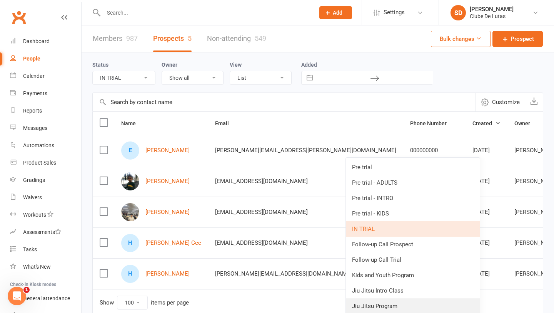
scroll to position [12, 0]
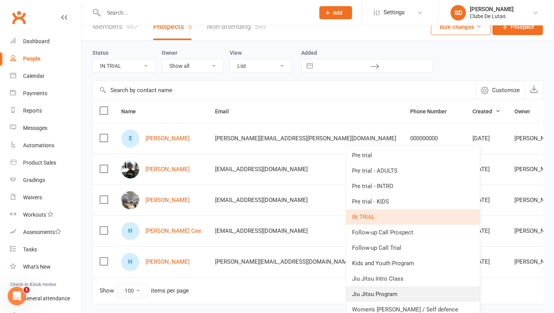
click at [416, 292] on link "Jiu Jitsu Program" at bounding box center [413, 293] width 134 height 15
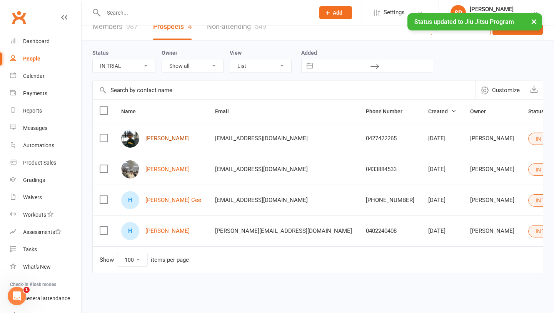
click at [164, 140] on link "Akira Reddy" at bounding box center [168, 138] width 44 height 7
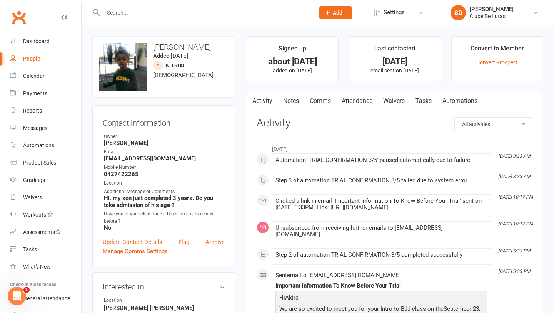
click at [326, 101] on link "Comms" at bounding box center [320, 101] width 32 height 18
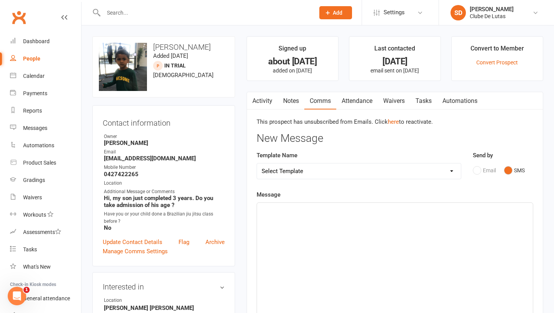
click at [420, 167] on select "Select Template [Email] Business partnership sequence #1 [Email] Empower her ev…" at bounding box center [359, 170] width 204 height 15
select select "146"
click at [257, 163] on select "Select Template [Email] Business partnership sequence #1 [Email] Empower her ev…" at bounding box center [359, 170] width 204 height 15
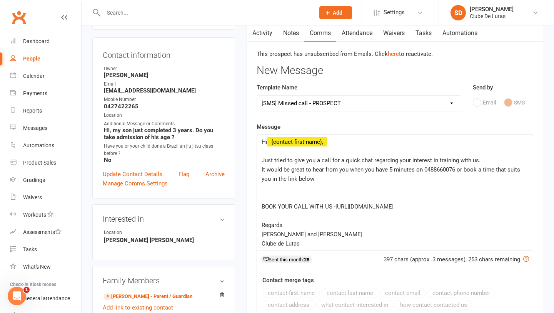
scroll to position [80, 0]
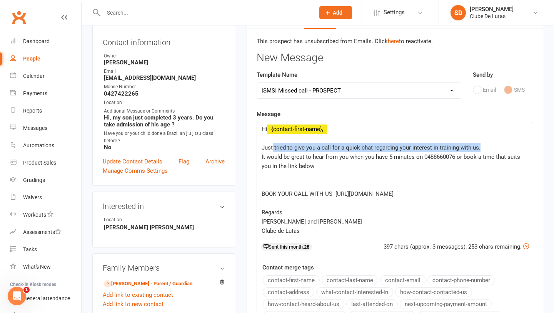
drag, startPoint x: 479, startPoint y: 147, endPoint x: 273, endPoint y: 145, distance: 206.7
click at [273, 145] on p "Just tried to give you a call for a quick chat regarding your interest in train…" at bounding box center [395, 147] width 267 height 9
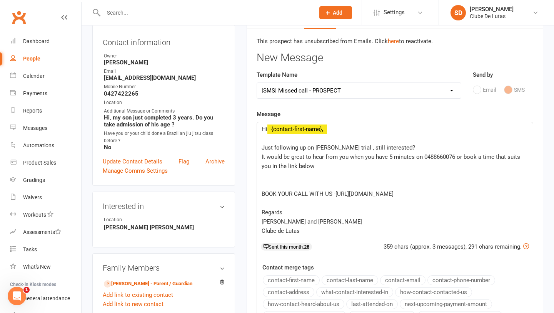
click at [328, 132] on p "Hi ﻿ {contact-first-name}," at bounding box center [395, 128] width 267 height 9
click at [331, 131] on p "Hi ﻿ {contact-first-name}, ﻿" at bounding box center [395, 128] width 267 height 9
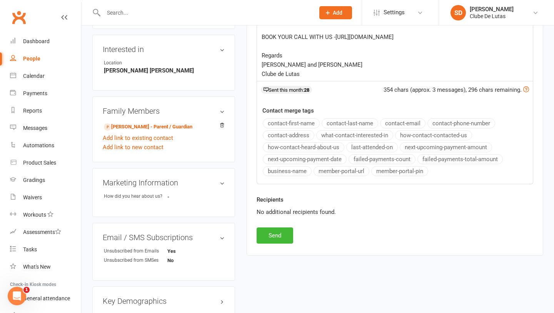
scroll to position [271, 0]
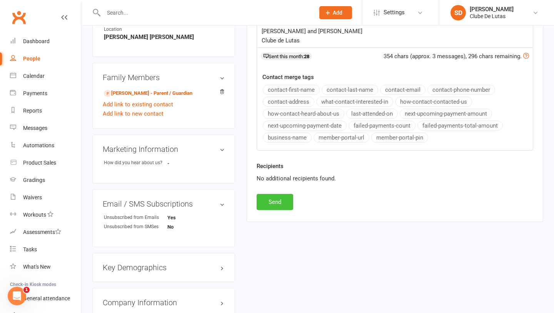
click at [284, 202] on button "Send" at bounding box center [275, 202] width 37 height 16
select select
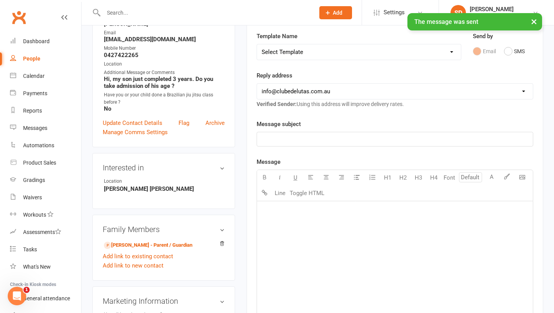
scroll to position [0, 0]
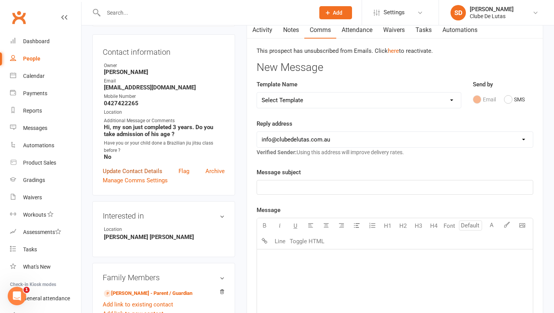
click at [127, 171] on link "Update Contact Details" at bounding box center [133, 170] width 60 height 9
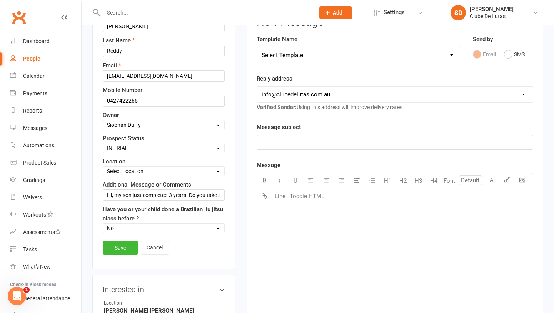
scroll to position [148, 0]
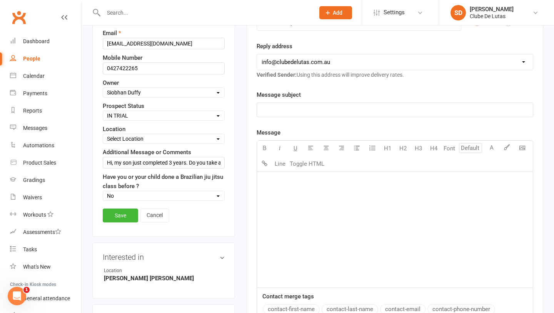
click at [186, 117] on select "Select Pre trial Pre trial - ADULTS Pre trial - INTRO Pre trial - KIDS IN TRIAL…" at bounding box center [163, 115] width 121 height 8
select select "Follow-up Call Trial"
click at [103, 111] on select "Select Pre trial Pre trial - ADULTS Pre trial - INTRO Pre trial - KIDS IN TRIAL…" at bounding box center [163, 115] width 121 height 8
click at [125, 210] on link "Save" at bounding box center [120, 215] width 35 height 14
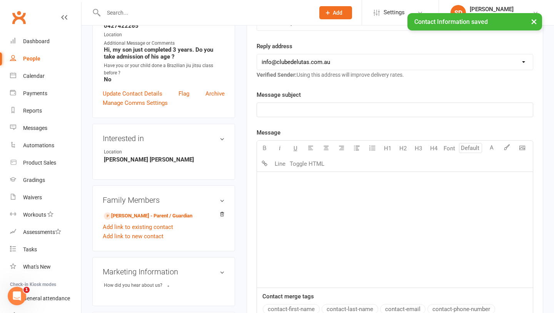
click at [32, 61] on div "People" at bounding box center [31, 58] width 17 height 6
select select "100"
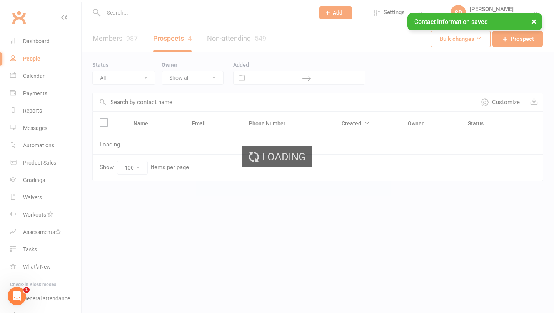
select select "IN TRIAL"
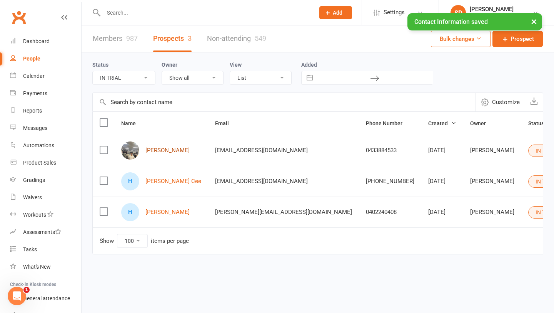
click at [159, 149] on link "Lian Kim" at bounding box center [168, 150] width 44 height 7
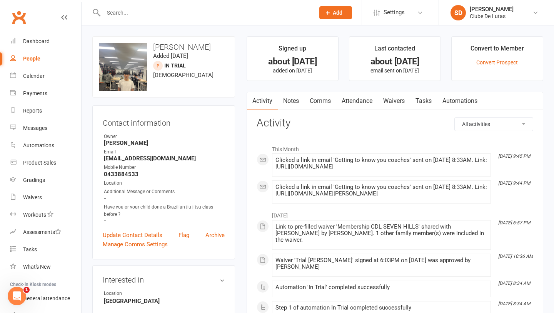
click at [286, 97] on link "Notes" at bounding box center [291, 101] width 27 height 18
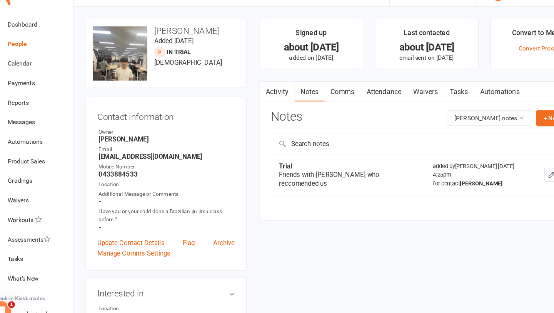
click at [333, 99] on link "Comms" at bounding box center [320, 101] width 32 height 18
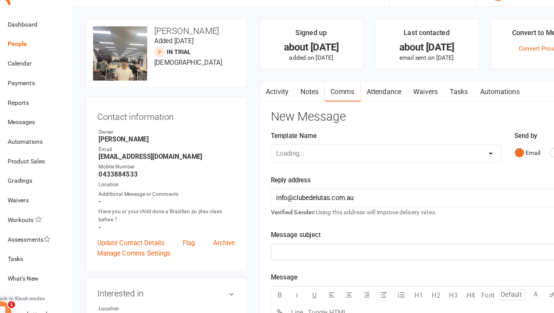
click at [326, 149] on div "Loading..." at bounding box center [359, 155] width 205 height 16
click at [332, 152] on select "Select Template [Email] Business partnership sequence #1 [Email] Empower her ev…" at bounding box center [359, 155] width 204 height 15
select select "146"
click at [257, 148] on select "Select Template [Email] Business partnership sequence #1 [Email] Empower her ev…" at bounding box center [359, 155] width 204 height 15
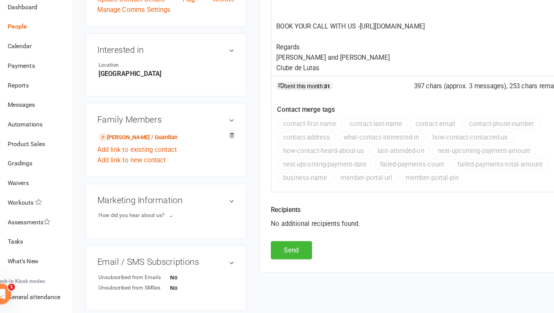
scroll to position [201, 0]
click at [276, 262] on button "Send" at bounding box center [275, 256] width 37 height 16
select select
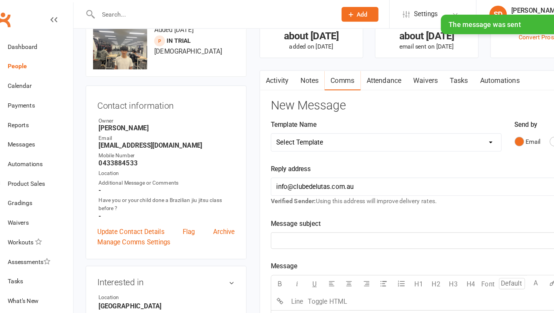
scroll to position [0, 0]
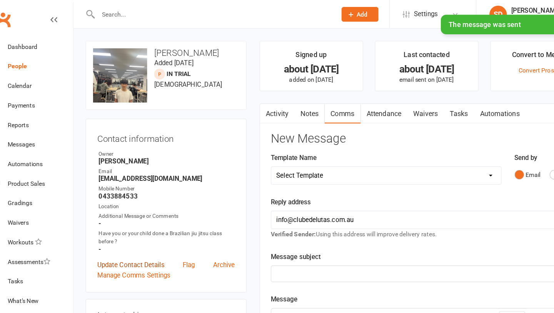
click at [129, 234] on link "Update Contact Details" at bounding box center [133, 234] width 60 height 9
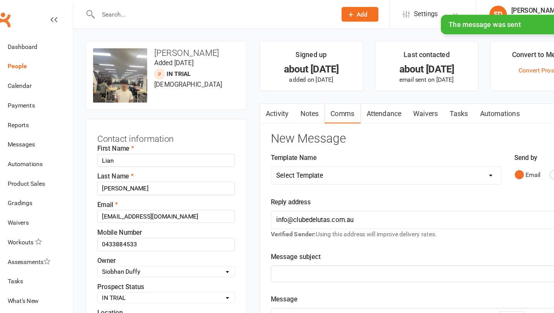
scroll to position [36, 0]
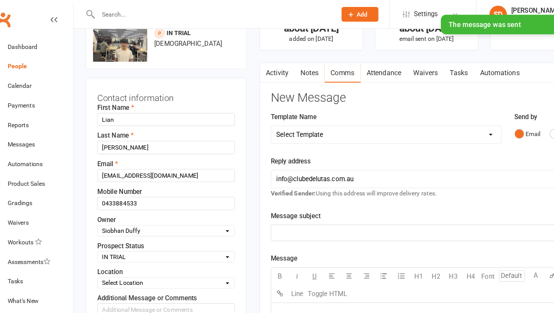
click at [152, 226] on select "Select Pre trial Pre trial - ADULTS Pre trial - INTRO Pre trial - KIDS IN TRIAL…" at bounding box center [163, 227] width 121 height 8
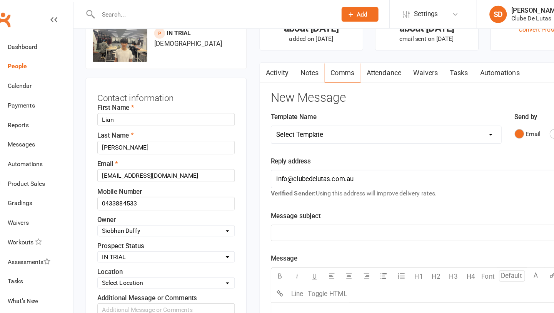
select select "Follow-up Call Trial"
click at [103, 223] on select "Select Pre trial Pre trial - ADULTS Pre trial - INTRO Pre trial - KIDS IN TRIAL…" at bounding box center [163, 227] width 121 height 8
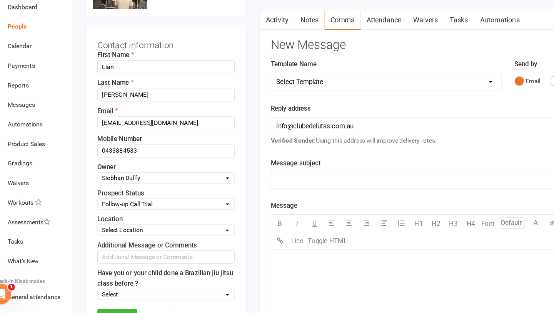
scroll to position [52, 0]
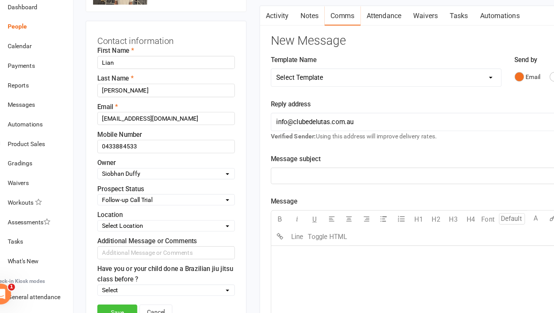
click at [123, 311] on link "Save" at bounding box center [120, 312] width 35 height 14
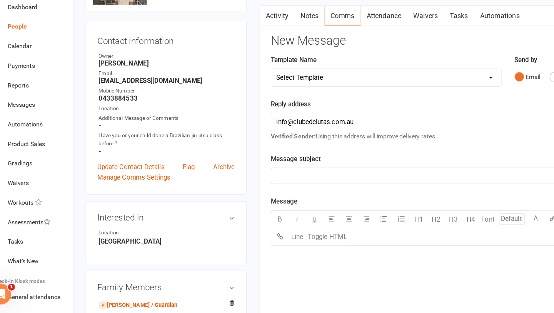
click at [290, 51] on link "Notes" at bounding box center [291, 49] width 27 height 18
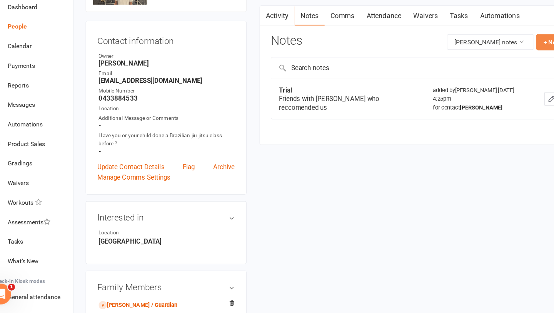
click at [505, 77] on button "+ New Note" at bounding box center [512, 72] width 41 height 14
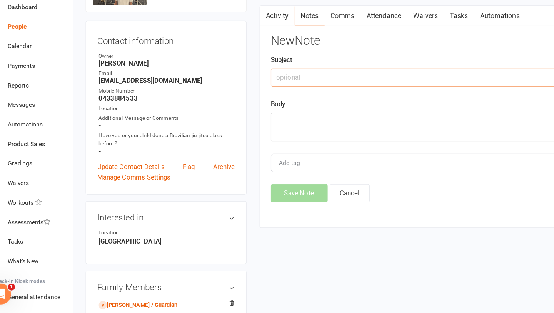
click at [323, 104] on input "text" at bounding box center [395, 104] width 277 height 16
type input "Follow up call trial"
click at [276, 156] on textarea at bounding box center [395, 147] width 277 height 25
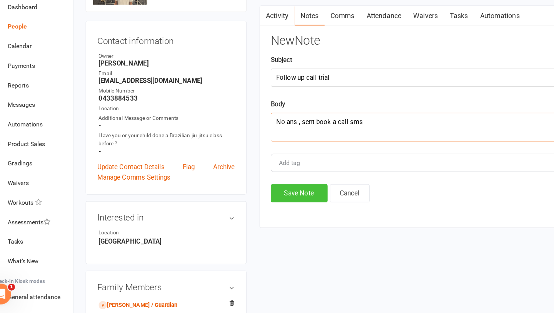
type textarea "No ans , sent book a call sms"
click at [291, 211] on button "Save Note" at bounding box center [282, 206] width 50 height 16
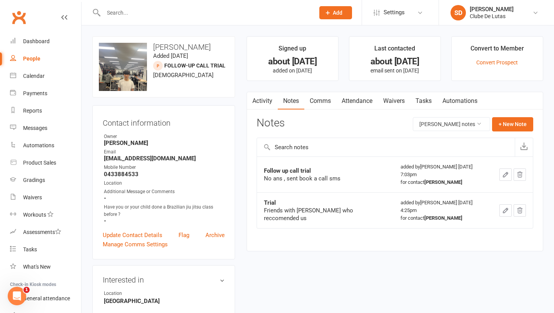
click at [38, 59] on div "People" at bounding box center [31, 58] width 17 height 6
select select "100"
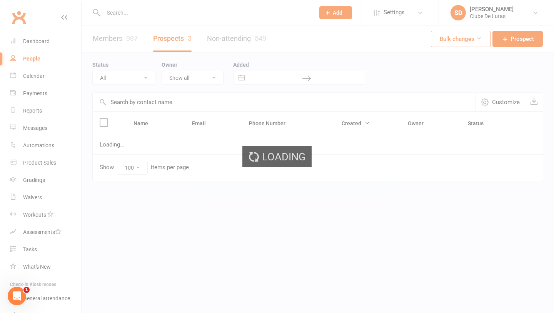
select select "IN TRIAL"
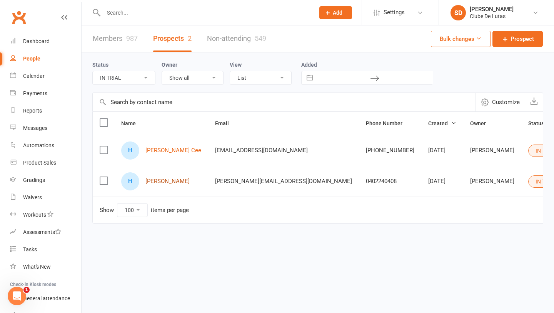
click at [176, 182] on link "[PERSON_NAME]" at bounding box center [168, 181] width 44 height 7
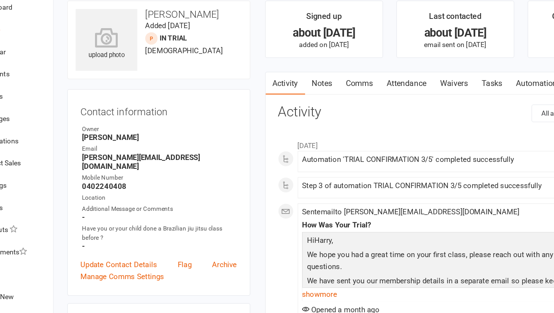
click at [400, 102] on link "Waivers" at bounding box center [394, 101] width 32 height 18
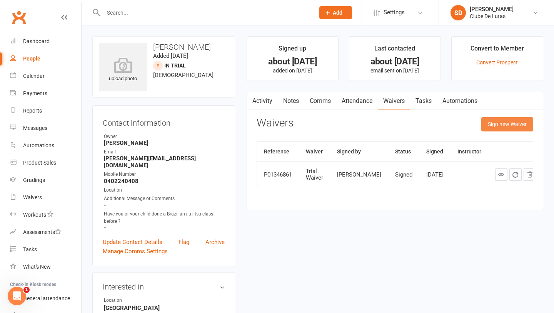
click at [505, 120] on button "Sign new Waiver" at bounding box center [508, 124] width 52 height 14
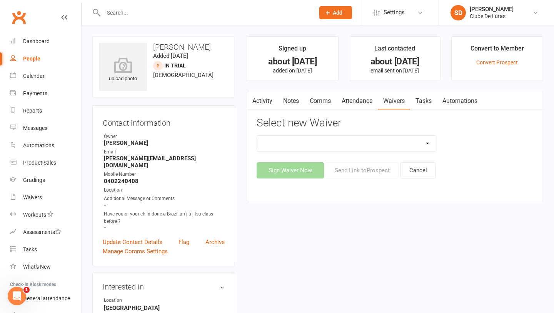
click at [419, 140] on select "Change Payment Details Membership CDL SEVEN HILLS Trial Waiver" at bounding box center [347, 142] width 180 height 15
select select "7489"
click at [257, 135] on select "Change Payment Details Membership CDL SEVEN HILLS Trial Waiver" at bounding box center [347, 142] width 180 height 15
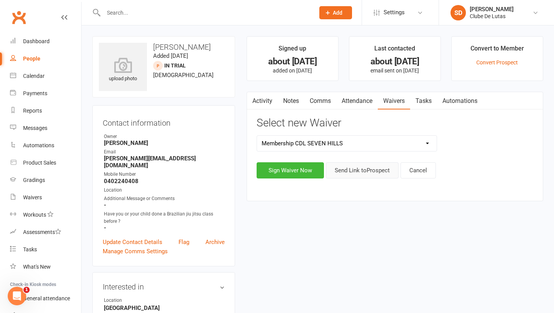
click at [356, 170] on button "Send Link to Prospect" at bounding box center [362, 170] width 73 height 16
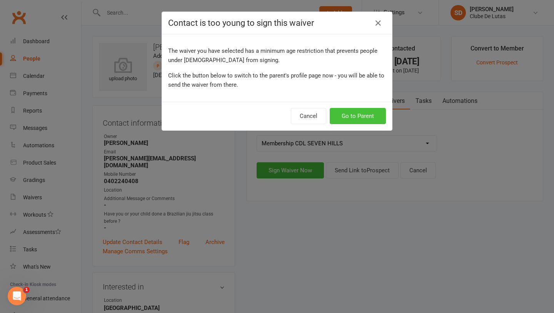
click at [362, 118] on button "Go to Parent" at bounding box center [358, 116] width 56 height 16
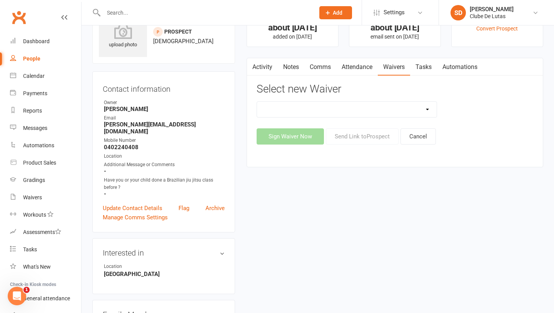
scroll to position [13, 0]
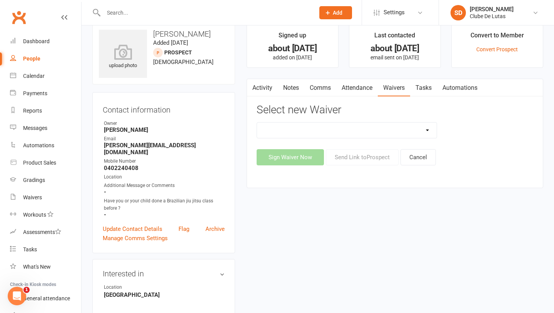
click at [316, 125] on select "Change Payment Details Membership CDL SEVEN HILLS Trial Waiver" at bounding box center [347, 129] width 180 height 15
select select "7489"
click at [257, 122] on select "Change Payment Details Membership CDL SEVEN HILLS Trial Waiver" at bounding box center [347, 129] width 180 height 15
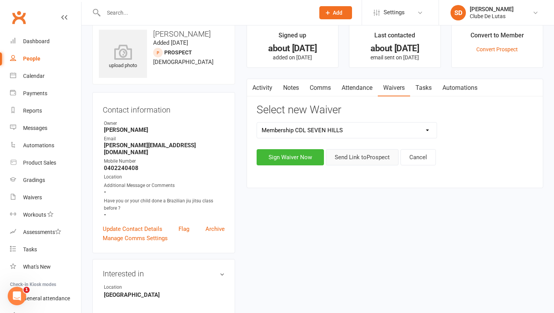
click at [358, 164] on button "Send Link to Prospect" at bounding box center [362, 157] width 73 height 16
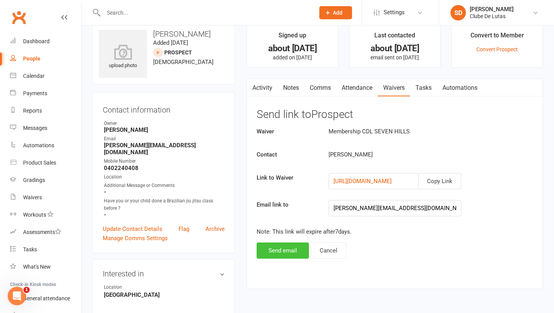
click at [274, 248] on button "Send email" at bounding box center [283, 250] width 52 height 16
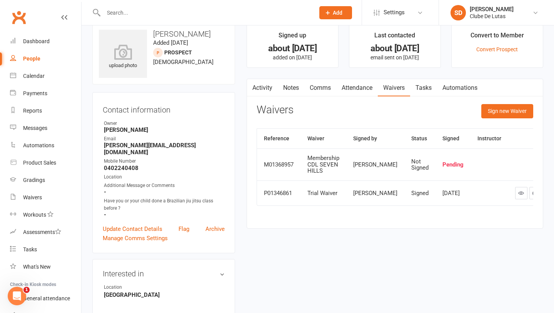
click at [35, 57] on div "People" at bounding box center [31, 58] width 17 height 6
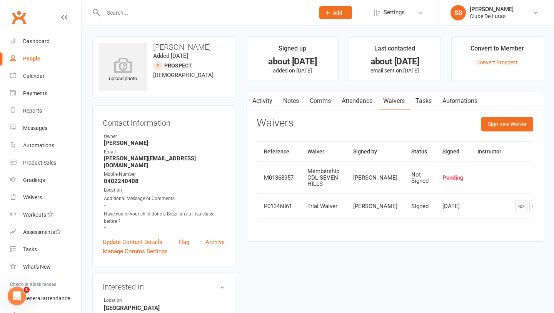
select select "100"
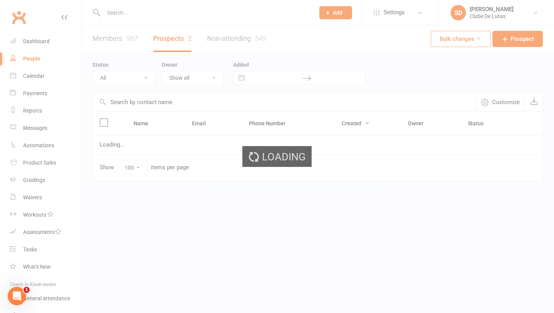
select select "IN TRIAL"
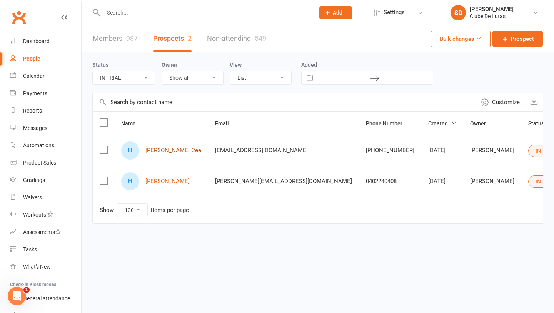
click at [165, 149] on link "[PERSON_NAME] Cee" at bounding box center [174, 150] width 56 height 7
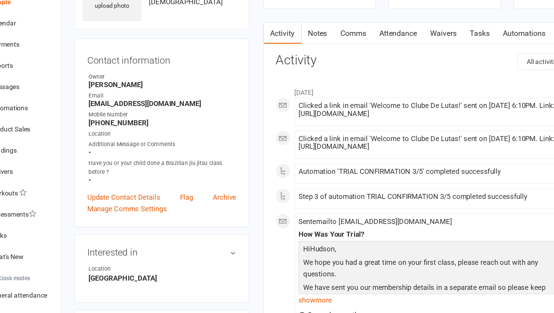
scroll to position [17, 0]
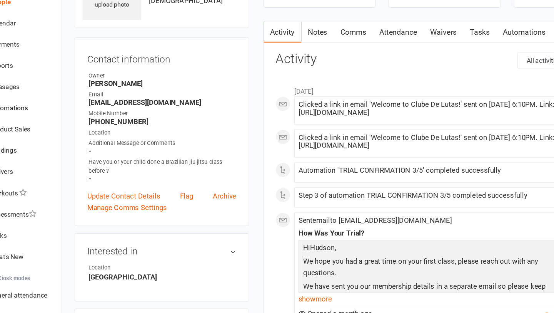
click at [327, 81] on link "Comms" at bounding box center [320, 84] width 32 height 18
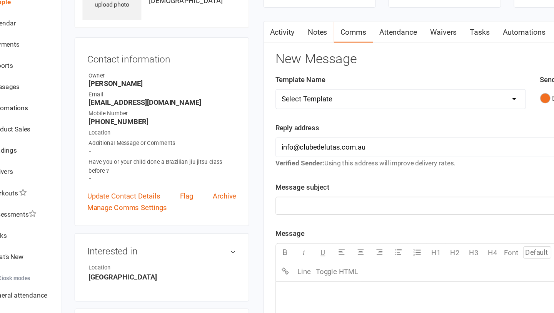
click at [401, 134] on select "Select Template [Email] Business partnership sequence #1 [Email] Empower her ev…" at bounding box center [359, 137] width 204 height 15
select select "146"
click at [257, 130] on select "Select Template [Email] Business partnership sequence #1 [Email] Empower her ev…" at bounding box center [359, 137] width 204 height 15
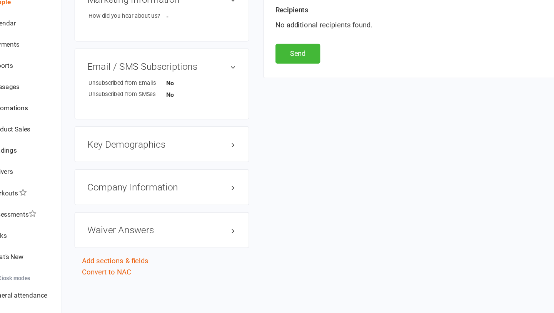
scroll to position [356, 0]
click at [281, 107] on button "Send" at bounding box center [275, 100] width 37 height 16
select select
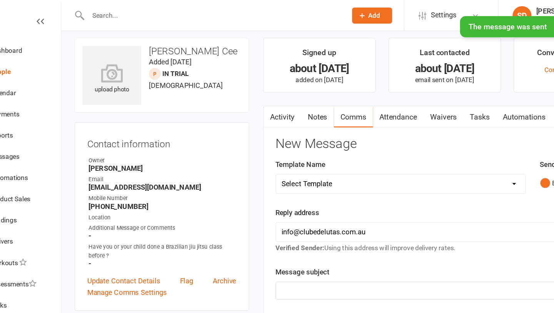
scroll to position [5, 0]
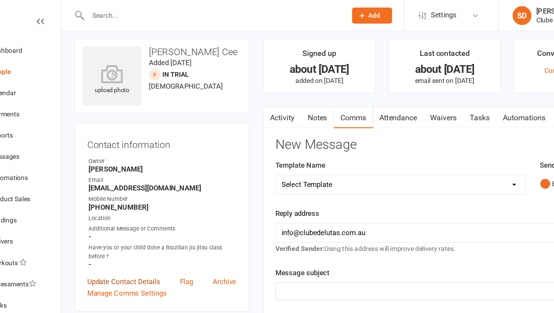
click at [139, 229] on link "Update Contact Details" at bounding box center [133, 230] width 60 height 9
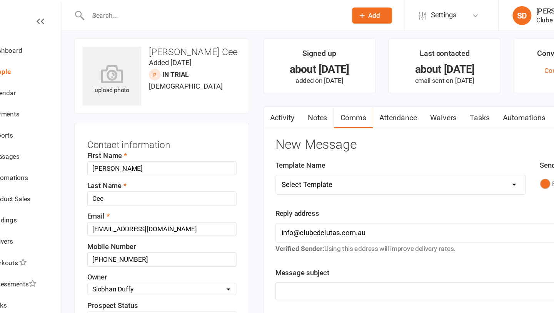
scroll to position [36, 0]
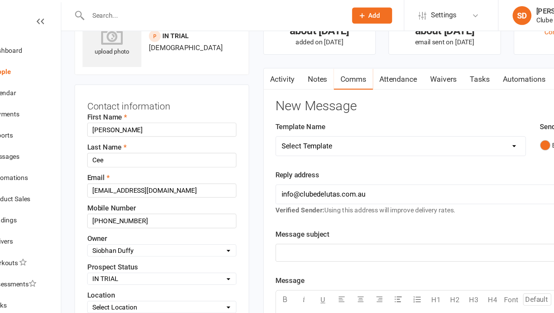
click at [156, 227] on select "Select Pre trial Pre trial - ADULTS Pre trial - INTRO Pre trial - KIDS IN TRIAL…" at bounding box center [163, 227] width 121 height 8
select select "Follow-up Call Trial"
click at [103, 223] on select "Select Pre trial Pre trial - ADULTS Pre trial - INTRO Pre trial - KIDS IN TRIAL…" at bounding box center [163, 227] width 121 height 8
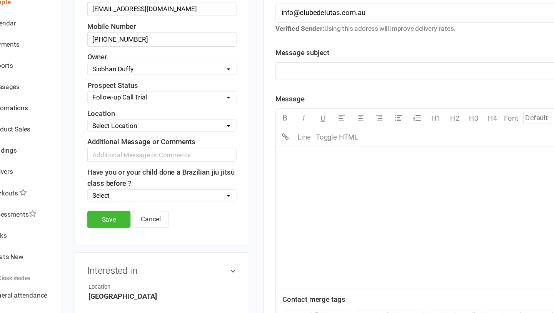
scroll to position [182, 0]
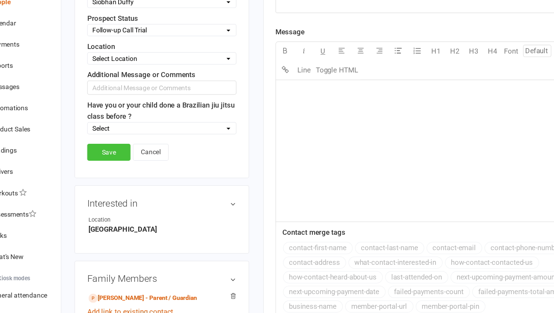
click at [116, 185] on link "Save" at bounding box center [120, 181] width 35 height 14
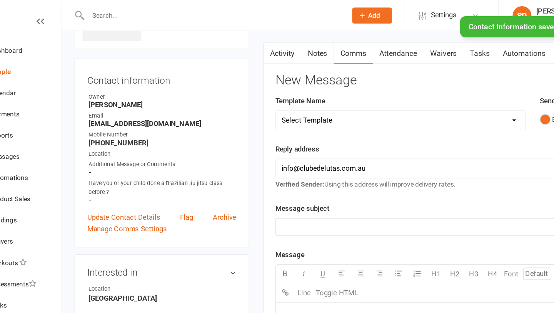
scroll to position [38, 0]
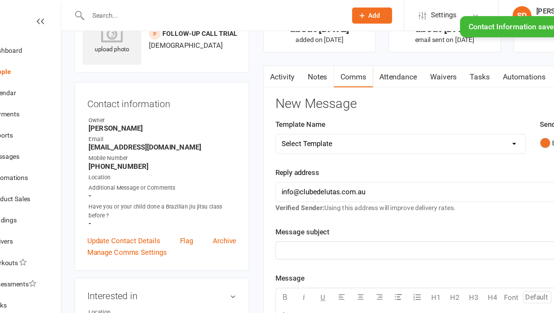
click at [291, 65] on link "Notes" at bounding box center [291, 63] width 27 height 18
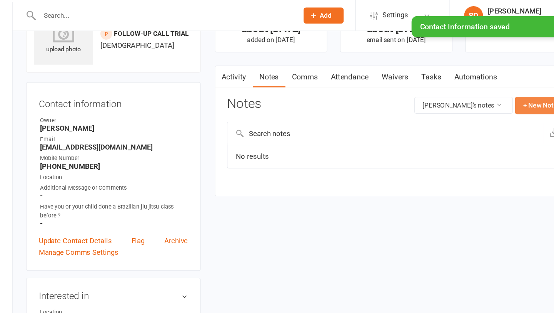
click at [520, 85] on button "+ New Note" at bounding box center [512, 86] width 41 height 14
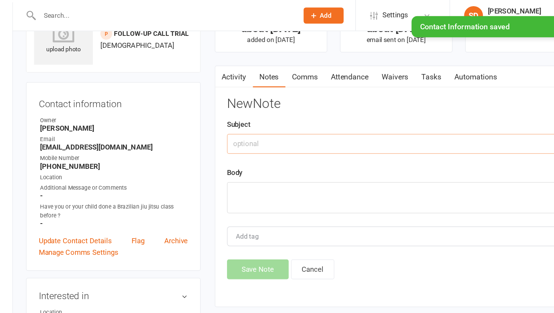
click at [315, 115] on input "text" at bounding box center [395, 117] width 277 height 16
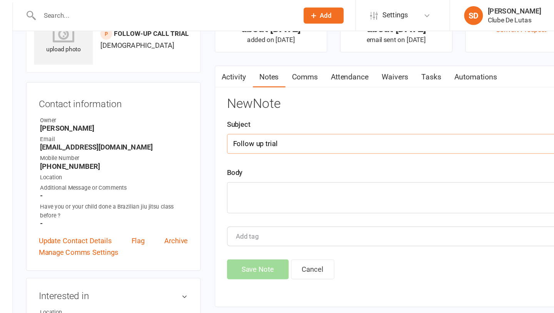
type input "Follow up trial"
click at [272, 149] on textarea at bounding box center [395, 161] width 277 height 25
type textarea "d"
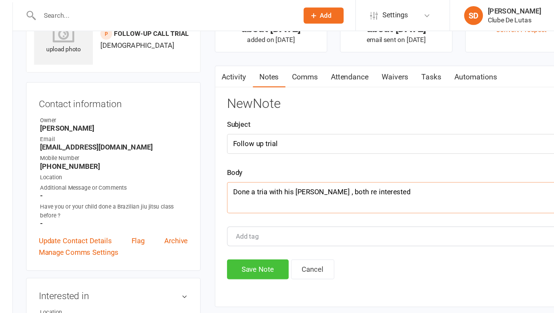
type textarea "Done a tria with his [PERSON_NAME] , both re interested"
click at [279, 227] on button "Save Note" at bounding box center [282, 220] width 50 height 16
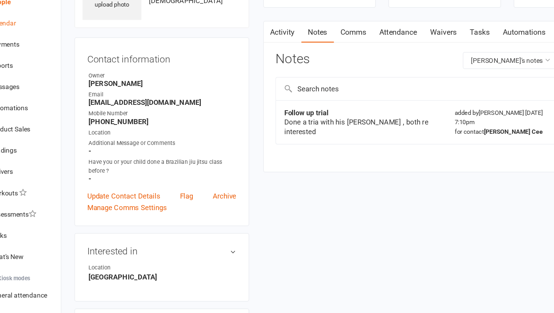
scroll to position [17, 0]
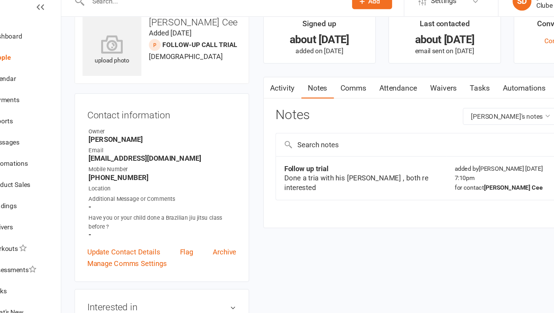
click at [38, 57] on div "People" at bounding box center [31, 58] width 17 height 6
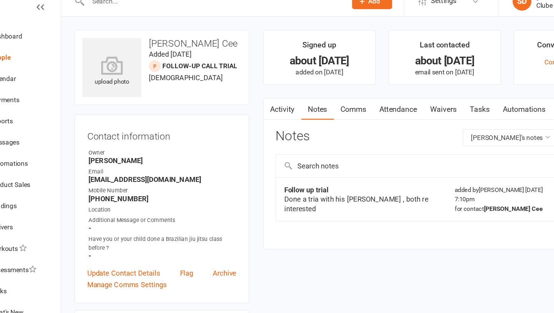
select select "100"
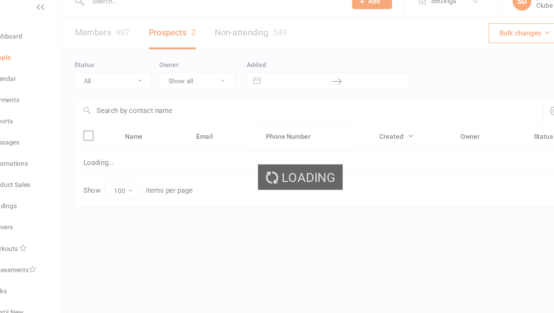
select select "IN TRIAL"
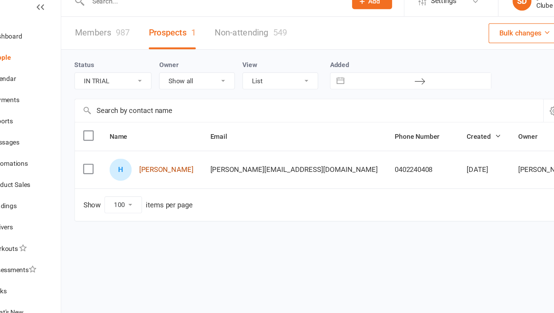
click at [162, 149] on link "[PERSON_NAME]" at bounding box center [168, 150] width 44 height 7
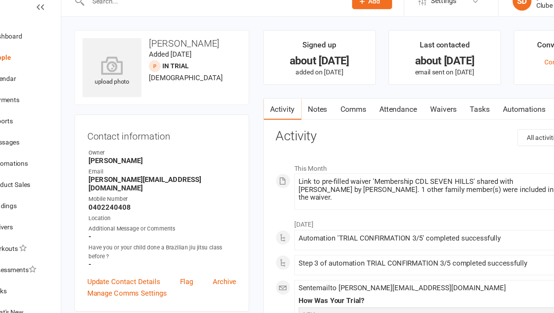
click at [292, 99] on link "Notes" at bounding box center [291, 101] width 27 height 18
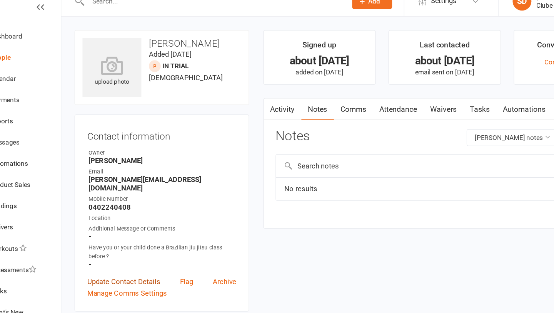
click at [142, 237] on link "Update Contact Details" at bounding box center [133, 241] width 60 height 9
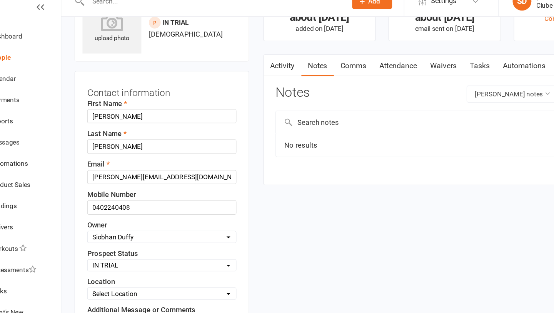
scroll to position [36, 0]
click at [141, 227] on select "Select Pre trial Pre trial - ADULTS Pre trial - INTRO Pre trial - KIDS IN TRIAL…" at bounding box center [163, 227] width 121 height 8
select select "Follow-up Call Trial"
click at [103, 223] on select "Select Pre trial Pre trial - ADULTS Pre trial - INTRO Pre trial - KIDS IN TRIAL…" at bounding box center [163, 227] width 121 height 8
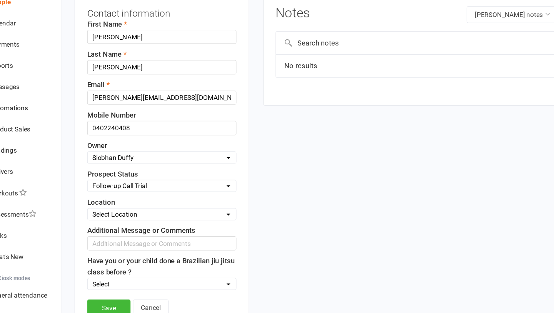
scroll to position [64, 0]
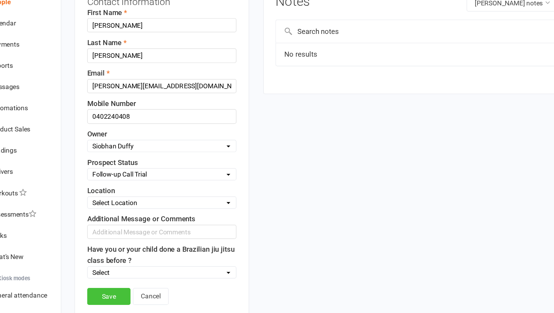
click at [124, 301] on link "Save" at bounding box center [120, 299] width 35 height 14
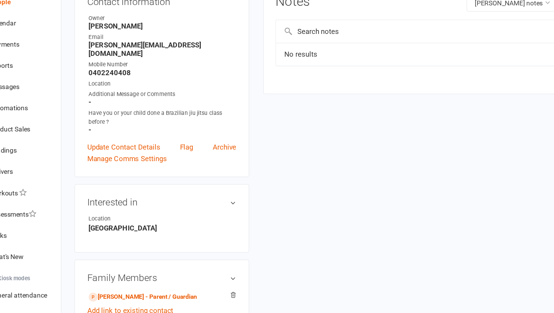
scroll to position [64, 0]
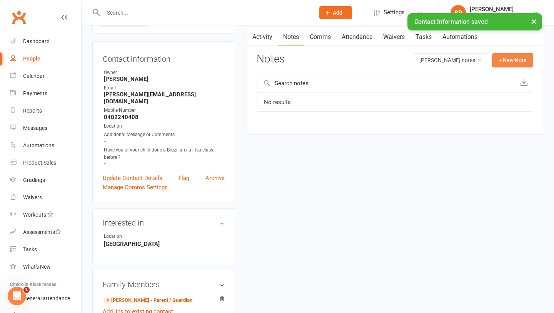
click at [501, 66] on button "+ New Note" at bounding box center [512, 60] width 41 height 14
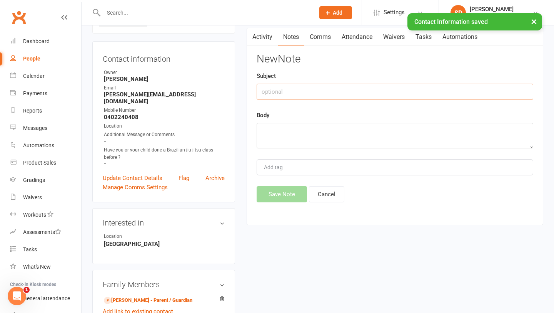
click at [316, 91] on input "text" at bounding box center [395, 92] width 277 height 16
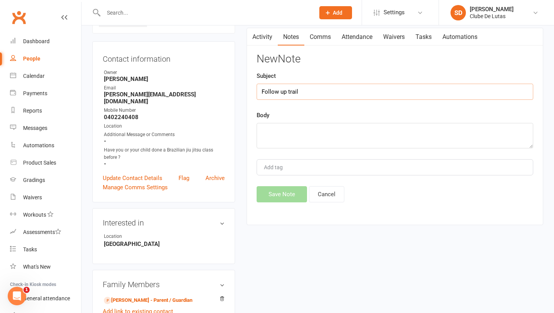
type input "Follow up trail"
click at [283, 142] on textarea at bounding box center [395, 135] width 277 height 25
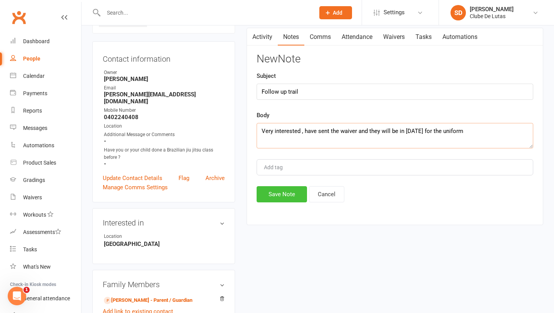
type textarea "Very interested , have sent the waiver and they will be in [DATE] for the unifo…"
click at [277, 192] on button "Save Note" at bounding box center [282, 194] width 50 height 16
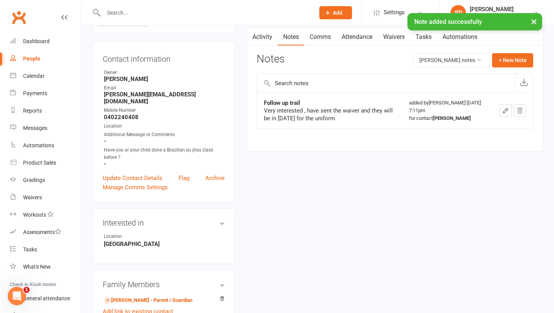
click at [27, 56] on div "People" at bounding box center [31, 58] width 17 height 6
select select "100"
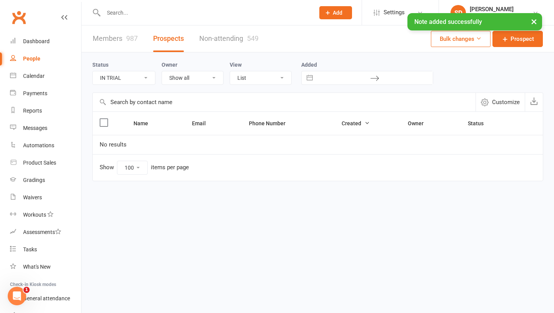
click at [117, 81] on select "All (No status set) (Invalid status) Pre trial Pre trial - ADULTS Pre trial - I…" at bounding box center [124, 77] width 62 height 13
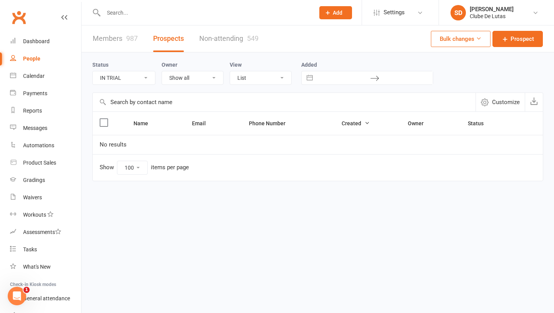
select select "Follow-up Call Trial"
click at [93, 71] on select "All (No status set) (Invalid status) Pre trial Pre trial - ADULTS Pre trial - I…" at bounding box center [124, 77] width 62 height 13
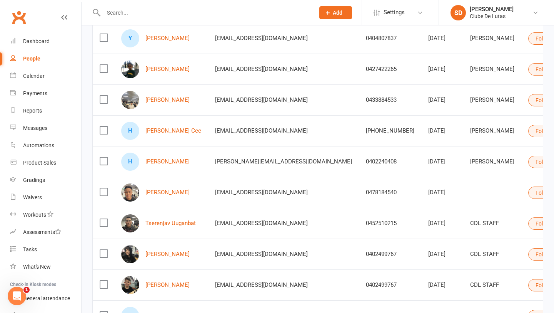
scroll to position [143, 0]
click at [164, 189] on link "[PERSON_NAME]" at bounding box center [168, 192] width 44 height 7
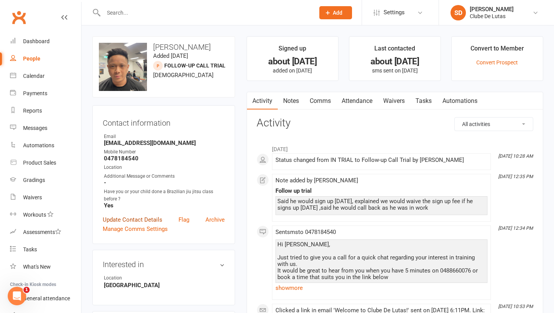
click at [127, 215] on link "Update Contact Details" at bounding box center [133, 219] width 60 height 9
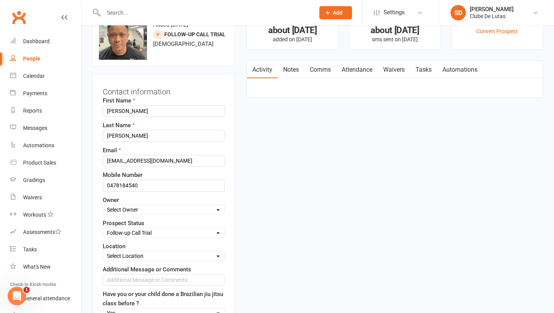
scroll to position [36, 0]
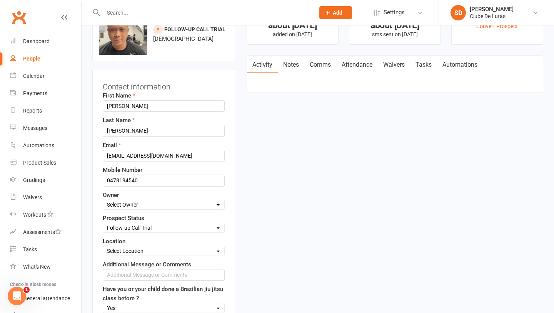
click at [127, 227] on select "Select Pre trial Pre trial - ADULTS Pre trial - INTRO Pre trial - KIDS IN TRIAL…" at bounding box center [163, 227] width 121 height 8
select select "Jiu Jitsu Program"
click at [103, 223] on select "Select Pre trial Pre trial - ADULTS Pre trial - INTRO Pre trial - KIDS IN TRIAL…" at bounding box center [163, 227] width 121 height 8
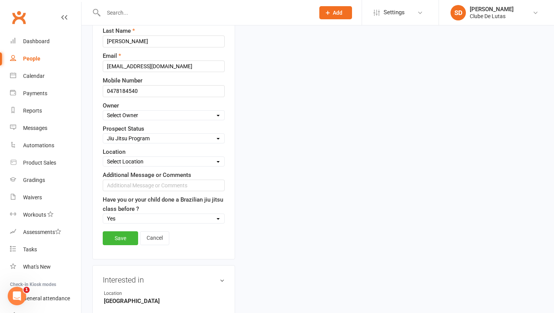
scroll to position [132, 0]
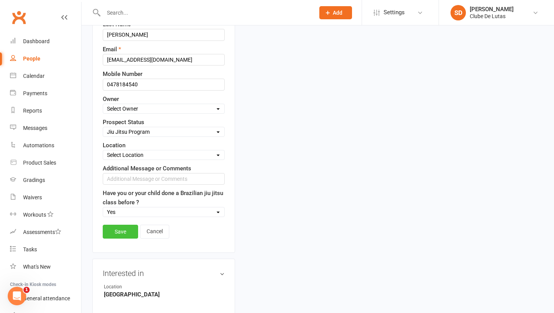
click at [126, 230] on link "Save" at bounding box center [120, 231] width 35 height 14
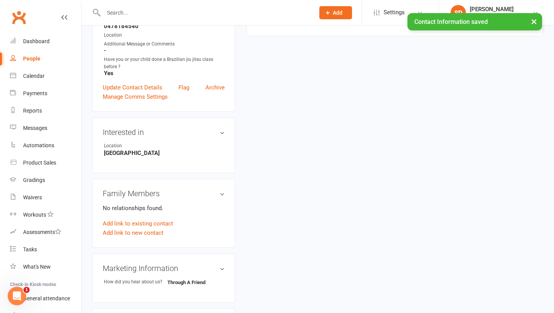
click at [32, 56] on div "People" at bounding box center [31, 58] width 17 height 6
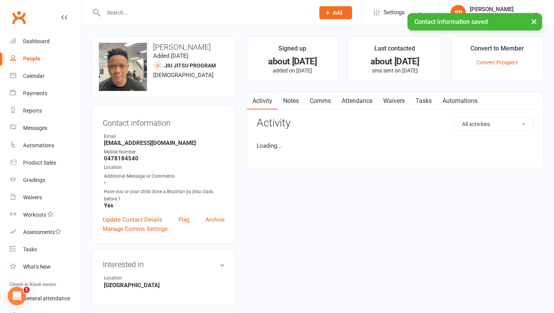
select select "100"
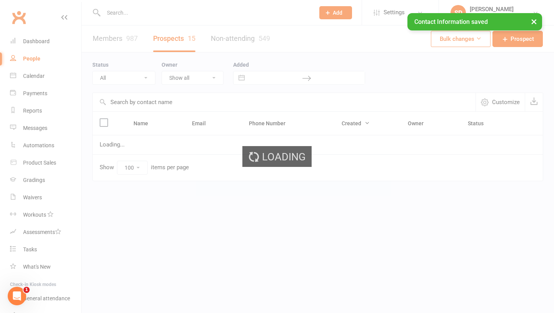
select select "Follow-up Call Trial"
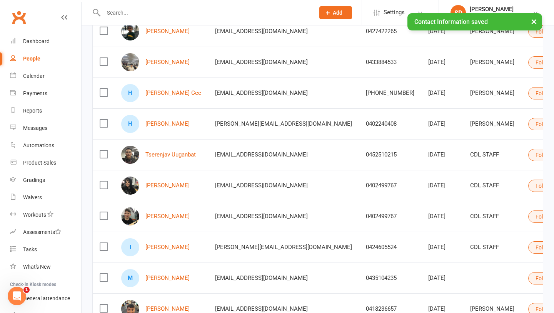
scroll to position [185, 0]
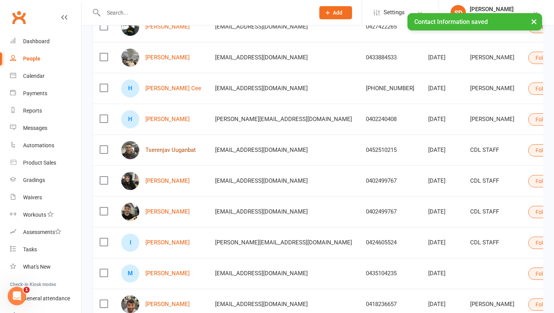
click at [153, 149] on link "Tserenjav Uuganbat" at bounding box center [171, 150] width 50 height 7
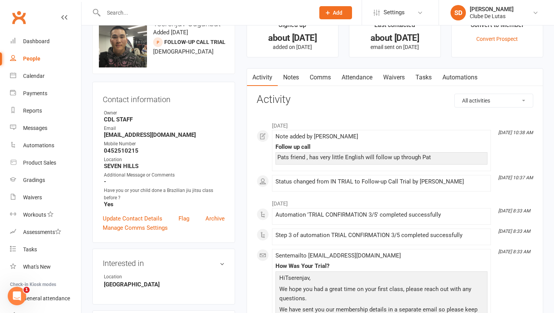
scroll to position [25, 0]
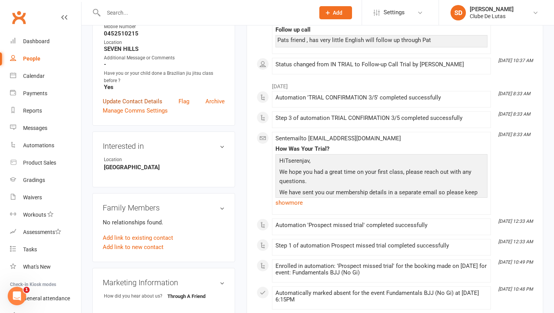
click at [147, 101] on link "Update Contact Details" at bounding box center [133, 101] width 60 height 9
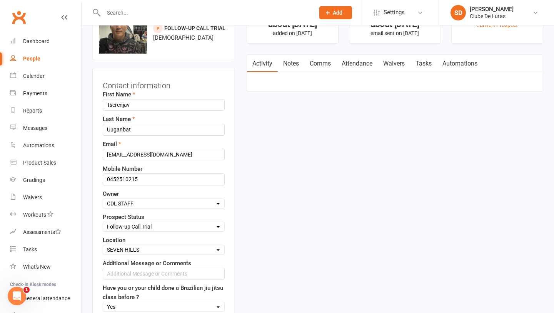
scroll to position [36, 0]
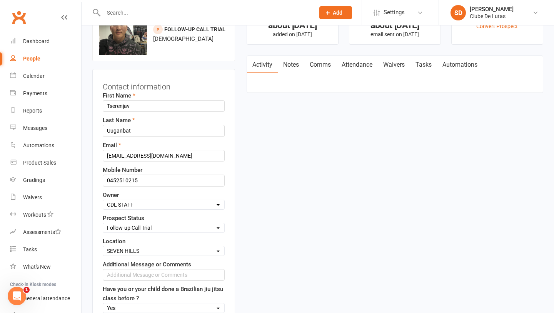
click at [142, 232] on div "Select Pre trial Pre trial - ADULTS Pre trial - INTRO Pre trial - KIDS IN TRIAL…" at bounding box center [164, 227] width 122 height 10
click at [143, 227] on select "Select Pre trial Pre trial - ADULTS Pre trial - INTRO Pre trial - KIDS IN TRIAL…" at bounding box center [163, 227] width 121 height 8
select select "Jiu Jitsu Program"
click at [103, 223] on select "Select Pre trial Pre trial - ADULTS Pre trial - INTRO Pre trial - KIDS IN TRIAL…" at bounding box center [163, 227] width 121 height 8
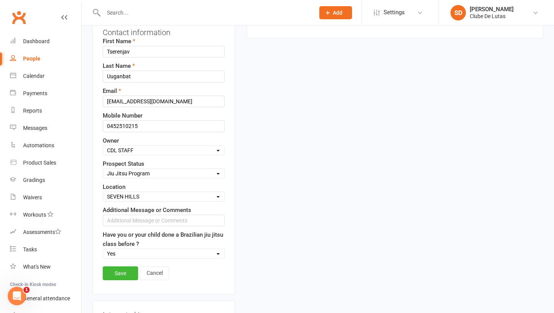
scroll to position [100, 0]
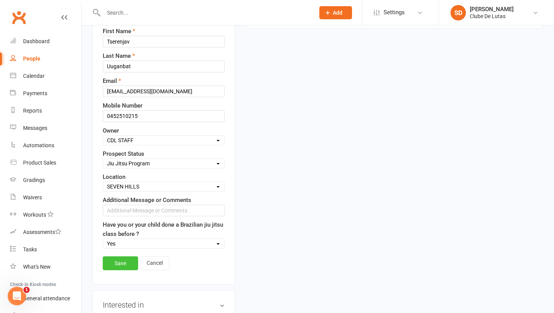
click at [130, 260] on link "Save" at bounding box center [120, 263] width 35 height 14
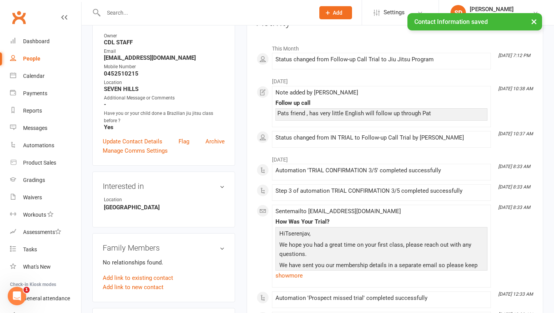
click at [32, 59] on div "People" at bounding box center [31, 58] width 17 height 6
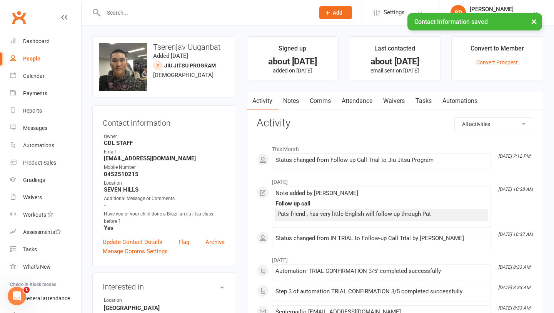
select select "100"
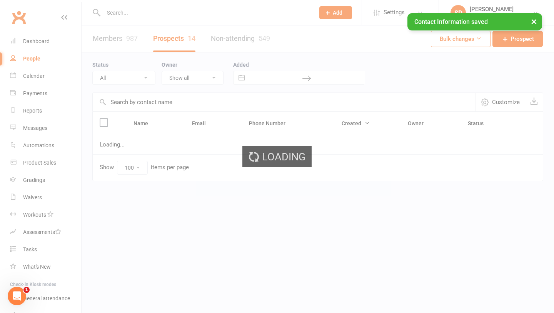
select select "Follow-up Call Trial"
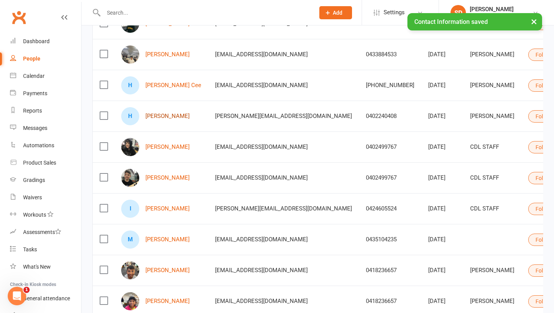
scroll to position [191, 0]
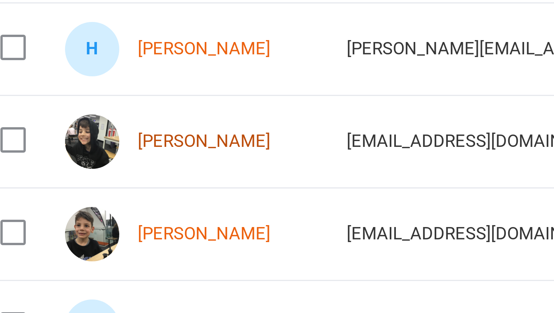
click at [163, 145] on link "Isaac Senol" at bounding box center [168, 143] width 44 height 7
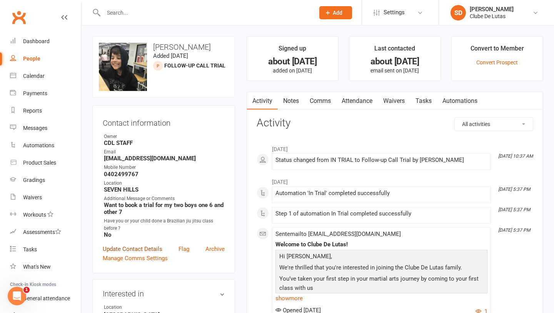
click at [135, 244] on link "Update Contact Details" at bounding box center [133, 248] width 60 height 9
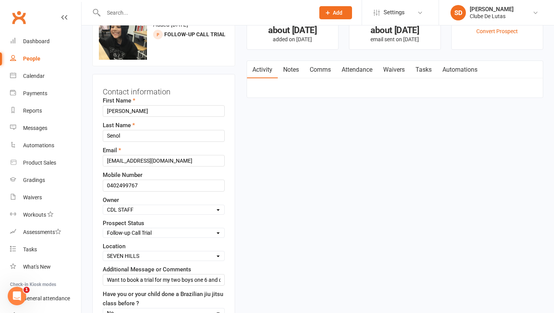
scroll to position [36, 0]
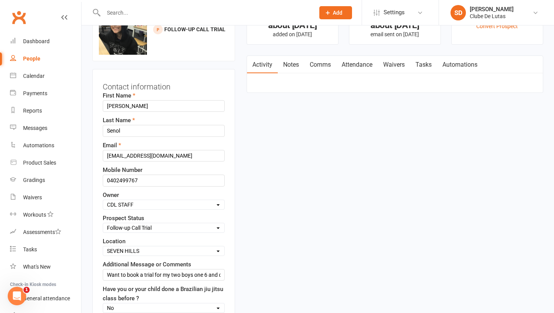
click at [146, 223] on select "Select Pre trial Pre trial - ADULTS Pre trial - INTRO Pre trial - KIDS IN TRIAL…" at bounding box center [163, 227] width 121 height 8
click at [330, 63] on link "Comms" at bounding box center [320, 65] width 32 height 18
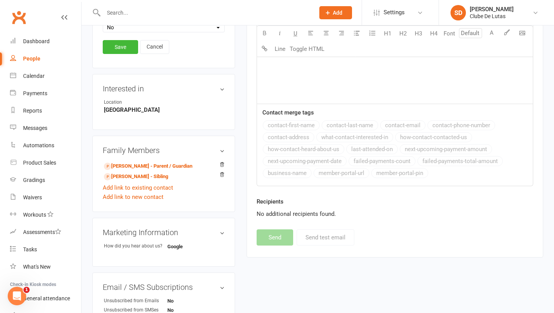
scroll to position [318, 0]
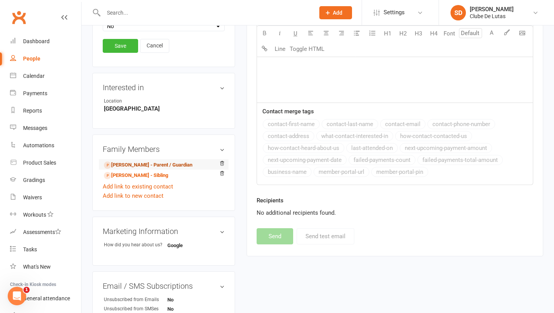
click at [150, 164] on link "Adem Senol - Parent / Guardian" at bounding box center [148, 165] width 89 height 8
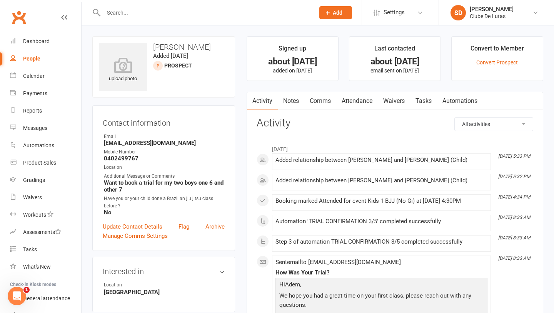
click at [358, 98] on link "Attendance" at bounding box center [357, 101] width 42 height 18
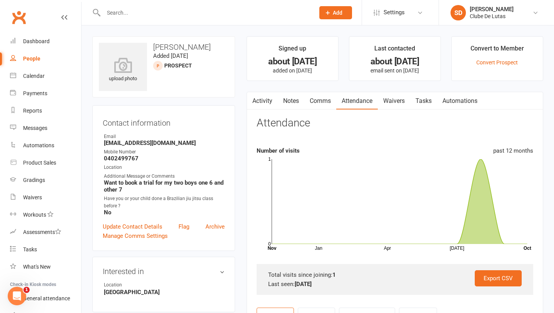
click at [328, 100] on link "Comms" at bounding box center [320, 101] width 32 height 18
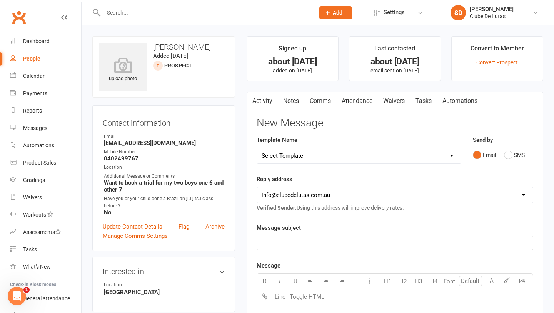
click at [433, 146] on div "Template Name Select Template [Email] Business partnership sequence #1 [Email] …" at bounding box center [359, 149] width 205 height 28
click at [433, 151] on select "Select Template [Email] Business partnership sequence #1 [Email] Empower her ev…" at bounding box center [359, 155] width 204 height 15
select select "146"
click at [257, 148] on select "Select Template [Email] Business partnership sequence #1 [Email] Empower her ev…" at bounding box center [359, 155] width 204 height 15
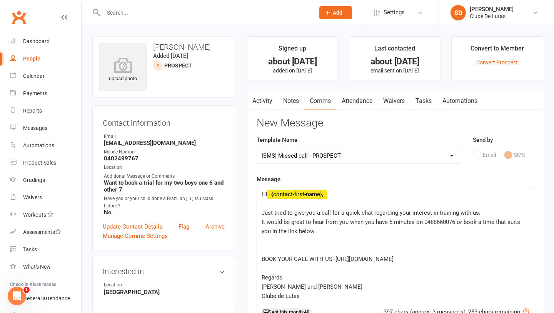
click at [331, 188] on div "Hi ﻿ {contact-first-name}, ﻿ Just tried to give you a call for a quick chat reg…" at bounding box center [395, 244] width 276 height 115
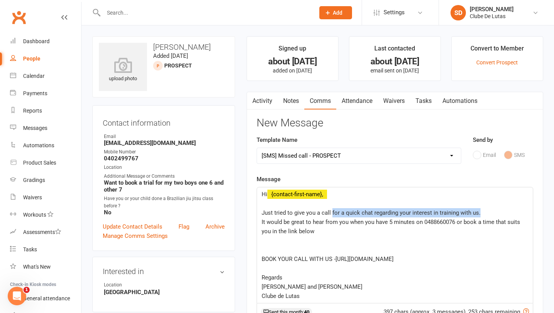
drag, startPoint x: 479, startPoint y: 211, endPoint x: 331, endPoint y: 211, distance: 148.2
click at [331, 211] on p "Just tried to give you a call for a quick chat regarding your interest in train…" at bounding box center [395, 212] width 267 height 9
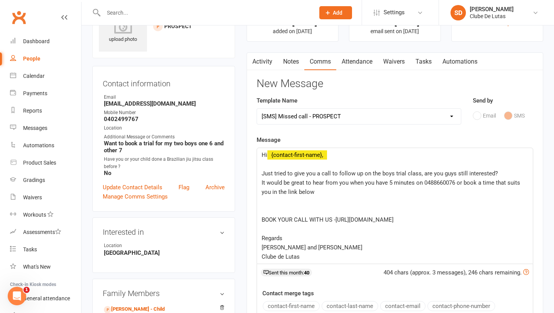
scroll to position [67, 0]
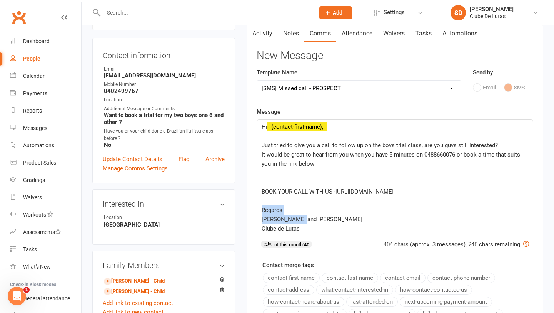
drag, startPoint x: 306, startPoint y: 222, endPoint x: 258, endPoint y: 208, distance: 50.7
click at [257, 207] on div "Hi ﻿ {contact-first-name}, ﻿ Just tried to give you a call to follow up on the …" at bounding box center [395, 177] width 276 height 115
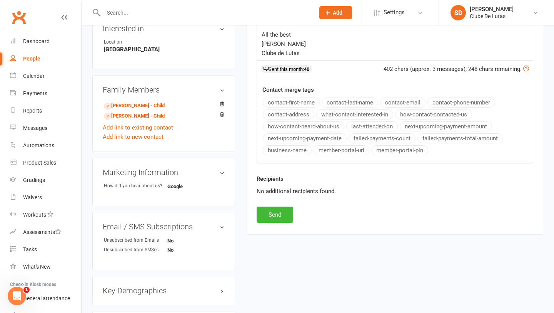
scroll to position [258, 0]
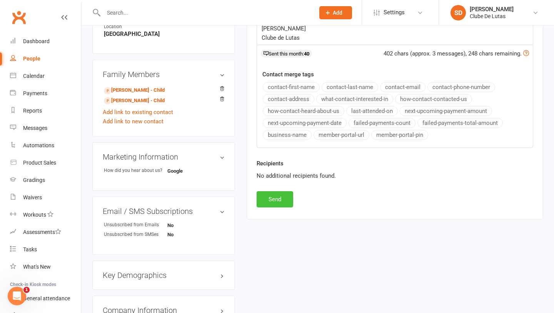
click at [277, 201] on button "Send" at bounding box center [275, 199] width 37 height 16
select select
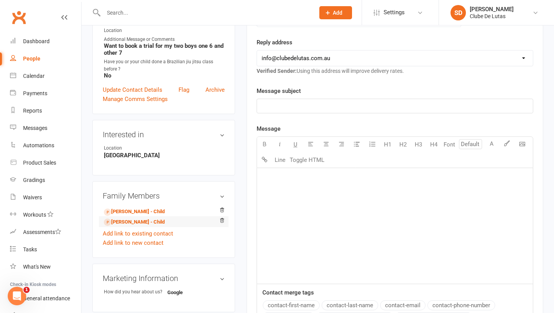
scroll to position [145, 0]
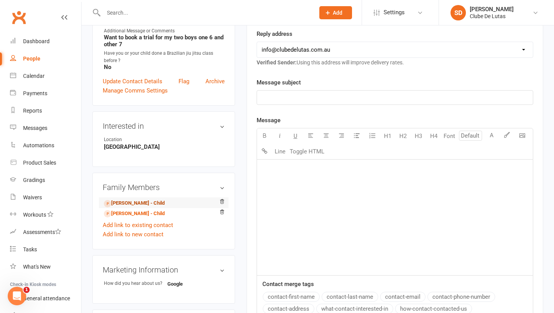
click at [139, 204] on link "Taylan Senol - Child" at bounding box center [134, 203] width 61 height 8
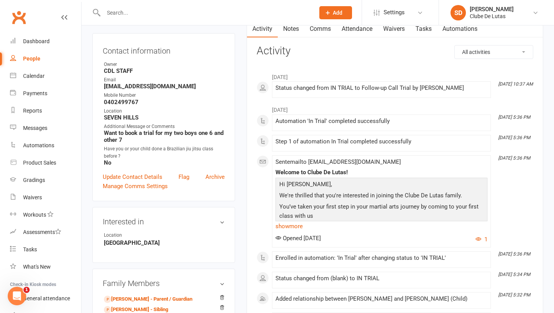
scroll to position [99, 0]
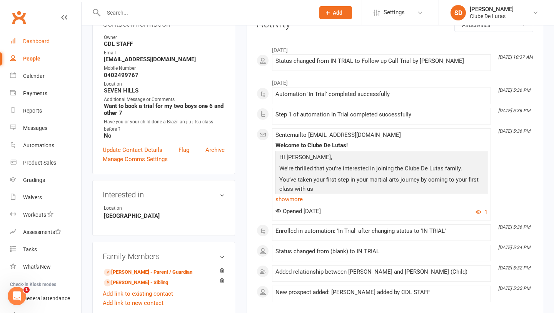
click at [51, 38] on link "Dashboard" at bounding box center [45, 41] width 71 height 17
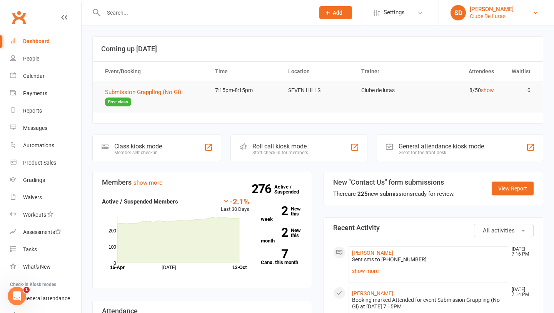
click at [497, 15] on div "Clube De Lutas" at bounding box center [492, 16] width 44 height 7
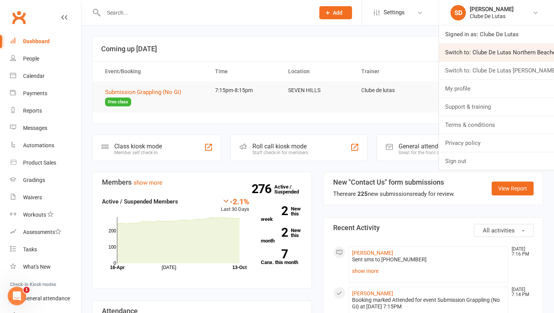
click at [489, 45] on link "Switch to: Clube De Lutas Northern Beaches" at bounding box center [496, 52] width 115 height 18
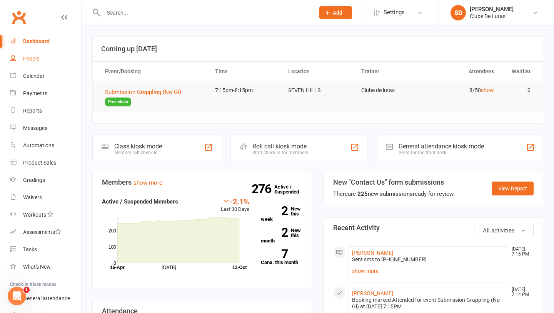
click at [35, 59] on div "People" at bounding box center [31, 58] width 16 height 6
click at [496, 14] on div "Clube De Lutas" at bounding box center [492, 16] width 44 height 7
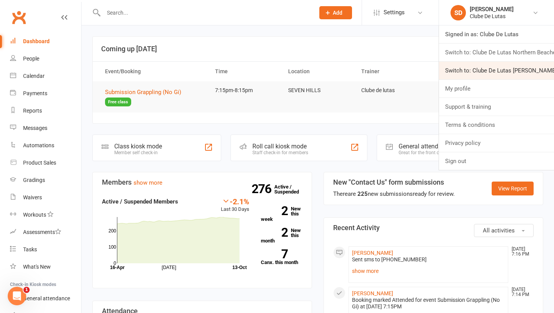
click at [489, 74] on link "Switch to: Clube De Lutas [PERSON_NAME] [PERSON_NAME]" at bounding box center [496, 71] width 115 height 18
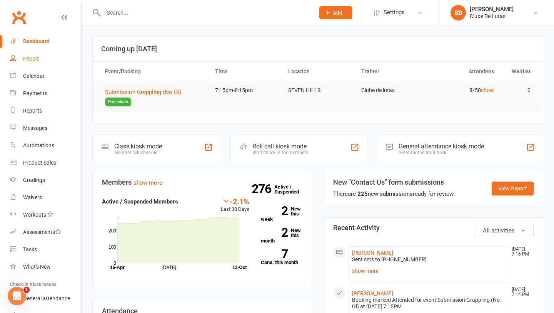
click at [27, 57] on div "People" at bounding box center [31, 58] width 16 height 6
click at [483, 16] on div "Clube De Lutas" at bounding box center [492, 16] width 44 height 7
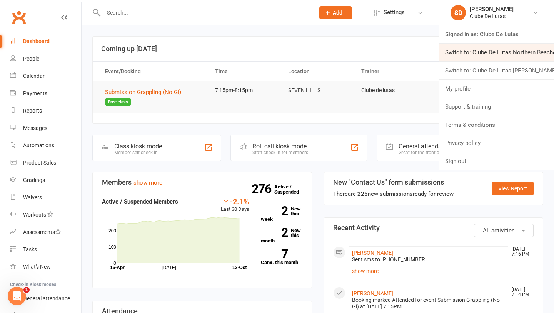
click at [485, 53] on link "Switch to: Clube De Lutas Northern Beaches" at bounding box center [496, 52] width 115 height 18
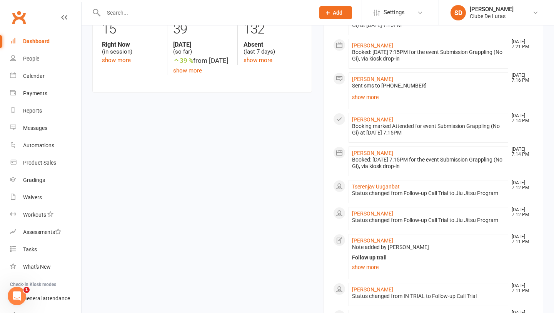
scroll to position [320, 0]
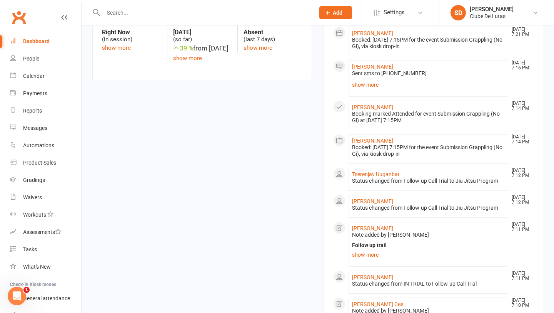
click at [326, 128] on section "All activities Recent Activity [PERSON_NAME] [DATE] 7:25 PM Booking marked Atte…" at bounding box center [434, 283] width 220 height 772
